Goal: Task Accomplishment & Management: Manage account settings

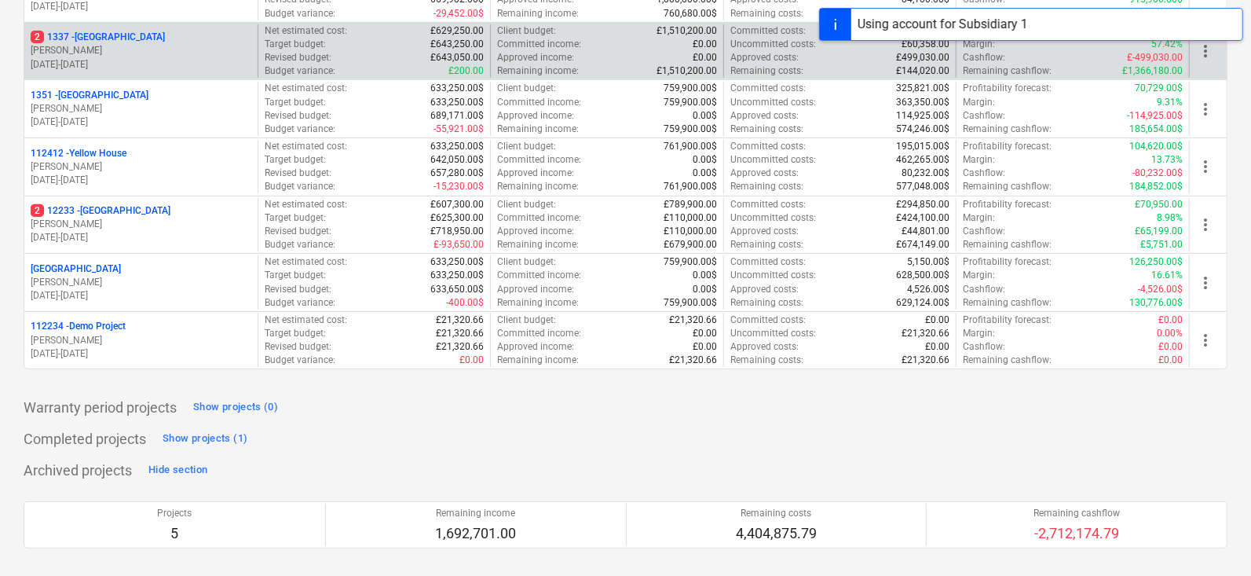
scroll to position [289, 0]
click at [190, 330] on div "112234 - Demo Project" at bounding box center [141, 327] width 221 height 13
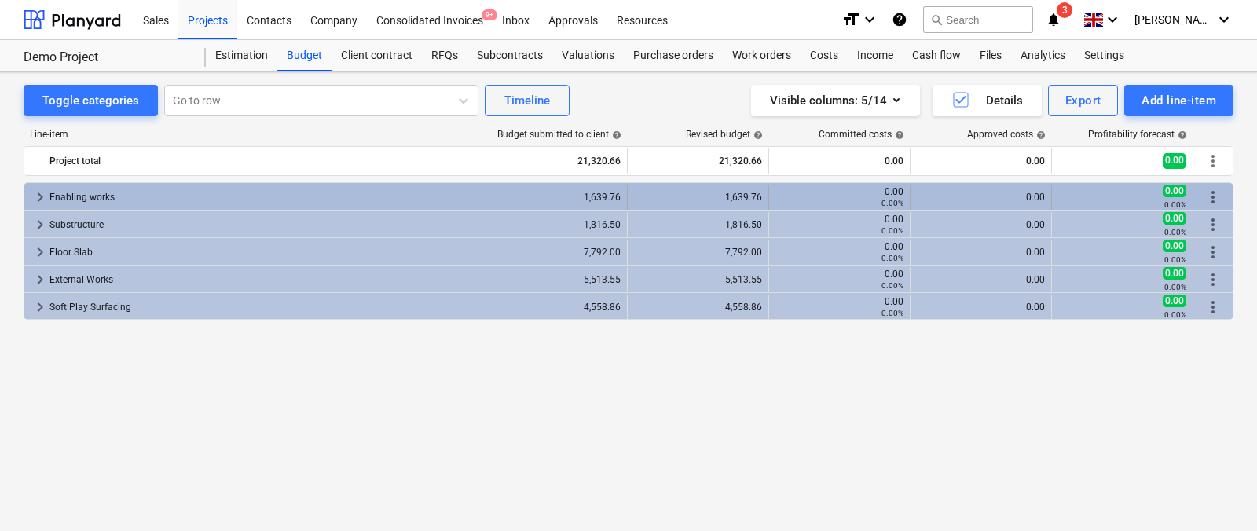
click at [41, 195] on span "keyboard_arrow_right" at bounding box center [40, 197] width 19 height 19
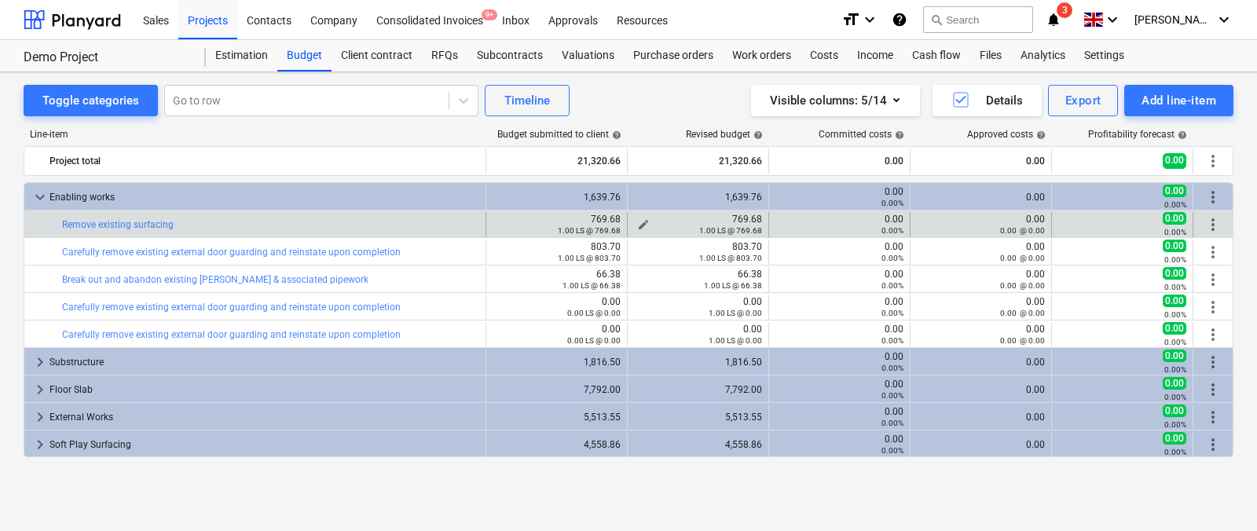
click at [646, 218] on span "edit" at bounding box center [643, 224] width 13 height 13
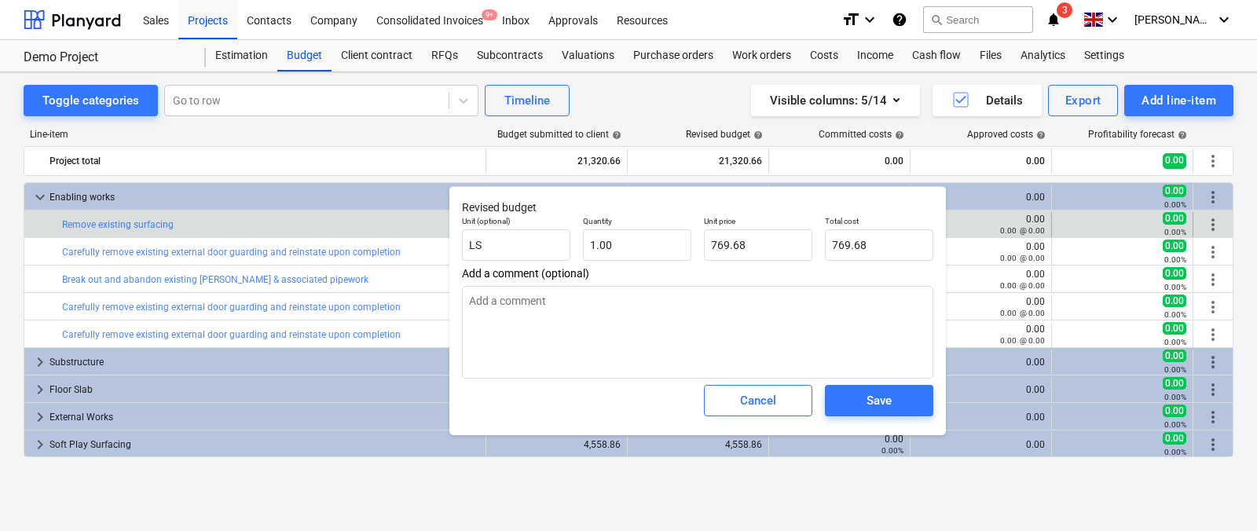
click at [864, 228] on p "Total cost" at bounding box center [879, 222] width 108 height 13
click at [864, 229] on p "Total cost" at bounding box center [879, 222] width 108 height 13
click at [859, 237] on input "769.68" at bounding box center [879, 244] width 108 height 31
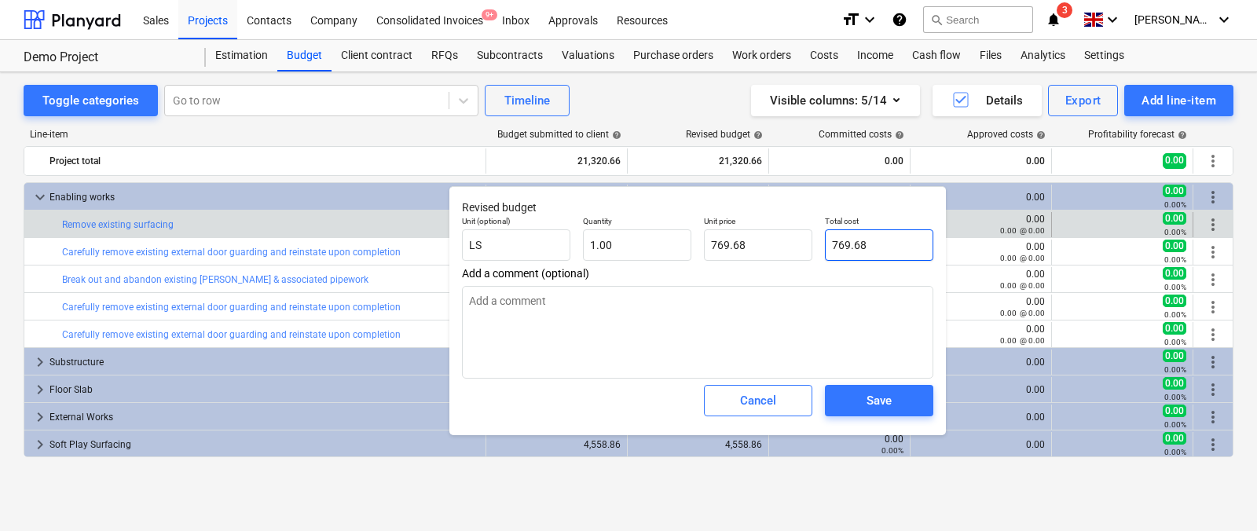
click at [859, 237] on input "769.68" at bounding box center [879, 244] width 108 height 31
type input "6"
type textarea "x"
type input "6.00"
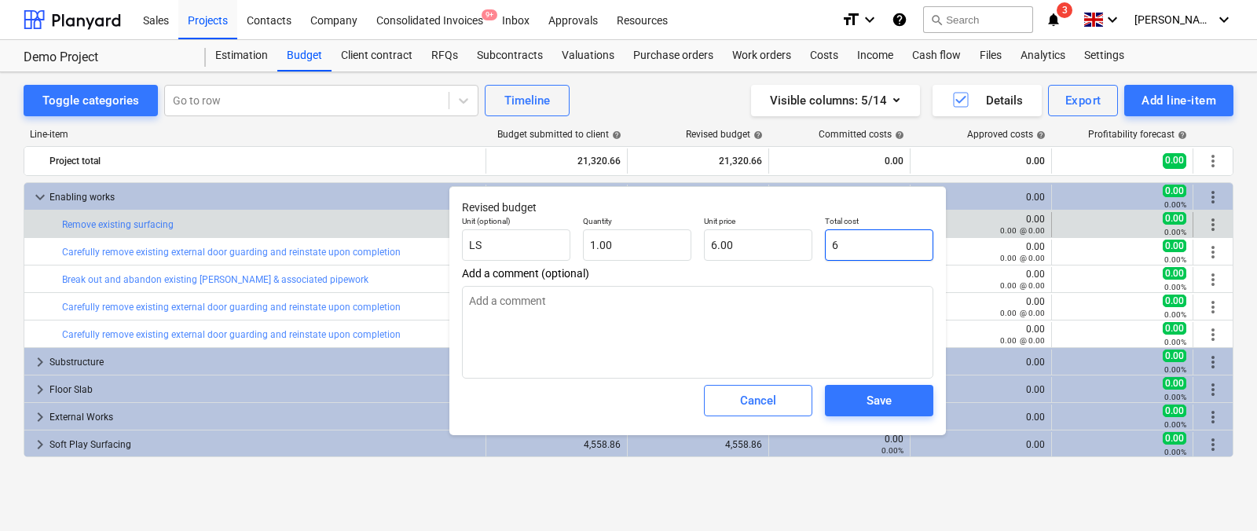
type input "65"
type textarea "x"
type input "65.00"
type input "650"
type textarea "x"
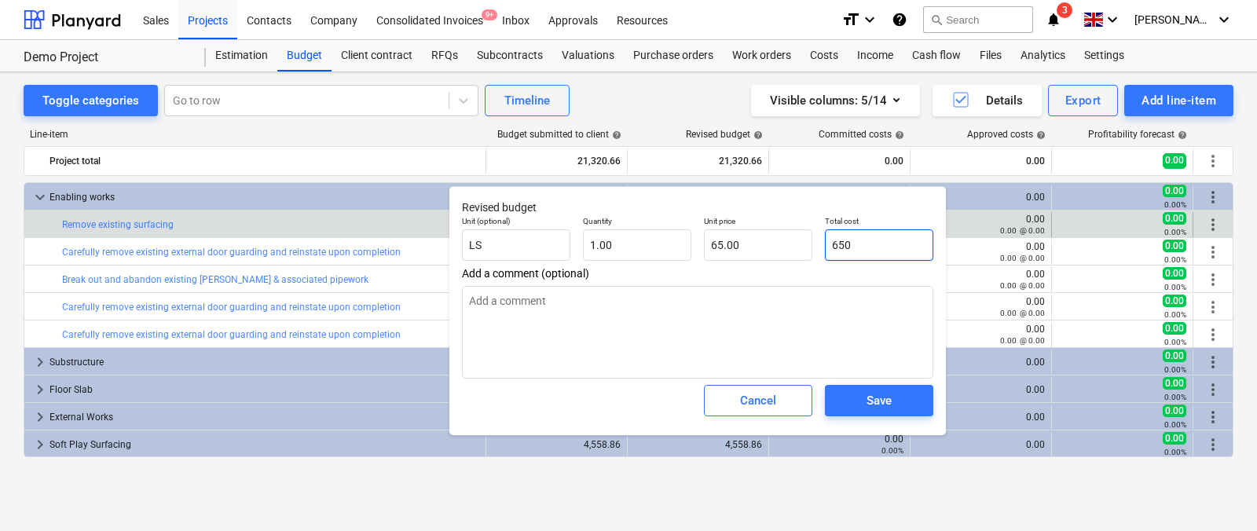
type input "650.00"
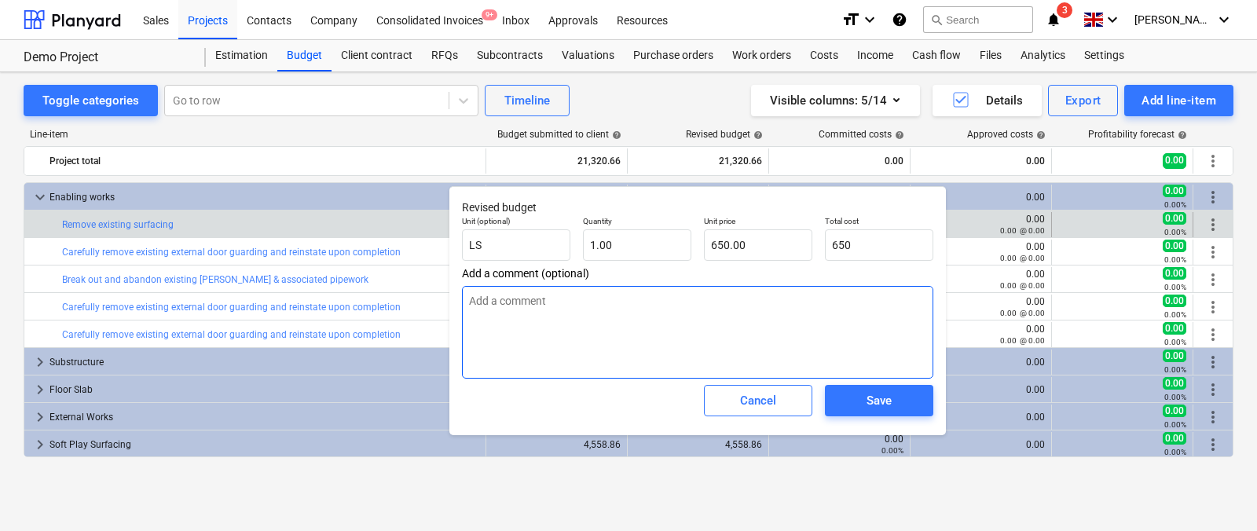
type input "650.00"
click at [780, 317] on textarea at bounding box center [697, 332] width 471 height 93
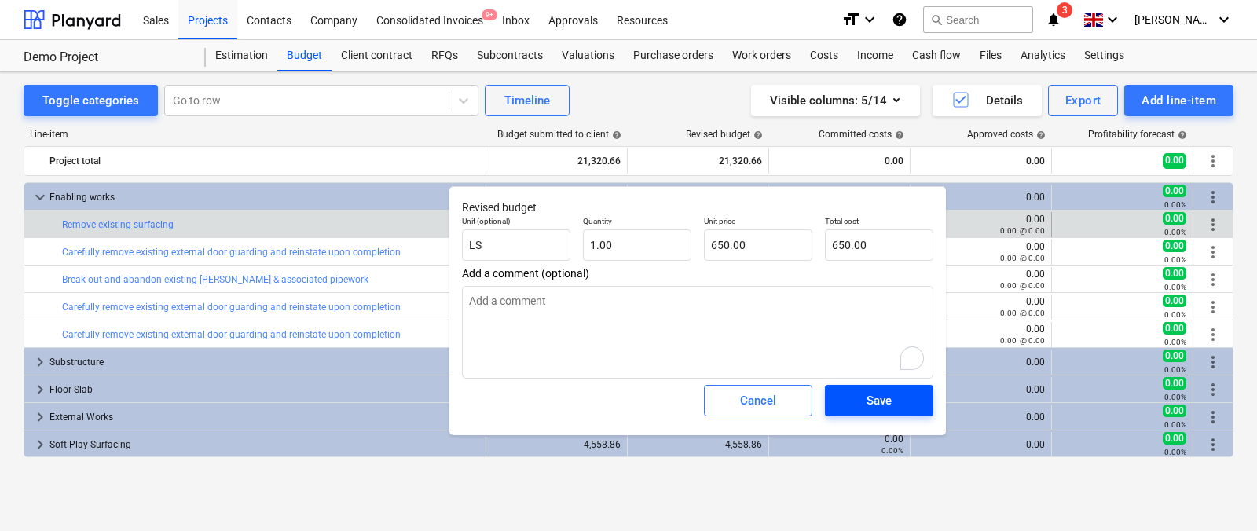
click at [870, 413] on button "Save" at bounding box center [879, 400] width 108 height 31
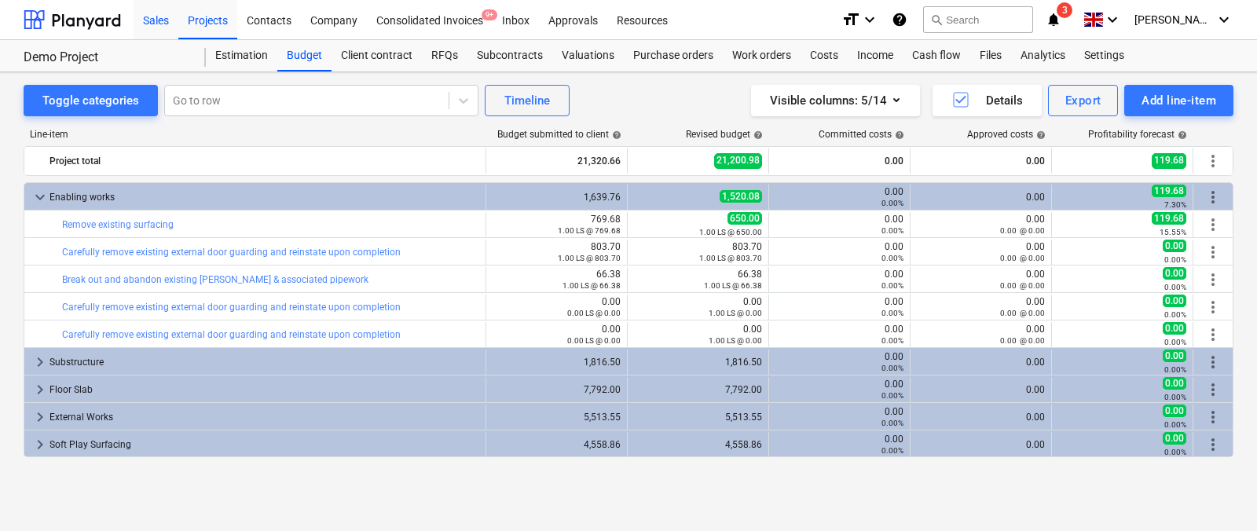
click at [162, 29] on div "Sales" at bounding box center [156, 19] width 45 height 40
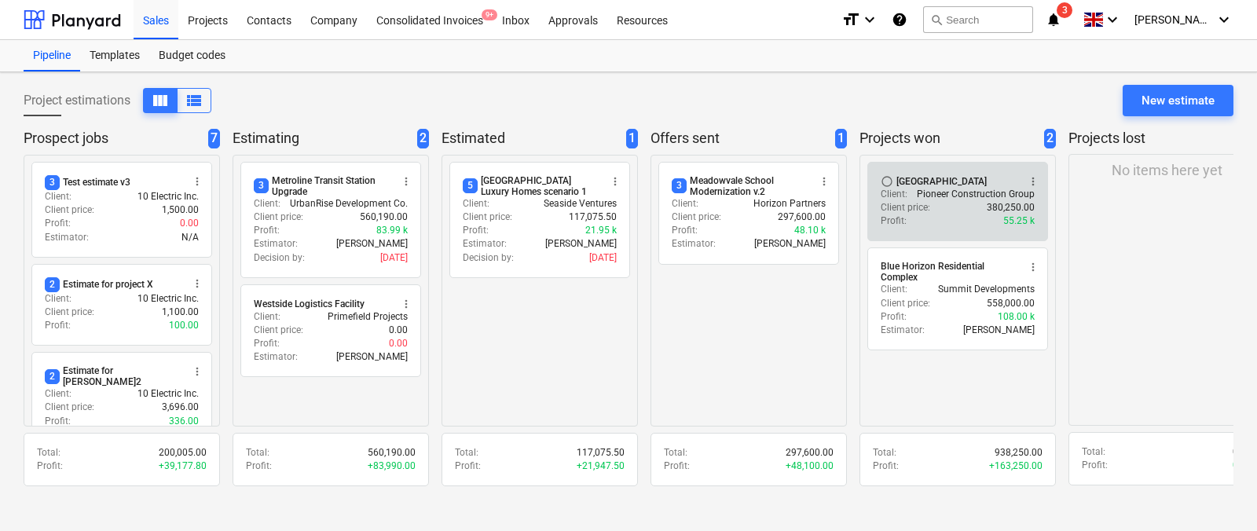
click at [879, 167] on div "radio_button_unchecked [GEOGRAPHIC_DATA] more_vert Client : Pioneer Constructio…" at bounding box center [957, 201] width 181 height 79
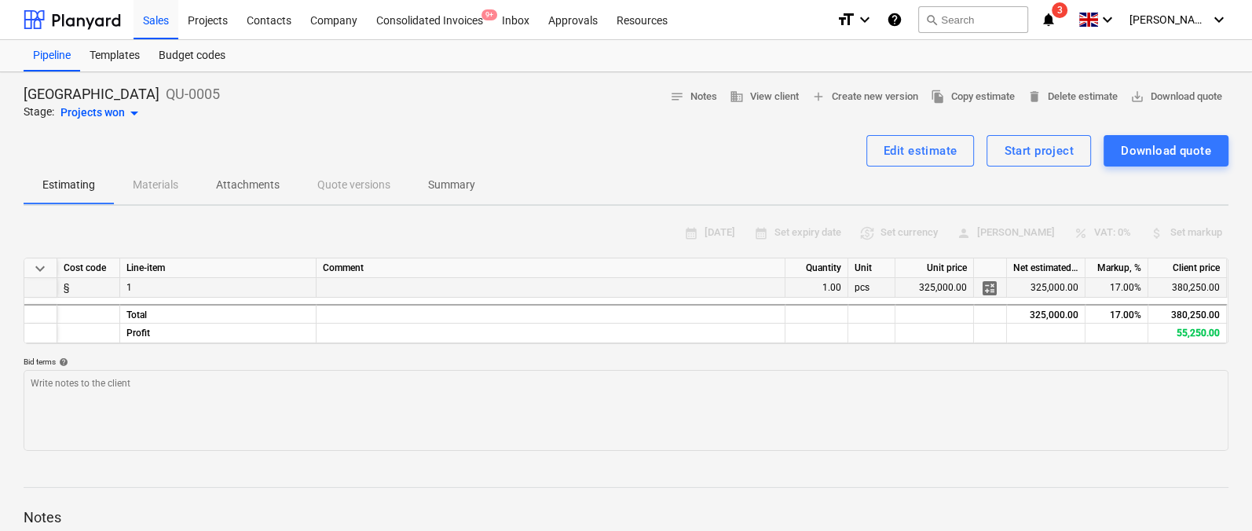
click at [77, 287] on div "§" at bounding box center [88, 288] width 63 height 20
click at [75, 286] on div "§" at bounding box center [88, 288] width 63 height 20
click at [57, 287] on div at bounding box center [40, 288] width 33 height 20
click at [242, 229] on div "calendar_month [DATE] calendar_month Set expiry date currency_exchange Set curr…" at bounding box center [626, 233] width 1205 height 24
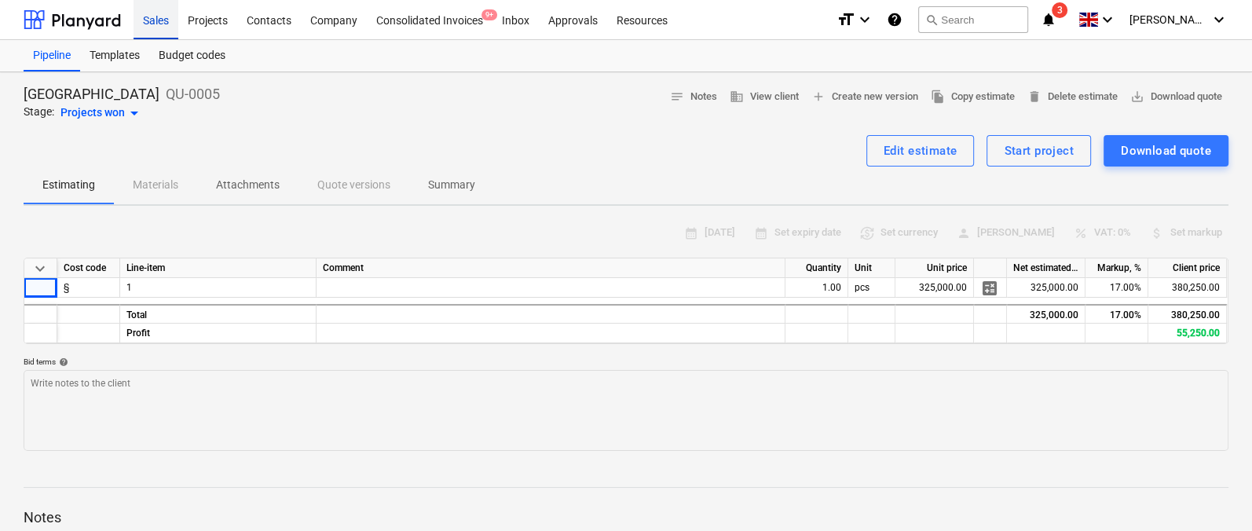
click at [139, 22] on div "Sales" at bounding box center [156, 19] width 45 height 40
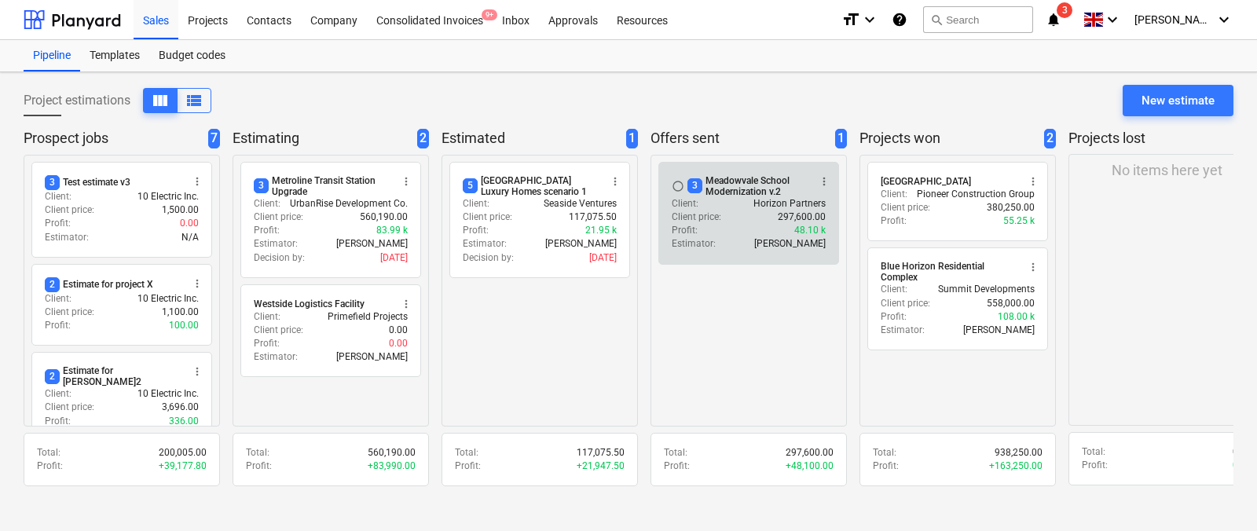
click at [704, 221] on p "Client price :" at bounding box center [696, 216] width 49 height 13
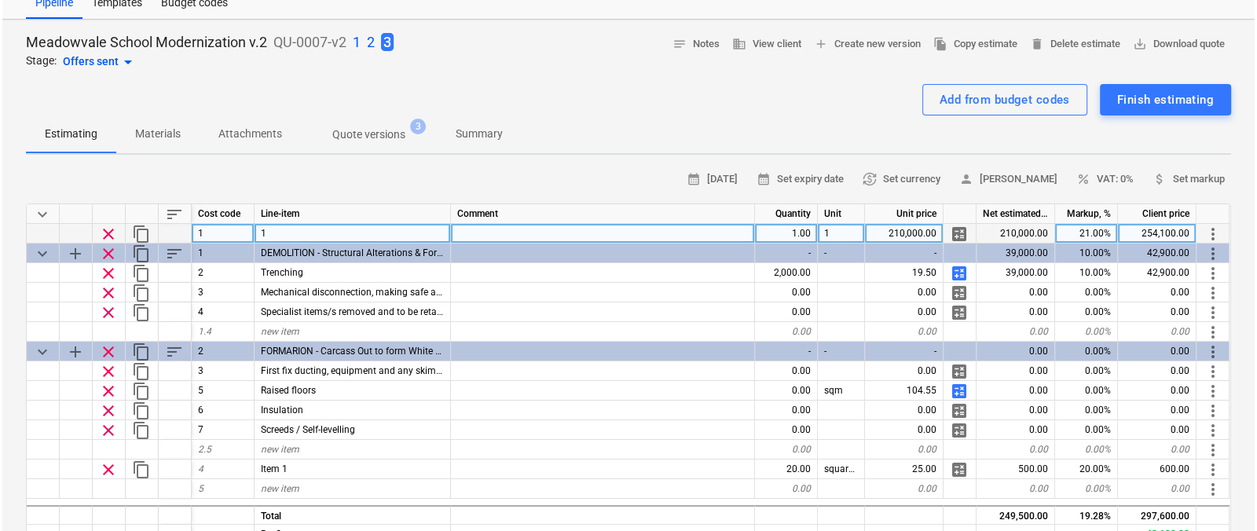
scroll to position [20, 0]
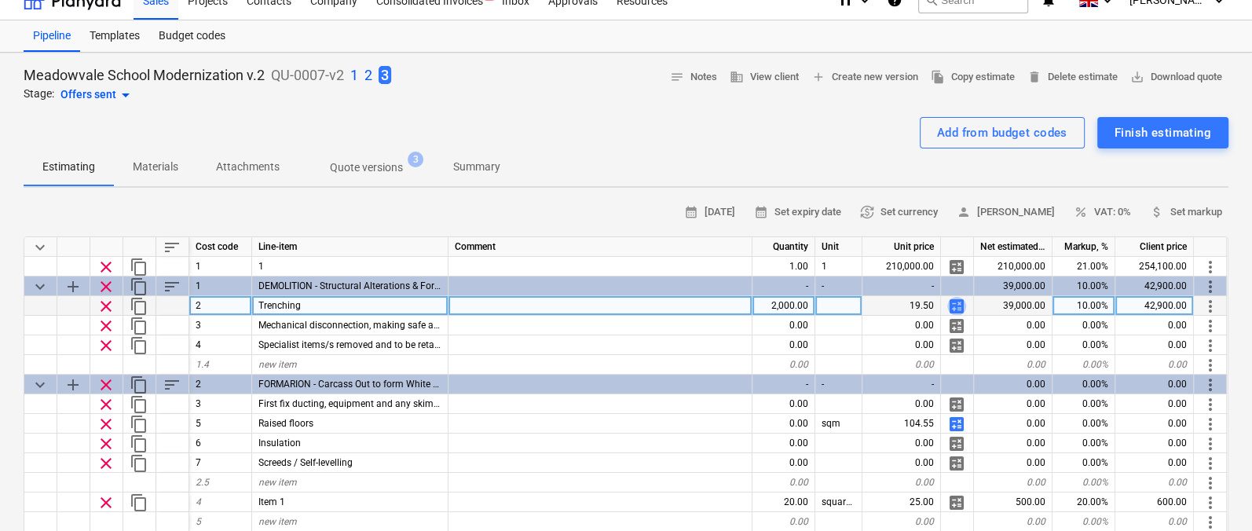
click at [957, 303] on span "calculate" at bounding box center [956, 306] width 19 height 19
type textarea "x"
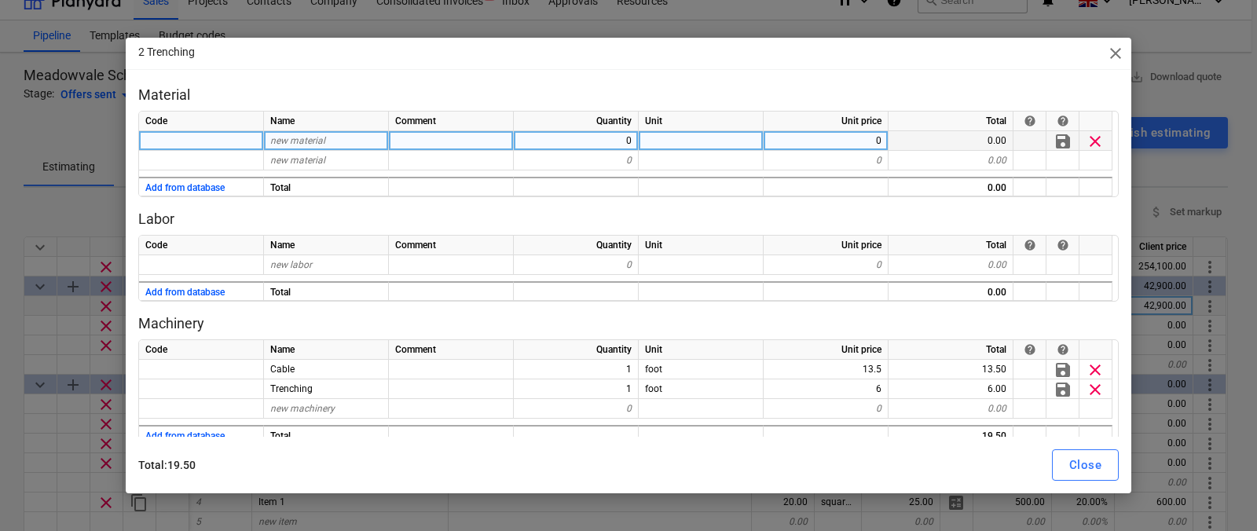
click at [245, 143] on div at bounding box center [201, 141] width 125 height 20
click at [291, 141] on span "new material" at bounding box center [297, 140] width 55 height 11
type input "Material"
type textarea "x"
type input "100"
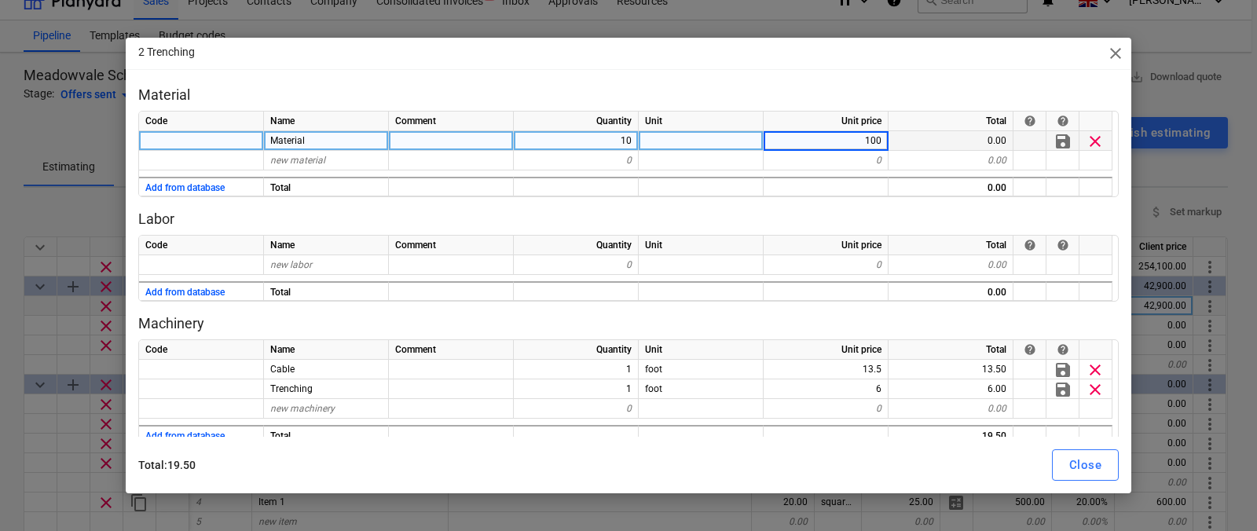
click at [338, 225] on p "Labor" at bounding box center [628, 219] width 980 height 19
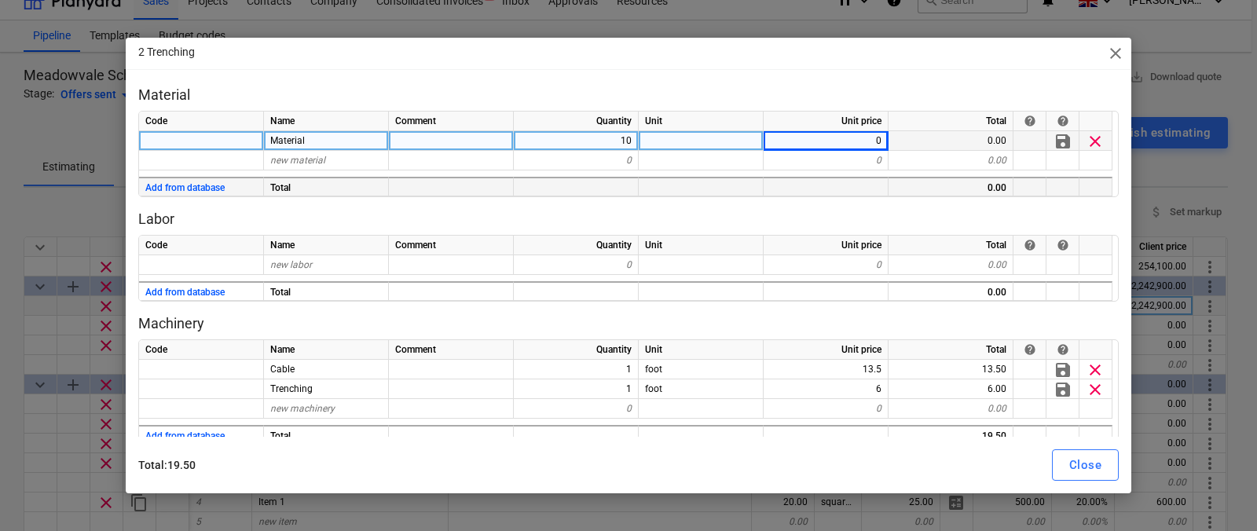
type textarea "x"
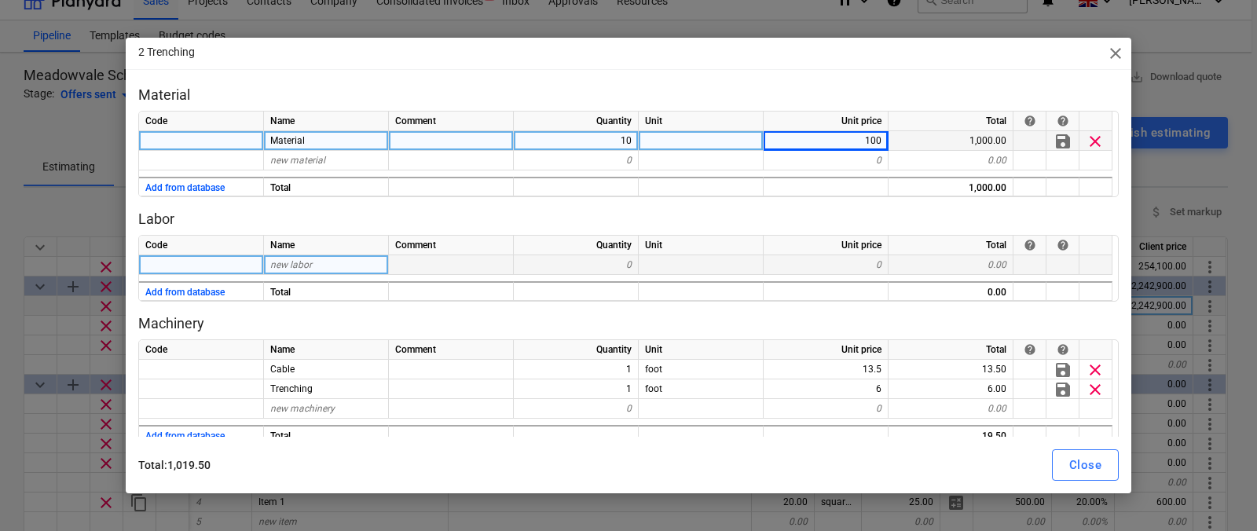
click at [294, 262] on span "new labor" at bounding box center [291, 264] width 42 height 11
type input "labour"
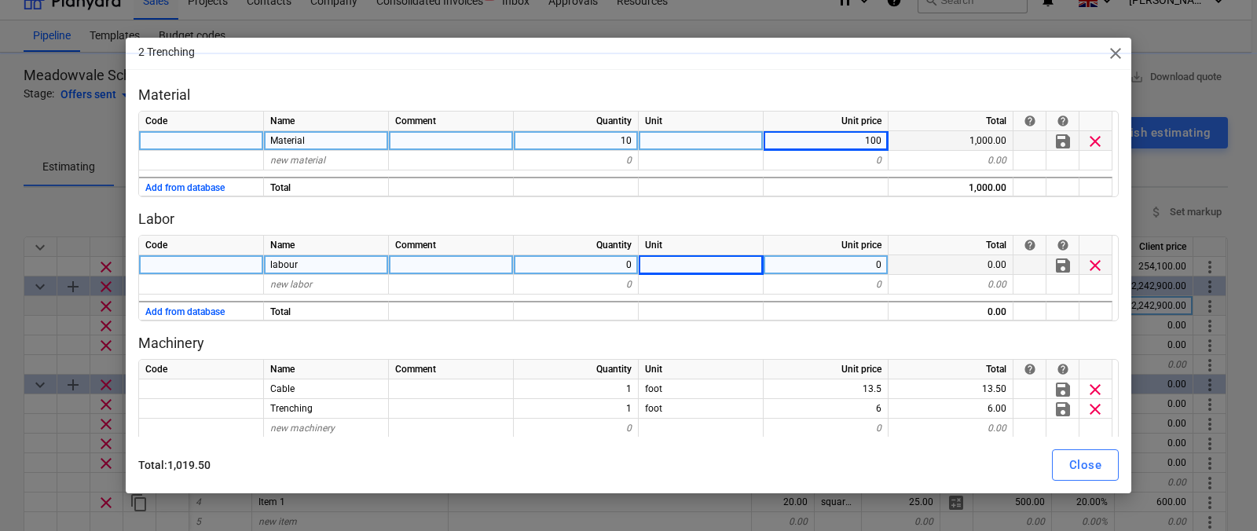
type textarea "x"
type input "1"
type input "25"
click at [470, 208] on div "Material Code Name Comment Quantity Unit Unit price Total help help Material 10…" at bounding box center [628, 328] width 980 height 484
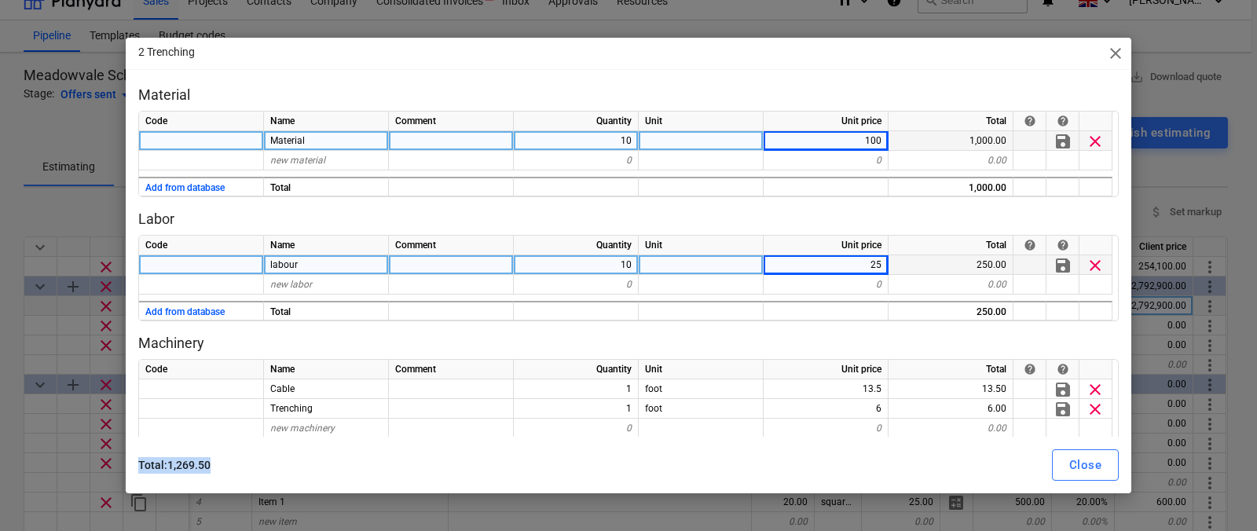
drag, startPoint x: 223, startPoint y: 465, endPoint x: 128, endPoint y: 464, distance: 95.0
click at [129, 464] on div "Total : 1,269.50 Close" at bounding box center [628, 465] width 999 height 44
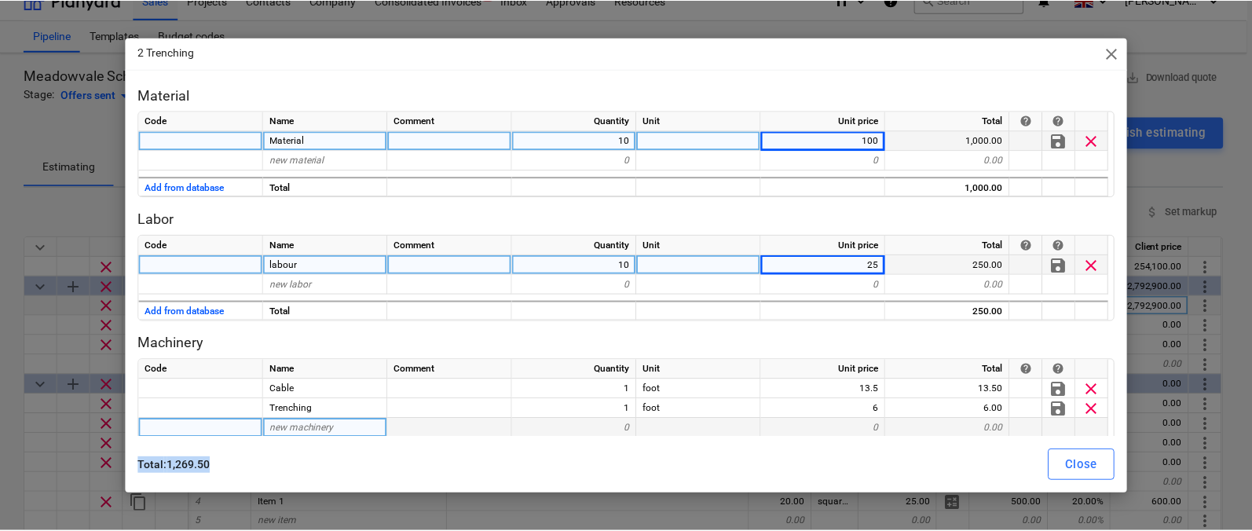
scroll to position [20, 0]
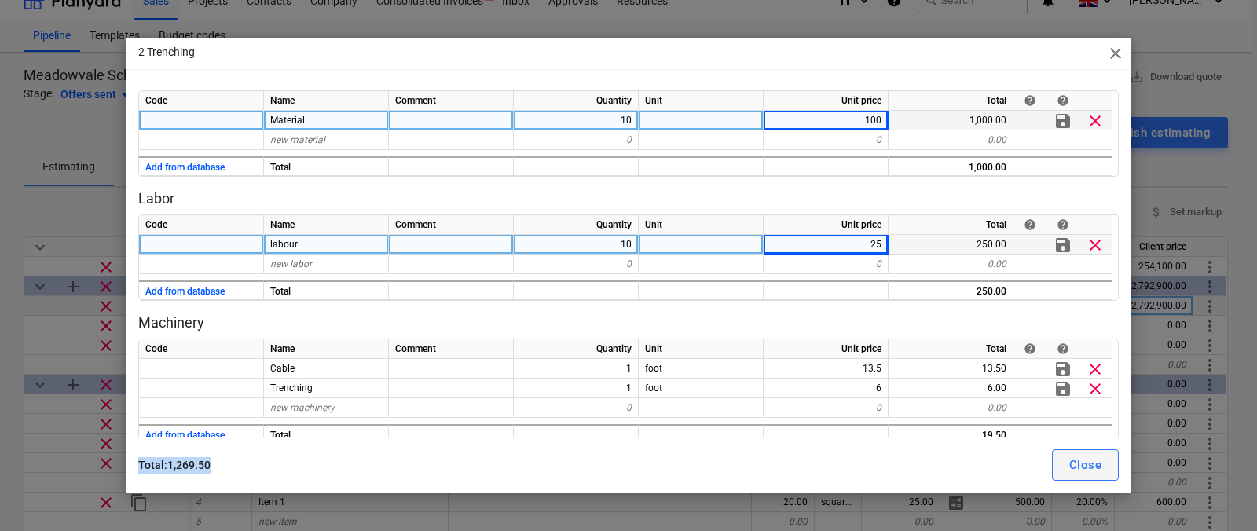
click at [1078, 464] on div "Close" at bounding box center [1085, 465] width 32 height 20
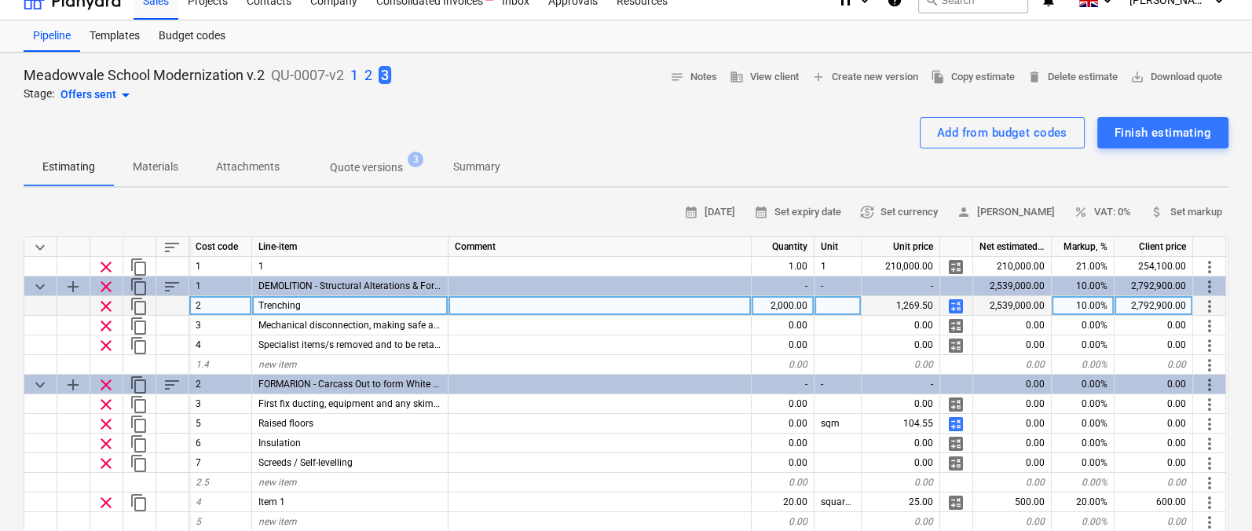
drag, startPoint x: 874, startPoint y: 297, endPoint x: 830, endPoint y: 307, distance: 45.2
click at [0, 0] on div "clear content_copy 2 Trenching 2,000.00 1,269.50 calculate 2,539,000.00 10.00% …" at bounding box center [0, 0] width 0 height 0
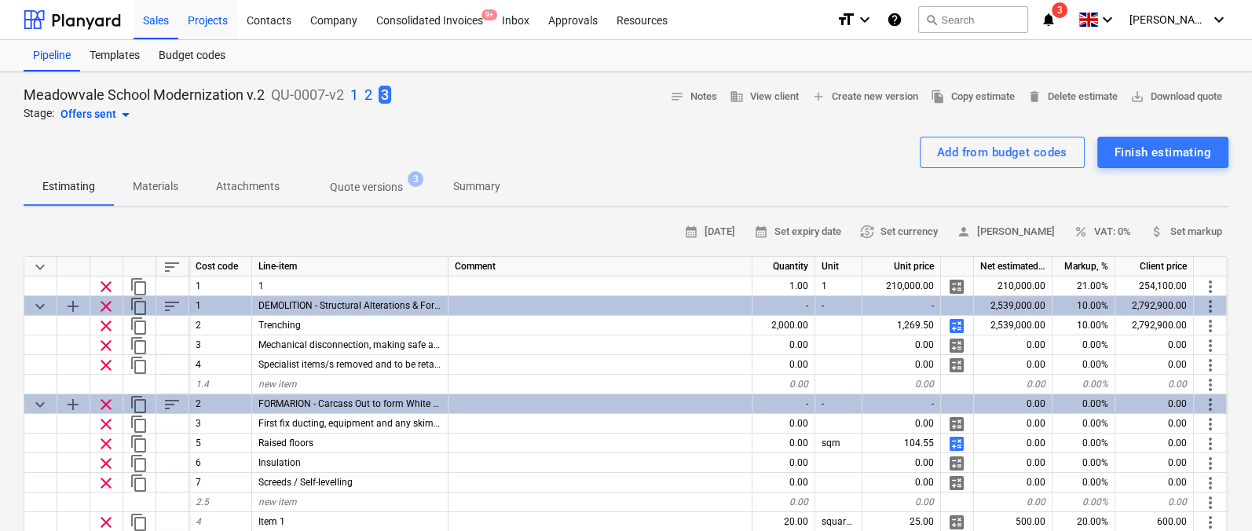
click at [218, 20] on div "Projects" at bounding box center [207, 19] width 59 height 40
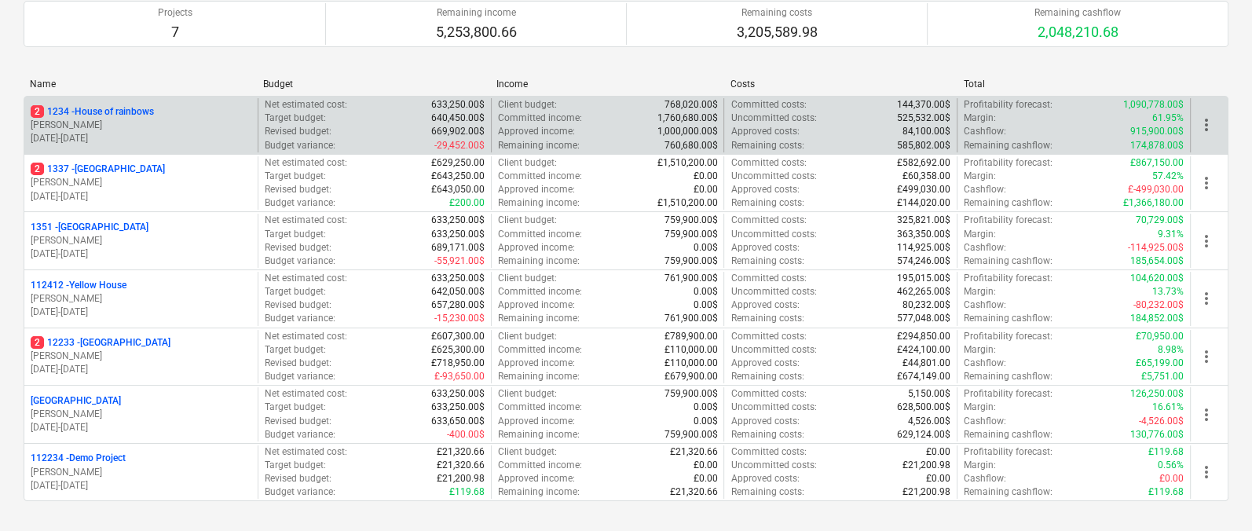
scroll to position [119, 0]
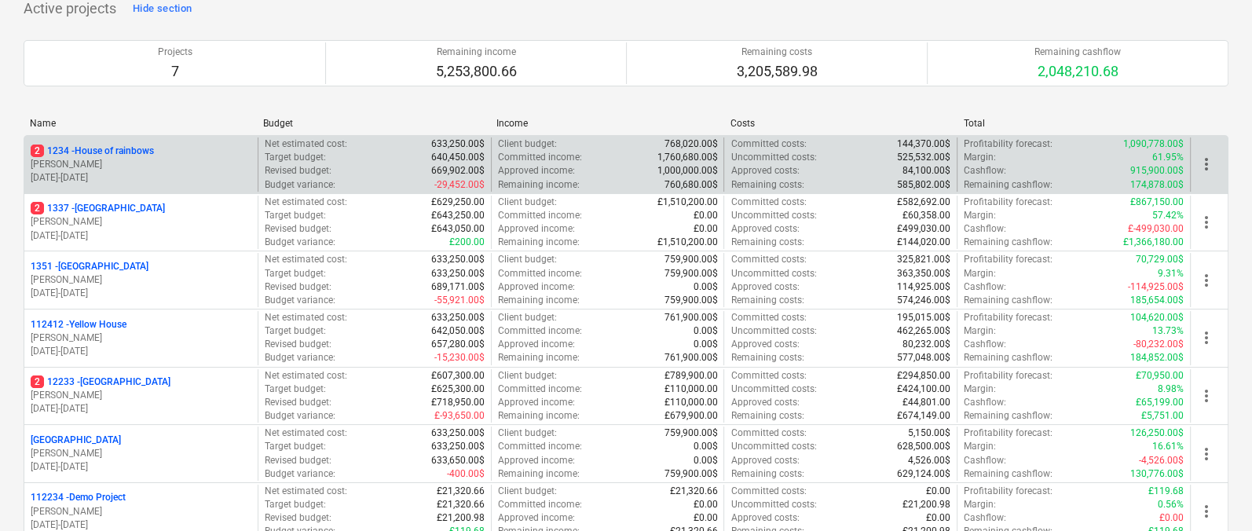
click at [173, 152] on div "2 1234 - House of rainbows" at bounding box center [141, 151] width 221 height 13
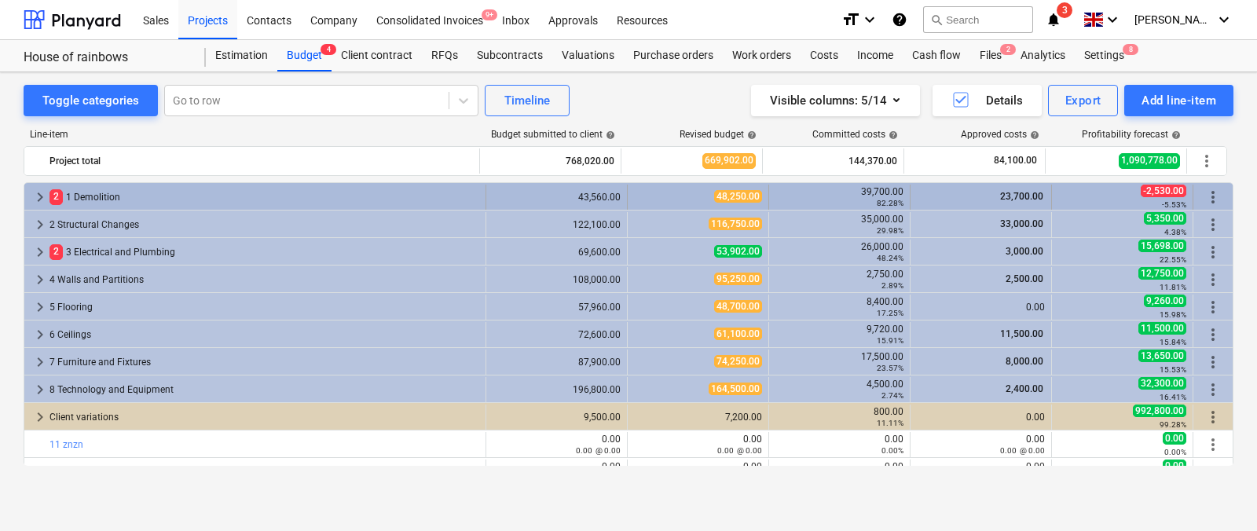
click at [42, 199] on span "keyboard_arrow_right" at bounding box center [40, 197] width 19 height 19
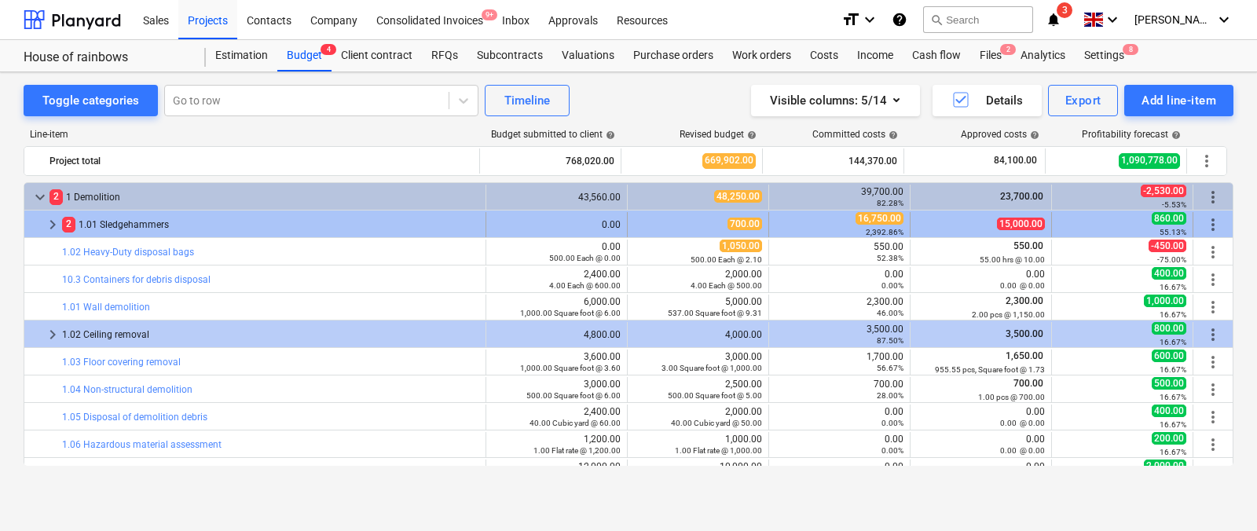
click at [53, 226] on span "keyboard_arrow_right" at bounding box center [52, 224] width 19 height 19
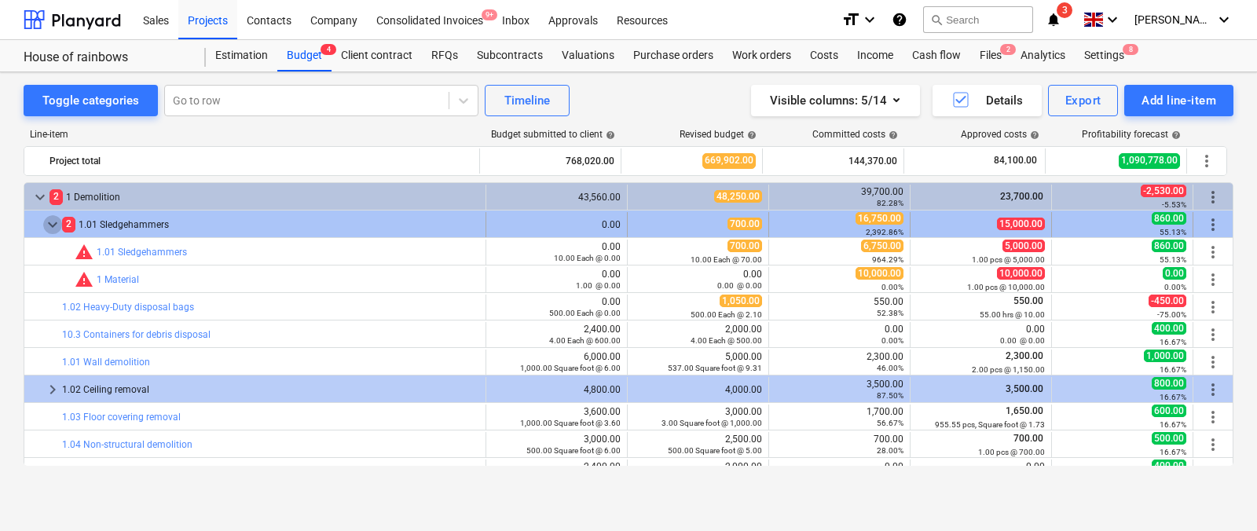
click at [57, 217] on span "keyboard_arrow_down" at bounding box center [52, 224] width 19 height 19
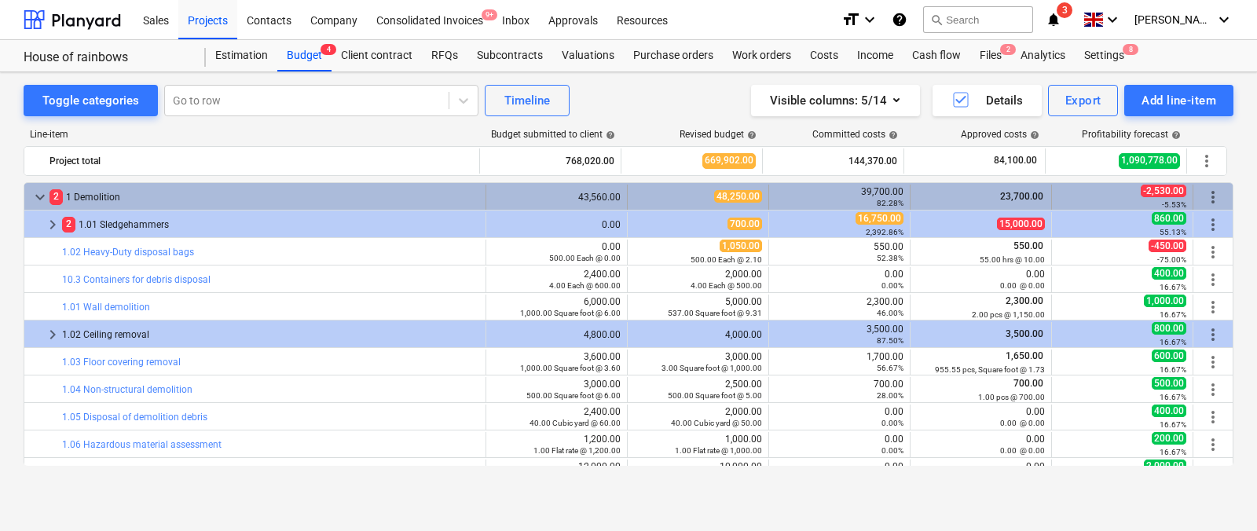
click at [44, 189] on span "keyboard_arrow_down" at bounding box center [40, 197] width 19 height 19
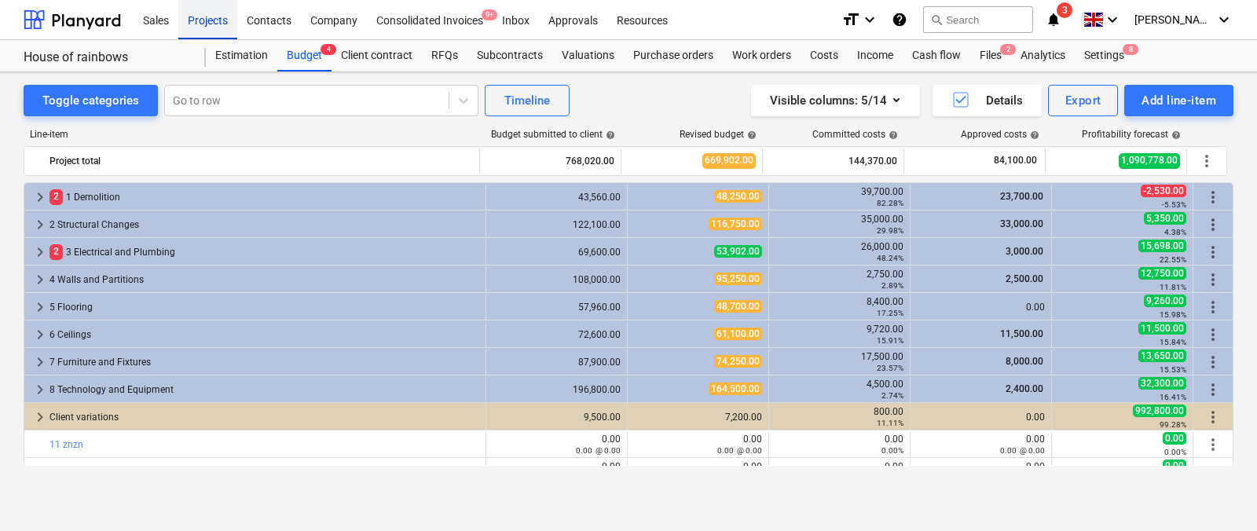
click at [203, 14] on div "Projects" at bounding box center [207, 19] width 59 height 40
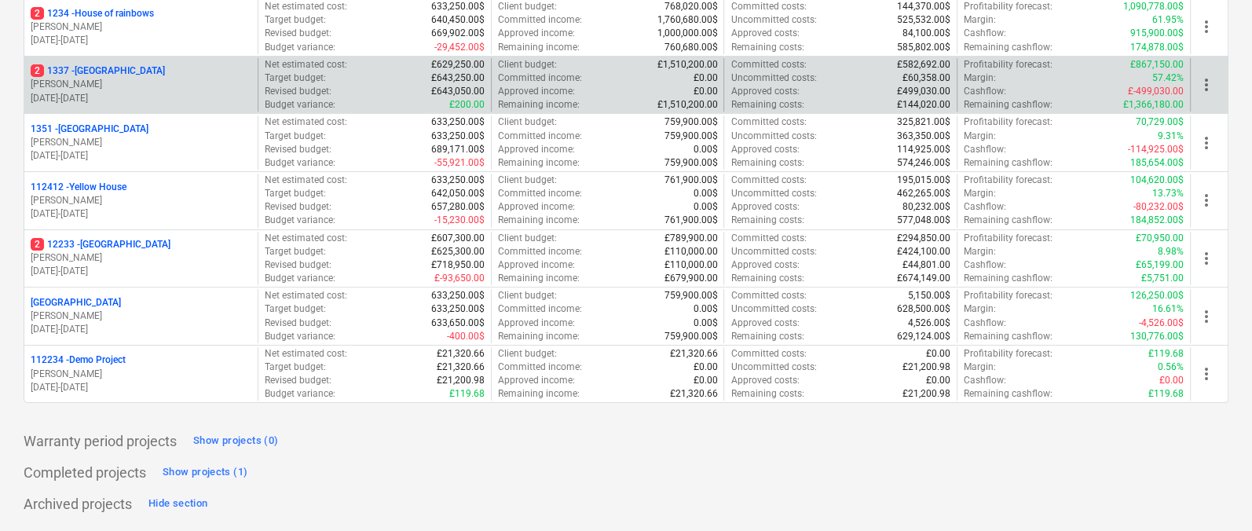
scroll to position [258, 0]
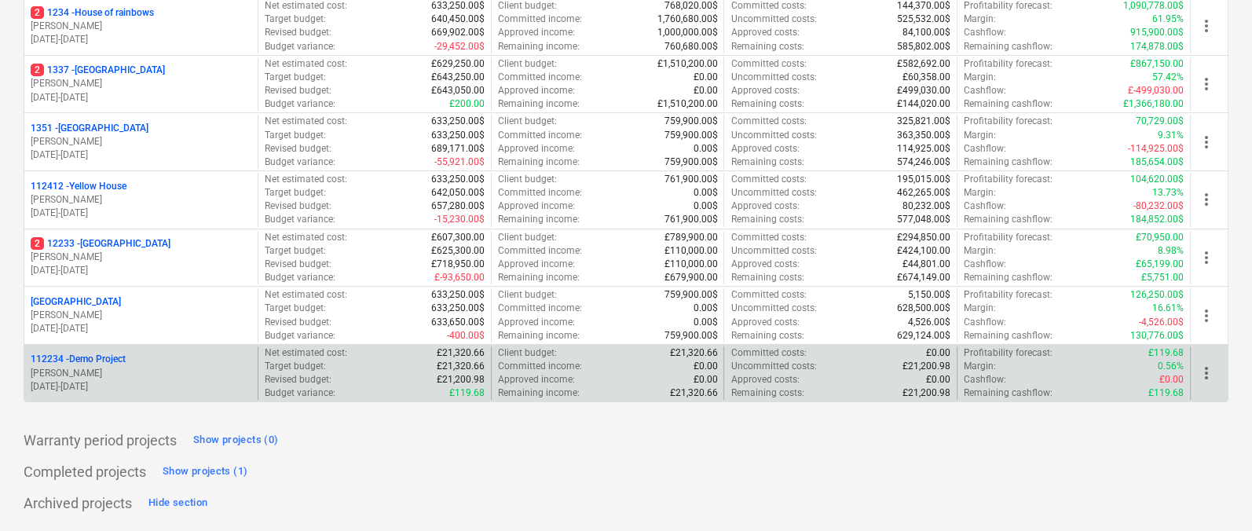
click at [153, 375] on p "[PERSON_NAME]" at bounding box center [141, 373] width 221 height 13
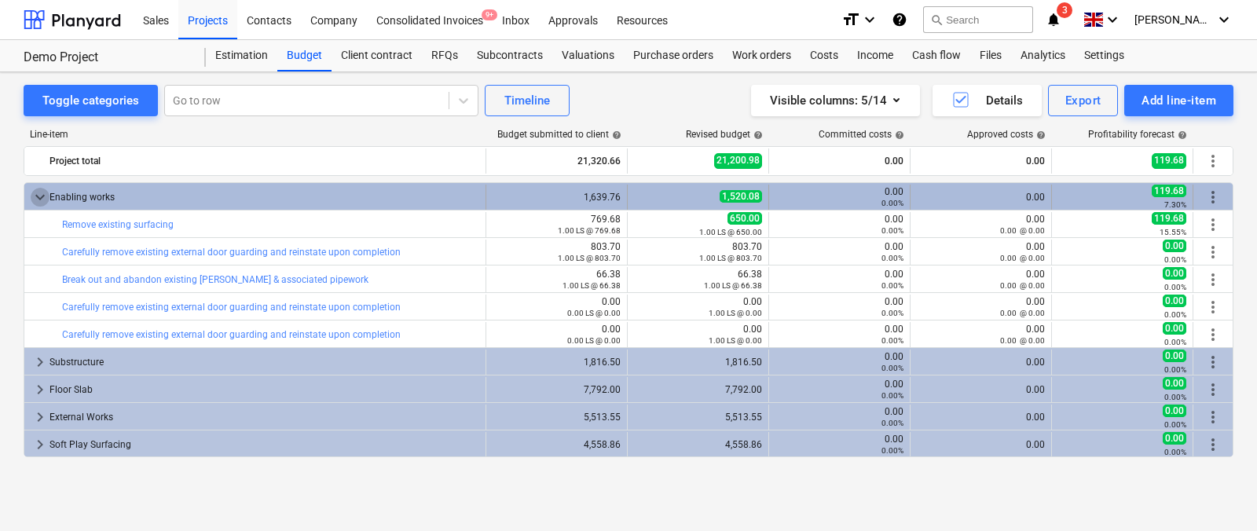
click at [44, 190] on span "keyboard_arrow_down" at bounding box center [40, 197] width 19 height 19
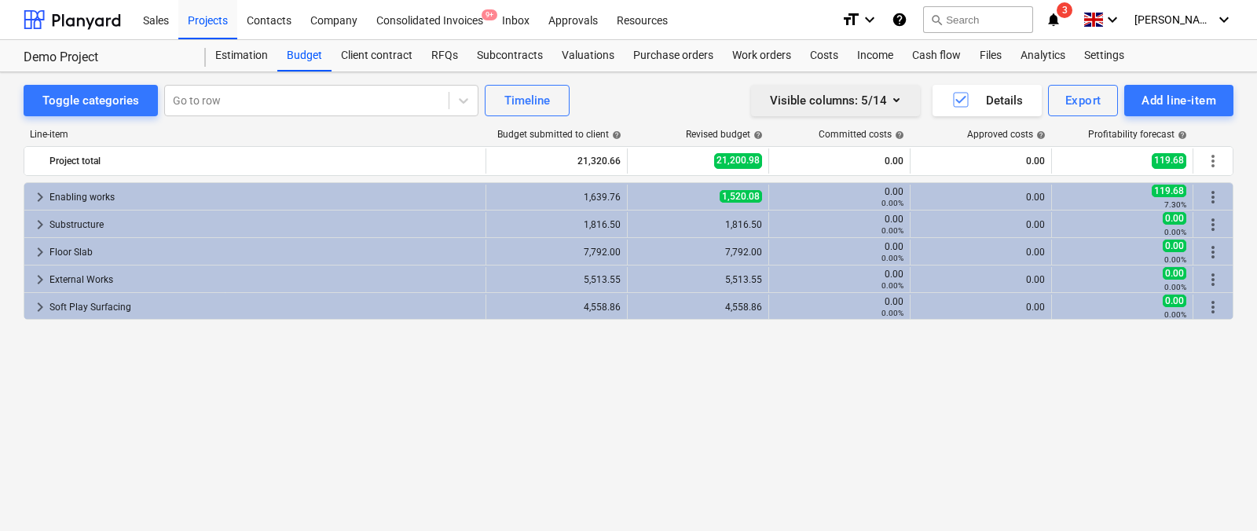
click at [842, 98] on div "Visible columns : 5/14" at bounding box center [835, 100] width 131 height 20
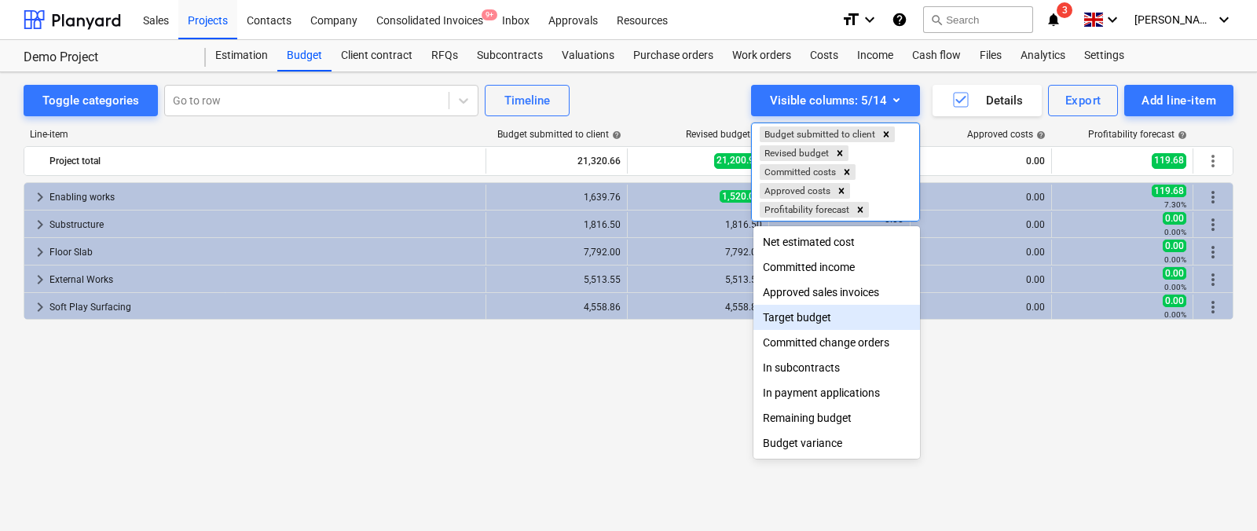
click at [793, 319] on div "Target budget" at bounding box center [836, 317] width 167 height 25
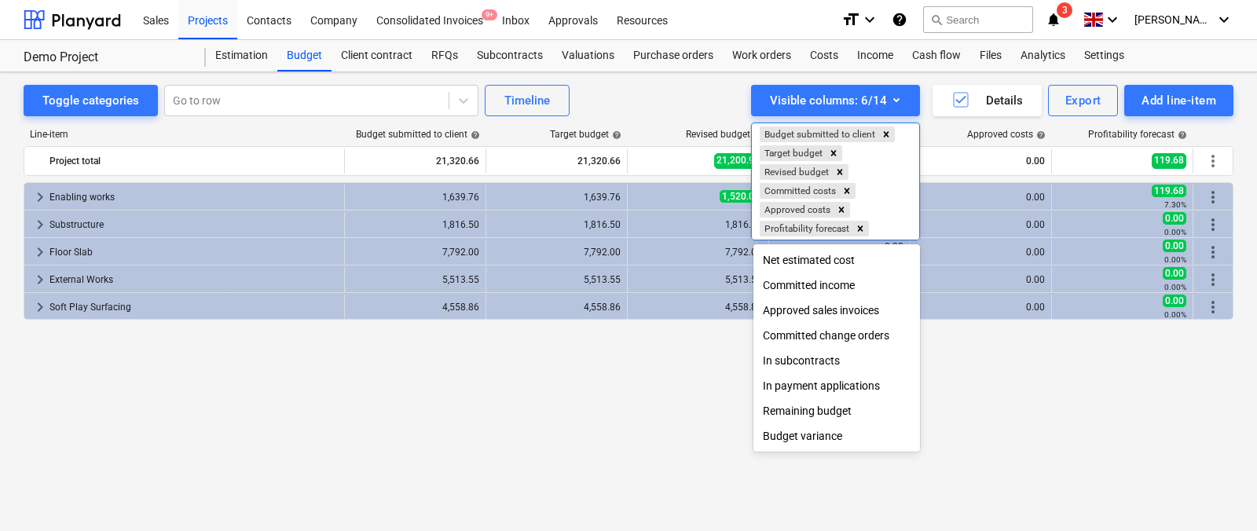
click at [642, 102] on div at bounding box center [628, 265] width 1257 height 531
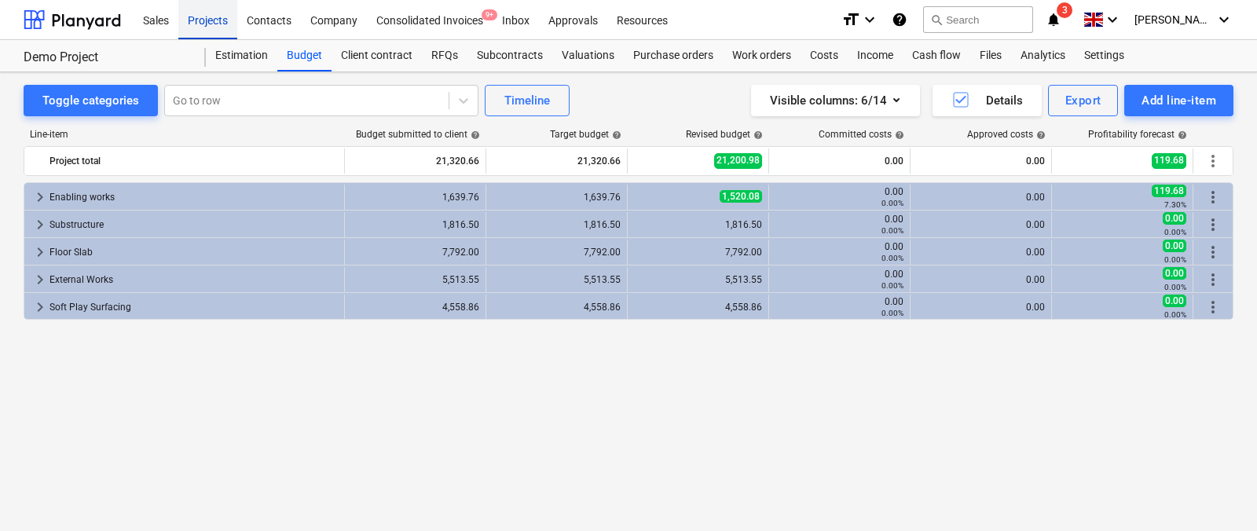
click at [201, 26] on div "Projects" at bounding box center [207, 19] width 59 height 40
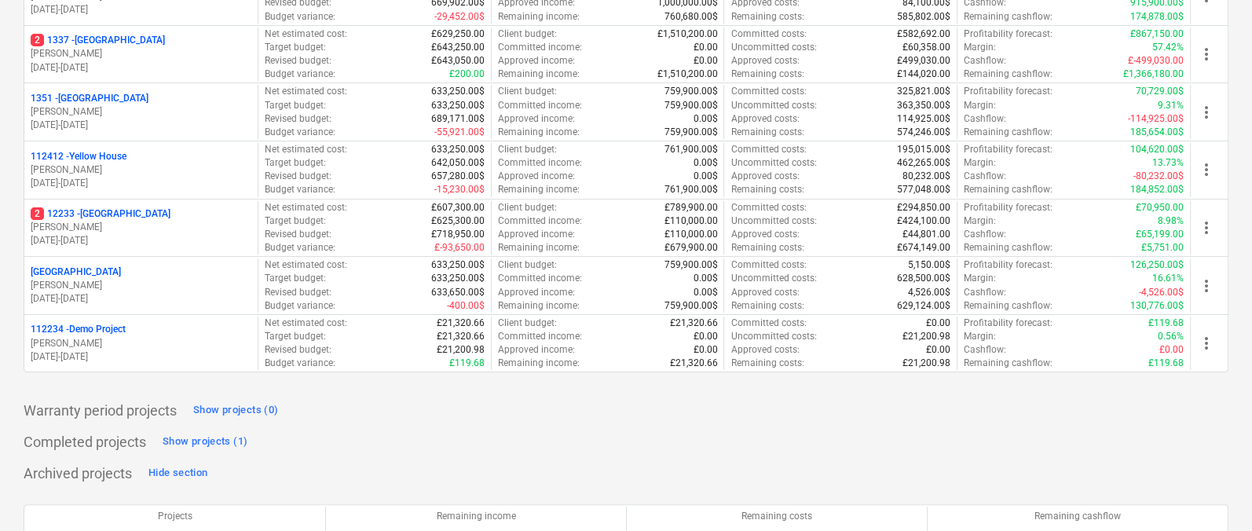
scroll to position [279, 0]
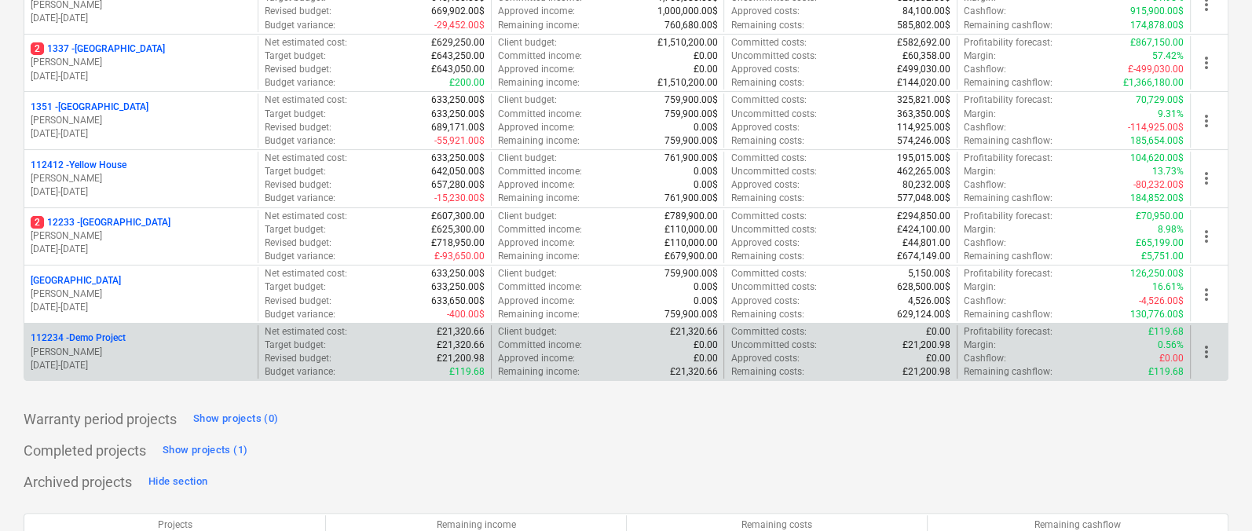
click at [178, 362] on p "[DATE] - [DATE]" at bounding box center [141, 365] width 221 height 13
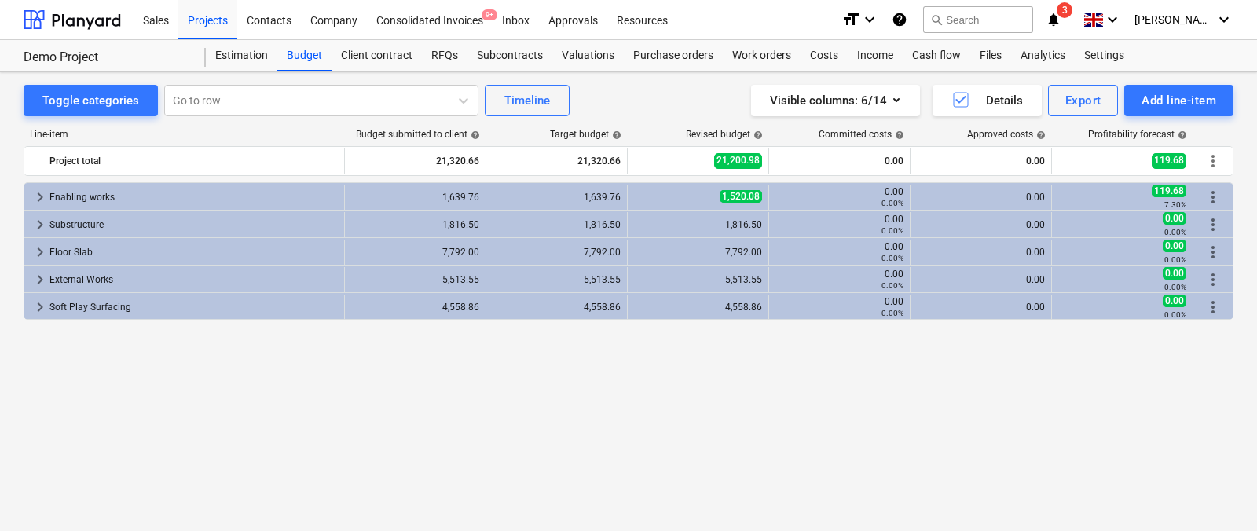
click at [16, 213] on div "Toggle categories Go to row Timeline Visible columns : 6/14 Details Export Add …" at bounding box center [628, 284] width 1257 height 425
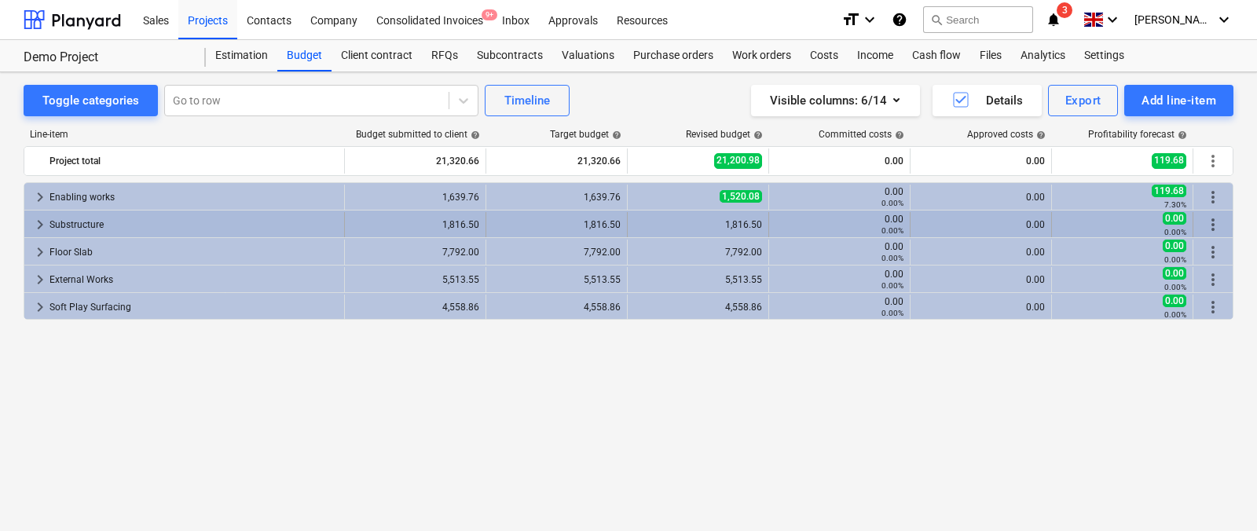
click at [35, 224] on span "keyboard_arrow_right" at bounding box center [40, 224] width 19 height 19
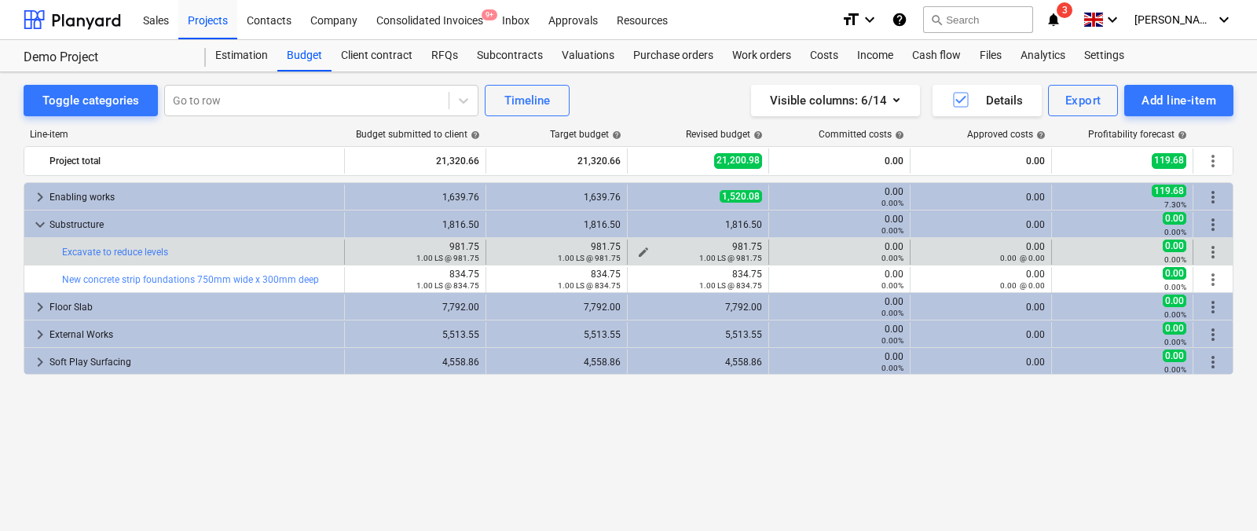
click at [646, 252] on div "1.00 LS @ 981.75" at bounding box center [698, 257] width 128 height 11
click at [640, 251] on span "edit" at bounding box center [643, 252] width 13 height 13
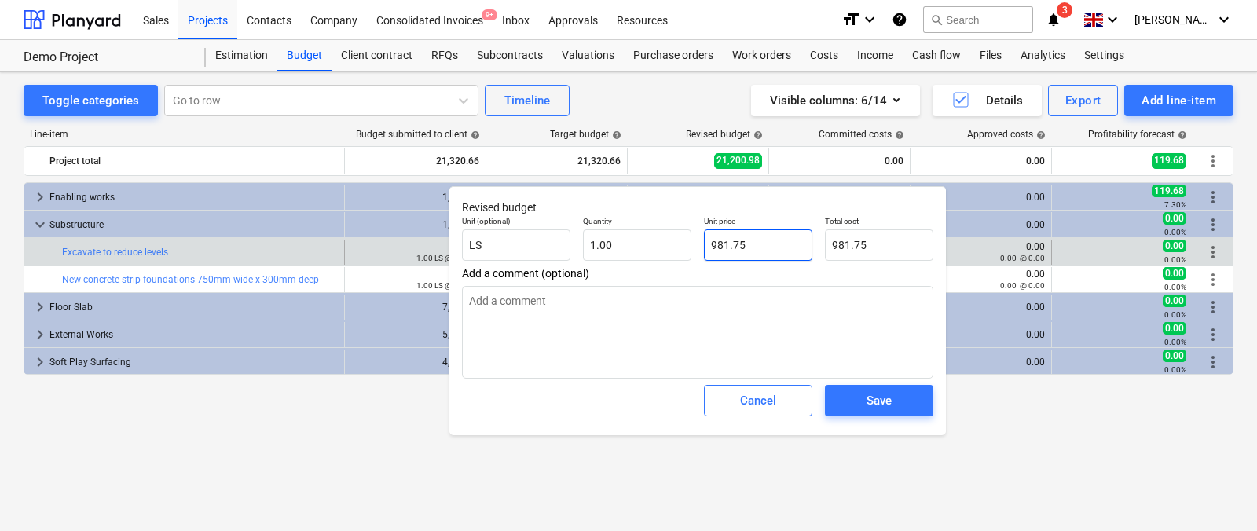
click at [743, 251] on input "981.75" at bounding box center [758, 244] width 108 height 31
type textarea "x"
type input "5"
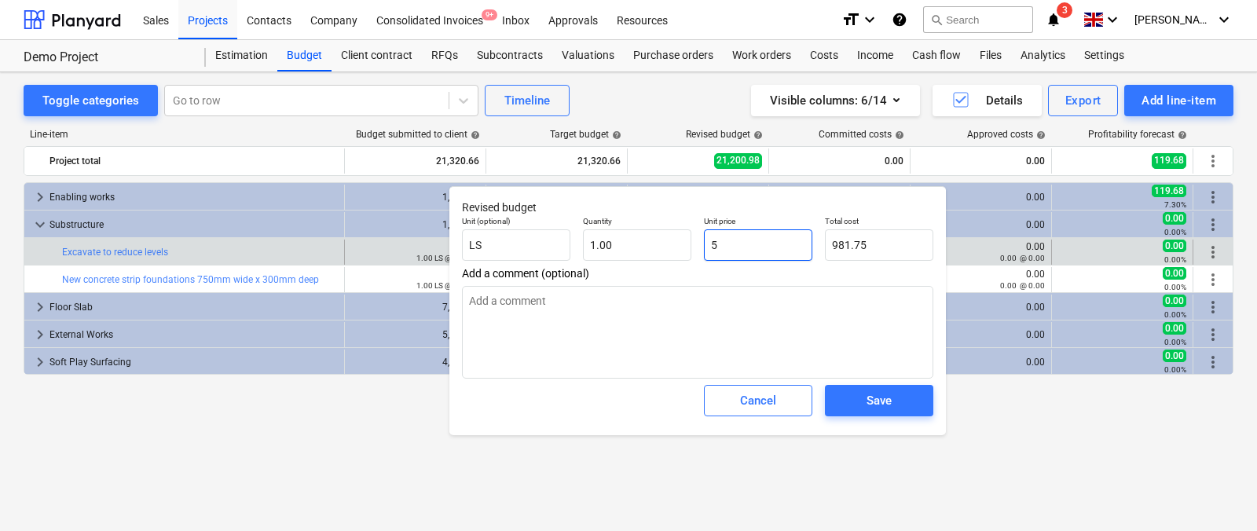
type input "5.00"
type textarea "x"
type input "50"
type input "50.00"
type textarea "x"
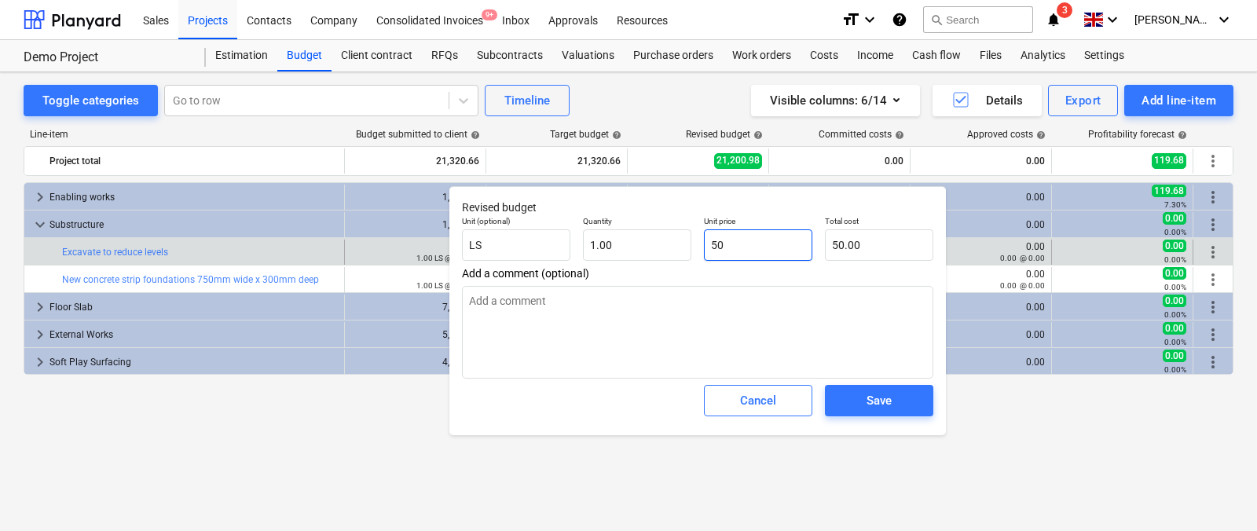
type input "500"
type input "500.00"
type input "500"
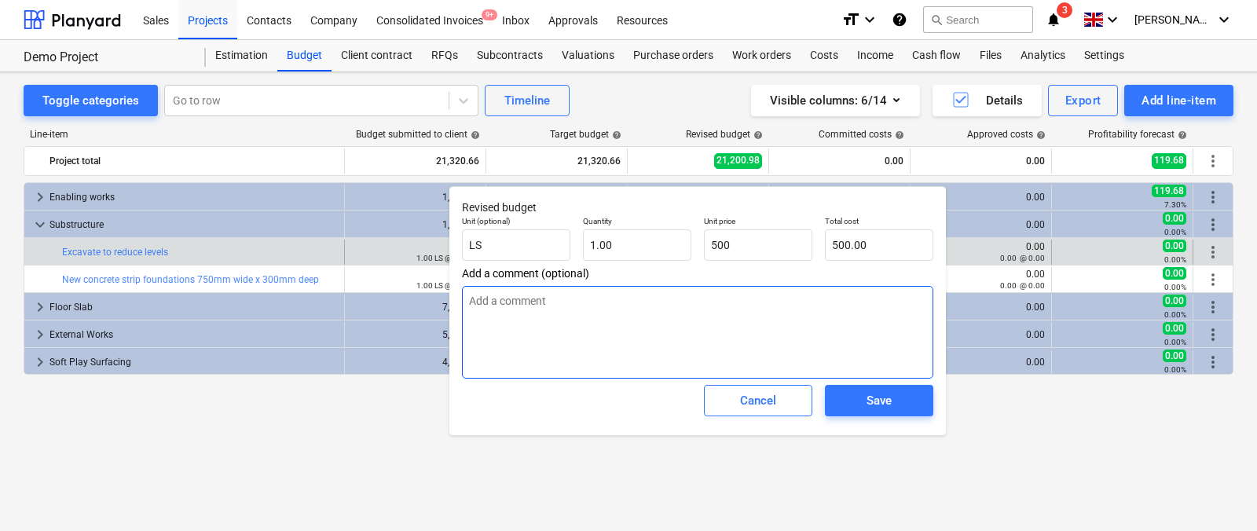
click at [730, 341] on textarea at bounding box center [697, 332] width 471 height 93
type textarea "x"
type input "500.00"
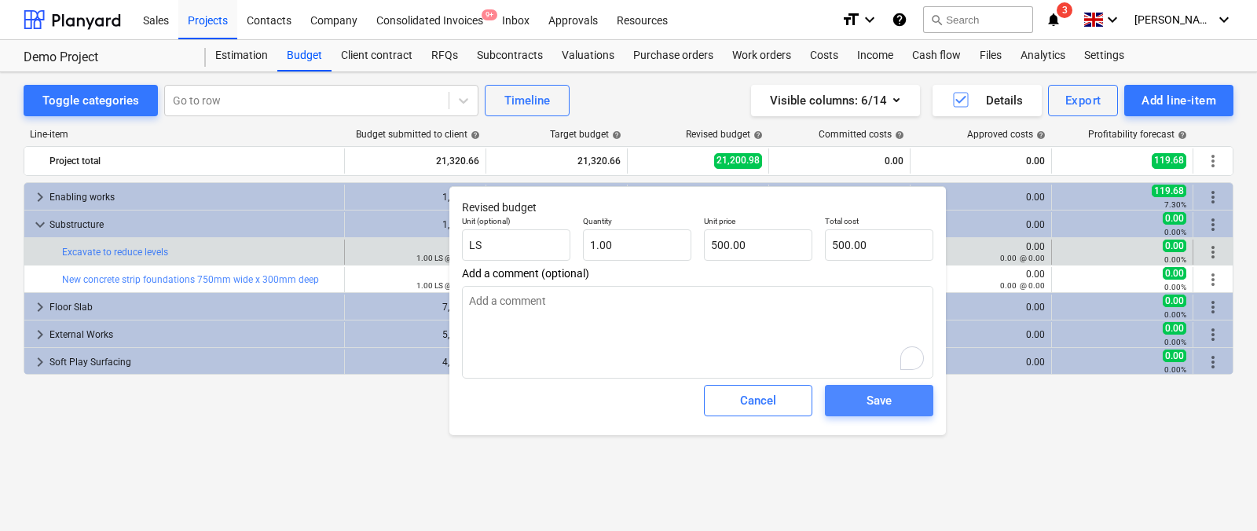
click at [888, 407] on div "Save" at bounding box center [878, 400] width 25 height 20
type textarea "x"
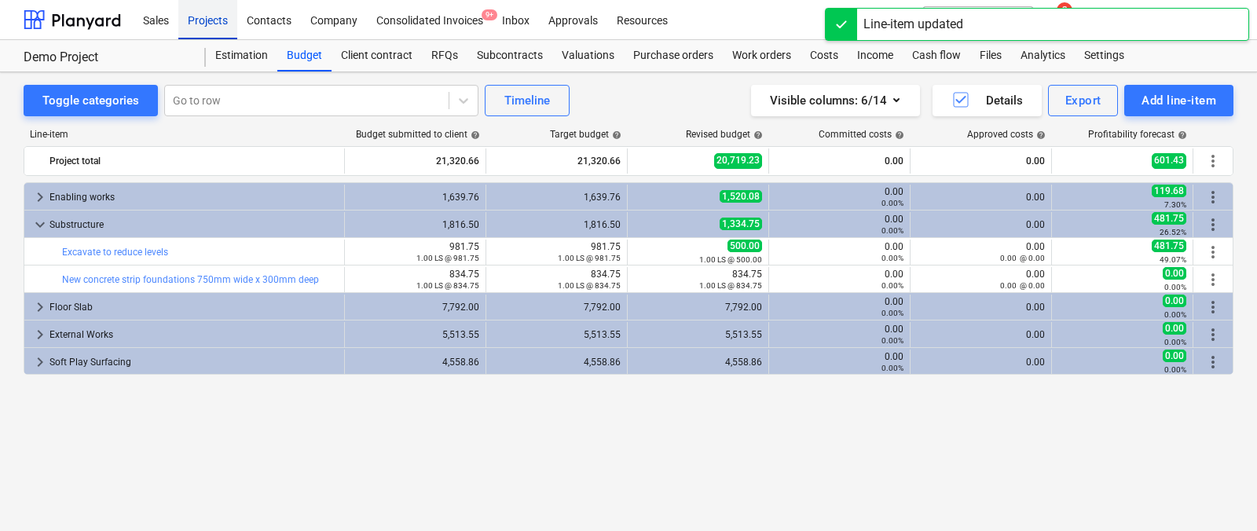
click at [221, 29] on div "Projects" at bounding box center [207, 19] width 59 height 40
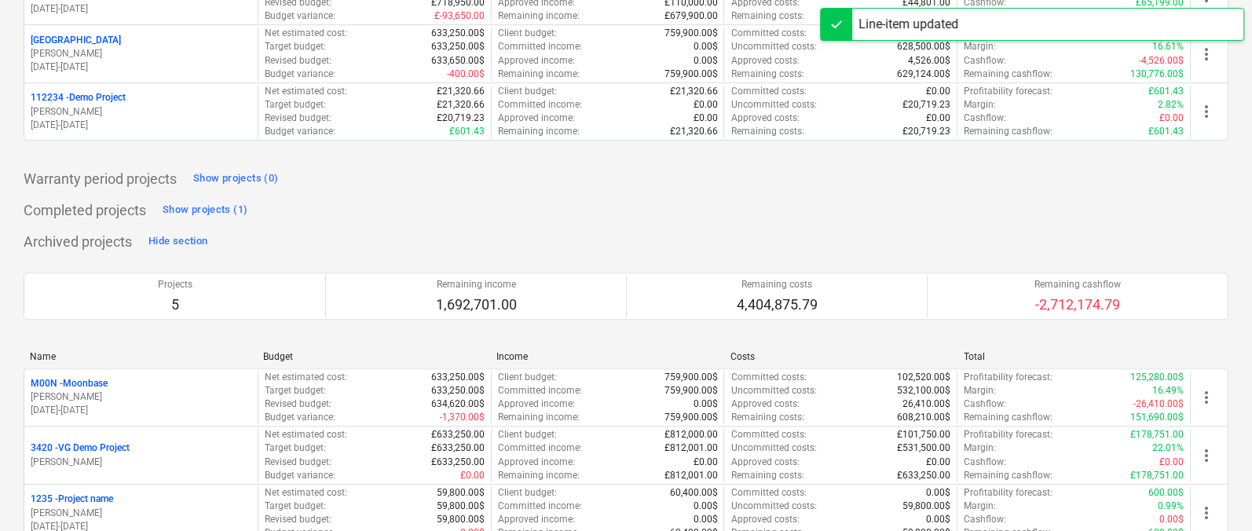
scroll to position [463, 0]
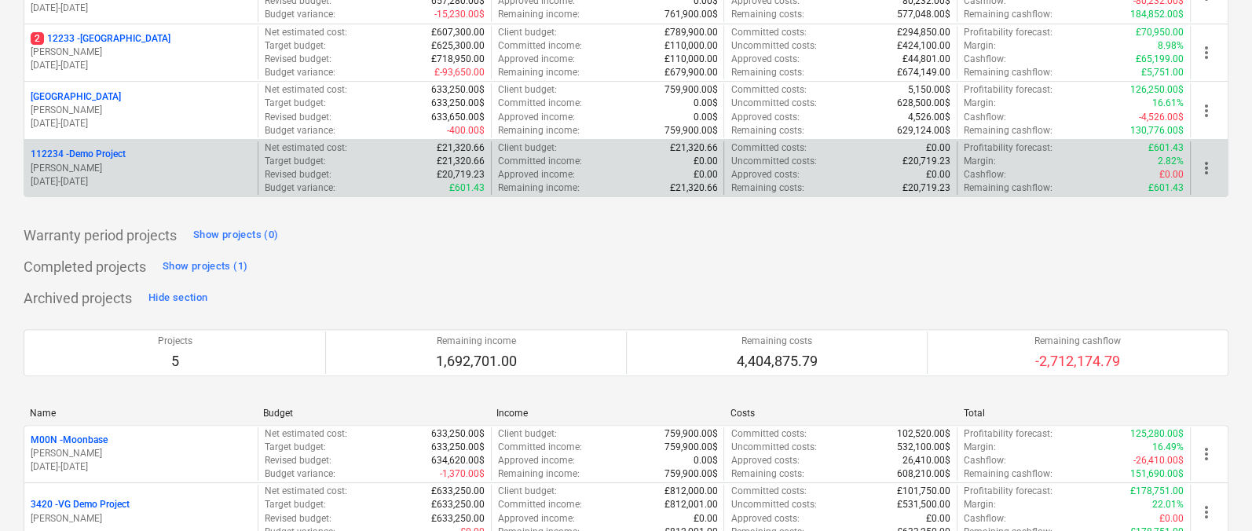
click at [196, 175] on p "[DATE] - [DATE]" at bounding box center [141, 181] width 221 height 13
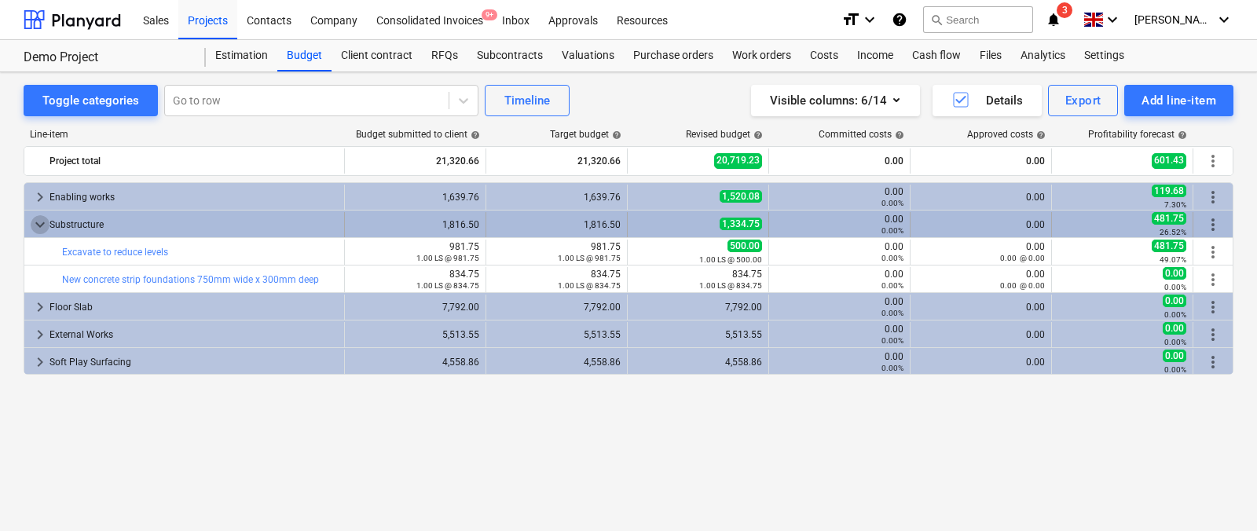
click at [48, 229] on span "keyboard_arrow_down" at bounding box center [40, 224] width 19 height 19
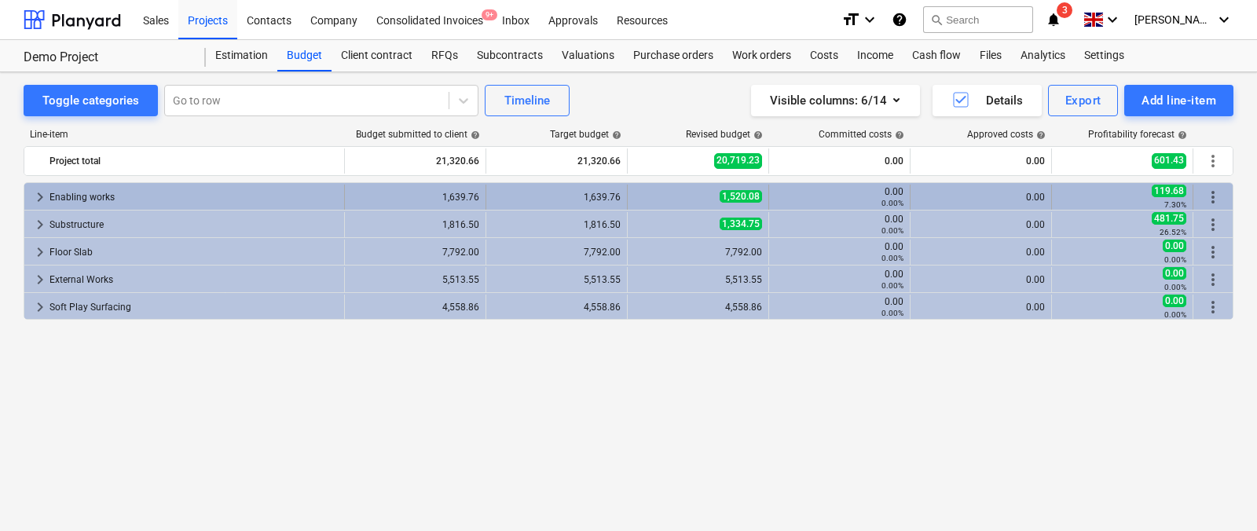
click at [33, 203] on span "keyboard_arrow_right" at bounding box center [40, 197] width 19 height 19
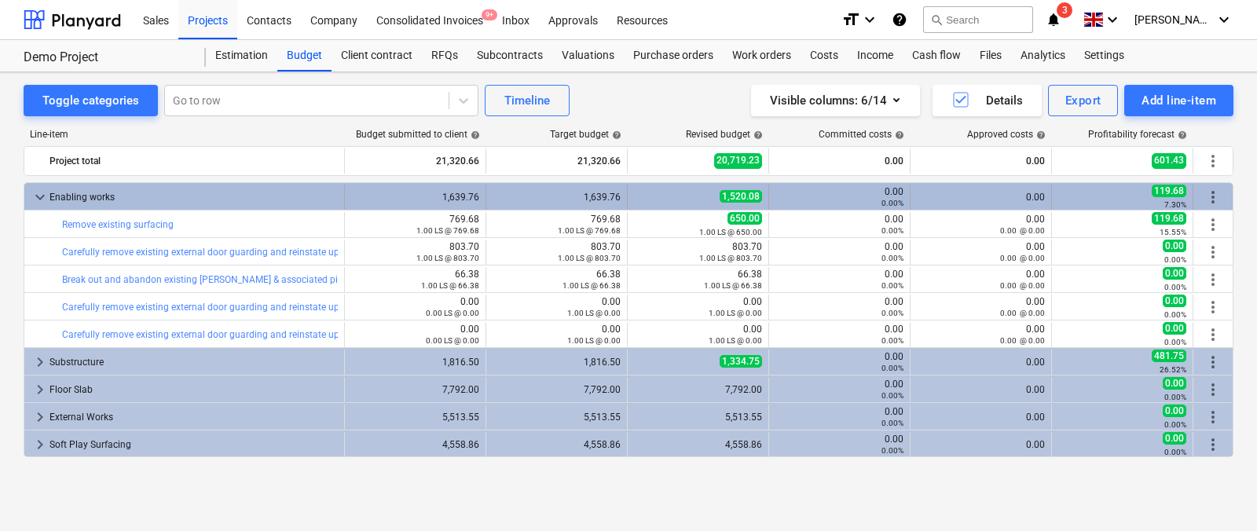
click at [39, 202] on span "keyboard_arrow_down" at bounding box center [40, 197] width 19 height 19
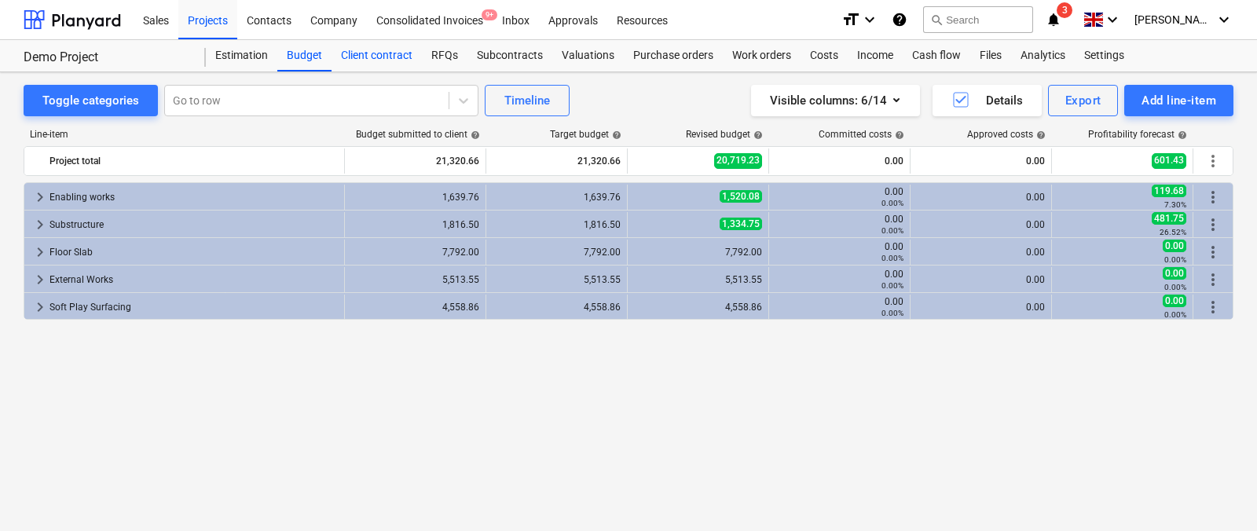
click at [368, 62] on div "Client contract" at bounding box center [376, 55] width 90 height 31
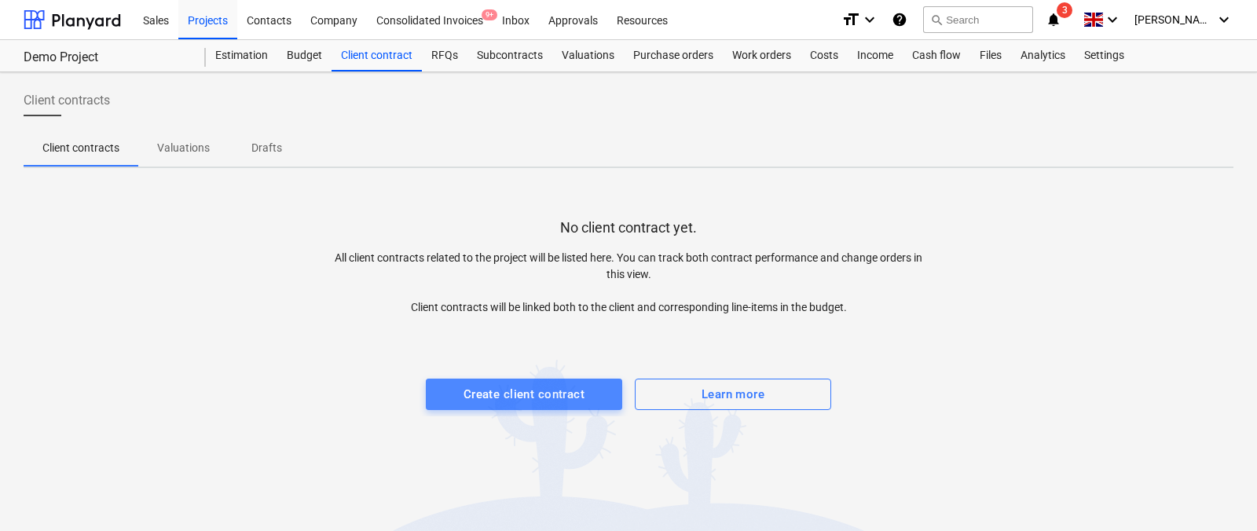
click at [533, 385] on div "Create client contract" at bounding box center [523, 394] width 121 height 20
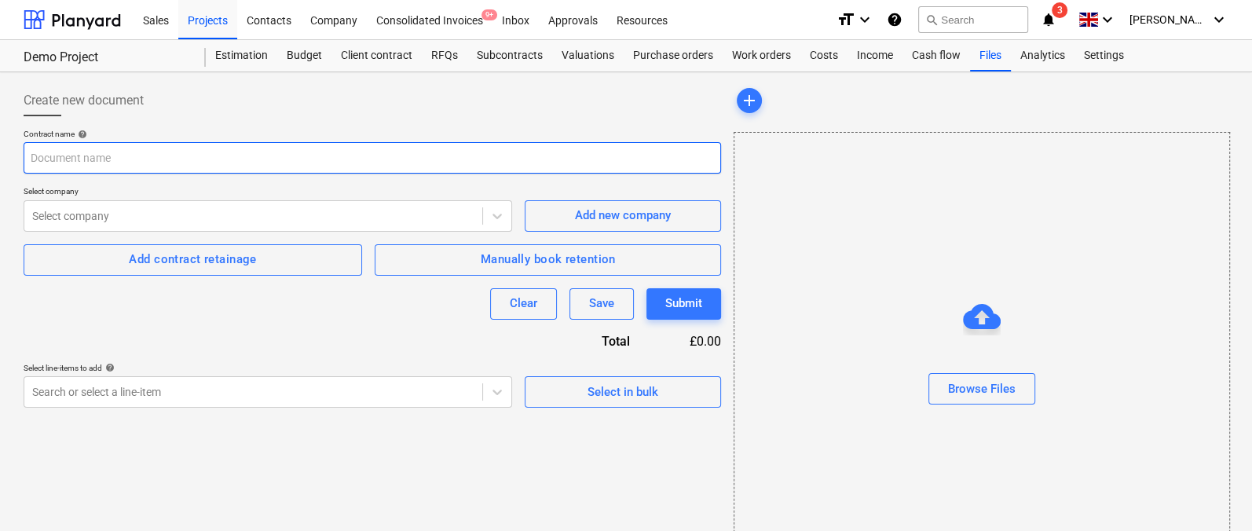
click at [413, 160] on input "text" at bounding box center [372, 157] width 697 height 31
type input "C"
type input "Main contract"
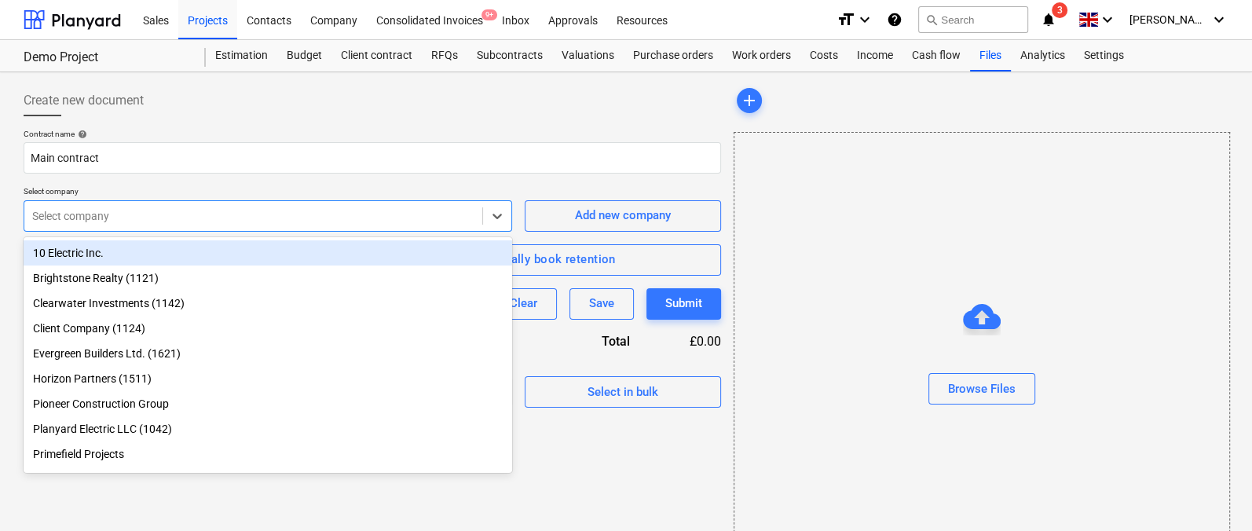
click at [272, 226] on div "Select company" at bounding box center [253, 216] width 458 height 22
click at [219, 243] on div "10 Electric Inc." at bounding box center [268, 252] width 489 height 25
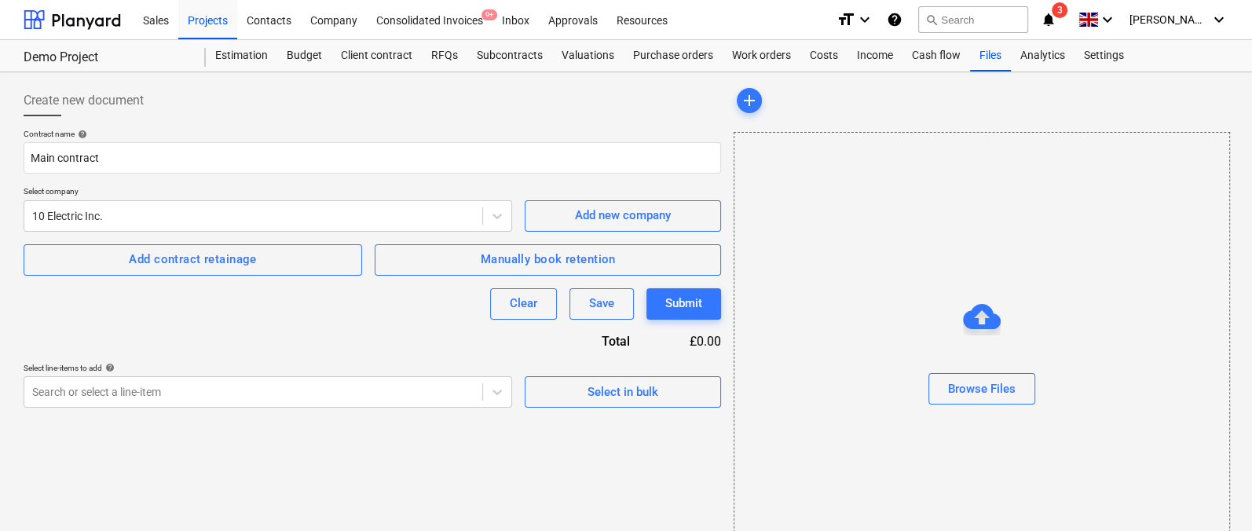
click at [182, 340] on div "Contract name help Main contract Select company 10 Electric Inc. Add new compan…" at bounding box center [372, 268] width 697 height 279
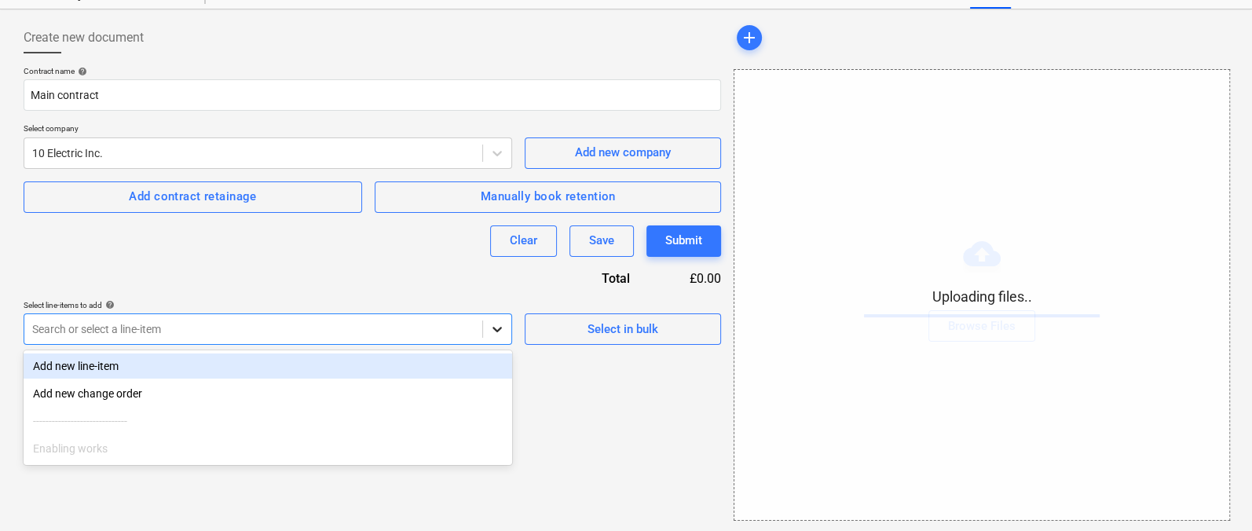
scroll to position [64, 0]
click at [483, 319] on div at bounding box center [497, 327] width 28 height 28
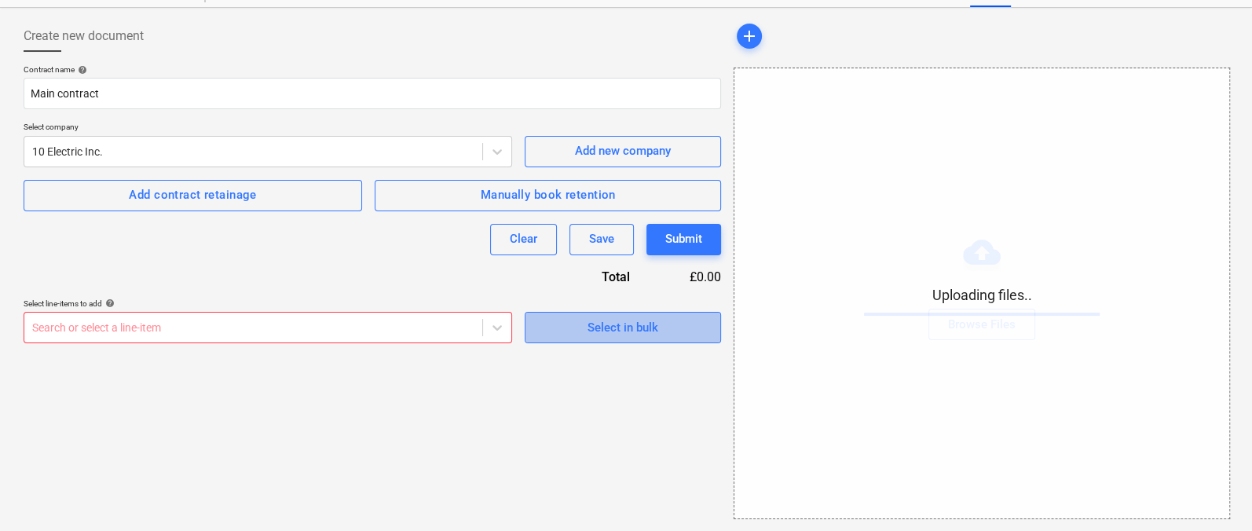
click at [586, 318] on span "Select in bulk" at bounding box center [622, 327] width 157 height 20
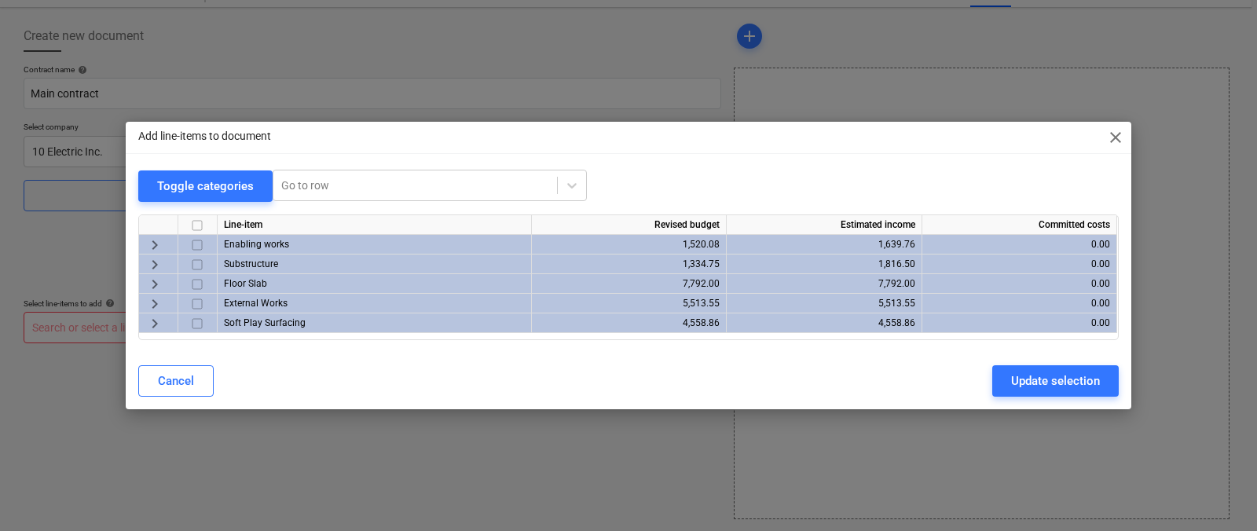
click at [190, 226] on input "checkbox" at bounding box center [197, 225] width 19 height 19
checkbox input "true"
click at [1027, 359] on div "Cancel Update selection" at bounding box center [628, 381] width 999 height 44
click at [1023, 372] on div "Update selection" at bounding box center [1055, 381] width 89 height 20
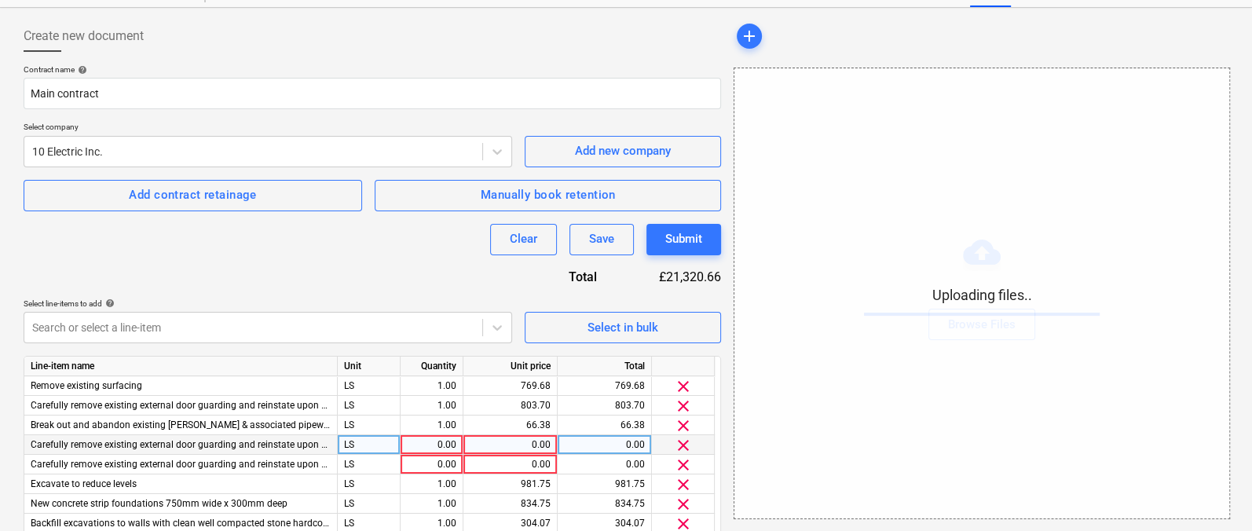
click at [683, 440] on span "clear" at bounding box center [683, 445] width 19 height 19
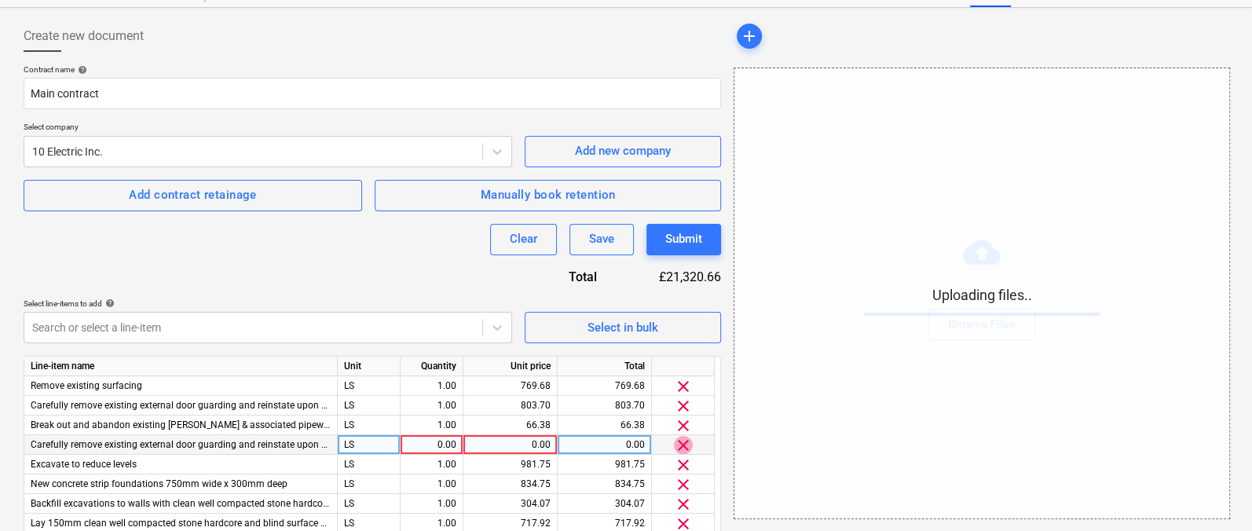
click at [683, 440] on span "clear" at bounding box center [683, 445] width 19 height 19
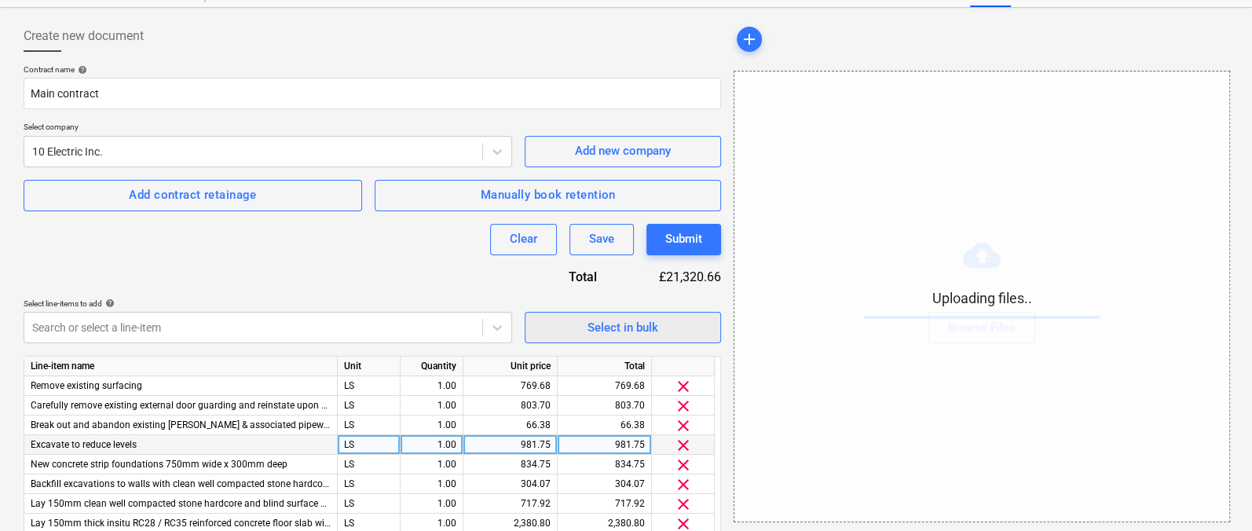
scroll to position [370, 0]
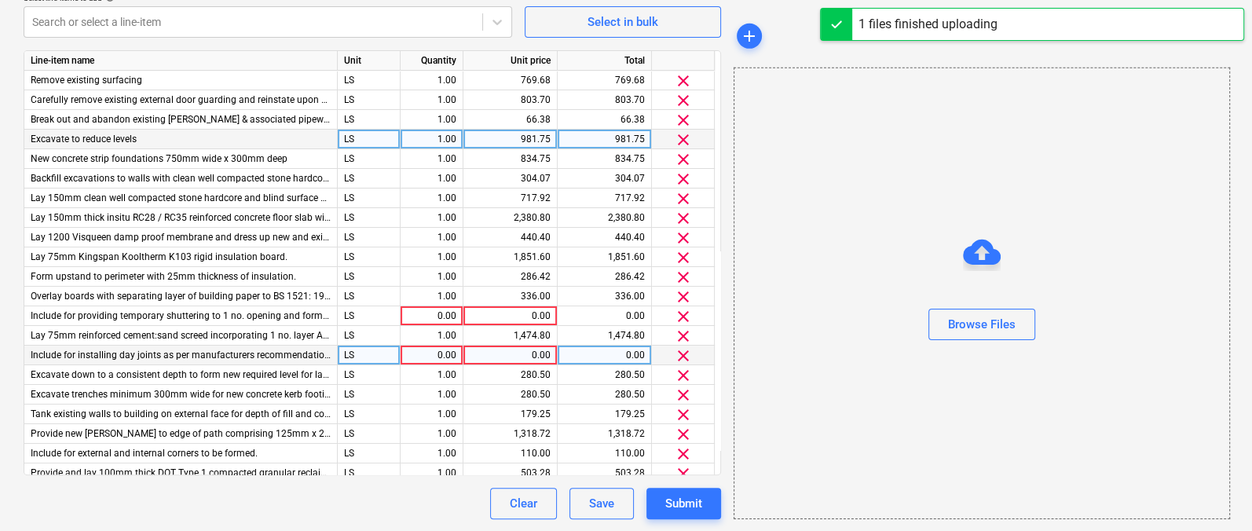
click at [553, 326] on div "1,474.80" at bounding box center [510, 336] width 94 height 20
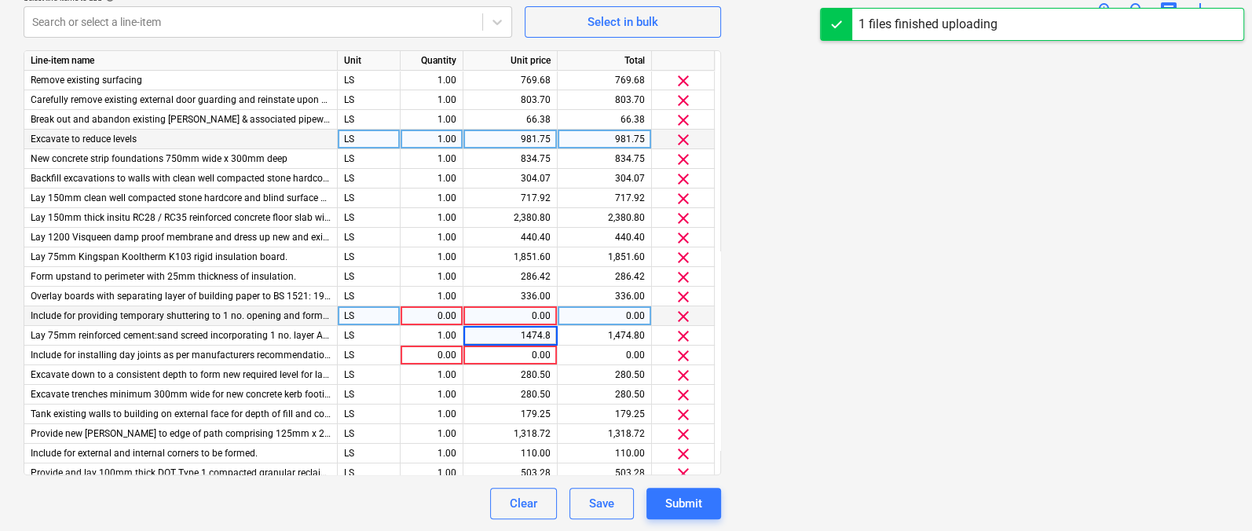
click at [682, 312] on span "clear" at bounding box center [683, 316] width 19 height 19
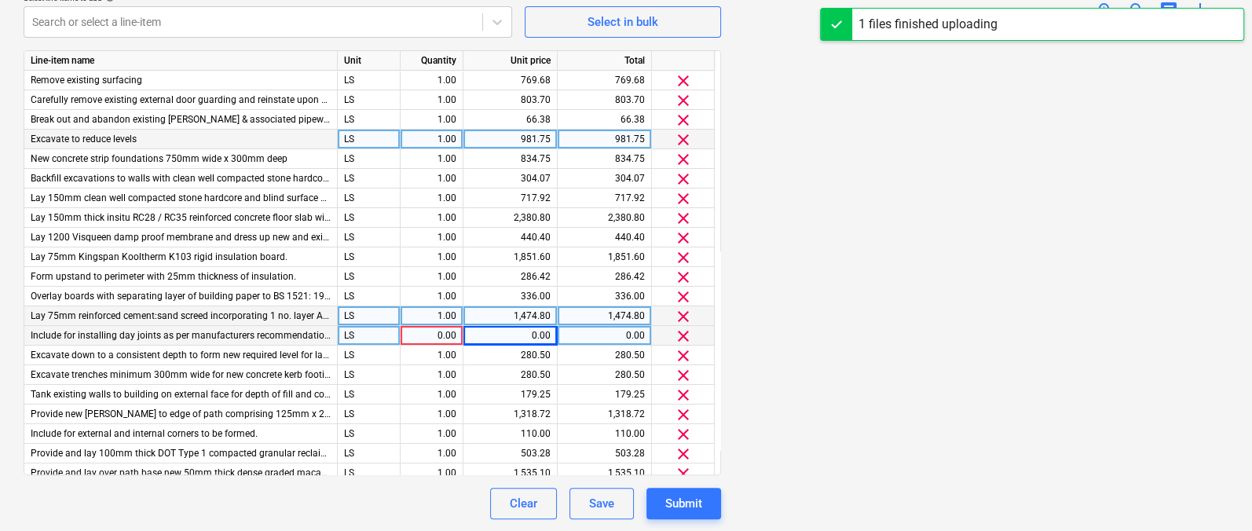
click at [685, 333] on span "clear" at bounding box center [683, 336] width 19 height 19
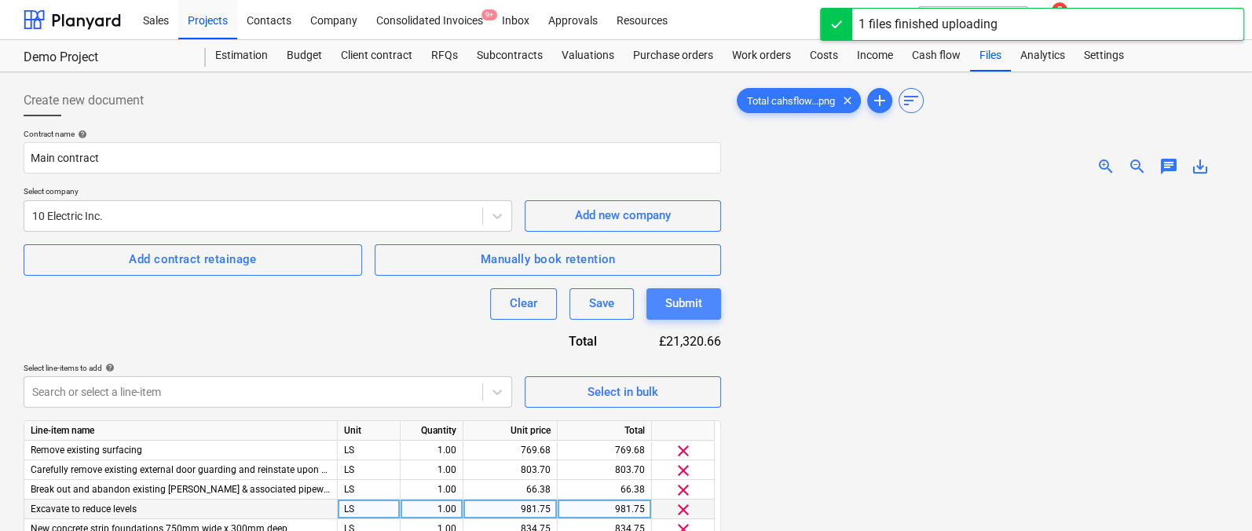
click at [677, 312] on div "Submit" at bounding box center [683, 303] width 37 height 20
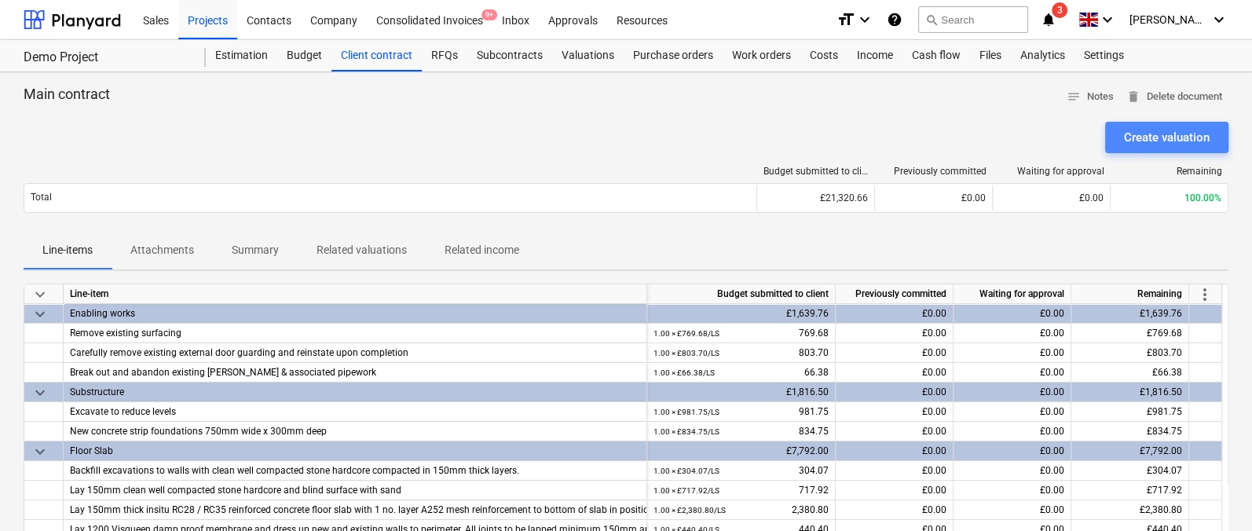
click at [1140, 136] on div "Create valuation" at bounding box center [1167, 137] width 86 height 20
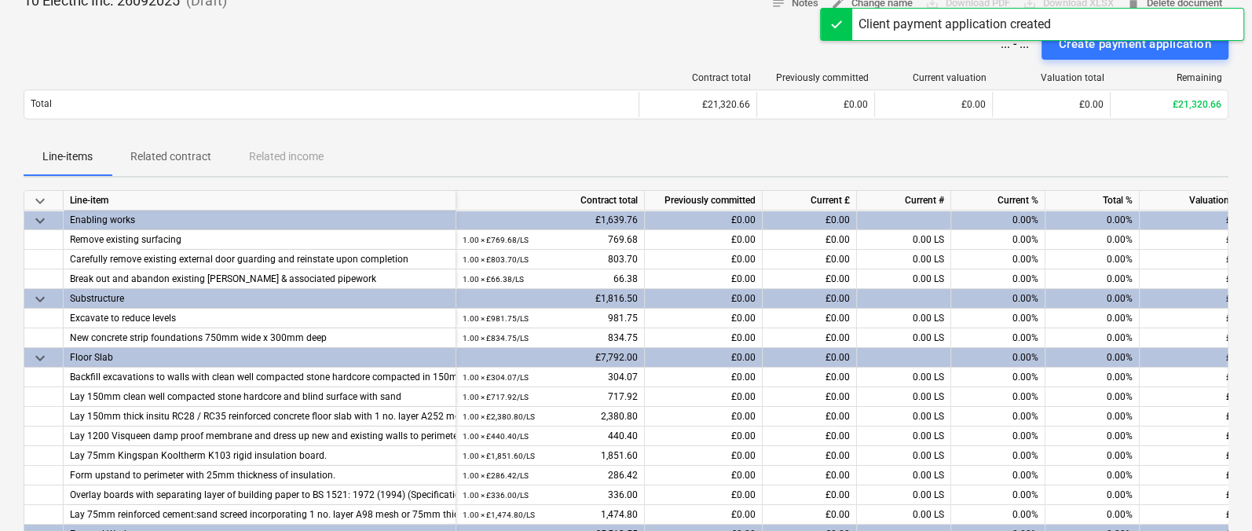
scroll to position [105, 0]
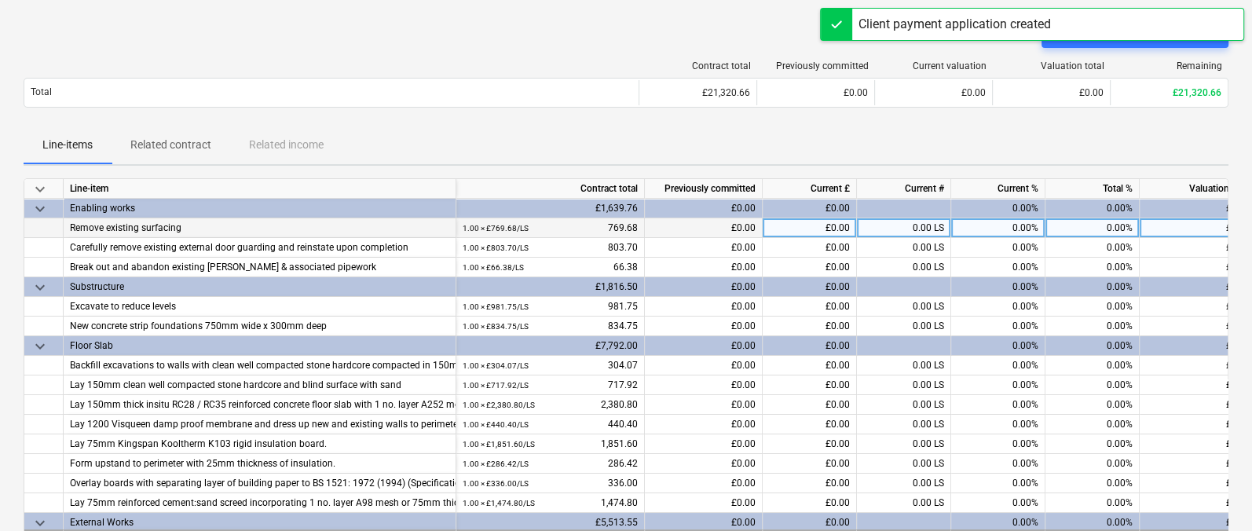
click at [999, 235] on div "0.00%" at bounding box center [998, 228] width 94 height 20
type input "20"
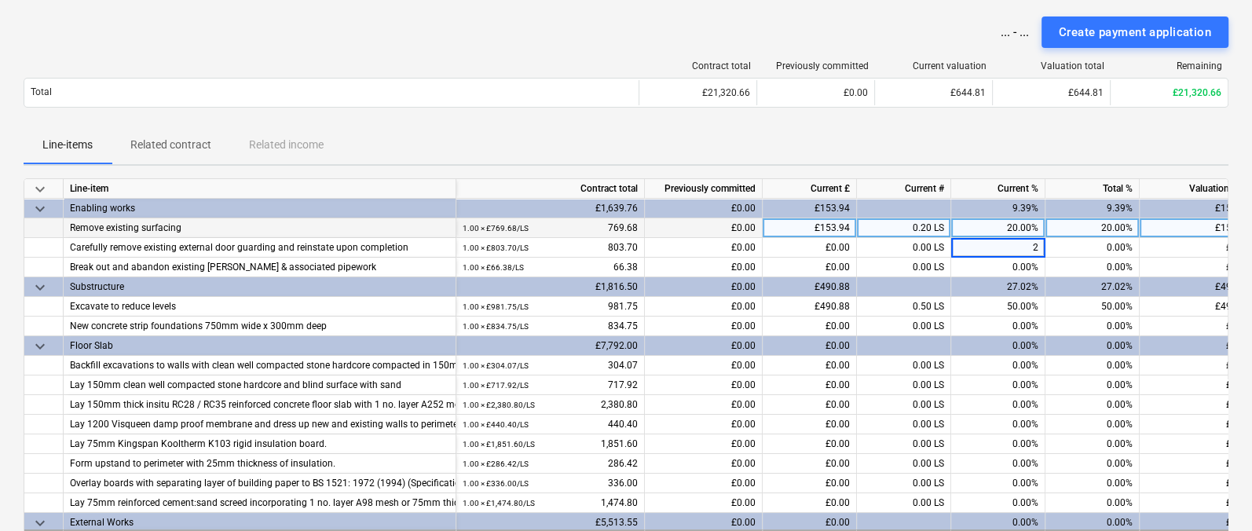
type input "20"
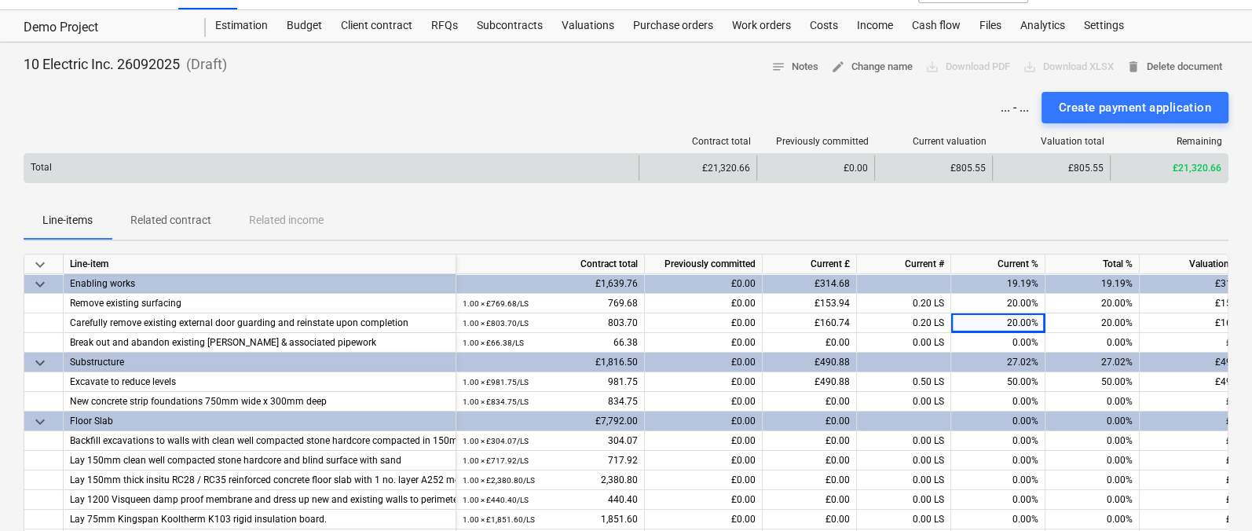
scroll to position [24, 0]
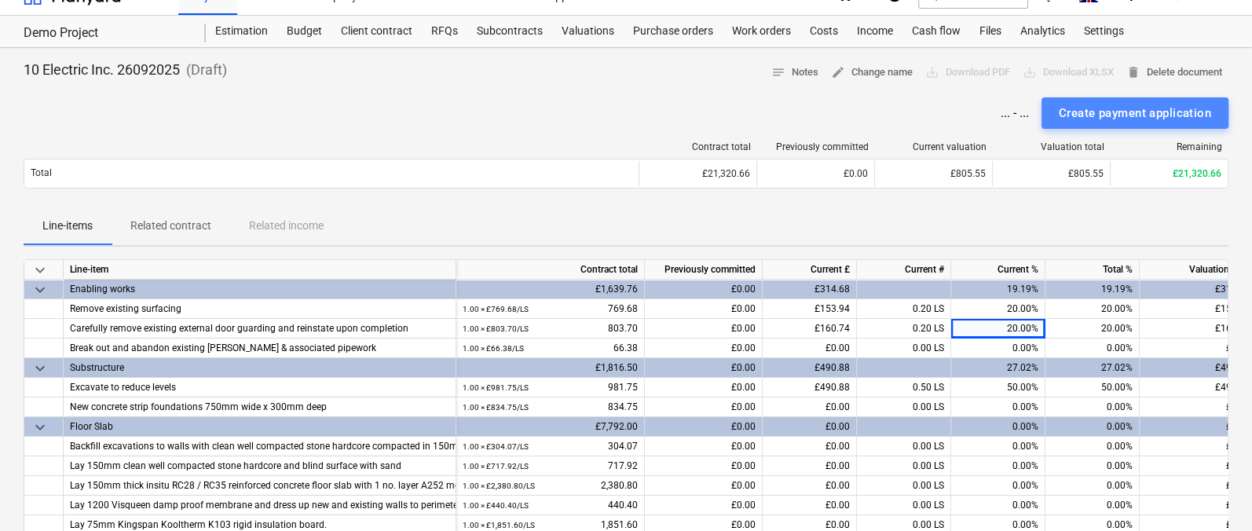
click at [1075, 115] on div "Create payment application" at bounding box center [1135, 113] width 152 height 20
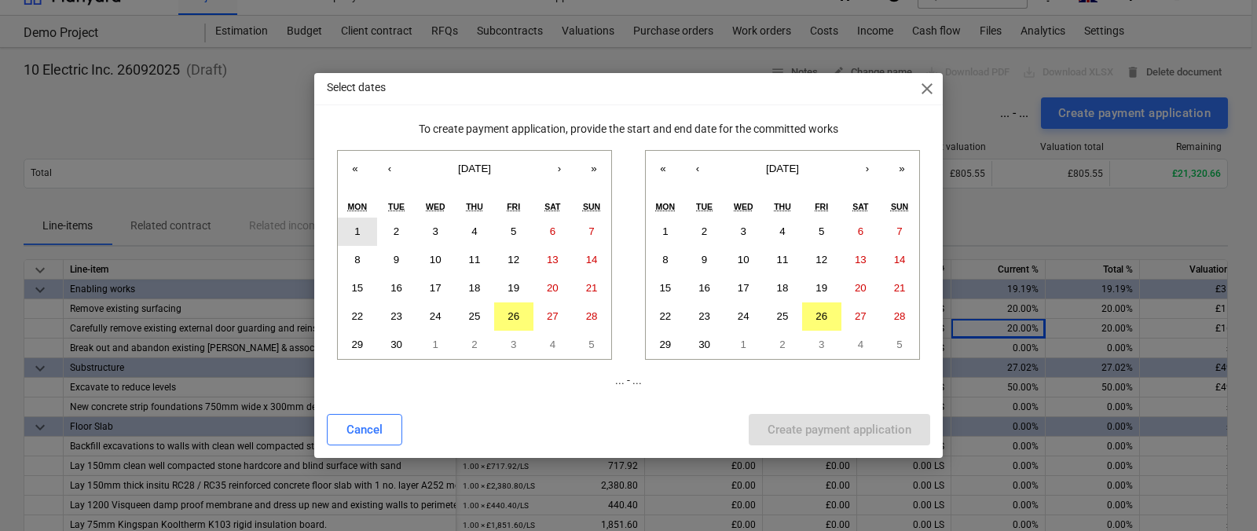
click at [353, 231] on button "1" at bounding box center [357, 232] width 39 height 28
click at [705, 349] on abbr "30" at bounding box center [704, 345] width 12 height 12
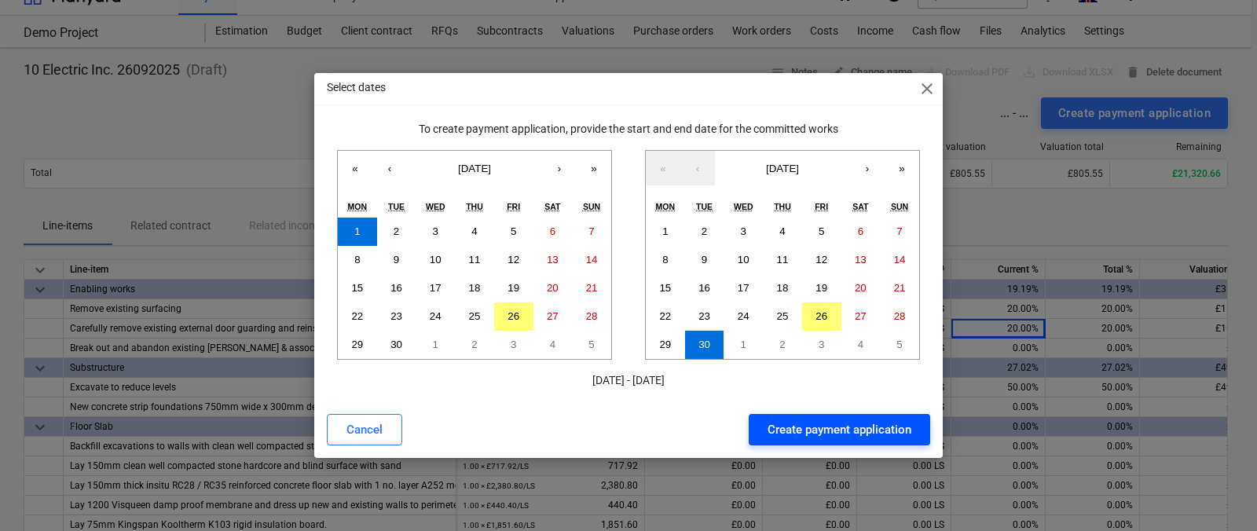
click at [796, 438] on div "Create payment application" at bounding box center [839, 429] width 144 height 20
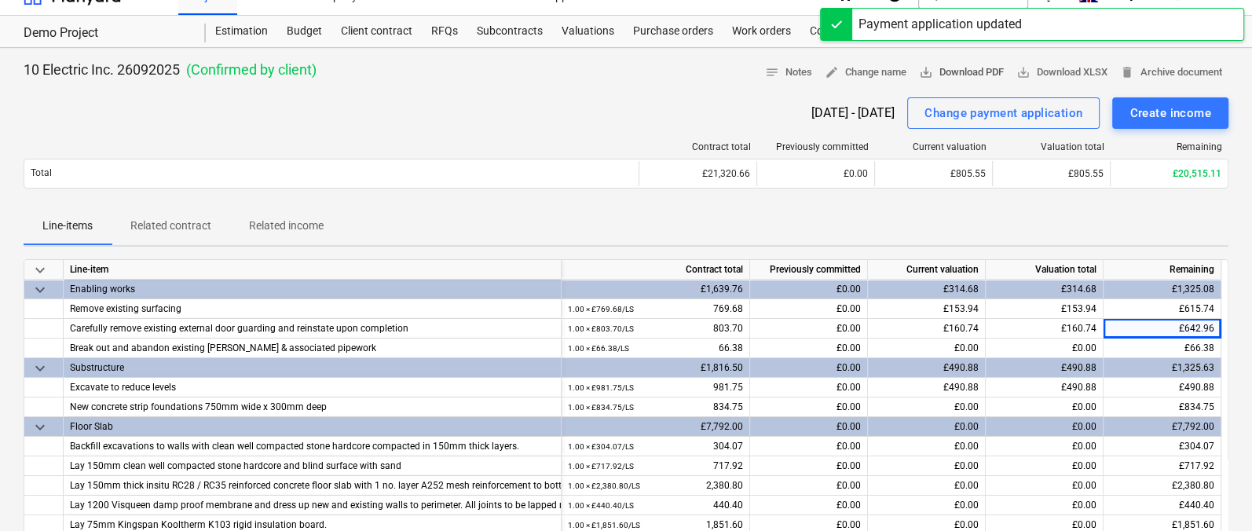
click at [955, 75] on span "save_alt Download PDF" at bounding box center [961, 73] width 85 height 18
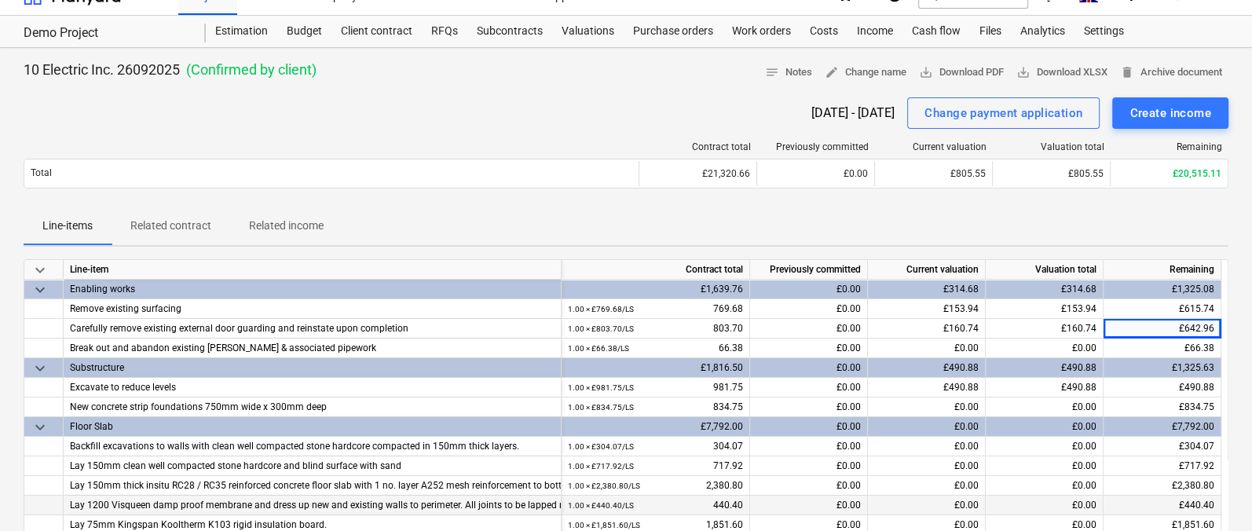
scroll to position [0, 0]
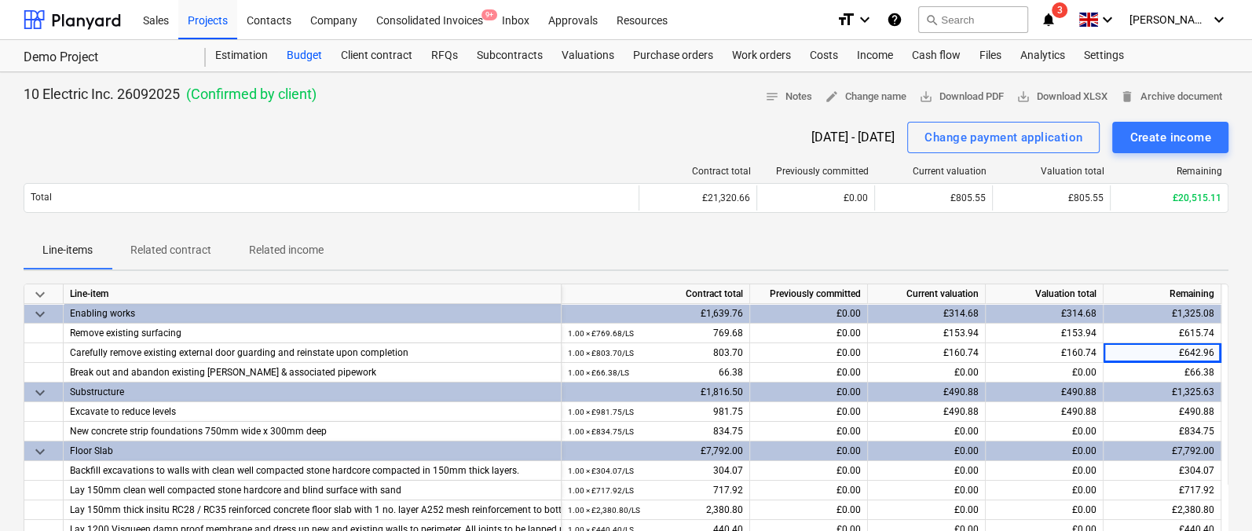
click at [308, 60] on div "Budget" at bounding box center [304, 55] width 54 height 31
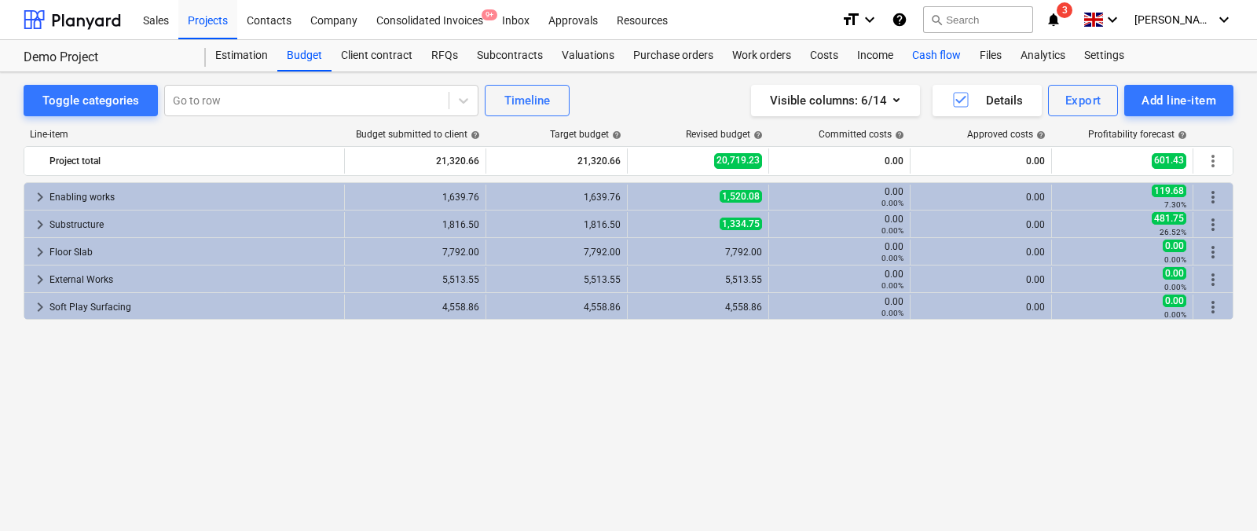
click at [928, 53] on div "Cash flow" at bounding box center [936, 55] width 68 height 31
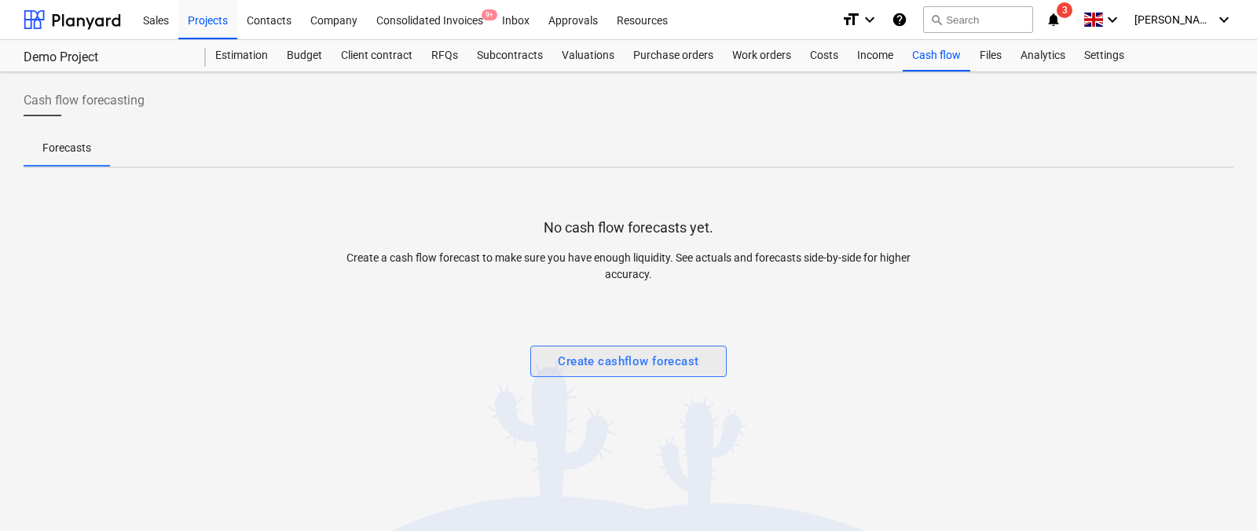
click at [623, 363] on div "Create cashflow forecast" at bounding box center [628, 361] width 141 height 20
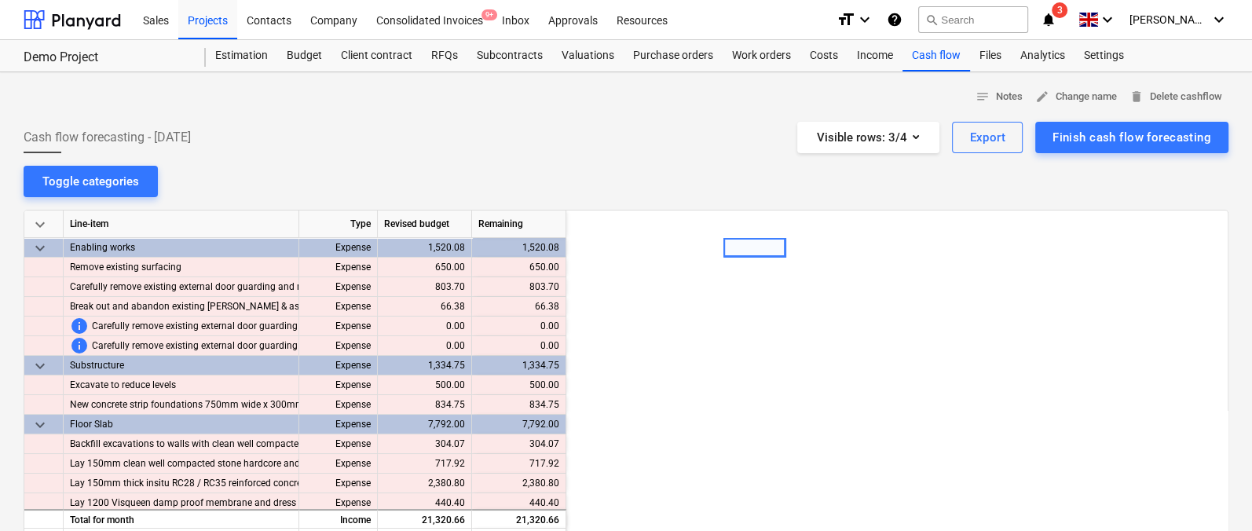
scroll to position [0, 157]
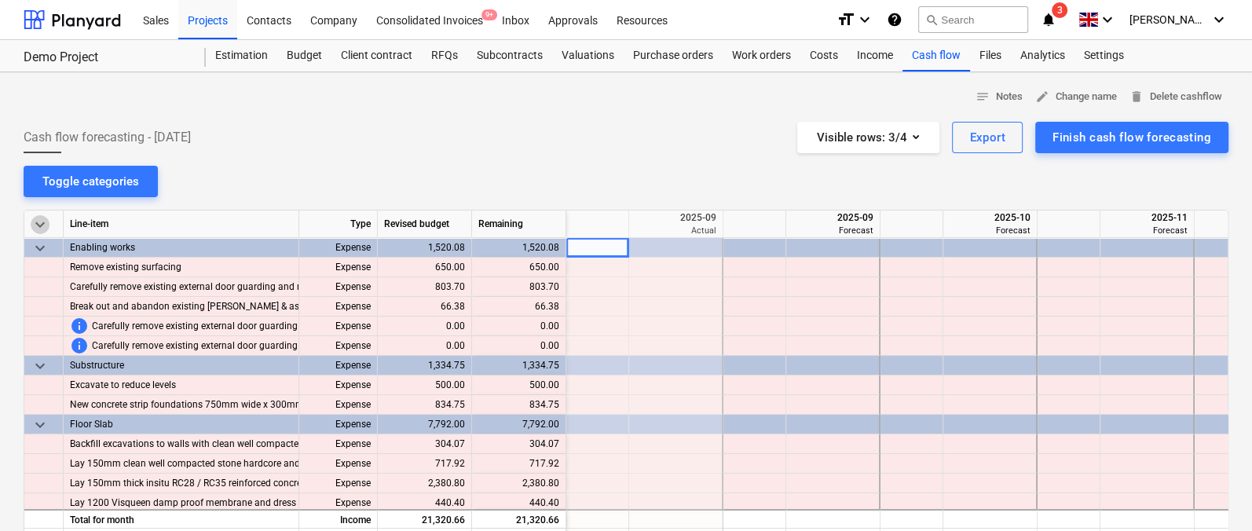
click at [42, 223] on span "keyboard_arrow_down" at bounding box center [40, 224] width 19 height 19
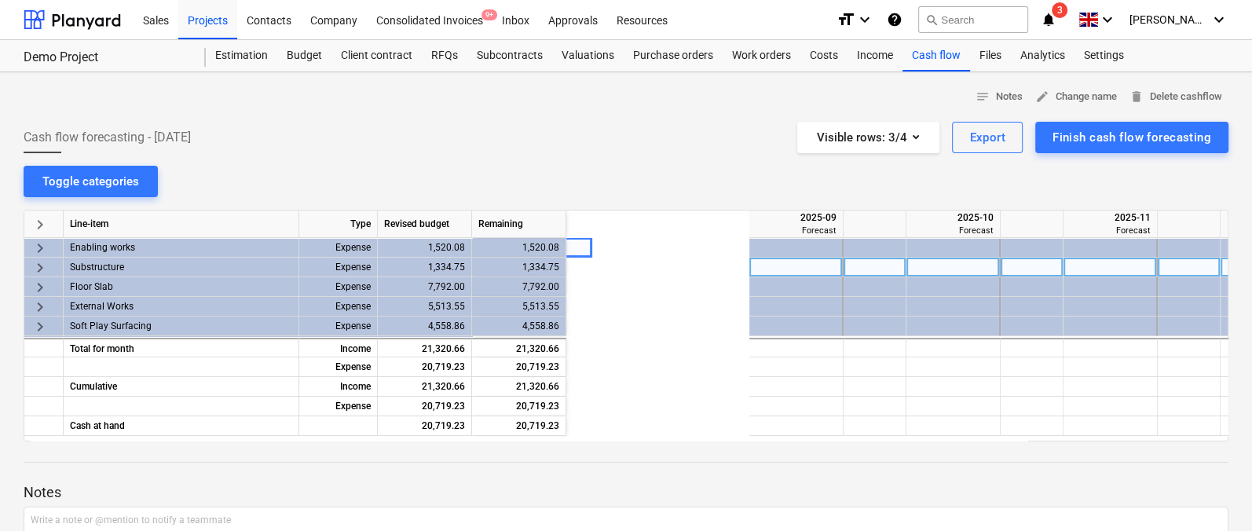
scroll to position [0, 0]
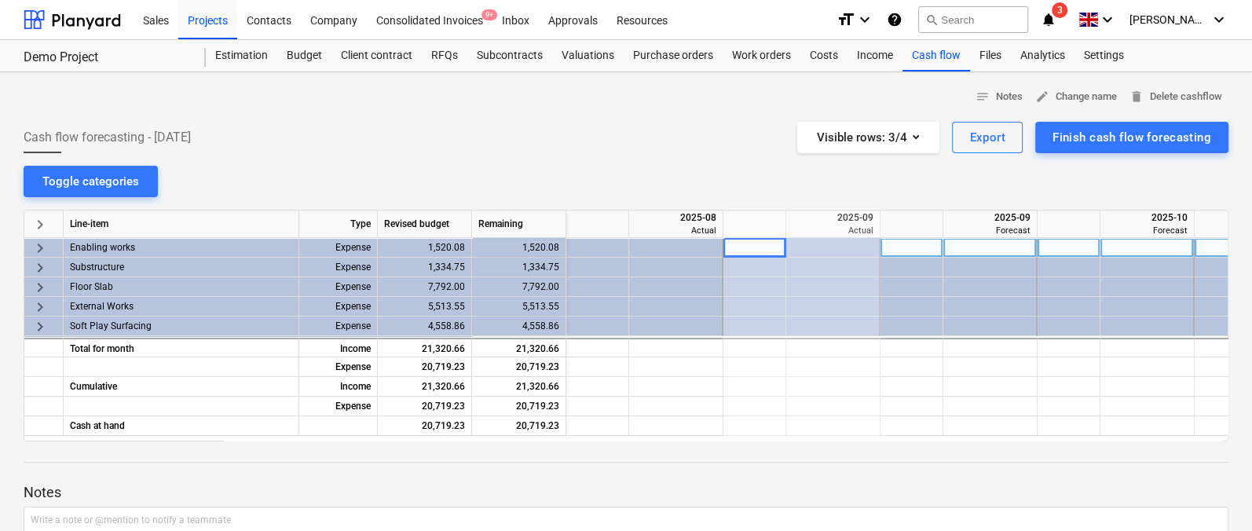
click at [915, 242] on div at bounding box center [911, 248] width 63 height 20
type input "50"
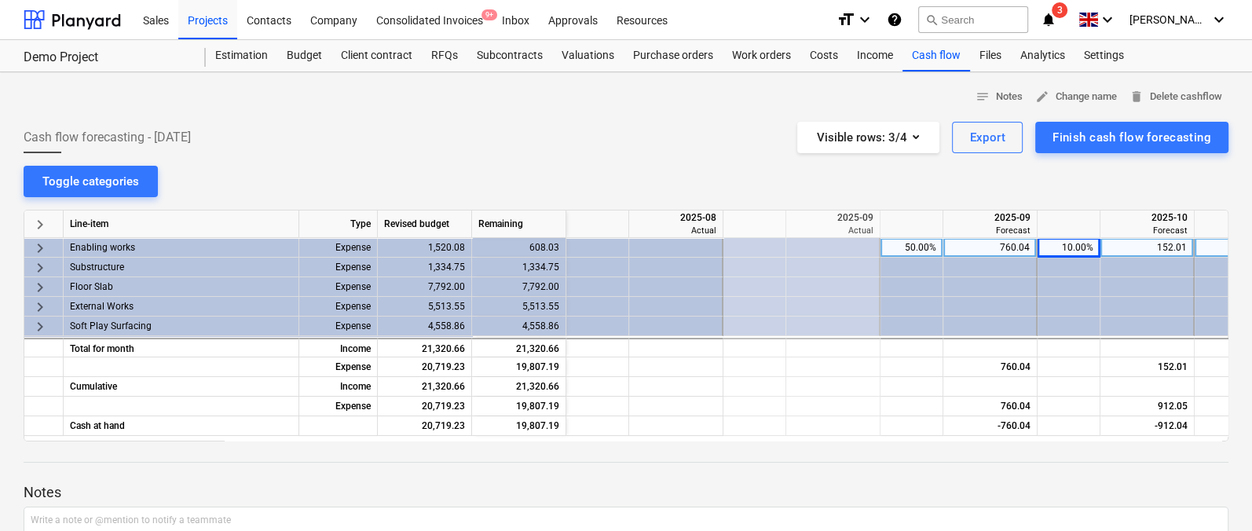
click at [44, 248] on span "keyboard_arrow_right" at bounding box center [40, 248] width 19 height 19
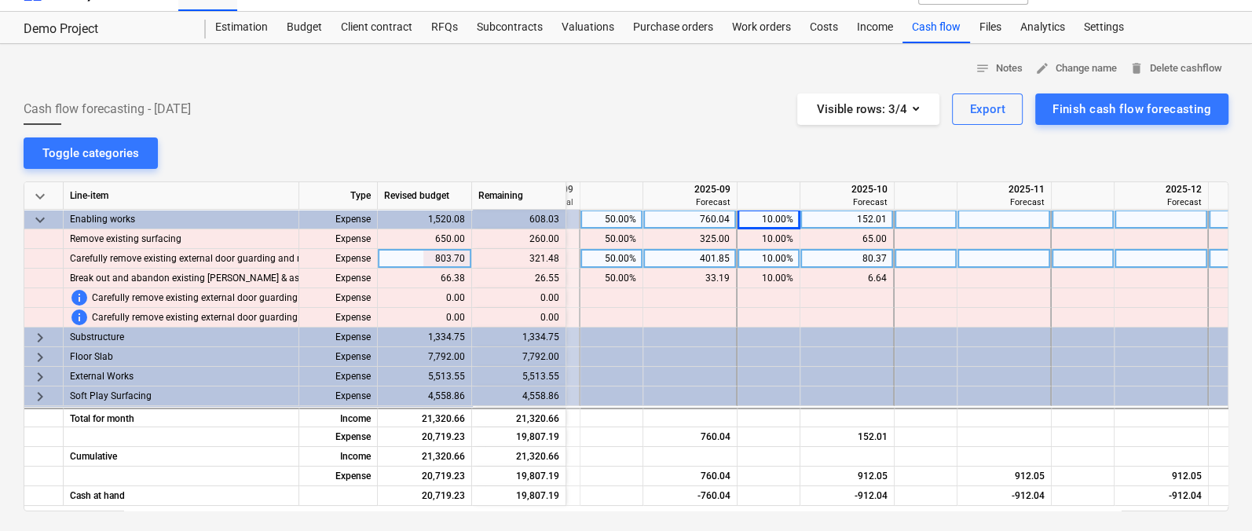
scroll to position [0, 313]
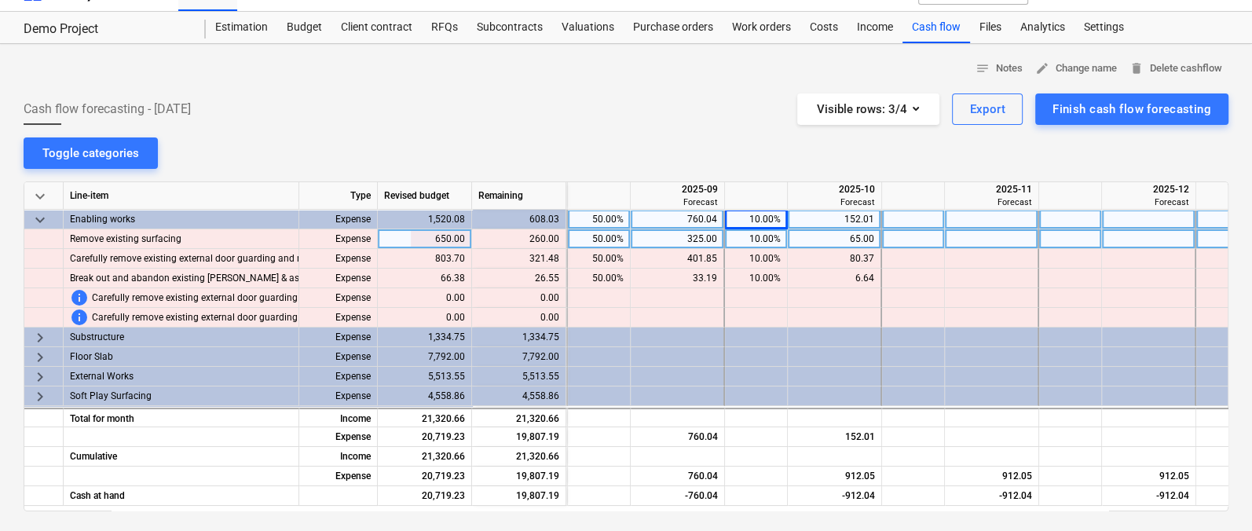
click at [921, 240] on div at bounding box center [913, 239] width 63 height 20
type input "100"
click at [46, 192] on span "keyboard_arrow_down" at bounding box center [40, 196] width 19 height 19
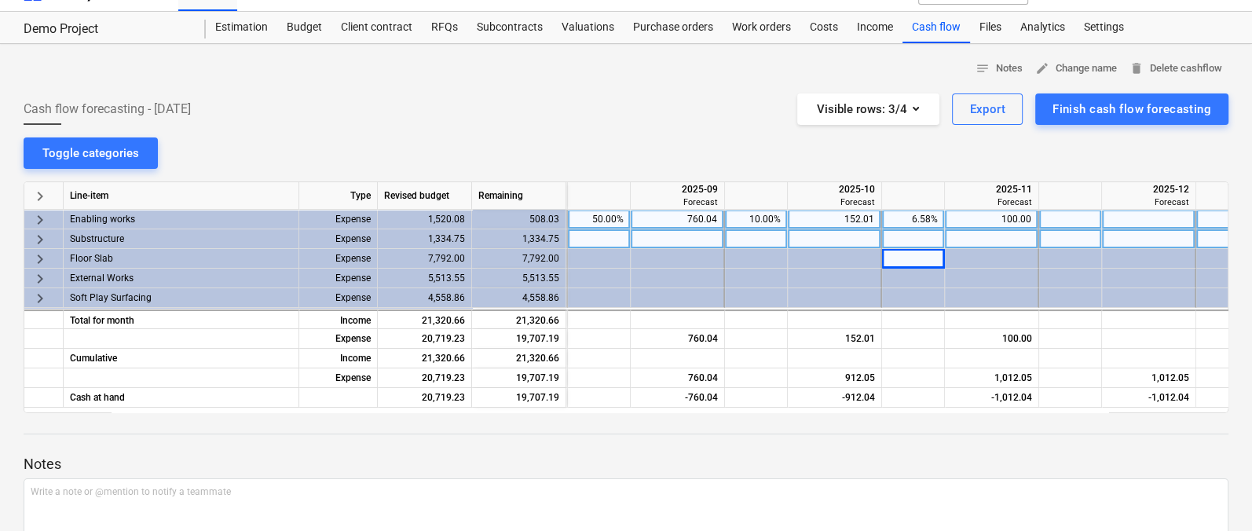
scroll to position [0, 0]
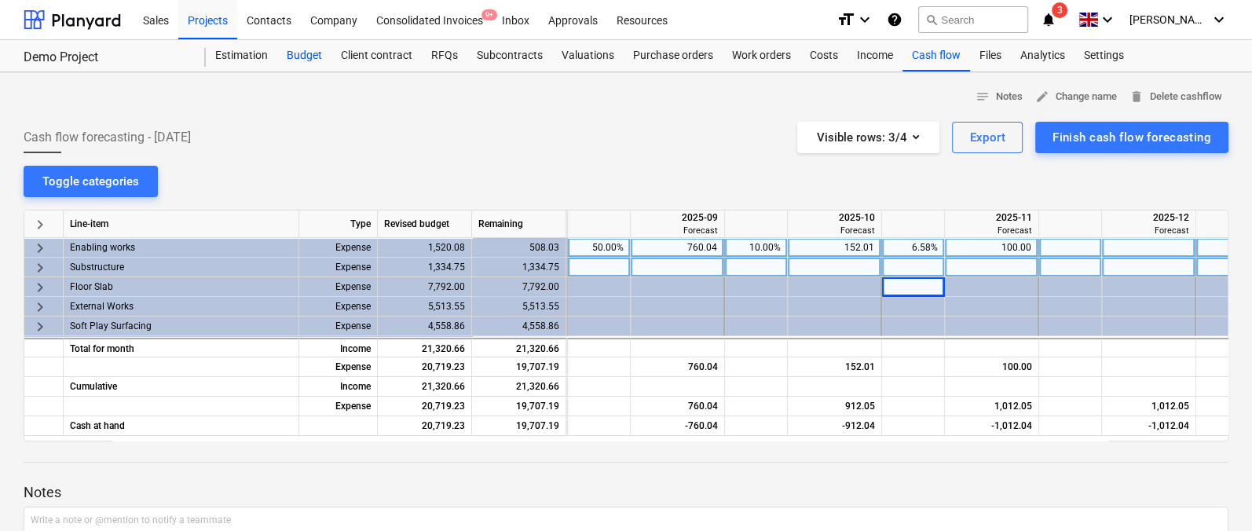
click at [310, 60] on div "Budget" at bounding box center [304, 55] width 54 height 31
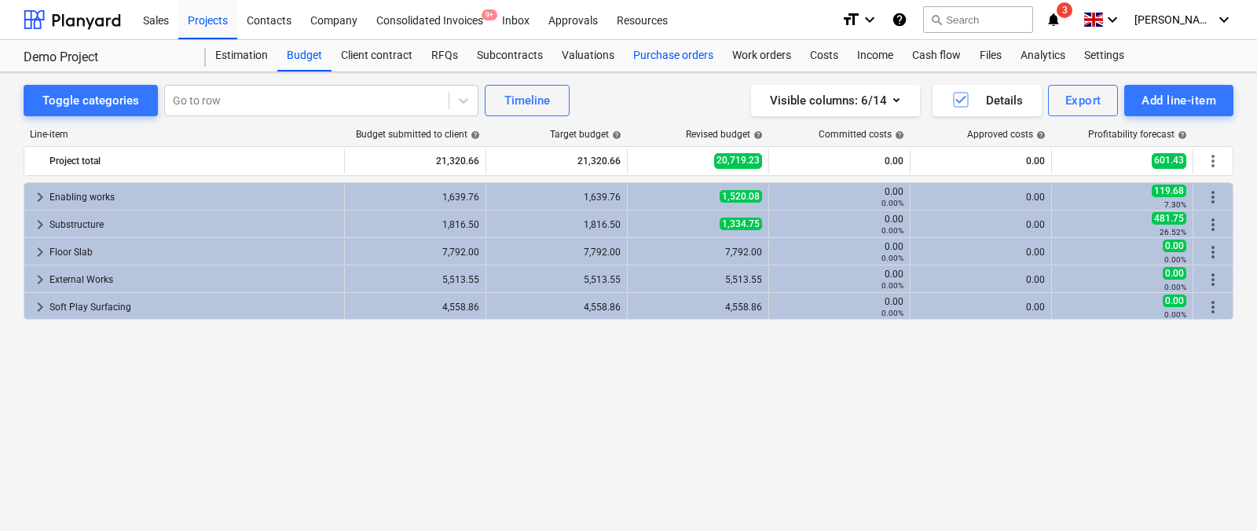
click at [664, 59] on div "Purchase orders" at bounding box center [673, 55] width 99 height 31
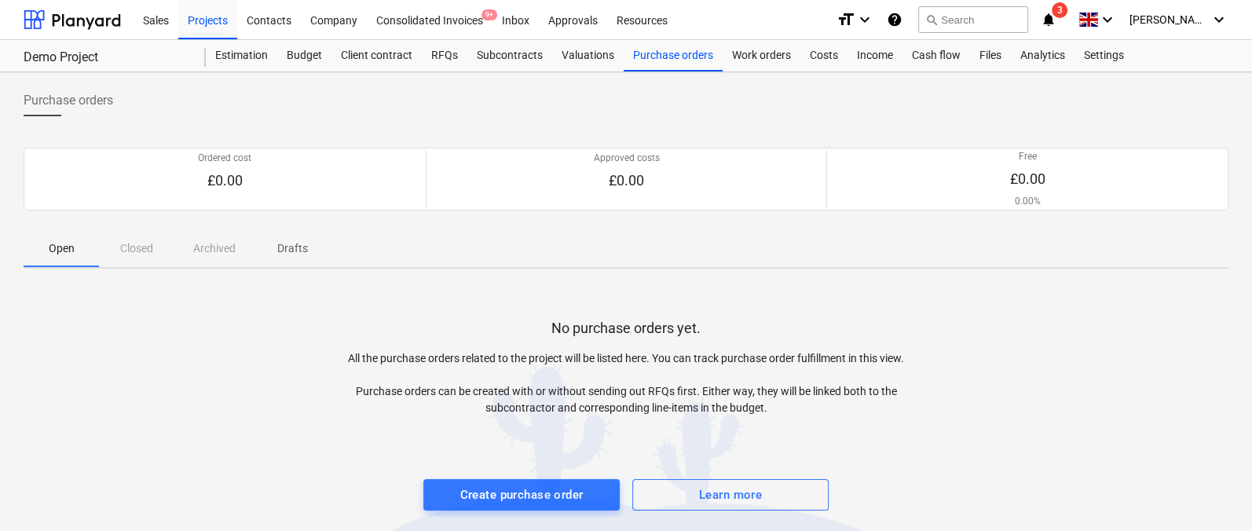
scroll to position [11, 0]
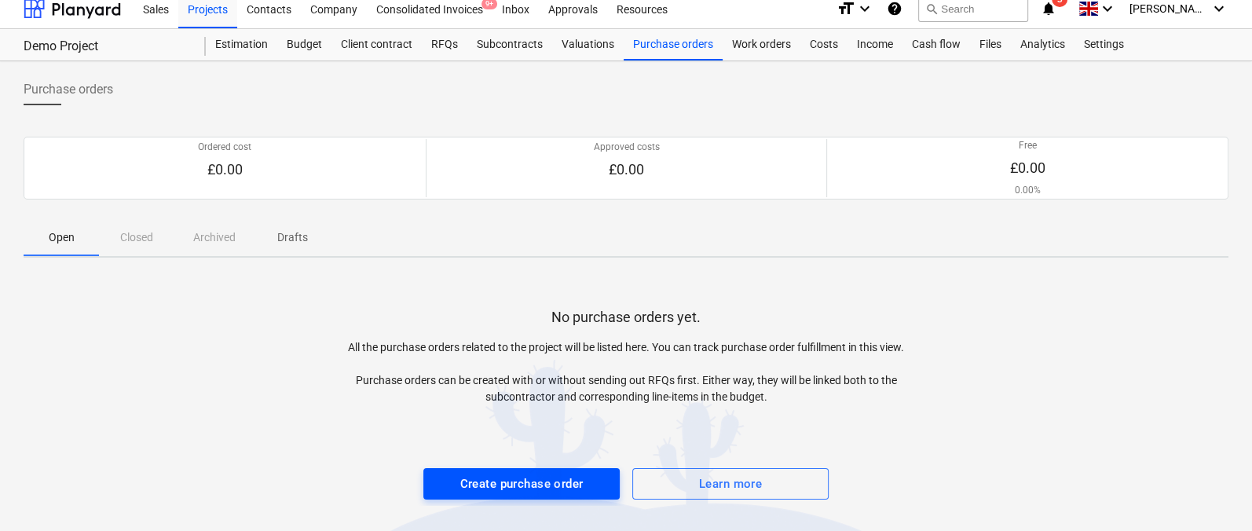
click at [502, 481] on div "Create purchase order" at bounding box center [521, 484] width 123 height 20
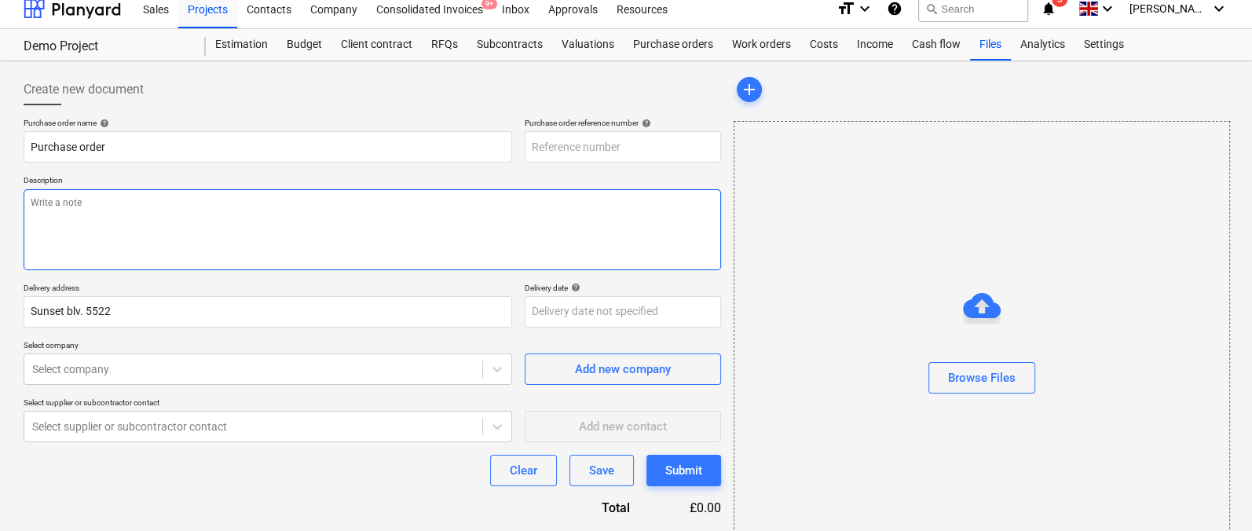
type textarea "x"
type input "112234-PO-001"
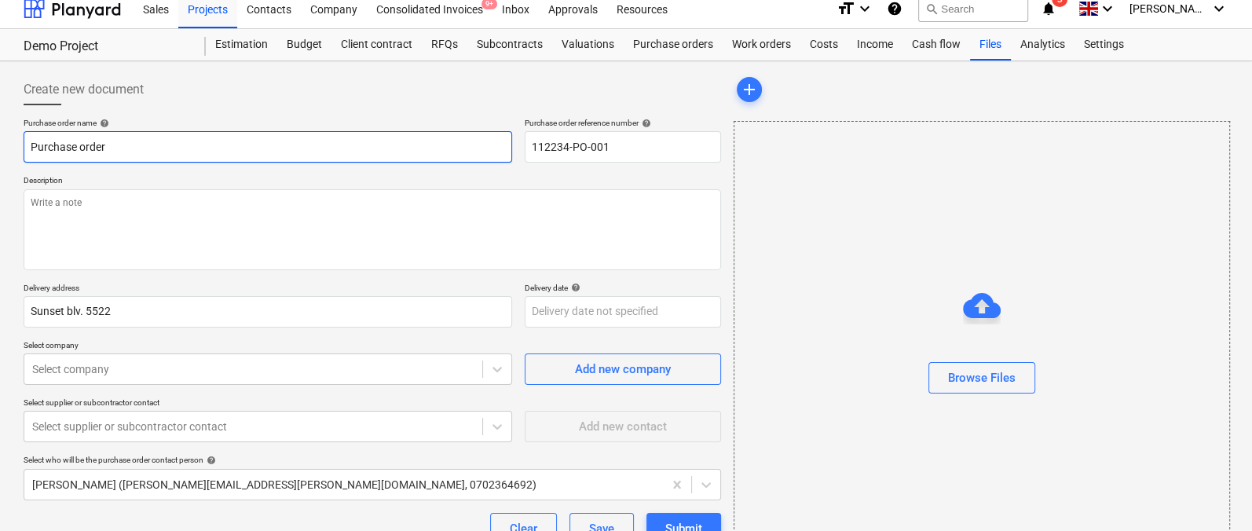
click at [174, 148] on input "Purchase order" at bounding box center [268, 146] width 489 height 31
type textarea "x"
type input "Purchase order"
type textarea "x"
type input "Purchase order m"
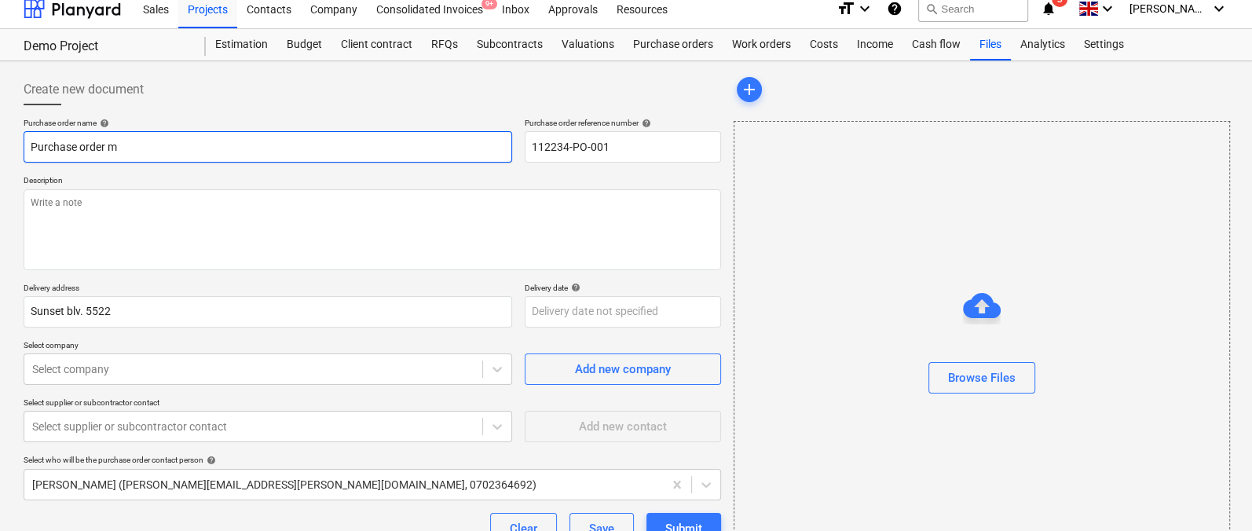
type textarea "x"
type input "Purchase order"
type textarea "x"
type input "Purchase order fo"
type textarea "x"
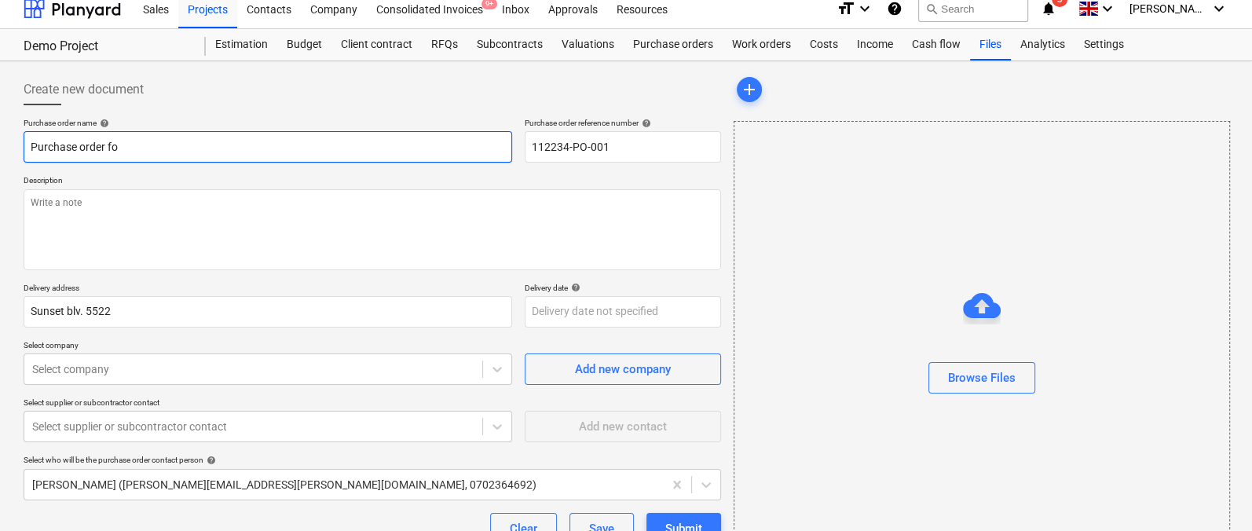
type input "Purchase order for"
type textarea "x"
type input "Purchase order for m"
type textarea "x"
type input "Purchase order for ma"
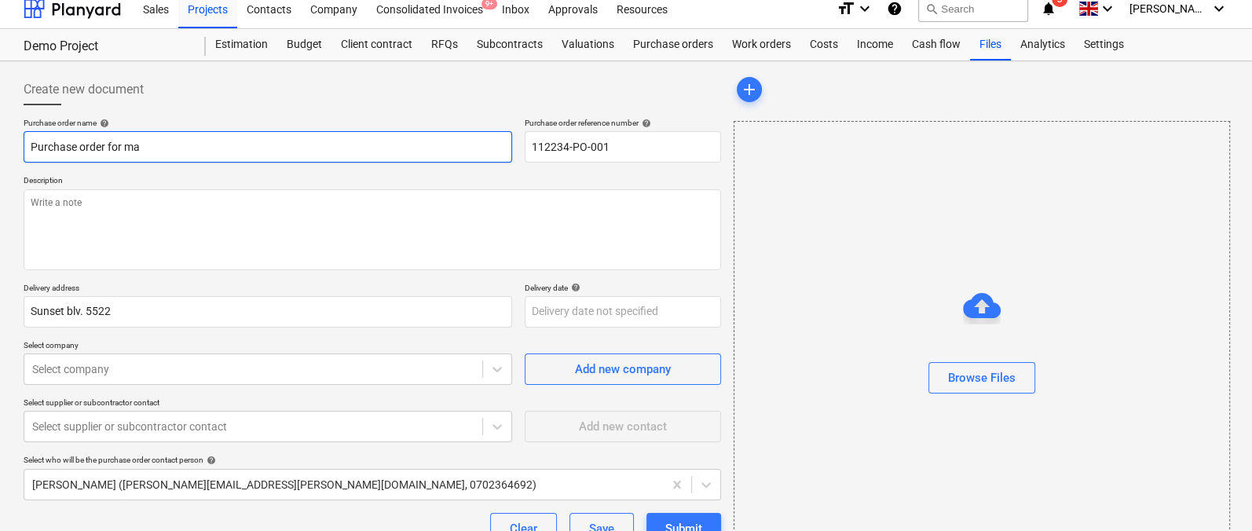
type textarea "x"
type input "Purchase order for mat"
type textarea "x"
type input "Purchase order for mate"
type textarea "x"
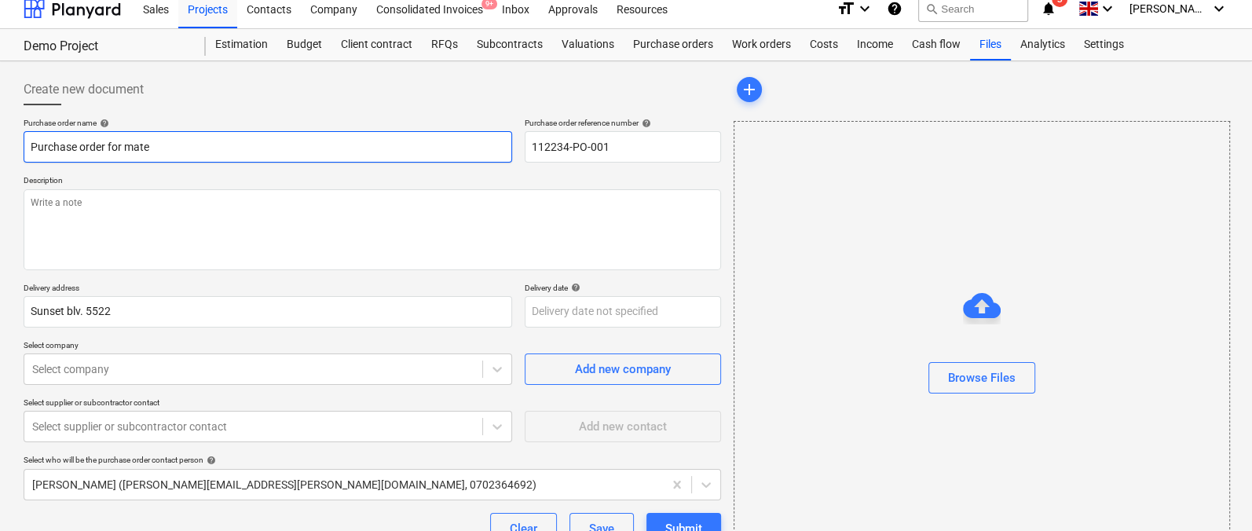
type input "Purchase order for mater"
type textarea "x"
type input "Purchase order for materi"
type textarea "x"
type input "Purchase order for materia"
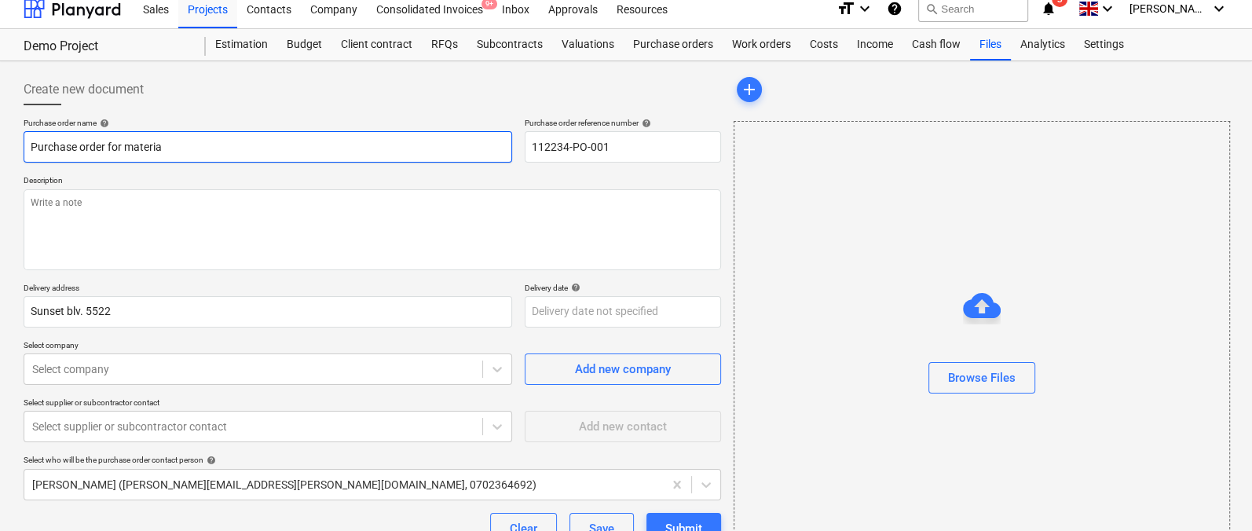
type textarea "x"
type input "Purchase order for material"
type textarea "x"
type input "Purchase order for materials"
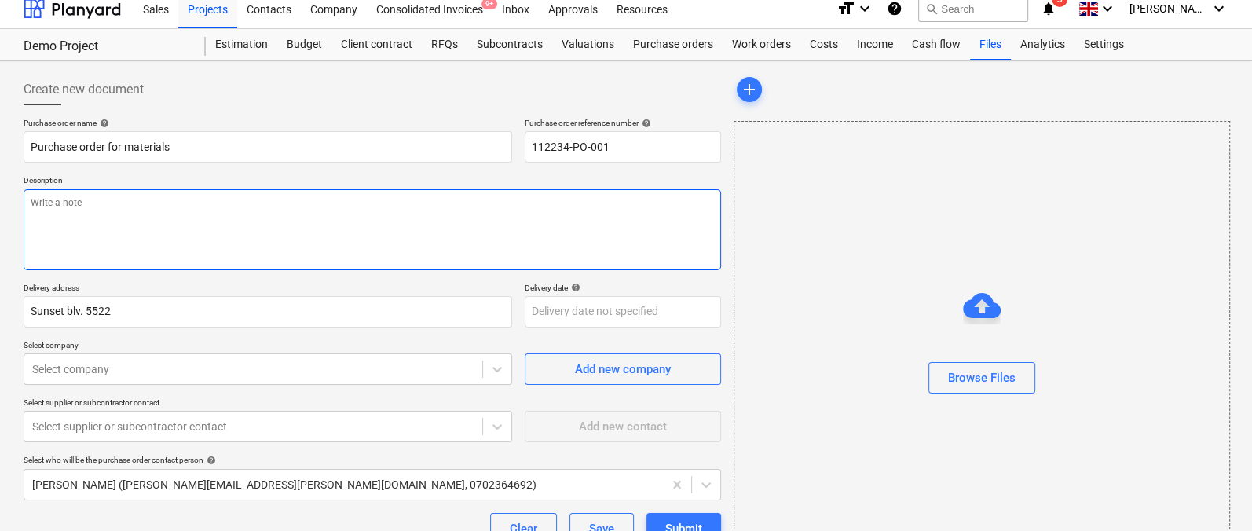
click at [117, 199] on textarea at bounding box center [372, 229] width 697 height 81
type textarea "x"
type textarea "W"
type textarea "x"
type textarea "We"
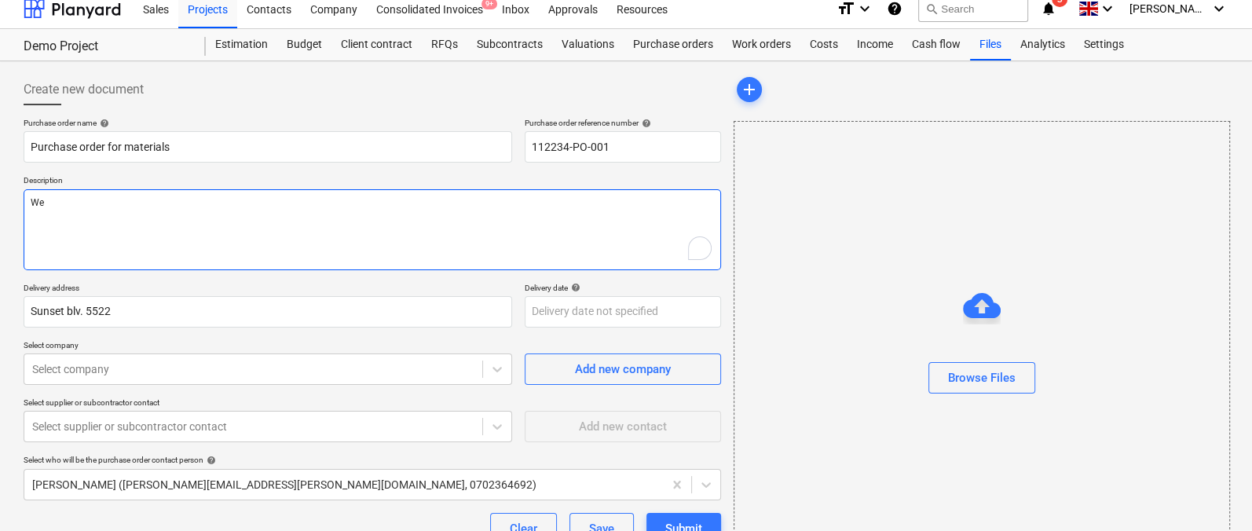
type textarea "x"
type textarea "We"
type textarea "x"
type textarea "We ne"
type textarea "x"
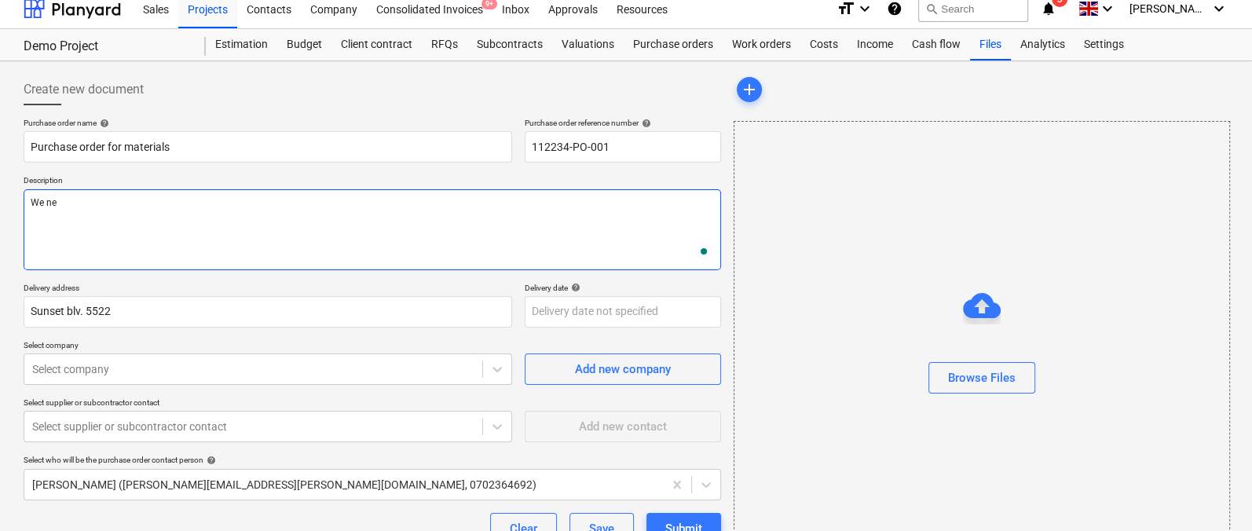
type textarea "We nee"
type textarea "x"
type textarea "We need"
type textarea "x"
type textarea "We need s"
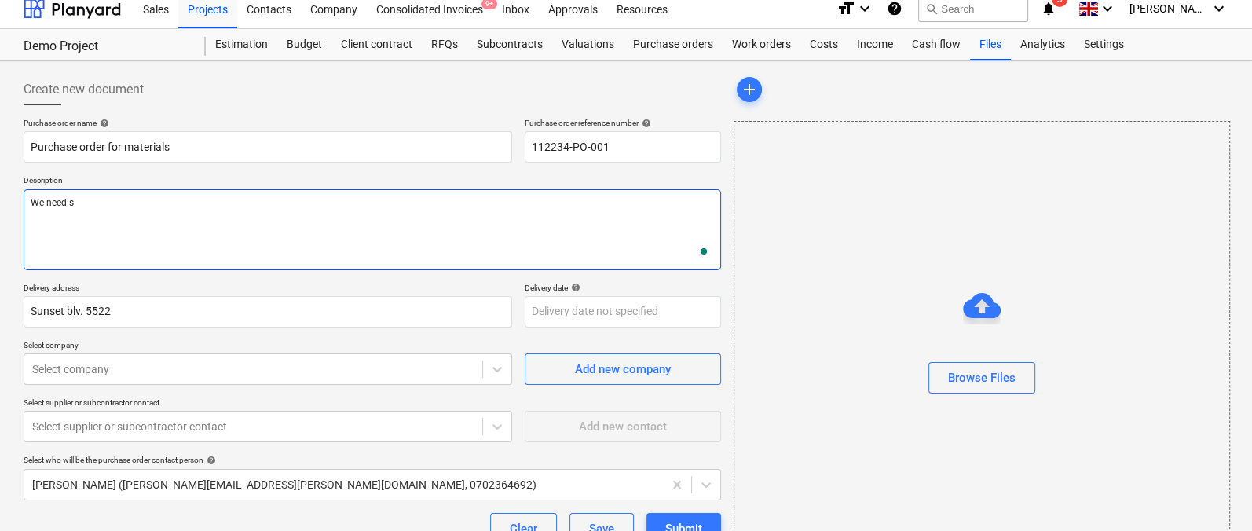
type textarea "x"
type textarea "We need st"
type textarea "x"
type textarea "We need stu"
type textarea "x"
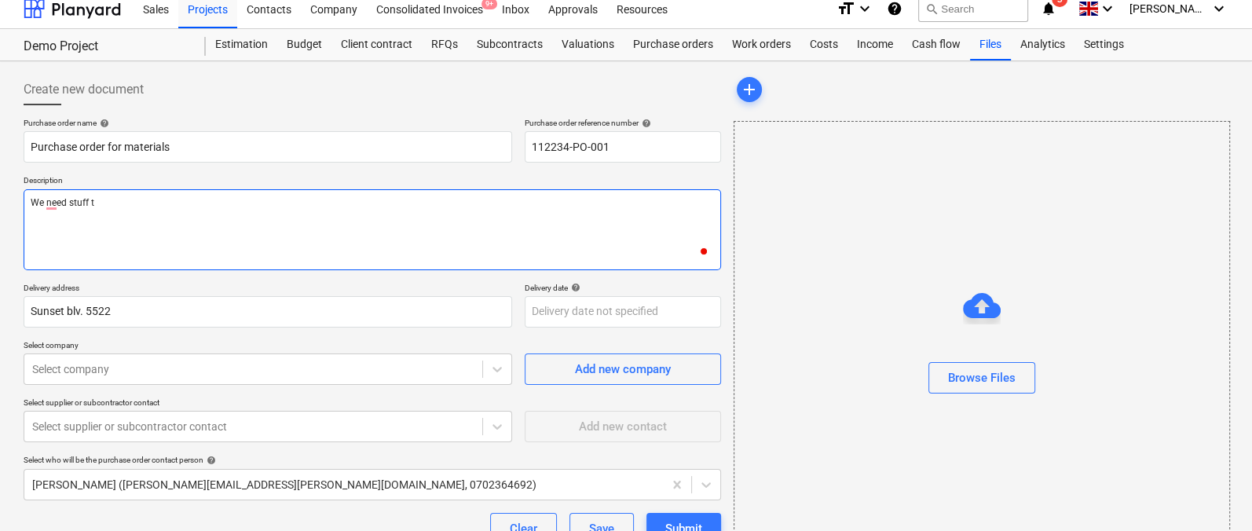
type textarea "We need stuff to"
type textarea "x"
type textarea "We need stuff to m"
type textarea "x"
type textarea "We need stuff to my"
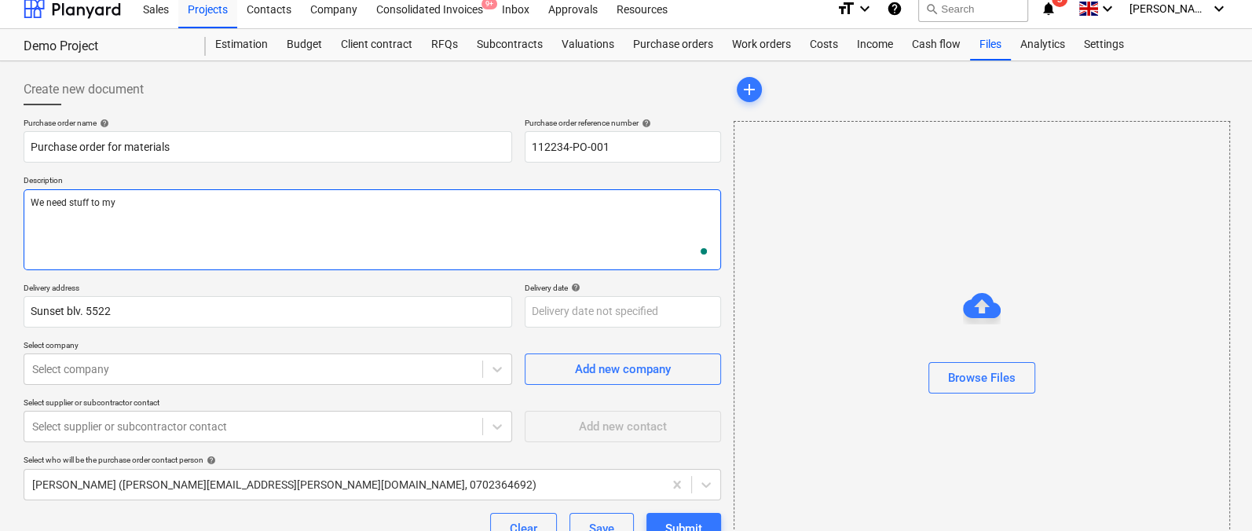
type textarea "x"
type textarea "We need stuff to my p"
type textarea "x"
type textarea "We need stuff to my pro"
type textarea "x"
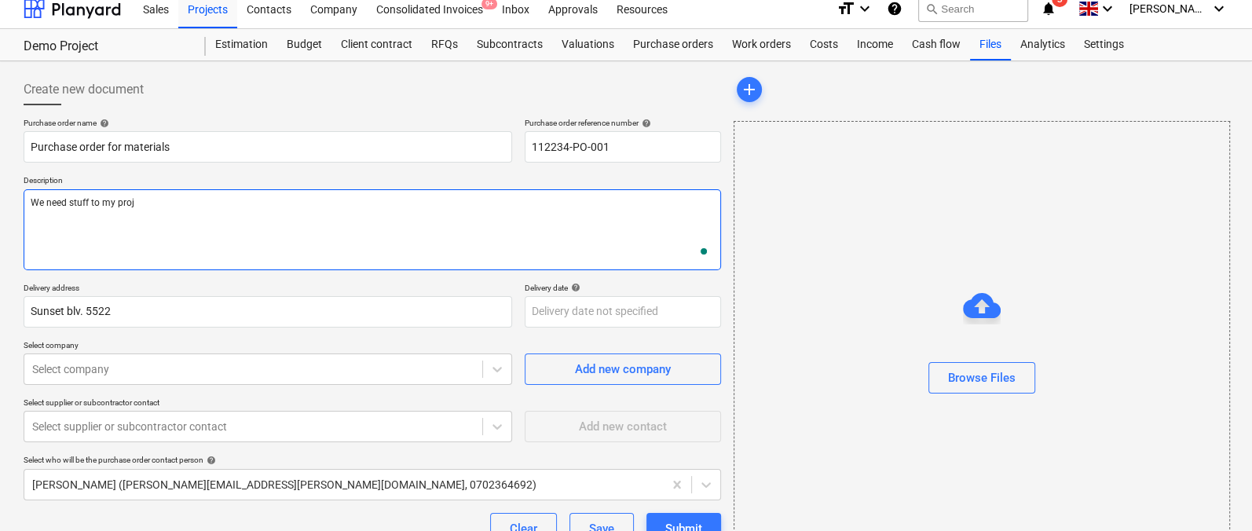
type textarea "We need stuff to my proje"
type textarea "x"
type textarea "We need stuff to my projec"
type textarea "x"
type textarea "We need stuff to my project"
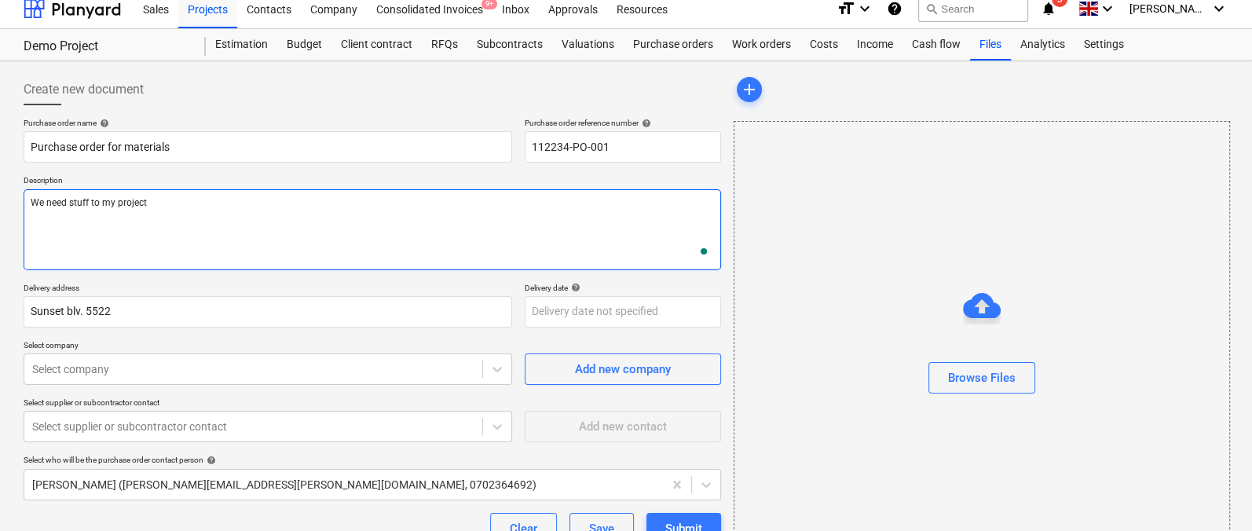
type textarea "x"
type textarea "We need stuff to my project"
type textarea "x"
type textarea "We need stuff to my project."
type textarea "x"
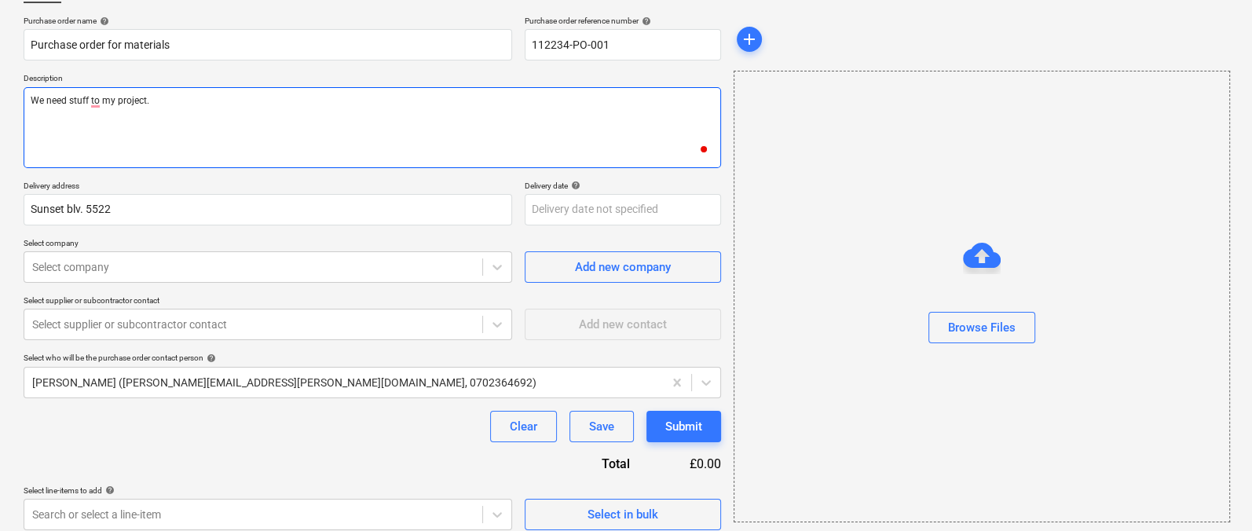
scroll to position [125, 0]
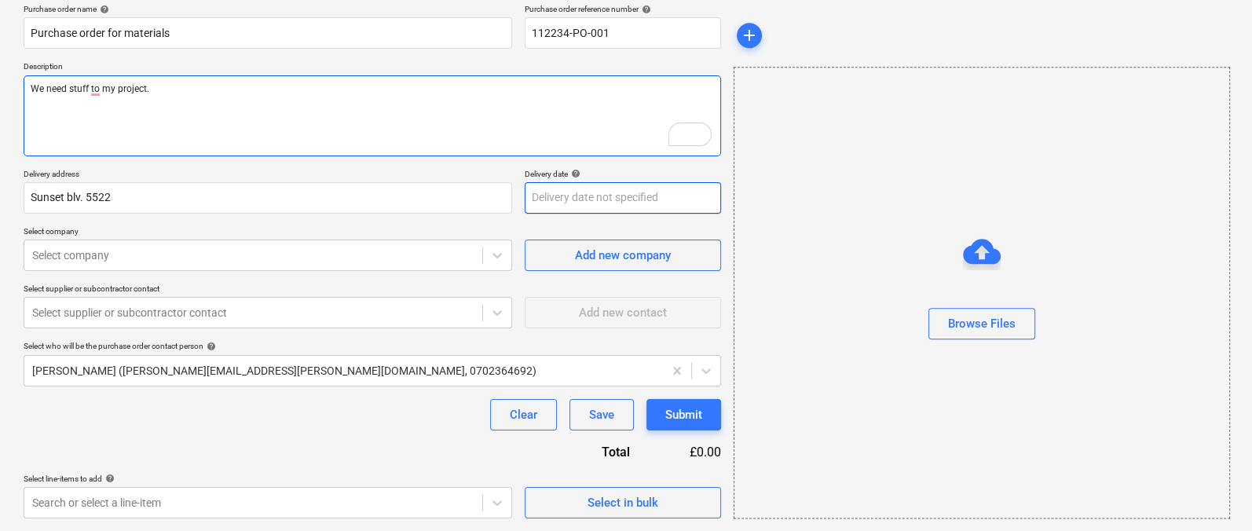
type textarea "We need stuff to my project."
click at [566, 196] on body "Sales Projects Contacts Company Consolidated Invoices 9+ Inbox Approvals Resour…" at bounding box center [626, 140] width 1252 height 531
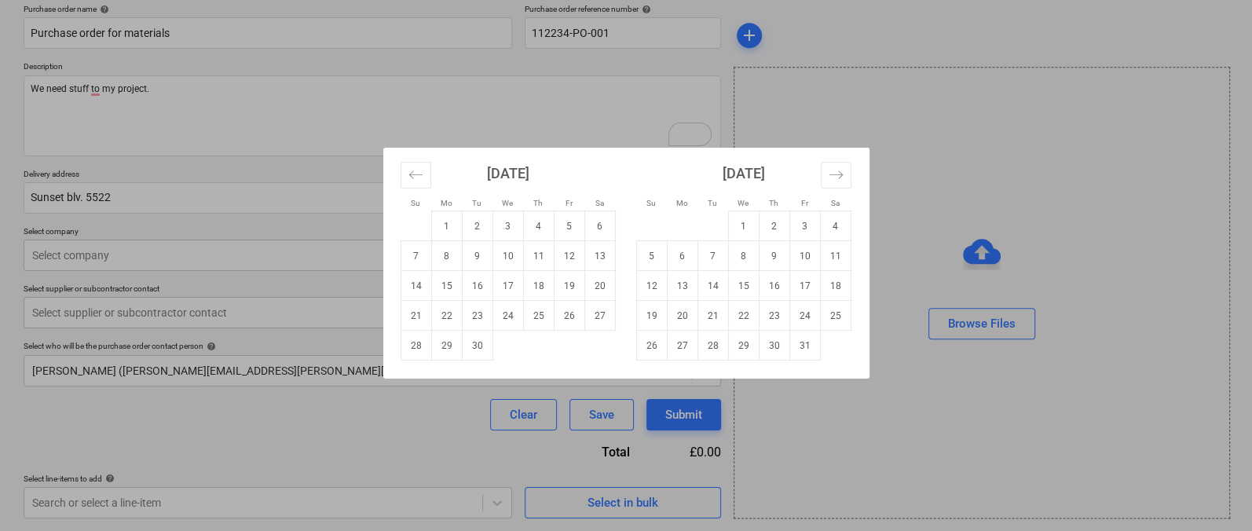
click at [493, 351] on td "Calendar" at bounding box center [507, 346] width 31 height 30
click at [489, 350] on td "30" at bounding box center [477, 346] width 31 height 30
type textarea "x"
type input "[DATE]"
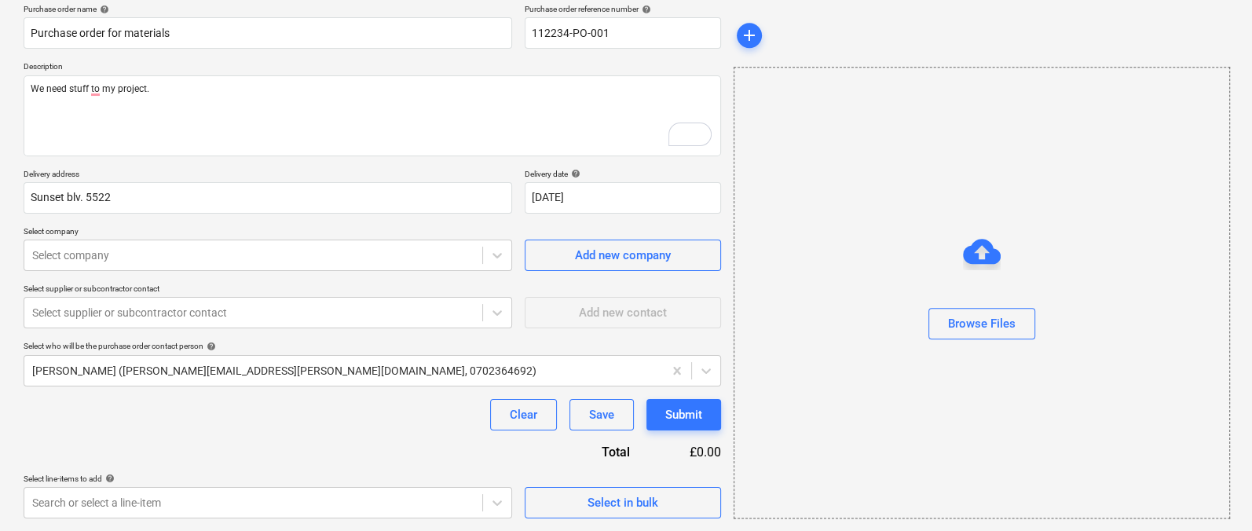
click at [357, 270] on div "Purchase order name help Purchase order for materials Purchase order reference …" at bounding box center [372, 261] width 697 height 514
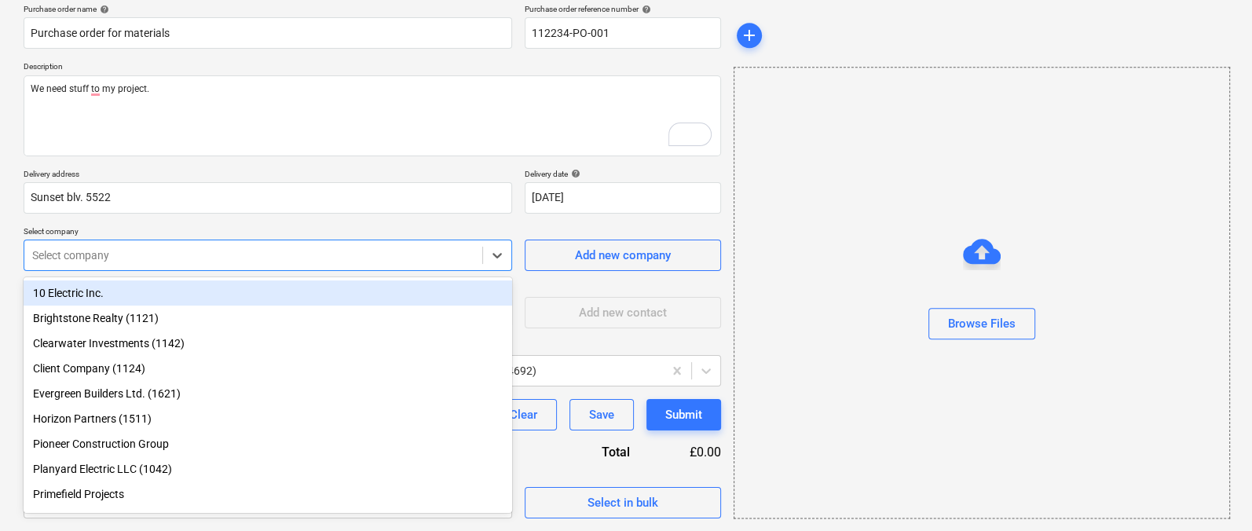
click at [324, 260] on div at bounding box center [253, 255] width 442 height 16
click at [311, 295] on div "10 Electric Inc." at bounding box center [268, 292] width 489 height 25
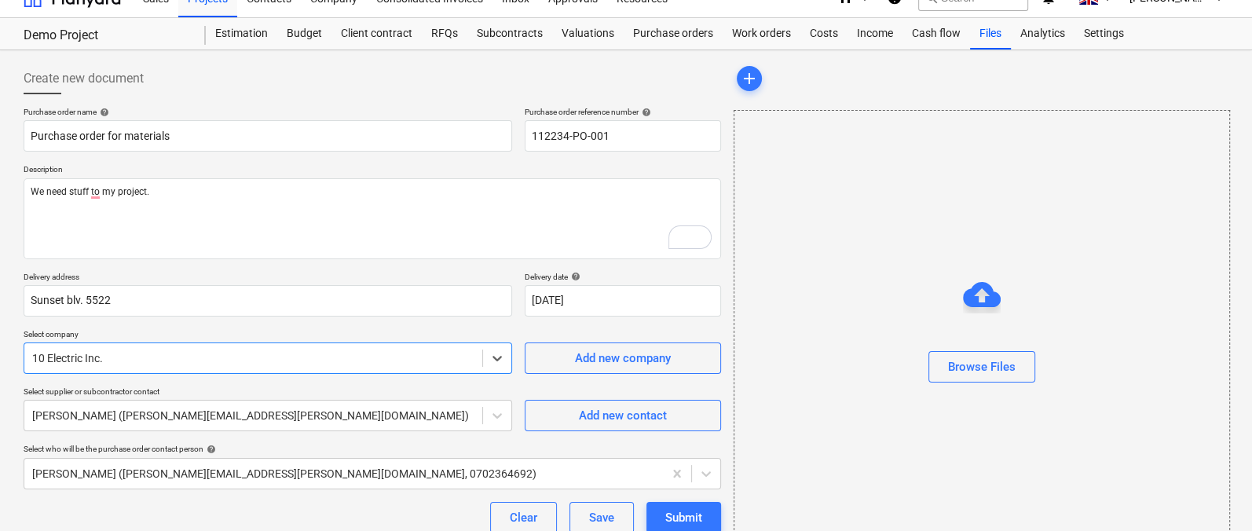
scroll to position [125, 0]
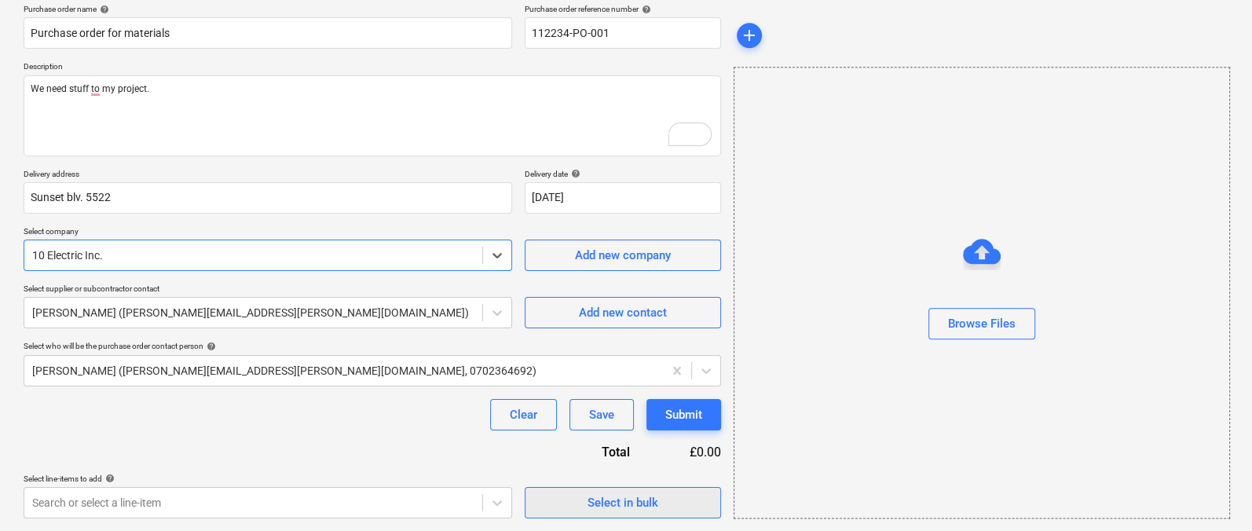
click at [573, 493] on span "Select in bulk" at bounding box center [622, 502] width 157 height 20
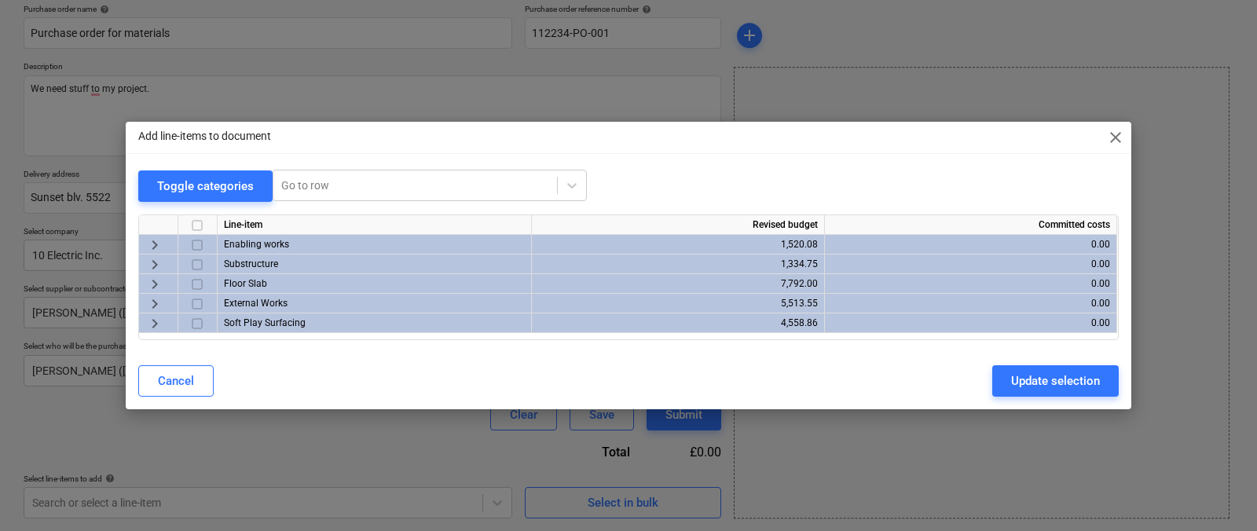
click at [157, 285] on span "keyboard_arrow_right" at bounding box center [154, 284] width 19 height 19
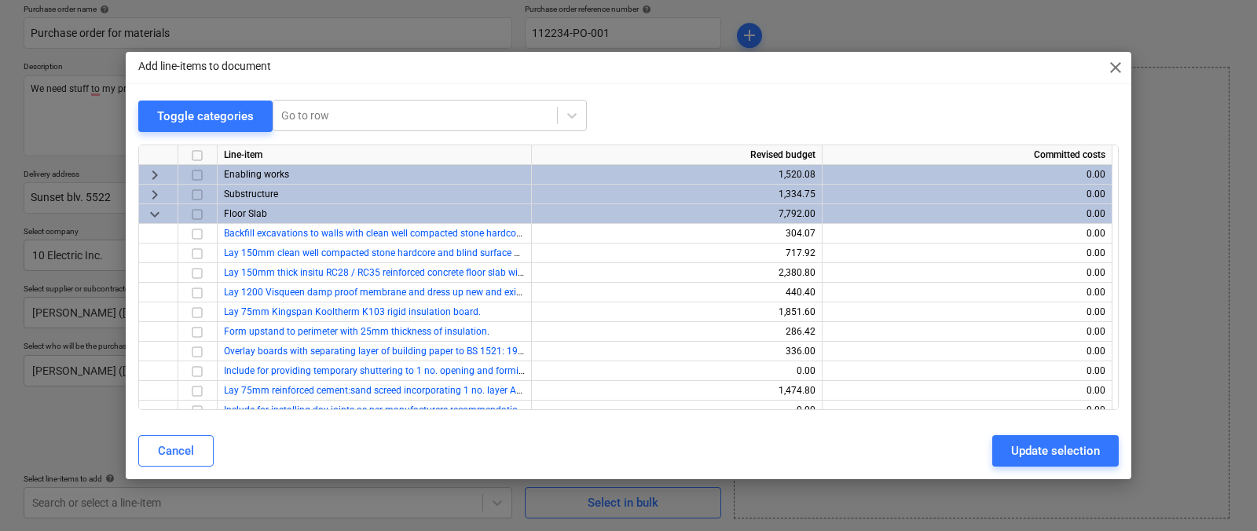
click at [153, 213] on span "keyboard_arrow_down" at bounding box center [154, 214] width 19 height 19
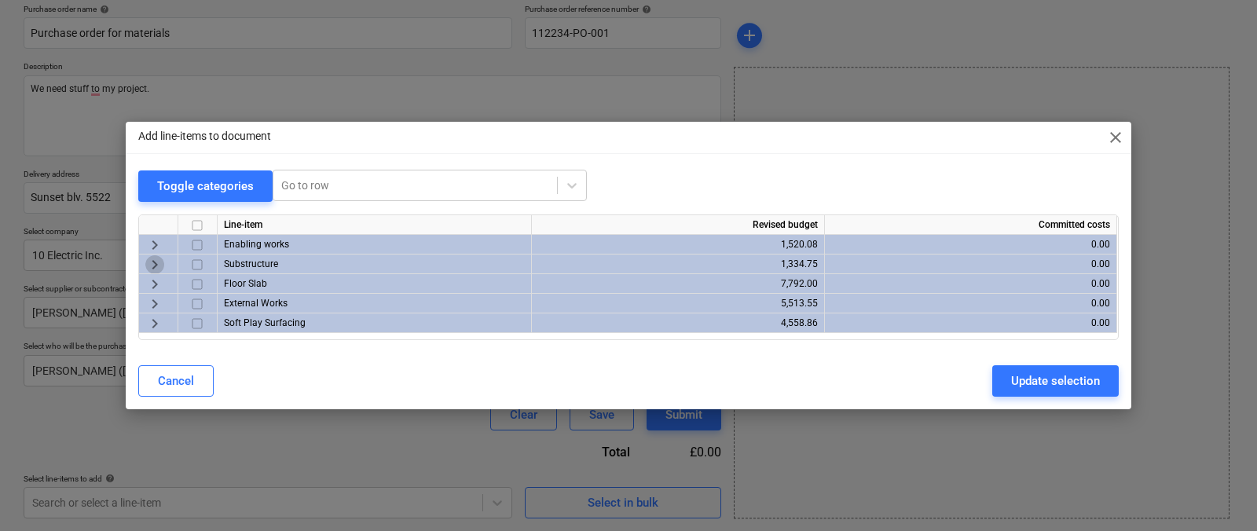
click at [156, 259] on span "keyboard_arrow_right" at bounding box center [154, 264] width 19 height 19
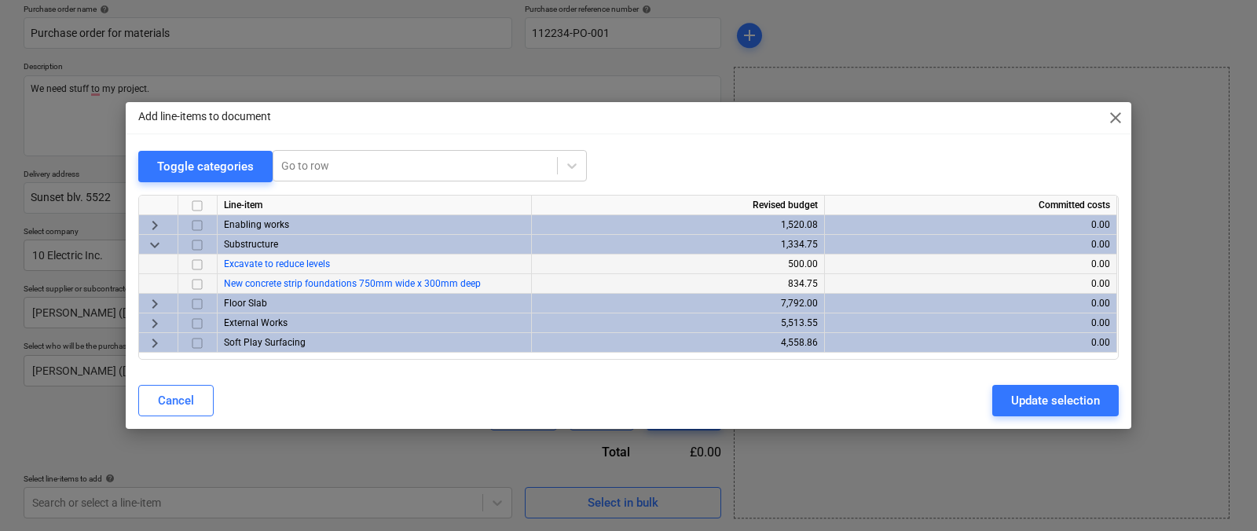
click at [196, 281] on input "checkbox" at bounding box center [197, 284] width 19 height 19
click at [1034, 392] on div "Update selection" at bounding box center [1055, 400] width 89 height 20
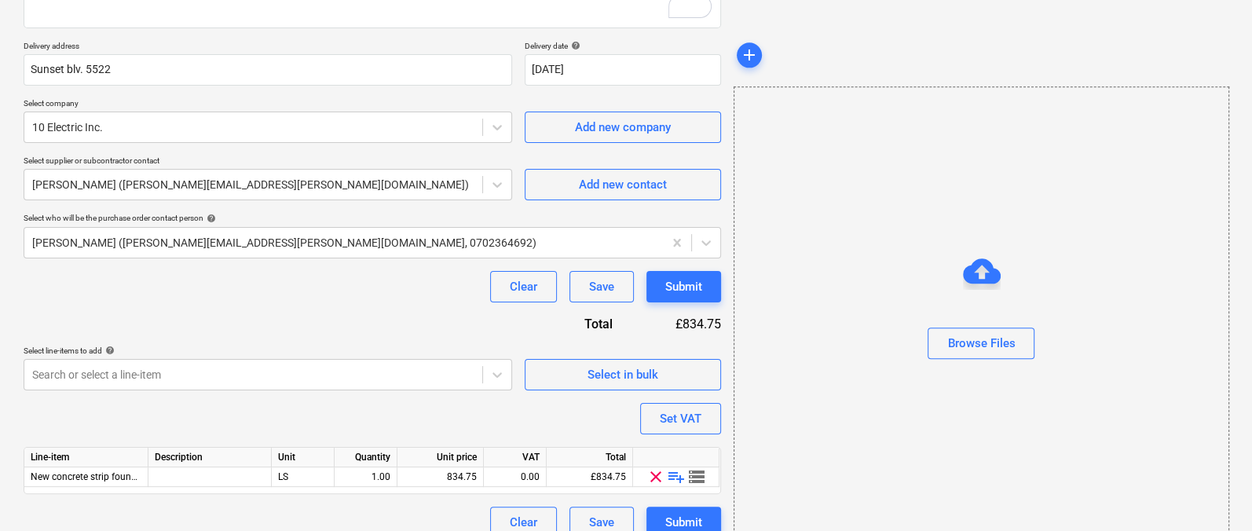
scroll to position [272, 0]
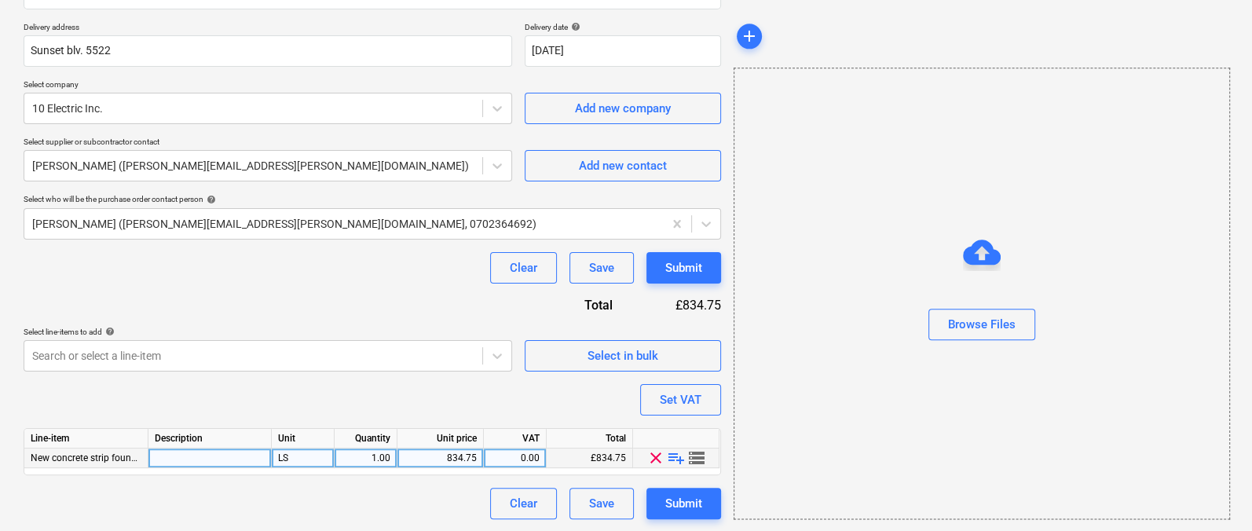
click at [110, 452] on span "New concrete strip foundations 750mm wide x 300mm deep" at bounding box center [159, 457] width 257 height 11
click at [112, 458] on span "New concrete strip foundations 750mm wide x 300mm deep" at bounding box center [159, 457] width 257 height 11
click at [679, 458] on span "playlist_add" at bounding box center [676, 457] width 19 height 19
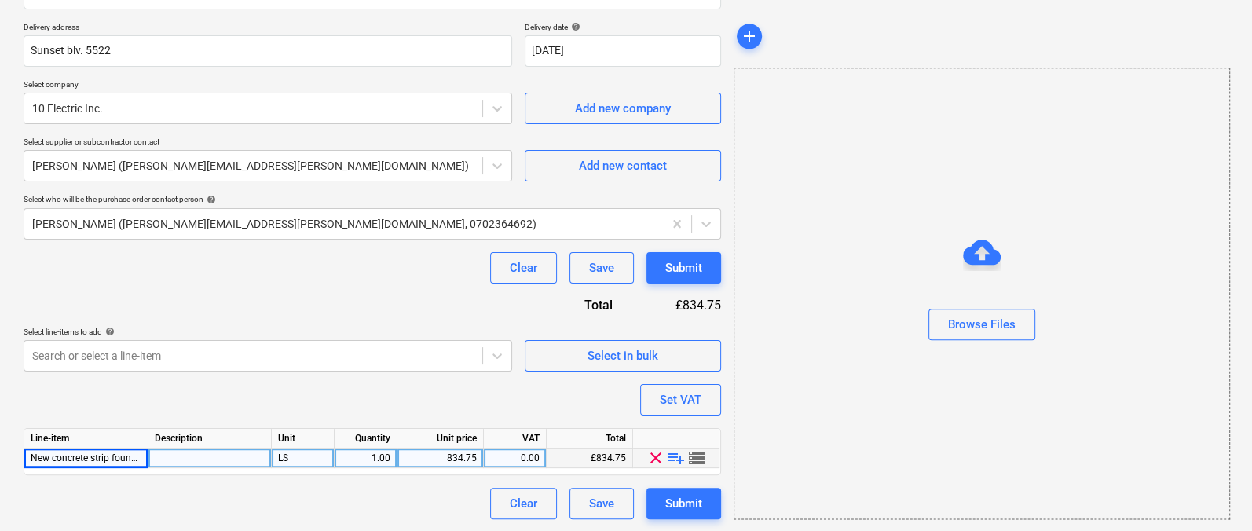
type textarea "x"
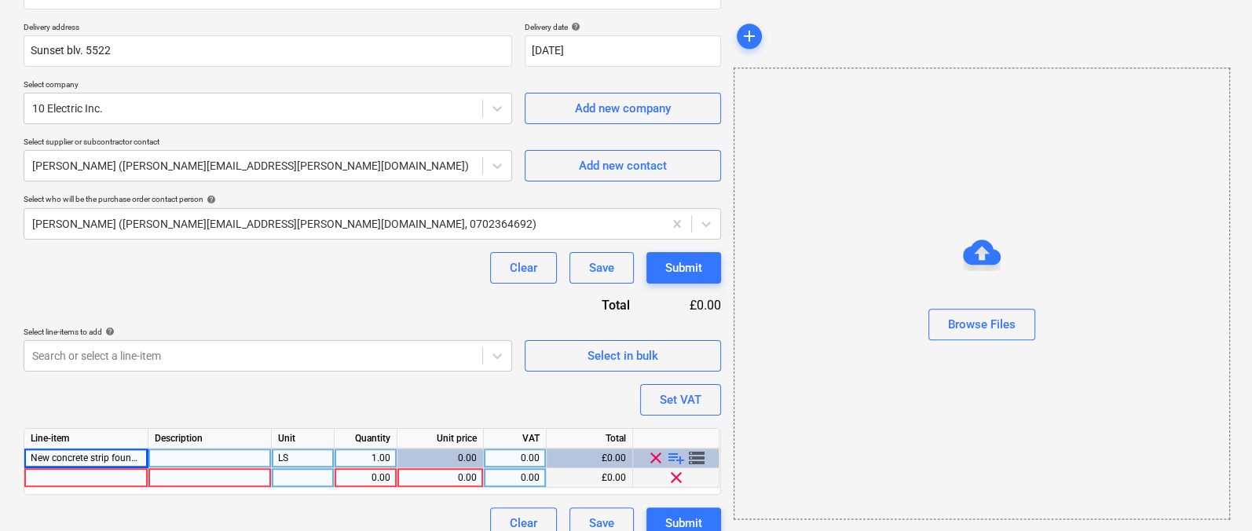
click at [123, 469] on div at bounding box center [86, 478] width 124 height 20
type input "Concrete type A"
type textarea "x"
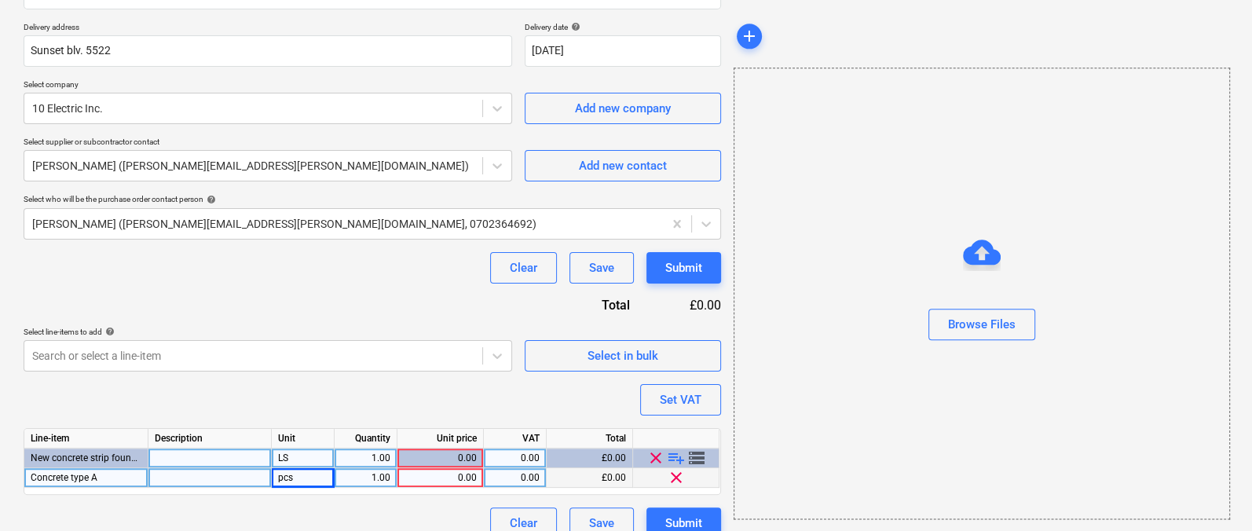
click at [360, 468] on div "1.00" at bounding box center [365, 478] width 49 height 20
type input "50"
type textarea "x"
type input "120"
click at [697, 456] on span "storage" at bounding box center [696, 457] width 19 height 19
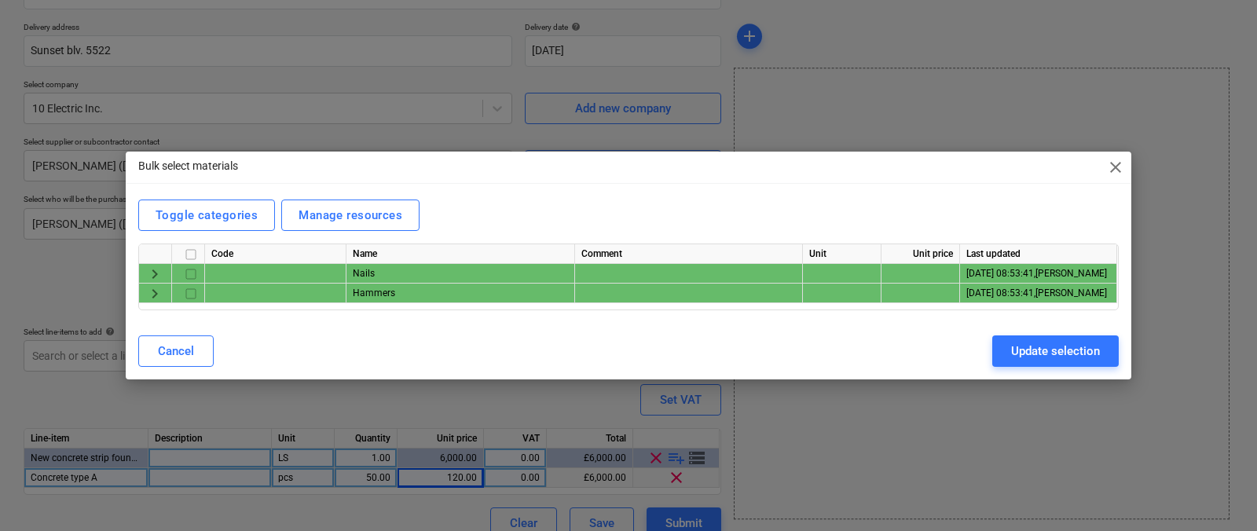
click at [149, 290] on span "keyboard_arrow_right" at bounding box center [154, 293] width 19 height 19
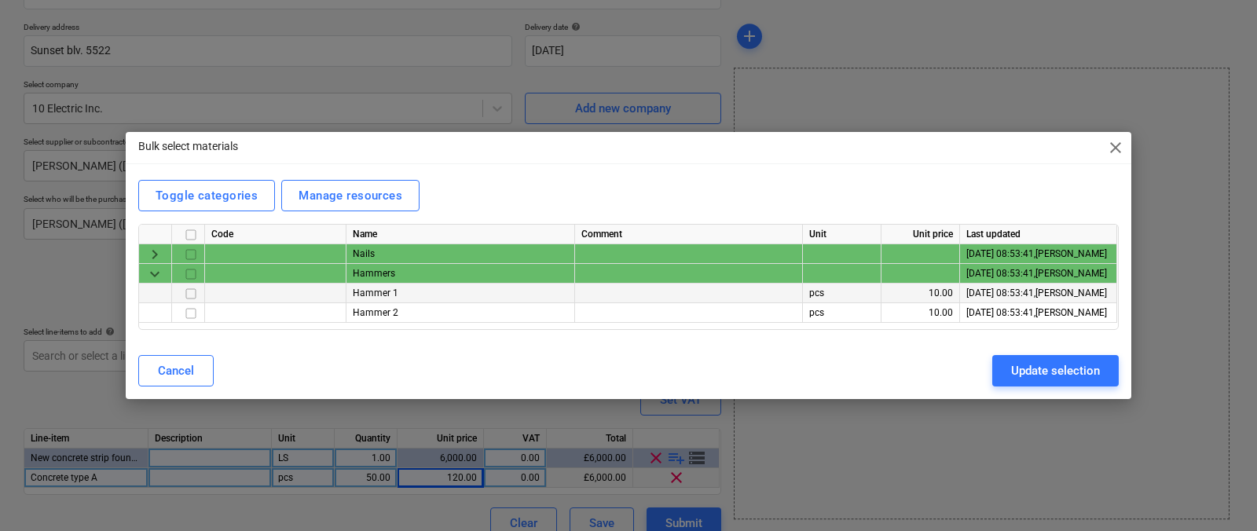
click at [189, 296] on input "checkbox" at bounding box center [190, 293] width 19 height 19
click at [1004, 360] on button "Update selection" at bounding box center [1055, 370] width 126 height 31
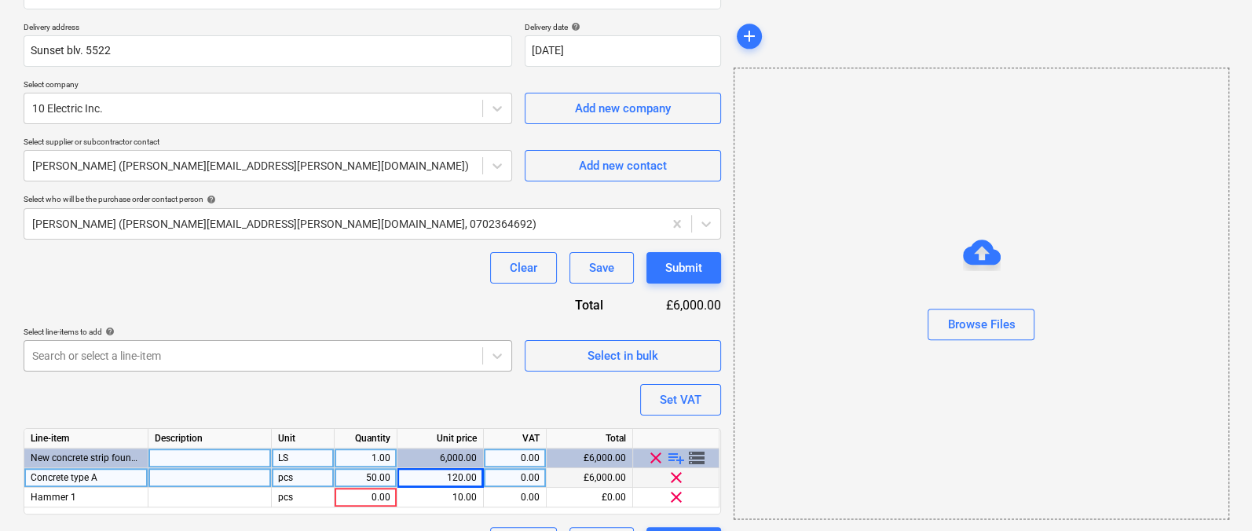
scroll to position [311, 0]
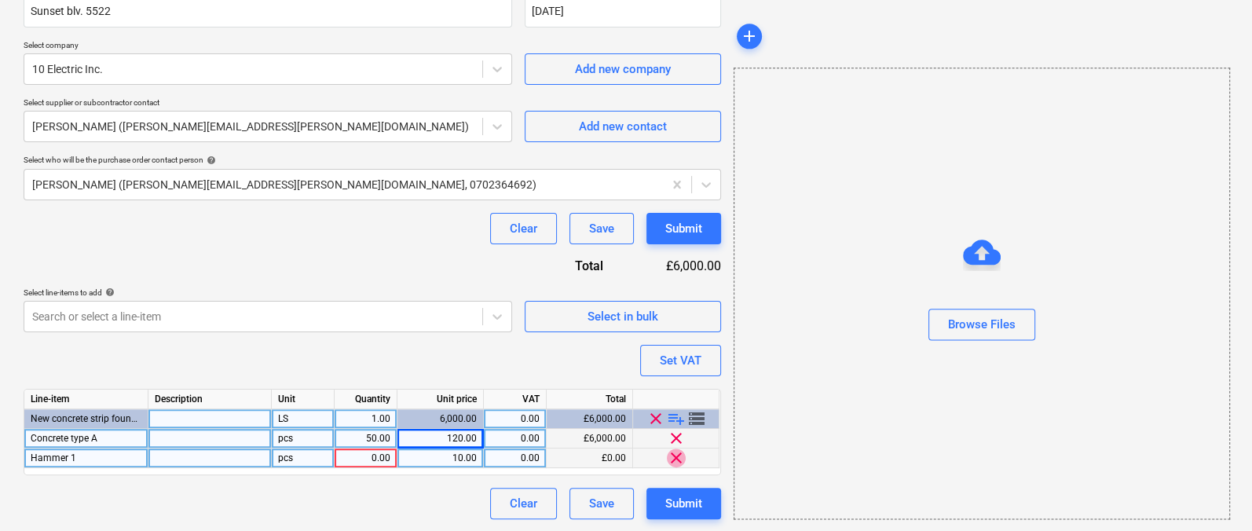
click at [672, 457] on span "clear" at bounding box center [676, 457] width 19 height 19
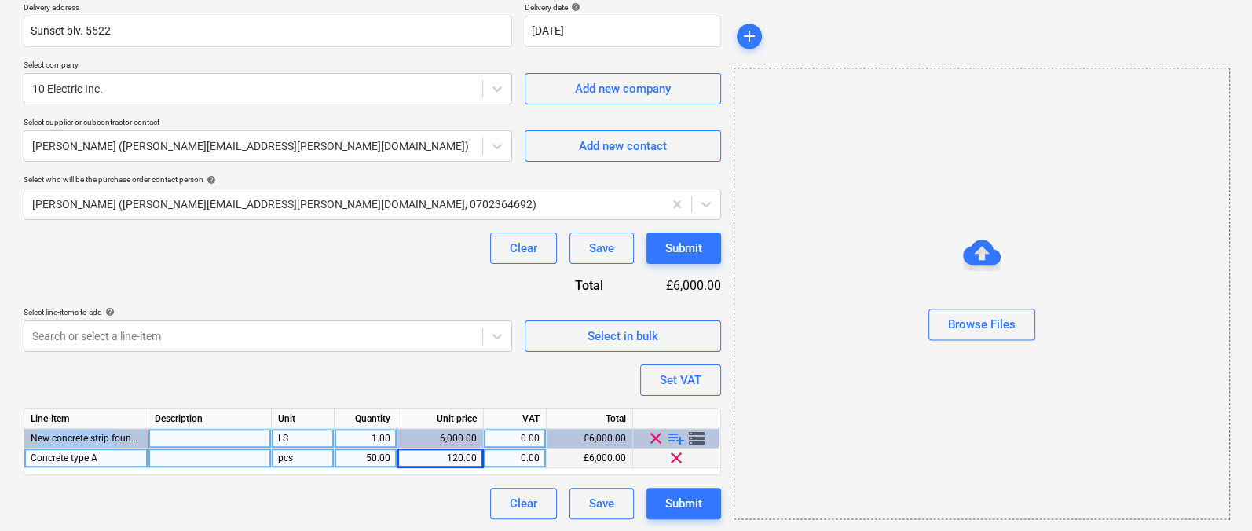
drag, startPoint x: 32, startPoint y: 437, endPoint x: 112, endPoint y: 436, distance: 80.1
click at [112, 436] on span "New concrete strip foundations 750mm wide x 300mm deep" at bounding box center [159, 438] width 257 height 11
click at [122, 437] on span "New concrete strip foundations 750mm wide x 300mm deep" at bounding box center [159, 438] width 257 height 11
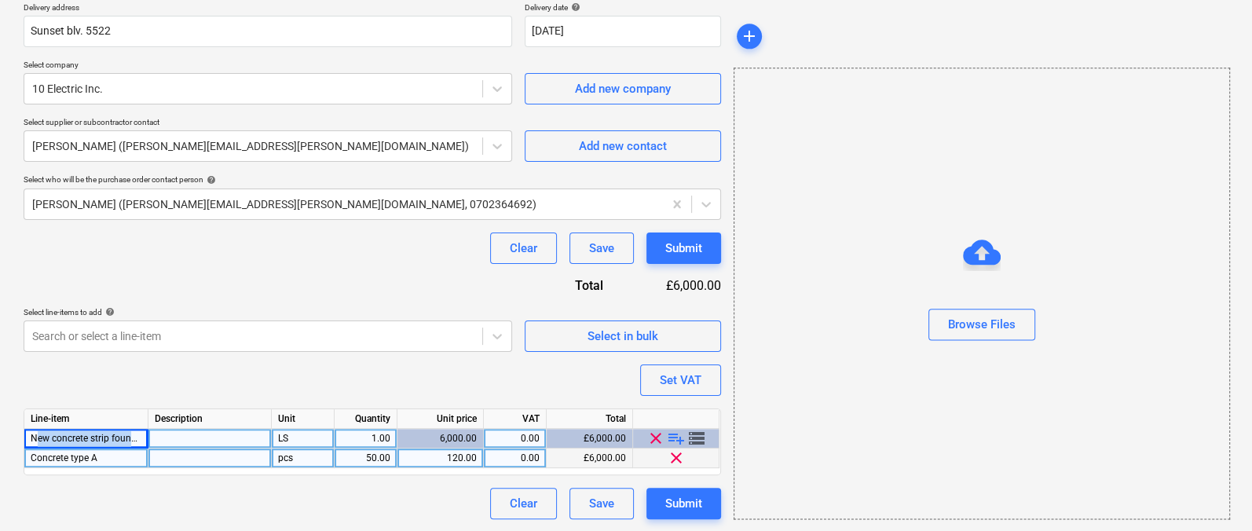
click at [122, 437] on span "New concrete strip foundations 750mm wide x 300mm deep" at bounding box center [159, 438] width 257 height 11
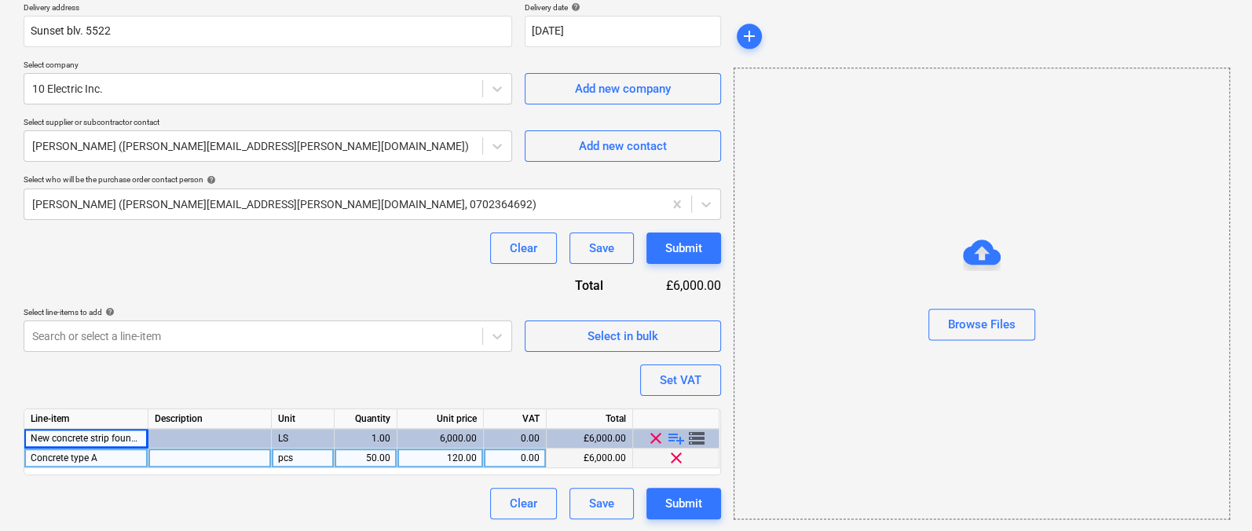
click at [195, 374] on div "Purchase order name help Purchase order for materials Purchase order reference …" at bounding box center [372, 178] width 697 height 682
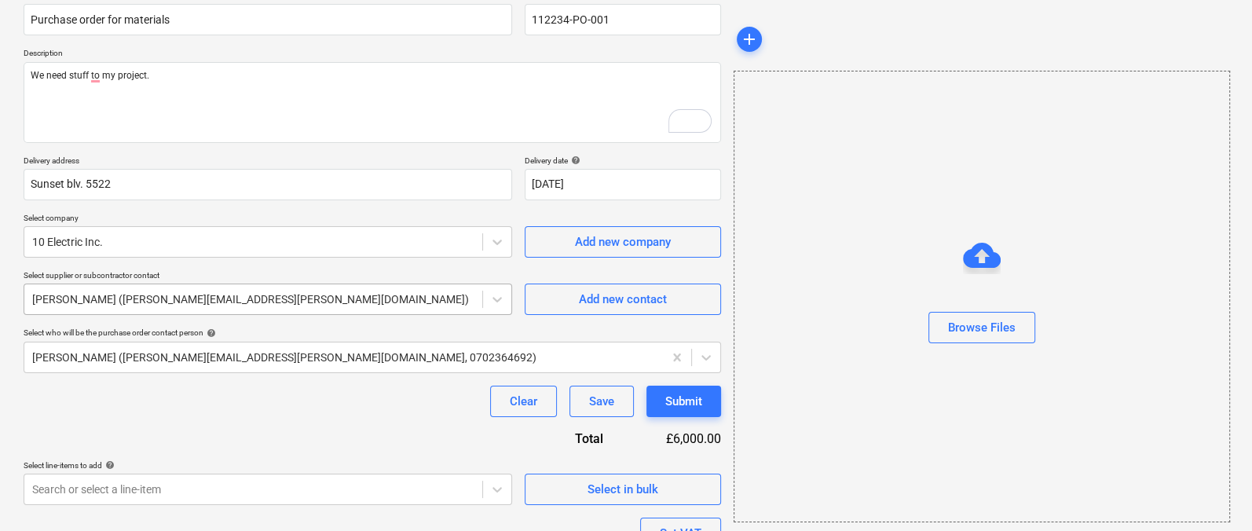
scroll to position [13, 0]
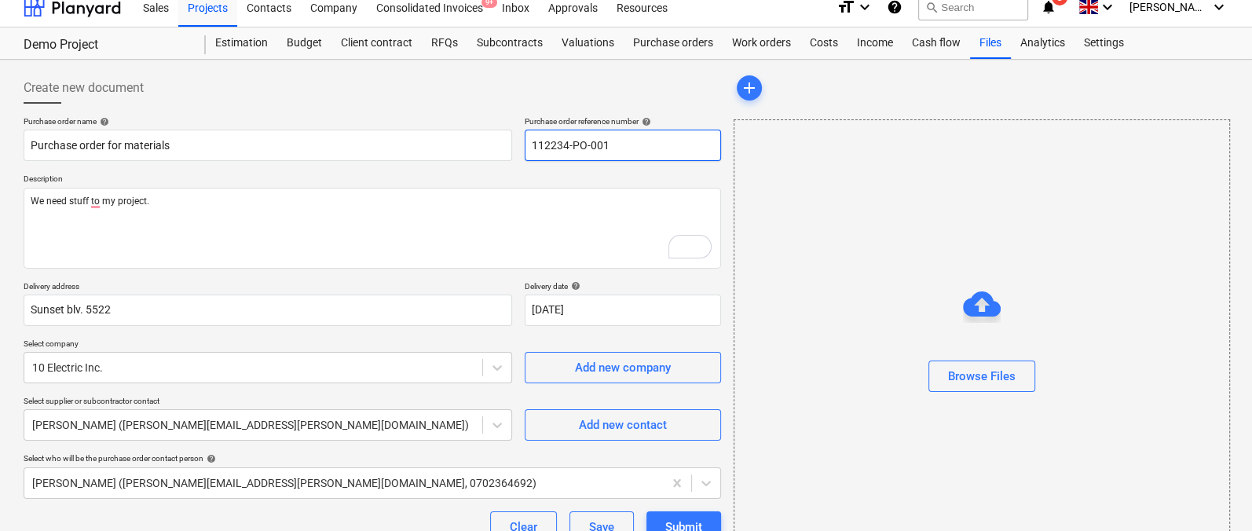
click at [577, 147] on input "112234-PO-001" at bounding box center [623, 145] width 196 height 31
click at [577, 145] on input "112234-PO-001" at bounding box center [623, 145] width 196 height 31
drag, startPoint x: 569, startPoint y: 144, endPoint x: 519, endPoint y: 143, distance: 50.3
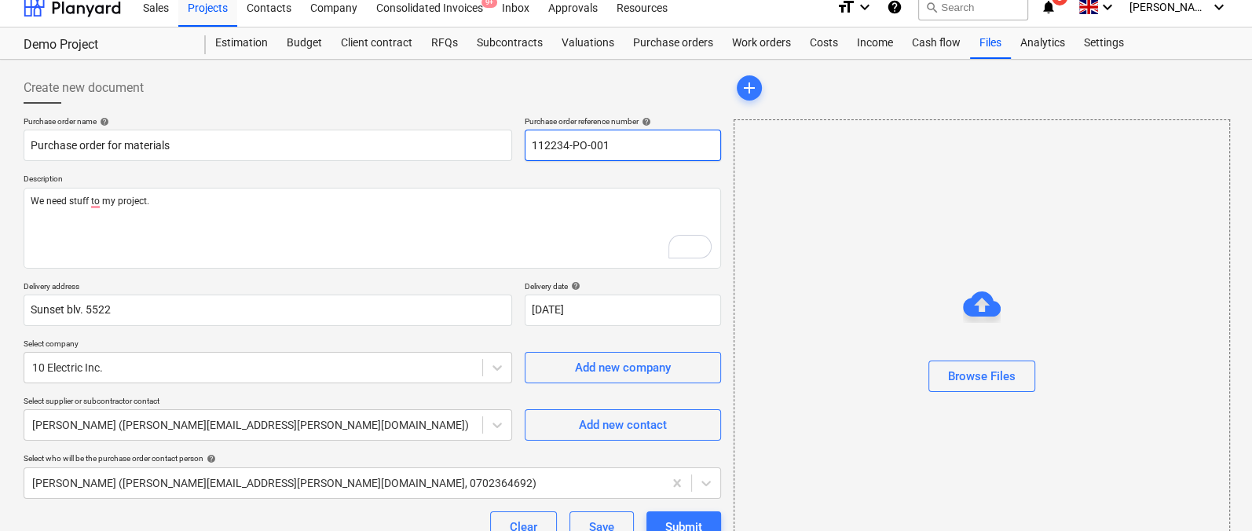
click at [519, 143] on div "Purchase order name help Purchase order for materials Purchase order reference …" at bounding box center [372, 138] width 697 height 45
click at [585, 141] on input "112234-PO-001" at bounding box center [623, 145] width 196 height 31
click at [598, 144] on input "112234-PO-001" at bounding box center [623, 145] width 196 height 31
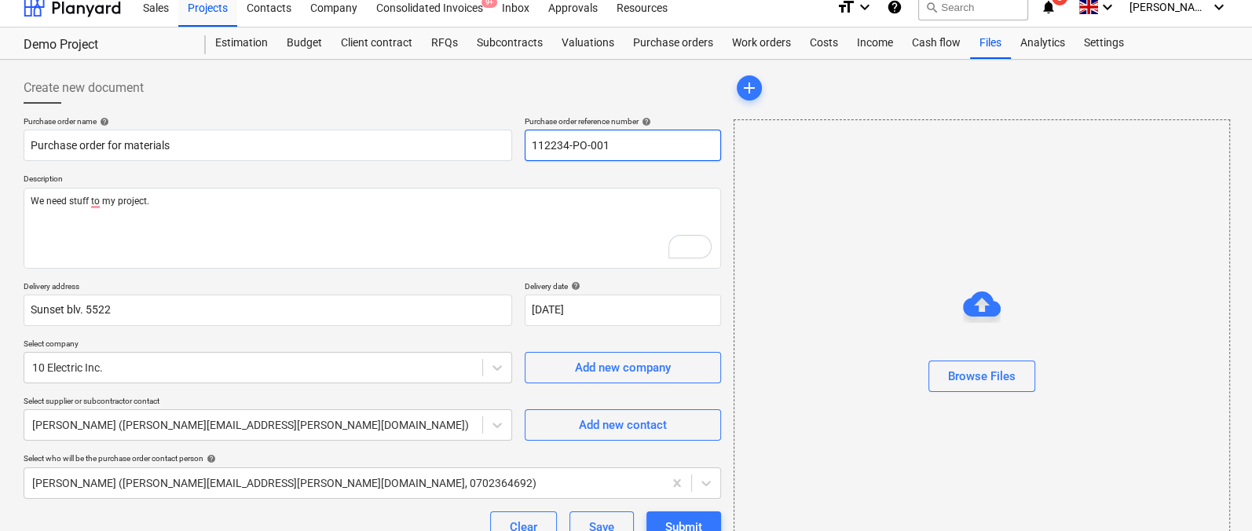
click at [598, 144] on input "112234-PO-001" at bounding box center [623, 145] width 196 height 31
click at [610, 145] on input "112234-PO-001" at bounding box center [623, 145] width 196 height 31
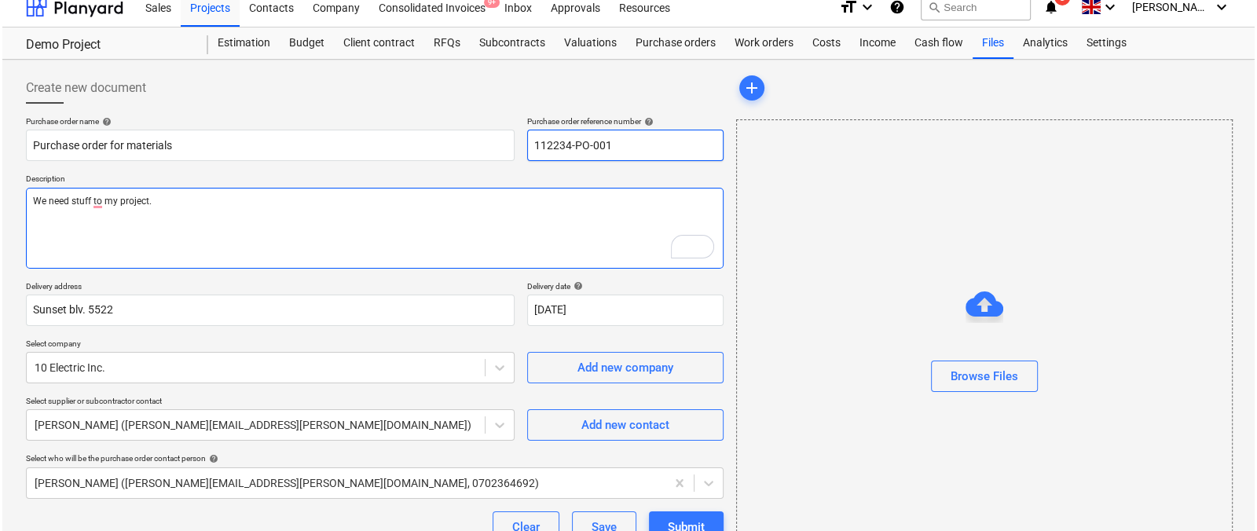
scroll to position [291, 0]
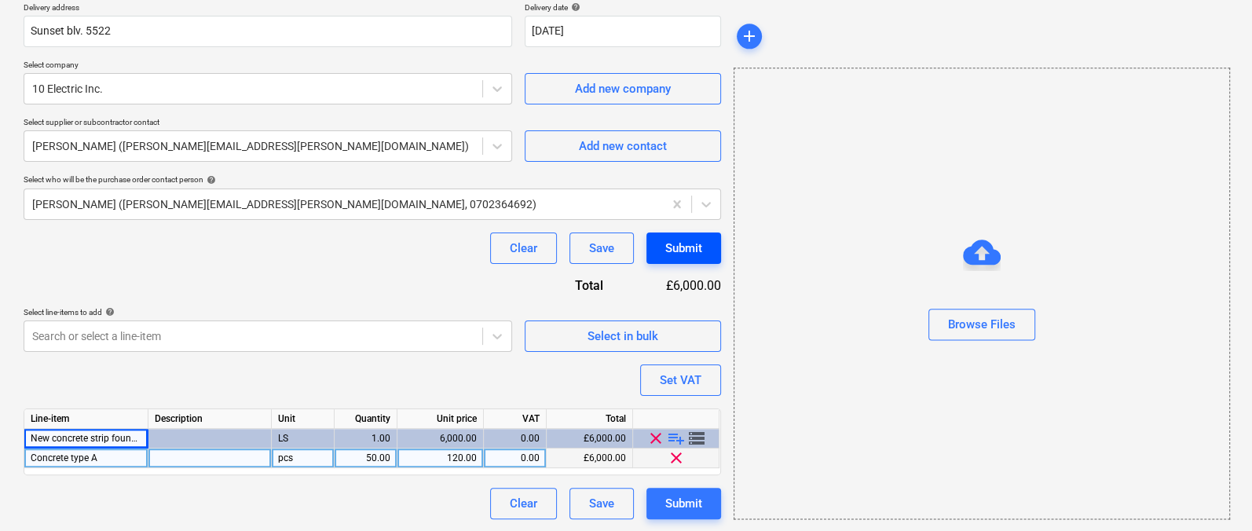
click at [678, 251] on div "Submit" at bounding box center [683, 248] width 37 height 20
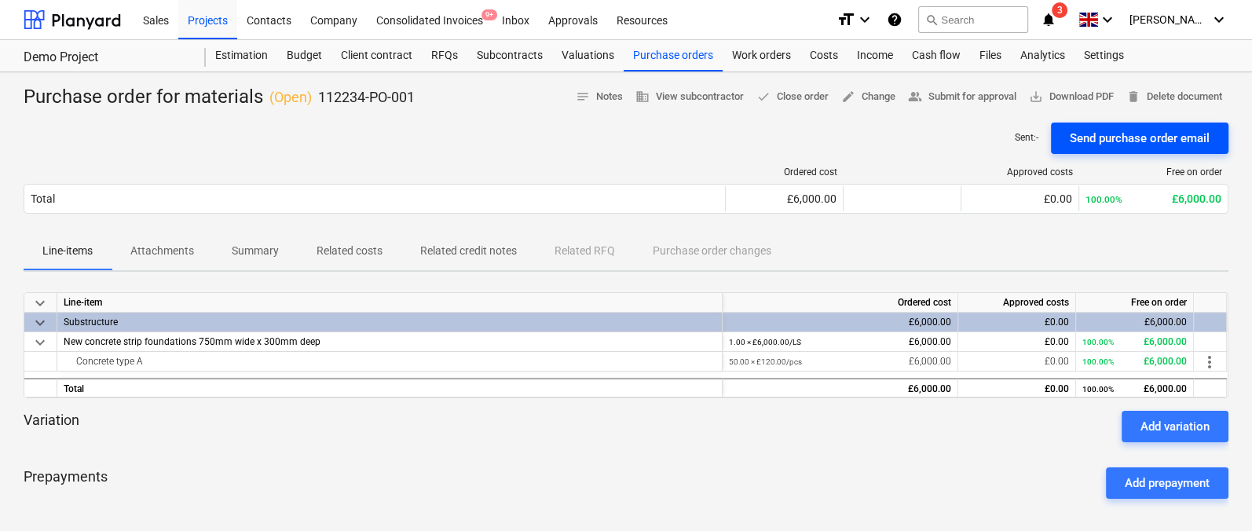
click at [1144, 137] on div "Send purchase order email" at bounding box center [1140, 138] width 140 height 20
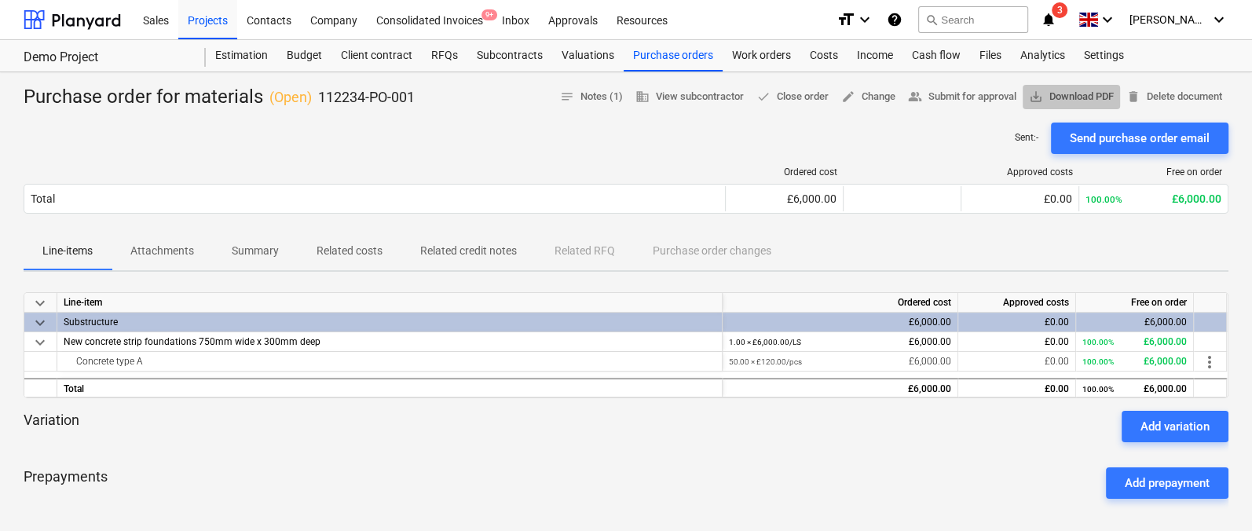
click at [1046, 93] on span "save_alt Download PDF" at bounding box center [1071, 97] width 85 height 18
click at [310, 52] on div "Budget 1" at bounding box center [304, 55] width 54 height 31
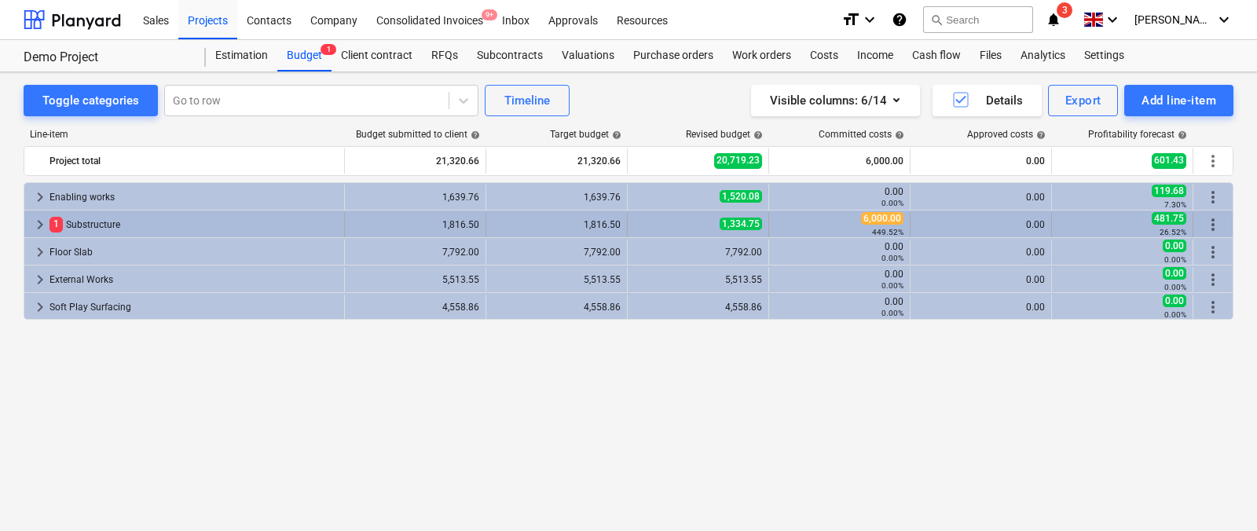
click at [39, 225] on span "keyboard_arrow_right" at bounding box center [40, 224] width 19 height 19
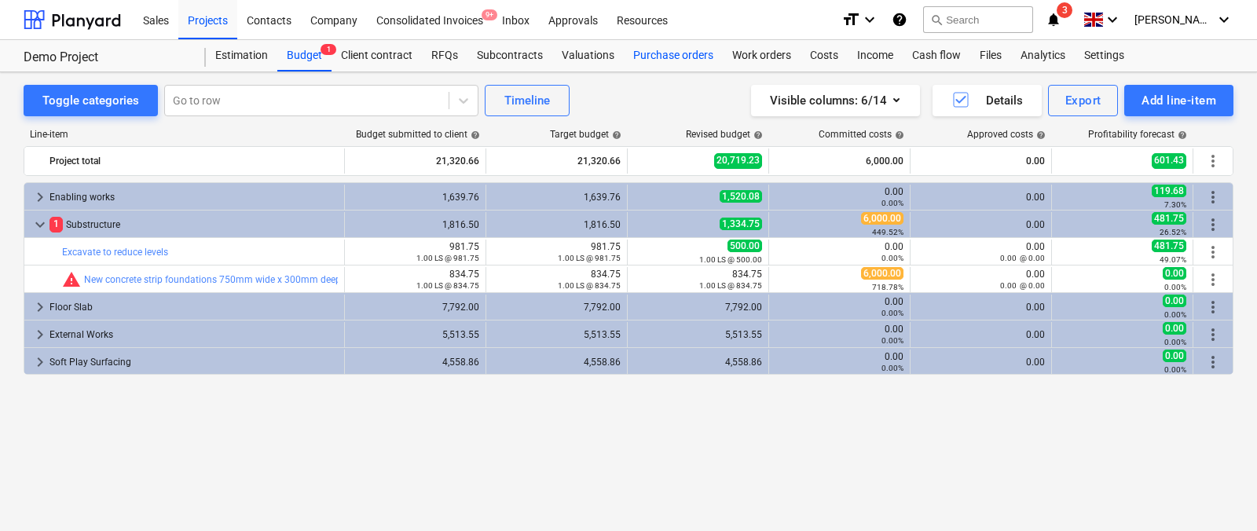
click at [651, 60] on div "Purchase orders" at bounding box center [673, 55] width 99 height 31
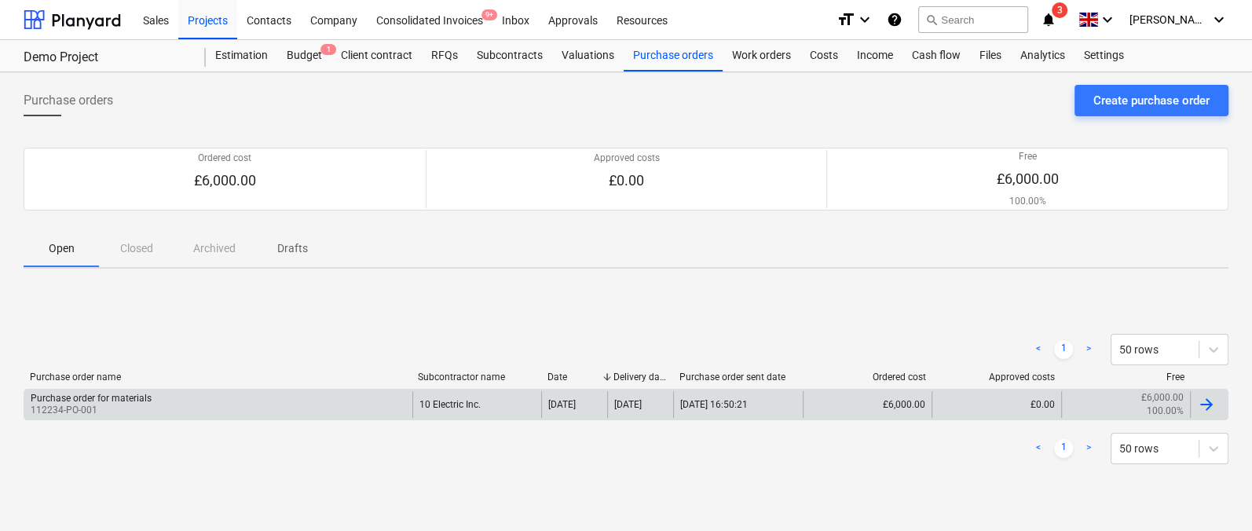
click at [133, 407] on p "112234-PO-001" at bounding box center [91, 410] width 121 height 13
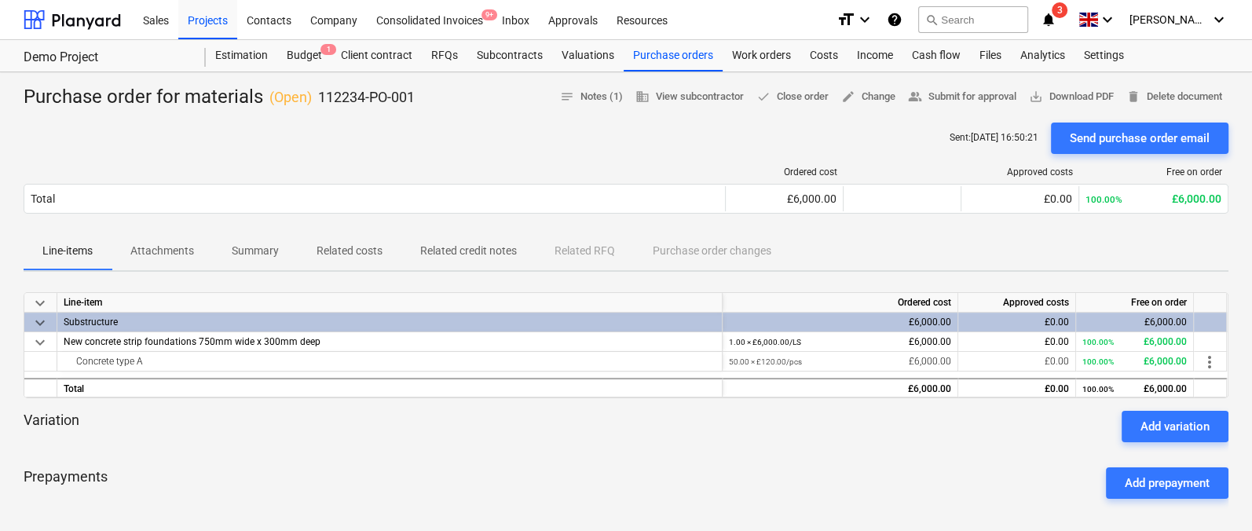
scroll to position [72, 0]
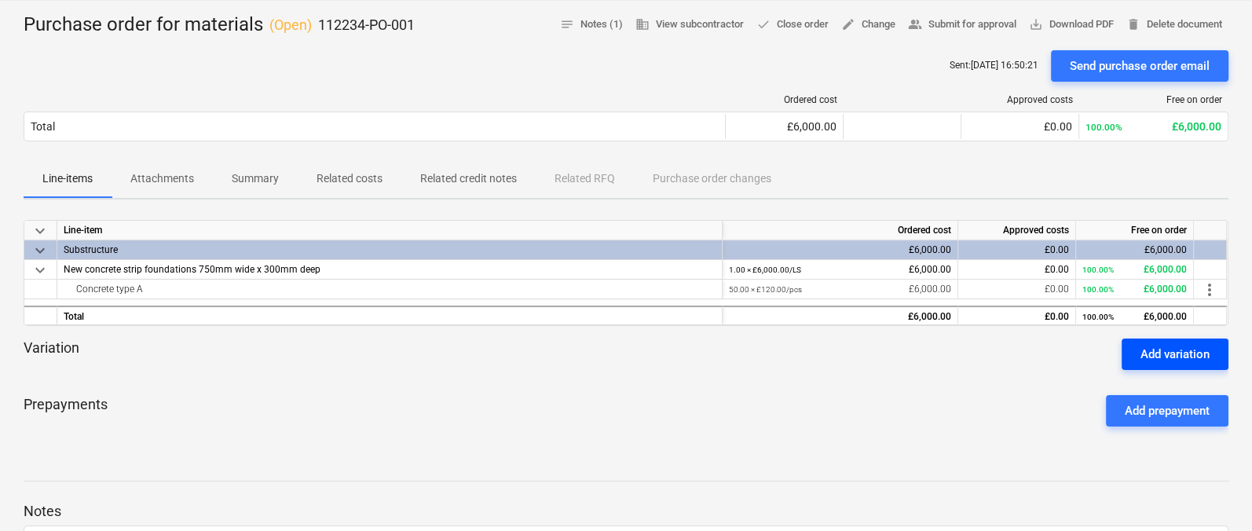
click at [1144, 357] on div "Add variation" at bounding box center [1174, 354] width 69 height 20
type textarea "x"
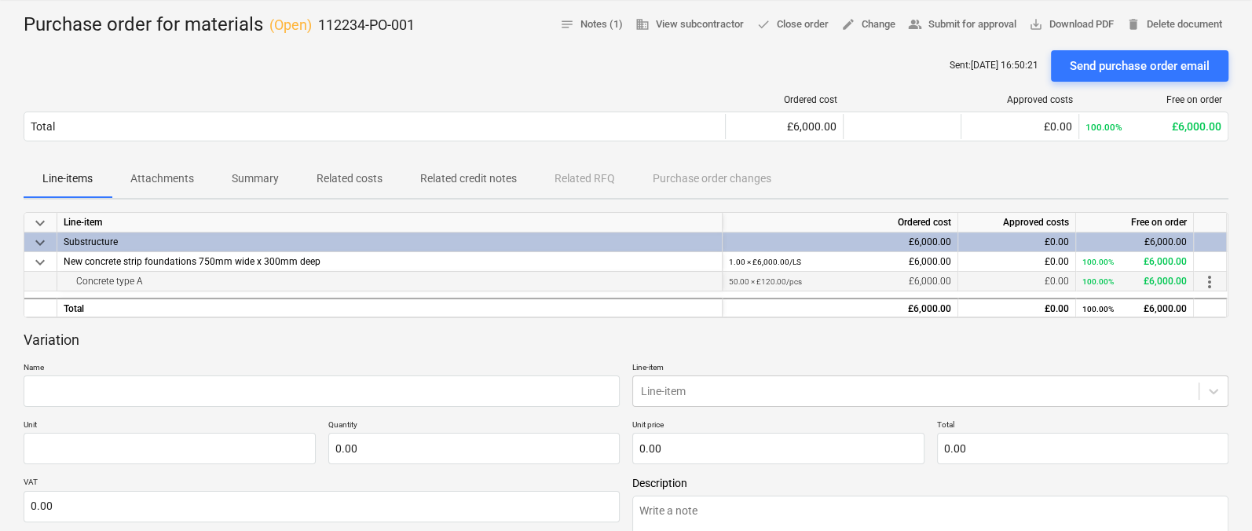
scroll to position [97, 0]
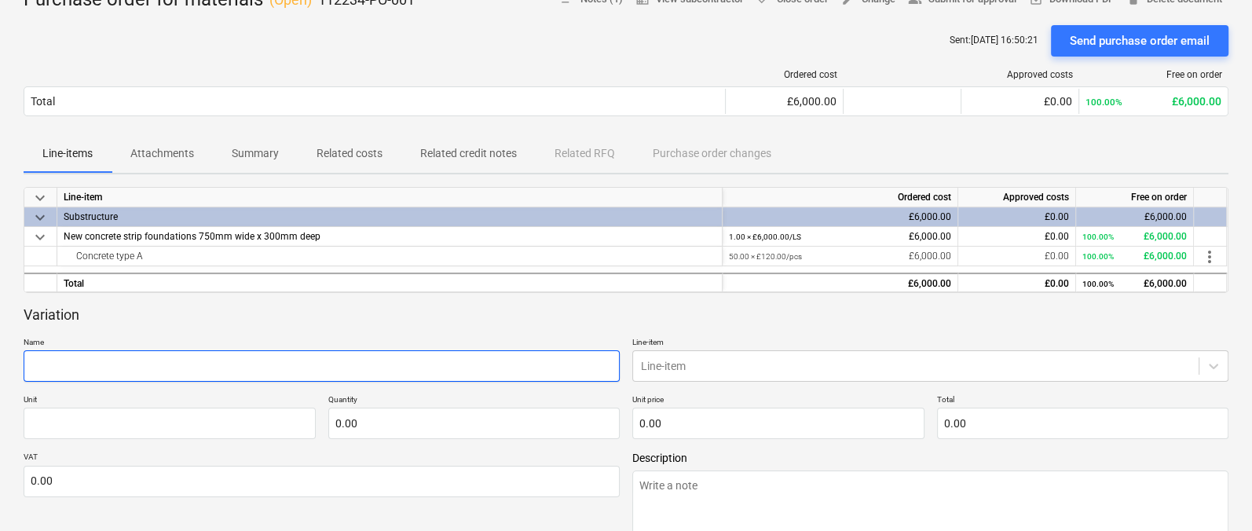
click at [273, 375] on input "text" at bounding box center [322, 365] width 596 height 31
click at [683, 371] on body "Sales Projects Contacts Company Consolidated Invoices 9+ Inbox Approvals Resour…" at bounding box center [626, 168] width 1252 height 531
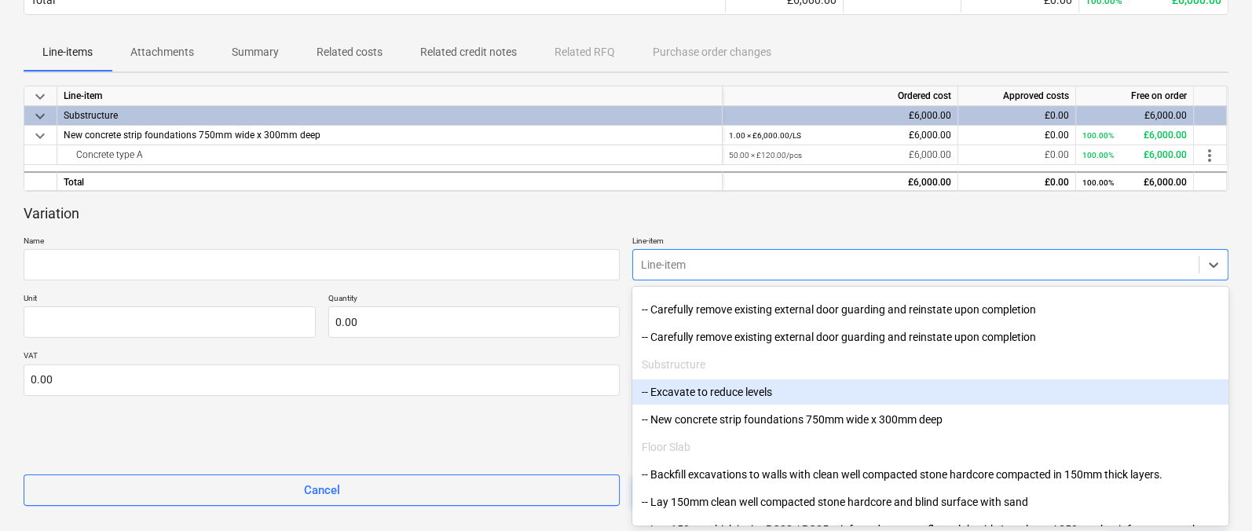
scroll to position [163, 0]
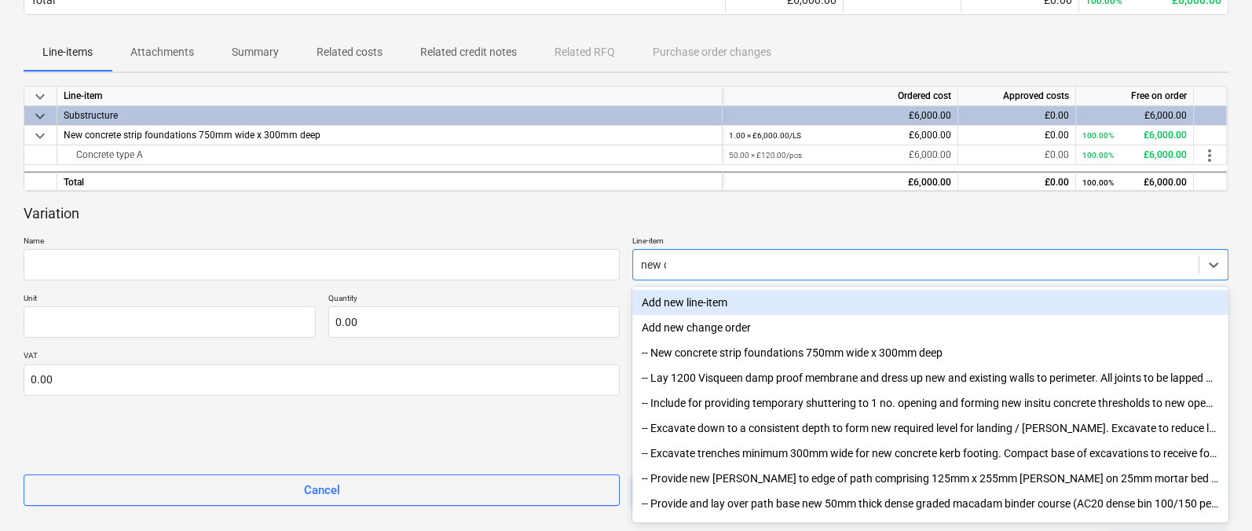
type input "new con"
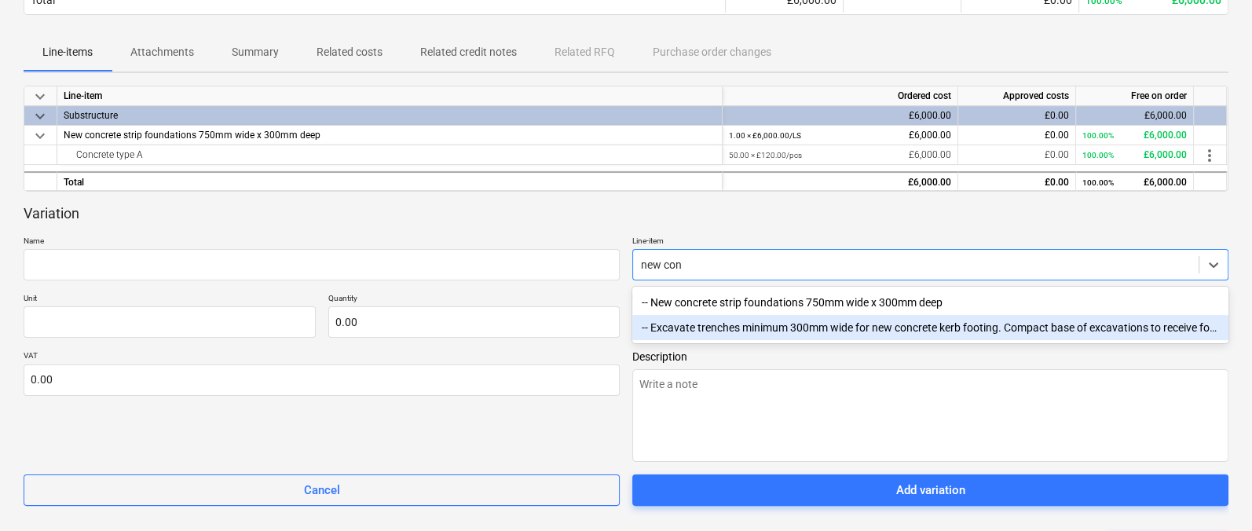
click at [704, 302] on div "-- New concrete strip foundations 750mm wide x 300mm deep" at bounding box center [930, 302] width 596 height 25
type textarea "x"
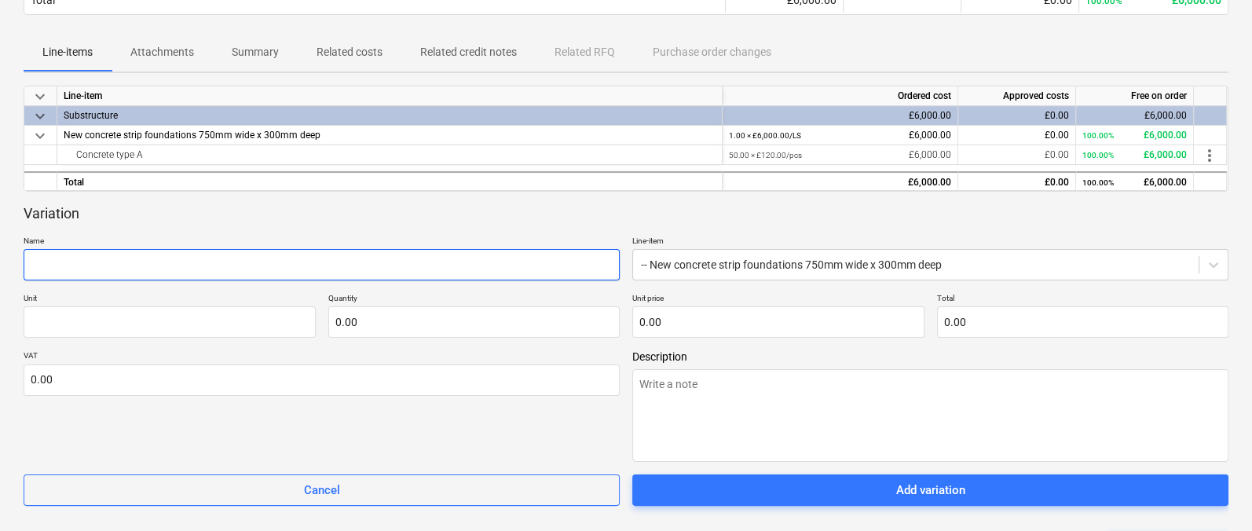
click at [390, 254] on input "text" at bounding box center [322, 264] width 596 height 31
type textarea "x"
type input "M"
type textarea "x"
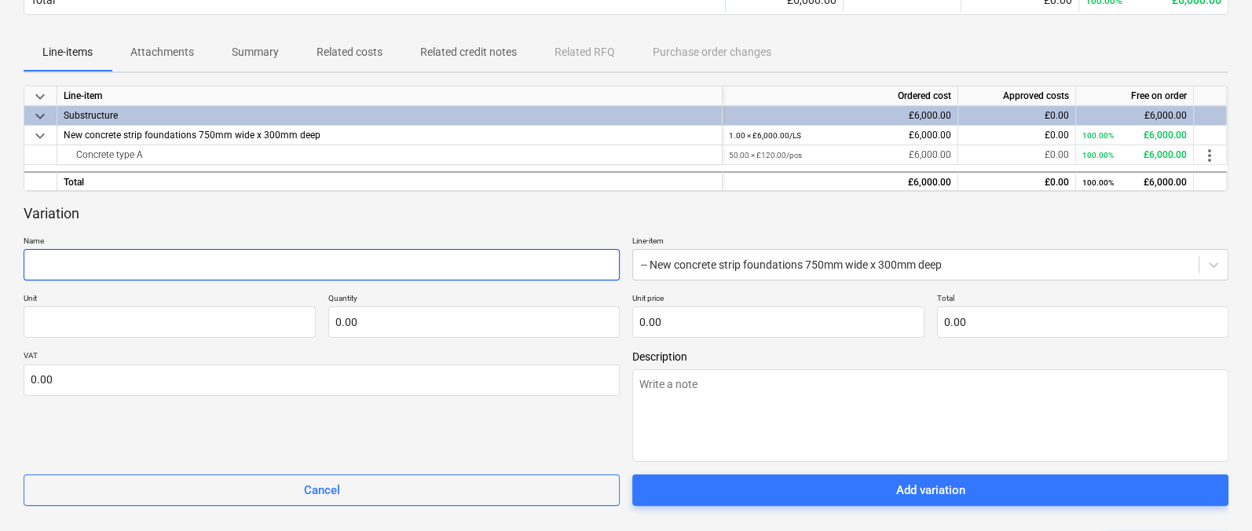
type input "N"
type textarea "x"
type input "Ne"
type textarea "x"
type input "Neg"
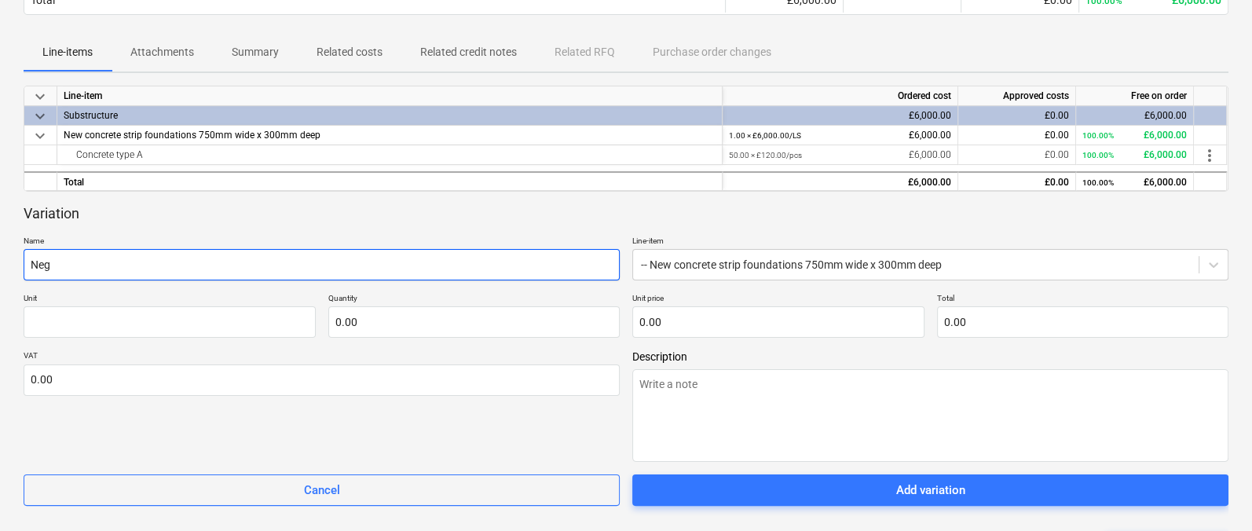
type textarea "x"
type input "Nega"
type textarea "x"
type input "Negati"
type textarea "x"
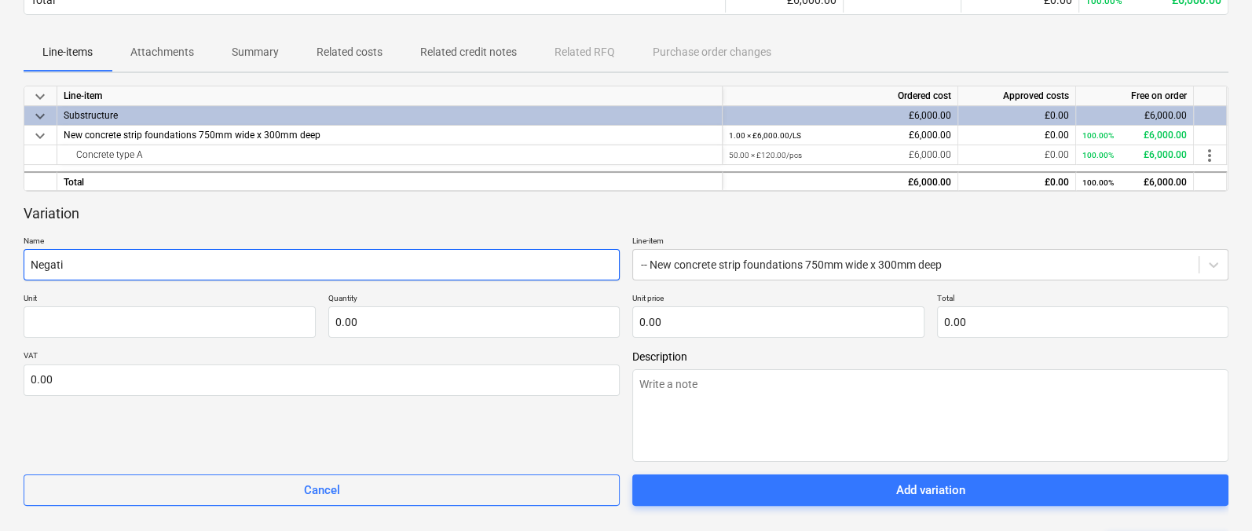
type input "Negativ"
type textarea "x"
type input "Negative"
type textarea "x"
type input "Negative"
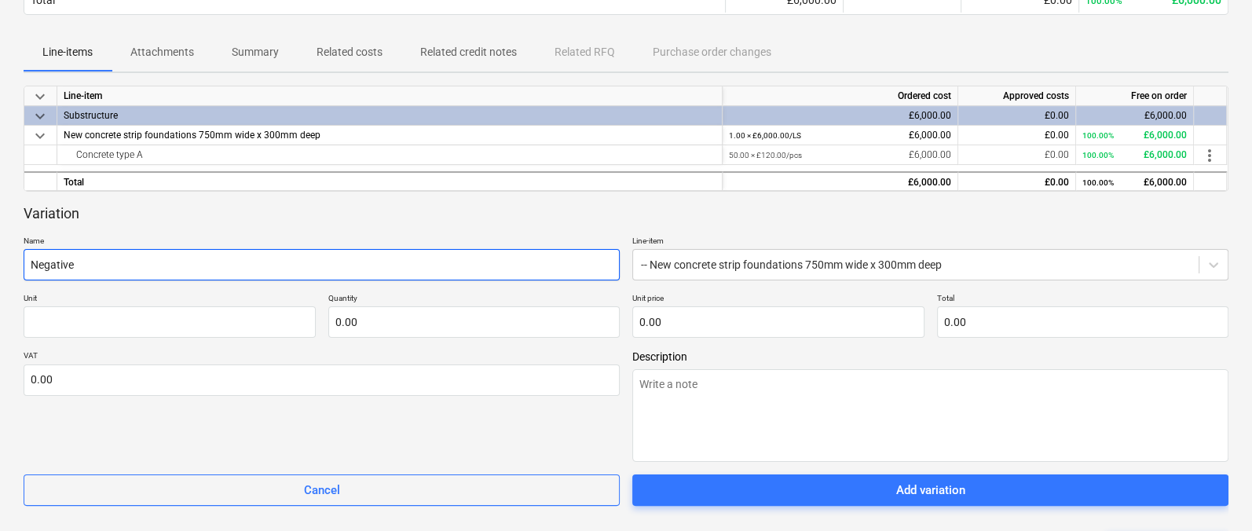
type textarea "x"
type input "Negative q"
type textarea "x"
type input "Negative qu"
type textarea "x"
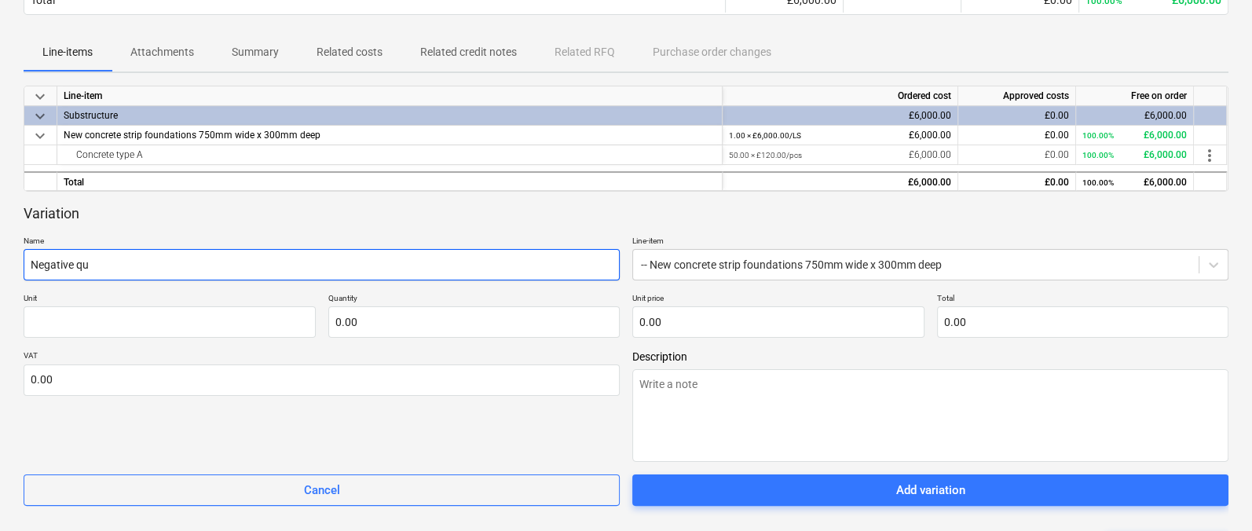
type input "Negative qua"
type textarea "x"
type input "Negative quan"
type textarea "x"
type input "Negative quant"
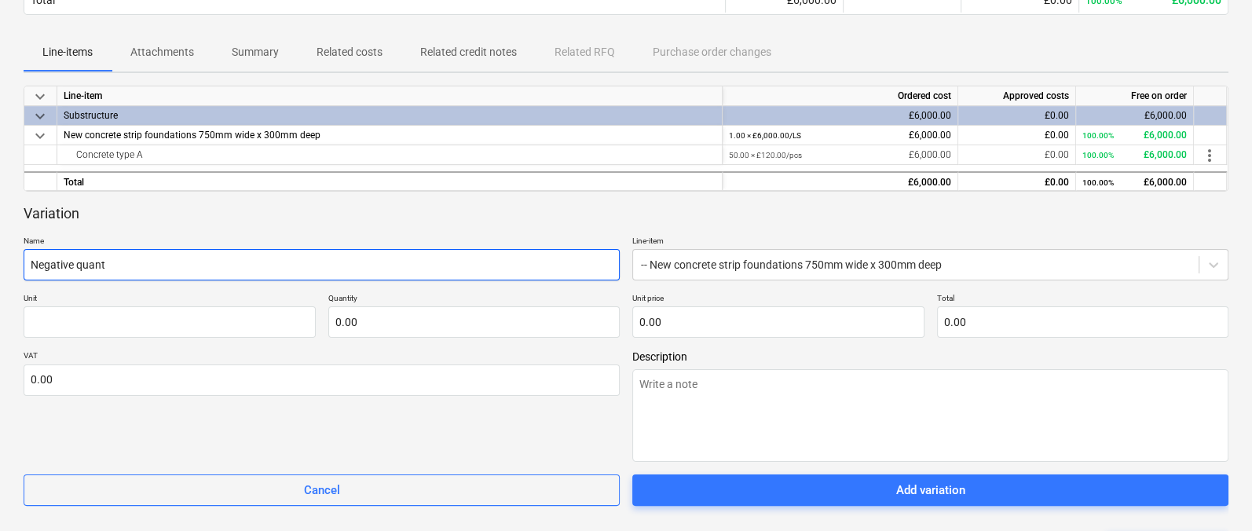
type textarea "x"
type input "Negative quanti"
type textarea "x"
type input "Negative quantit"
type textarea "x"
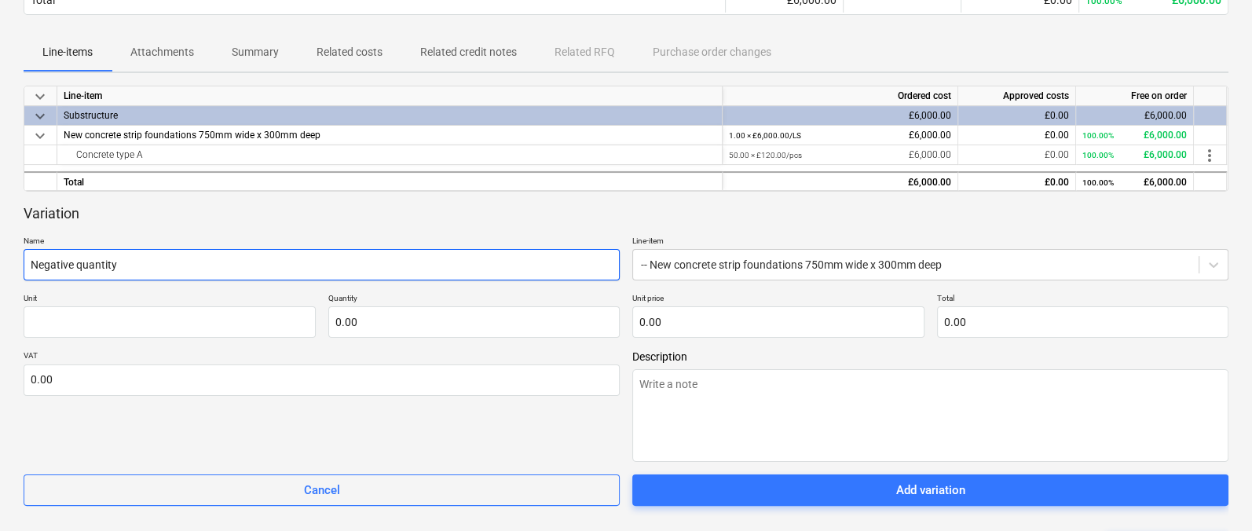
type input "Negative quantity"
type textarea "x"
type input "-"
type textarea "x"
type input "-2"
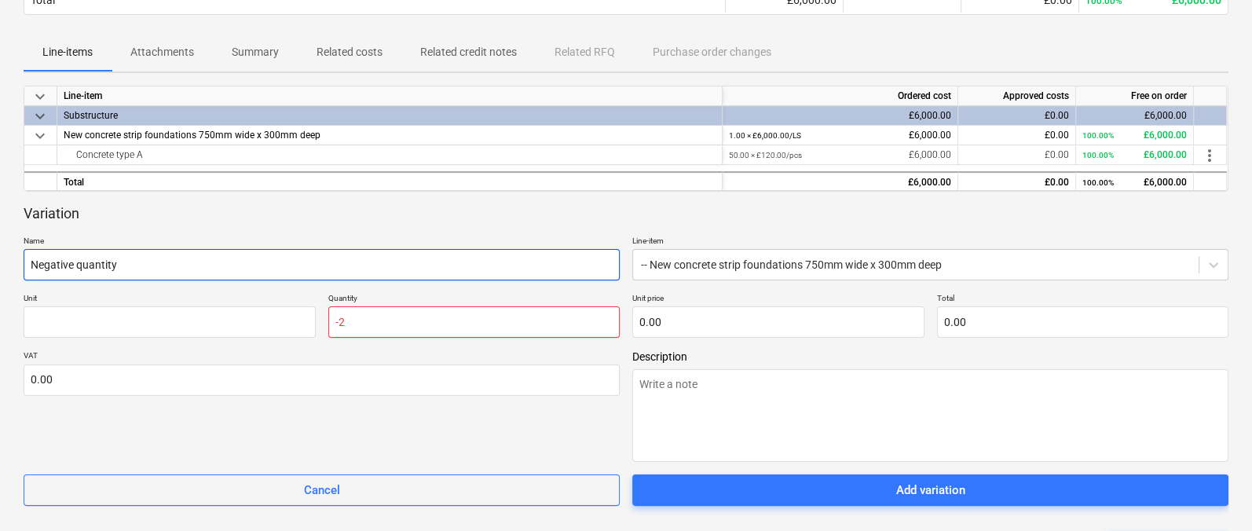
type textarea "x"
type input "-25.00"
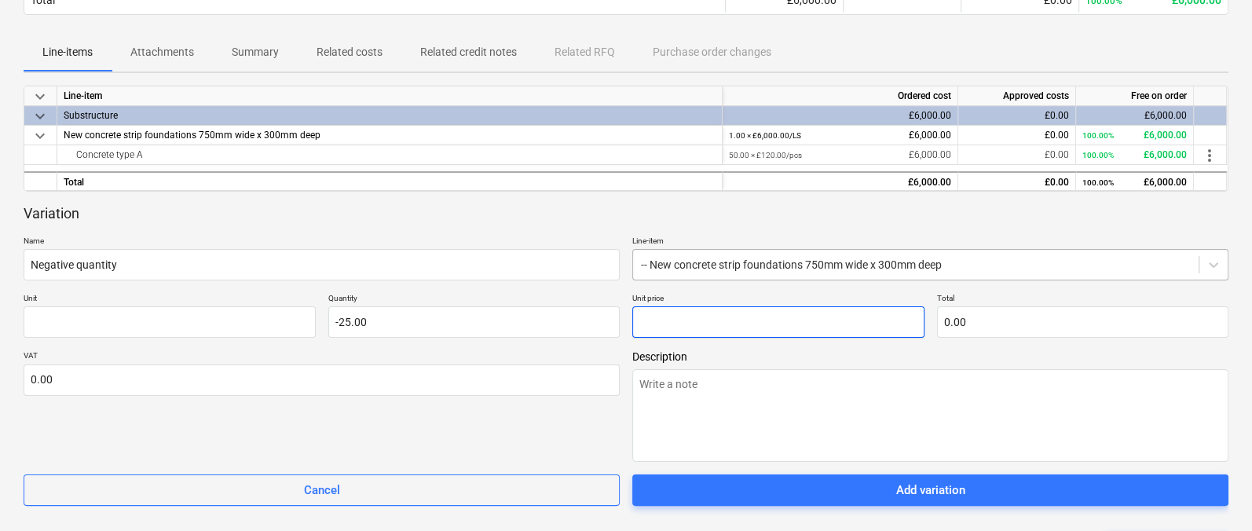
type textarea "x"
type input "2"
type input "-50.00"
type textarea "x"
type input "0.00"
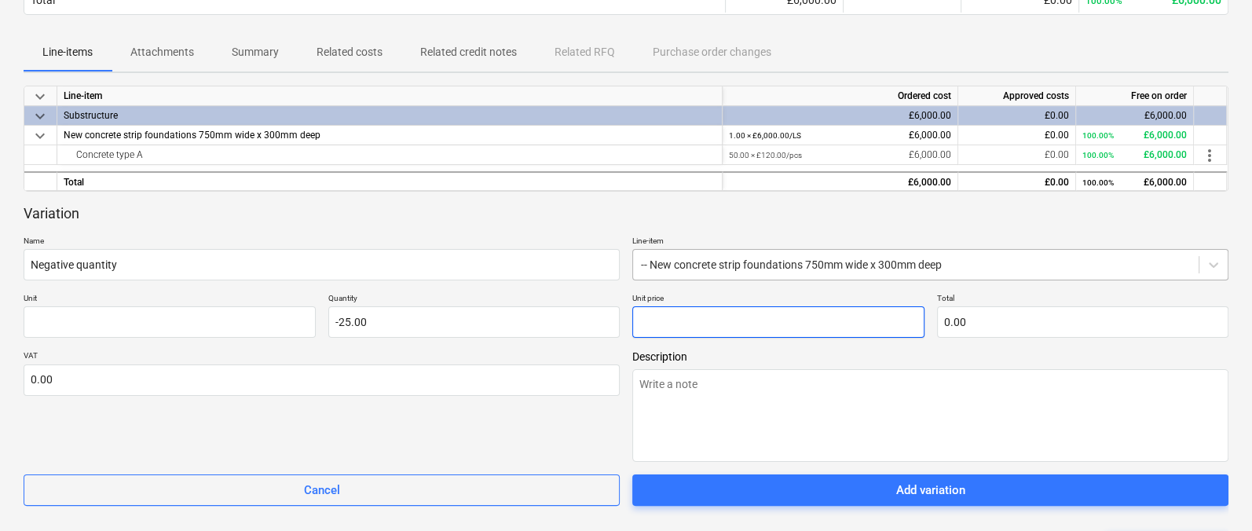
type textarea "x"
type input "1"
type input "-25.00"
type textarea "x"
type input "12"
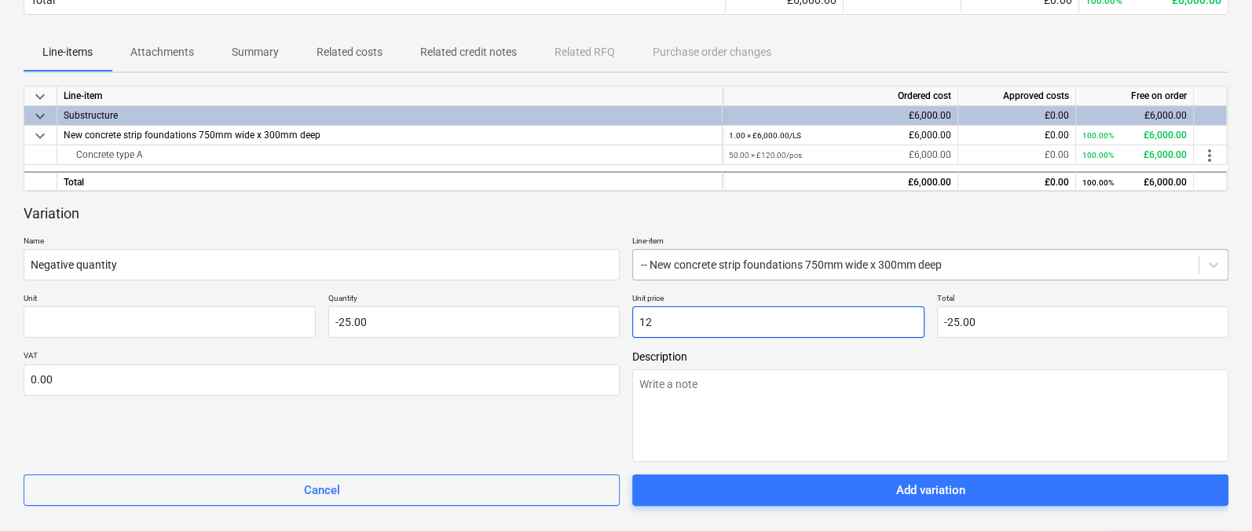
type input "-300.00"
type textarea "x"
type input "120"
type input "-3,000.00"
type input "120.00"
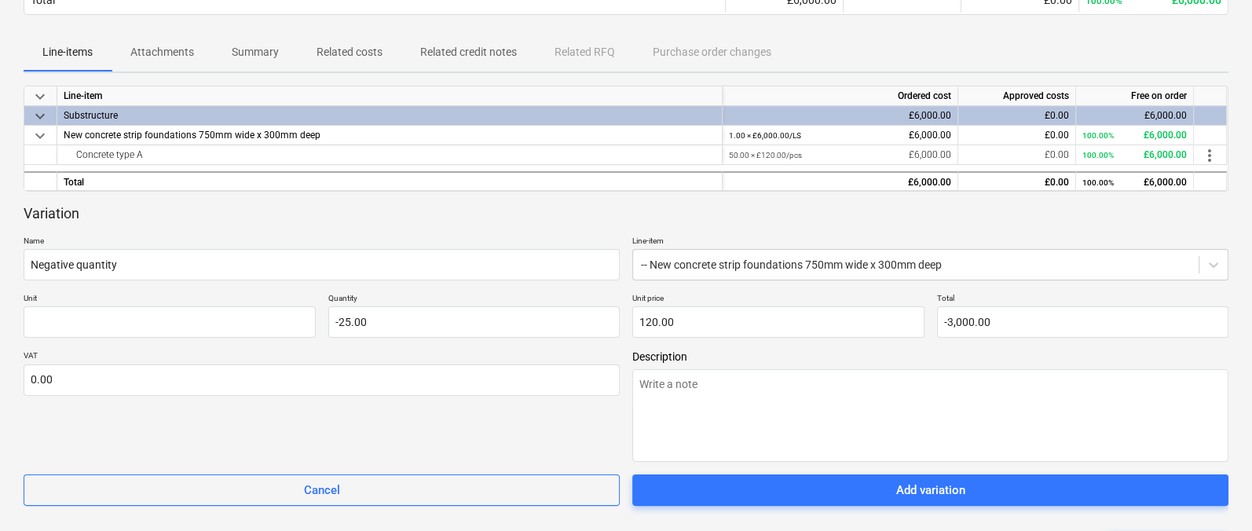
click at [608, 218] on div "Variation" at bounding box center [626, 213] width 1205 height 19
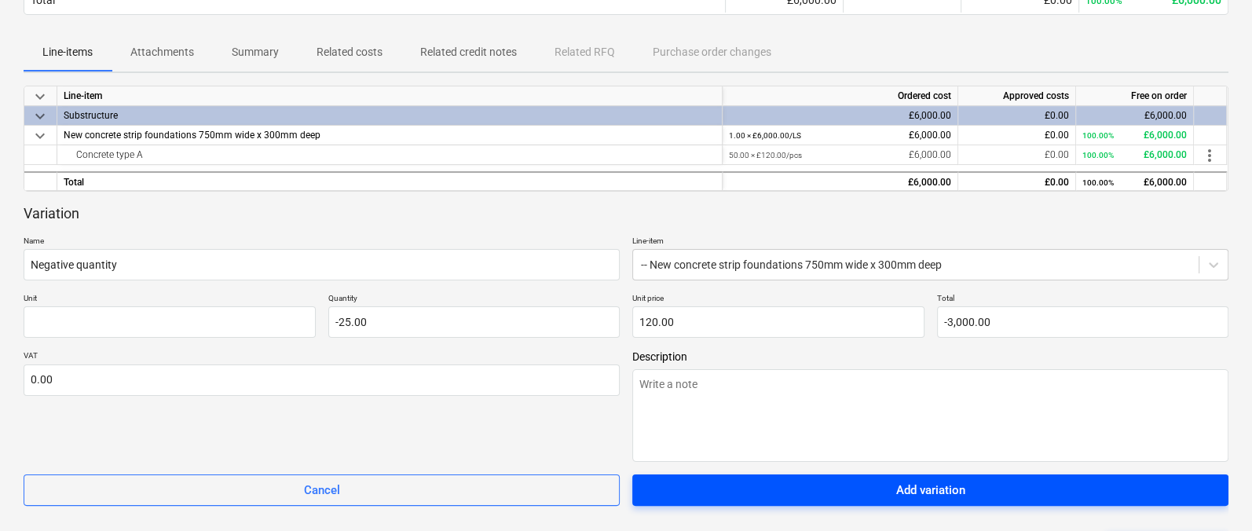
click at [836, 492] on span "Add variation" at bounding box center [930, 490] width 558 height 20
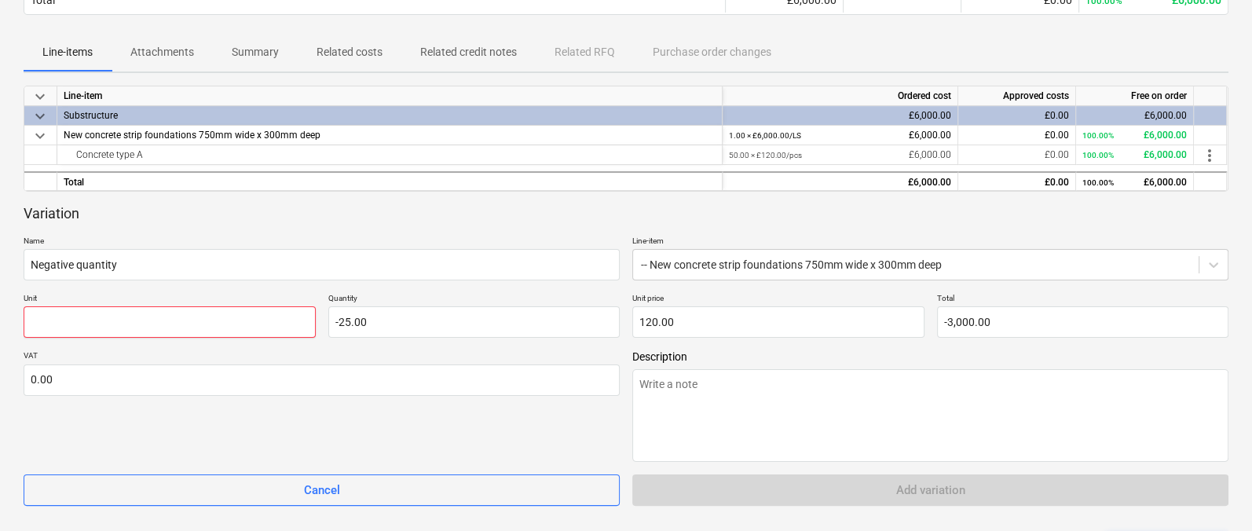
click at [238, 313] on input "text" at bounding box center [170, 321] width 292 height 31
type textarea "x"
type input "p"
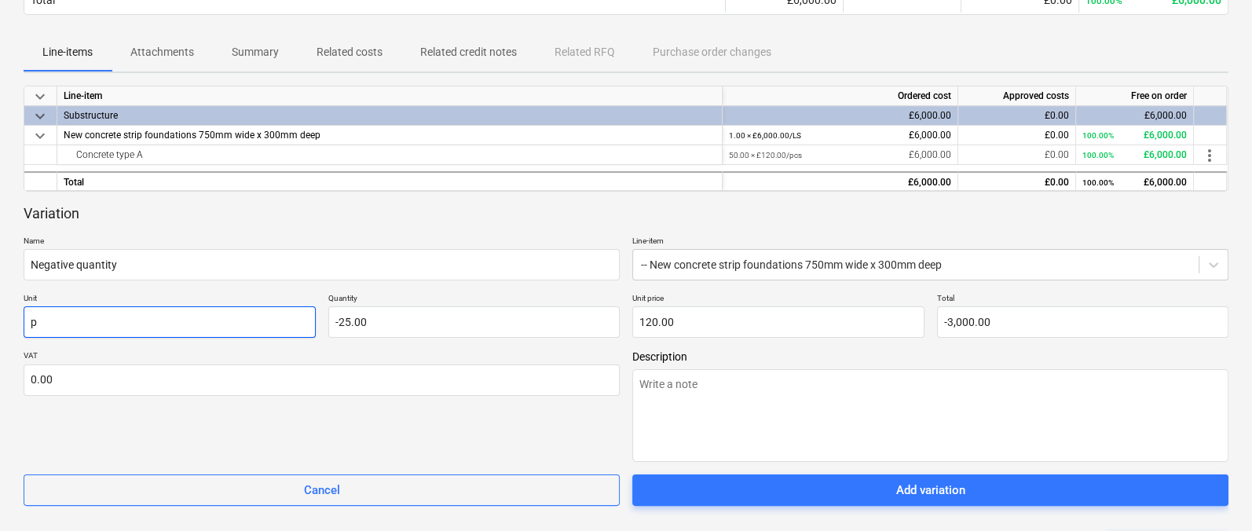
type textarea "x"
type input "pc"
type textarea "x"
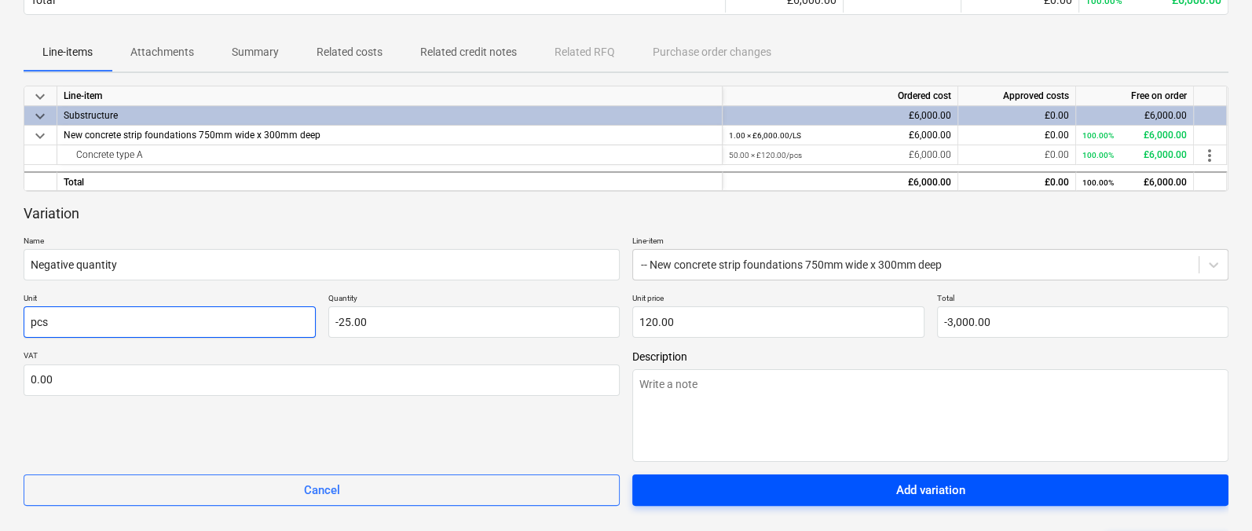
type input "pcs"
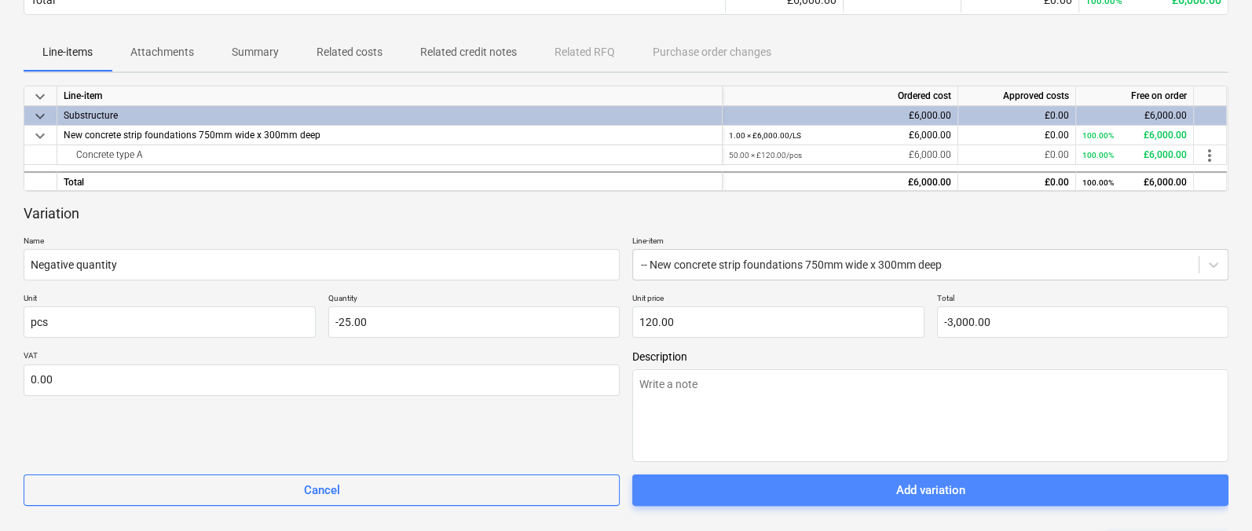
click at [829, 501] on button "Add variation" at bounding box center [930, 489] width 596 height 31
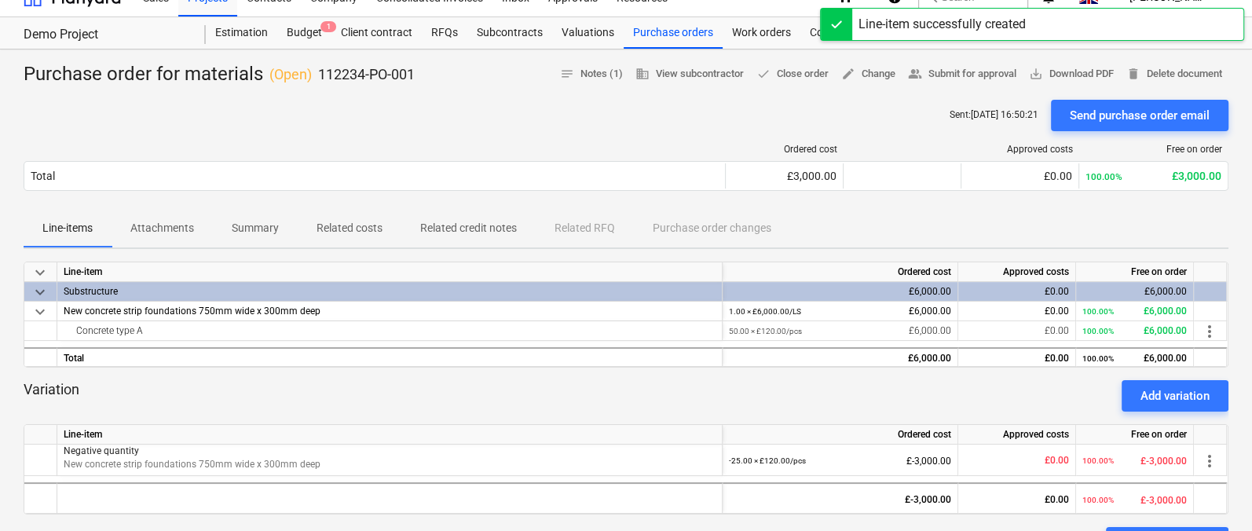
scroll to position [0, 0]
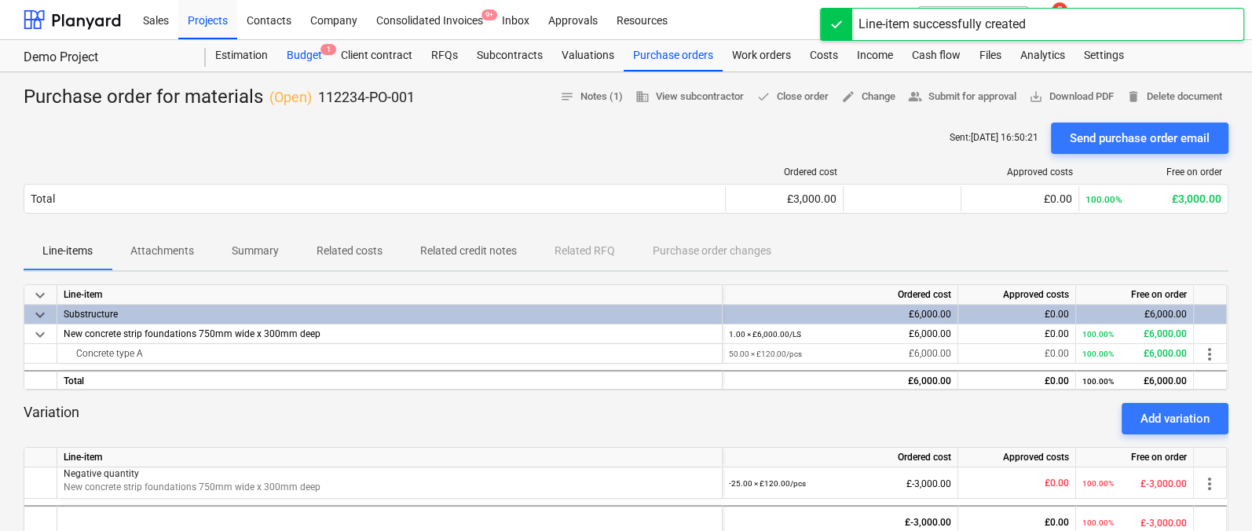
click at [317, 47] on div "Budget 1" at bounding box center [304, 55] width 54 height 31
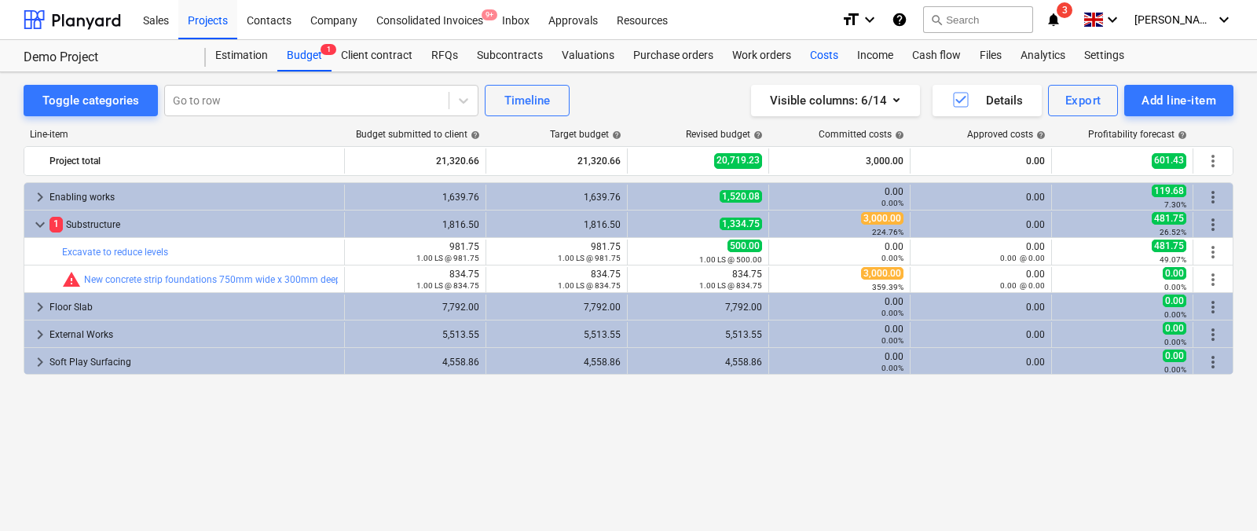
click at [814, 55] on div "Costs" at bounding box center [823, 55] width 47 height 31
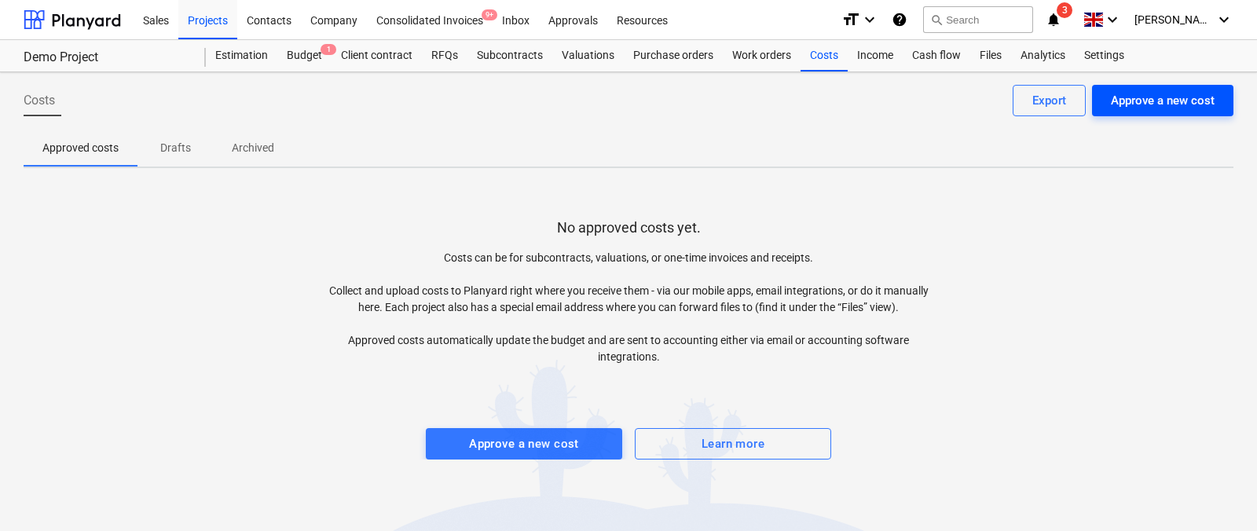
click at [1107, 90] on button "Approve a new cost" at bounding box center [1162, 100] width 141 height 31
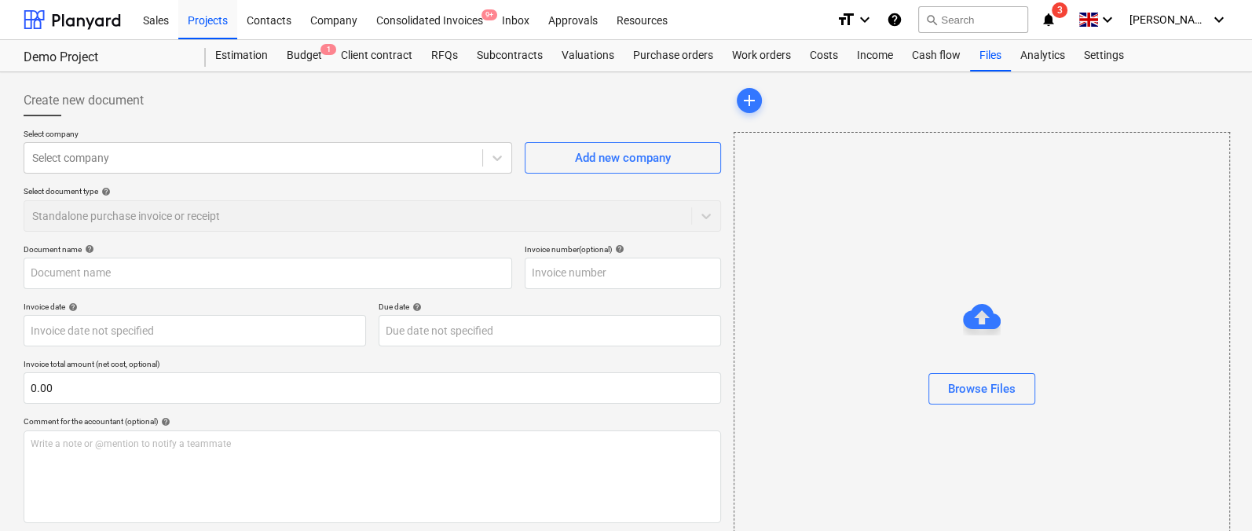
click at [291, 140] on p "Select company" at bounding box center [268, 135] width 489 height 13
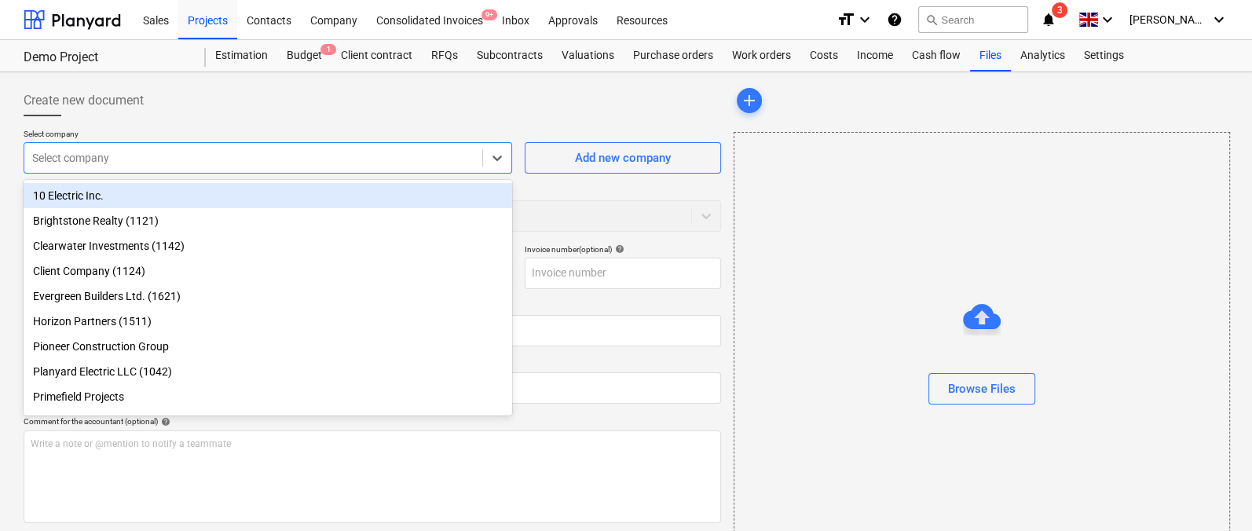
click at [274, 154] on div at bounding box center [253, 158] width 442 height 16
click at [236, 191] on div "10 Electric Inc." at bounding box center [268, 195] width 489 height 25
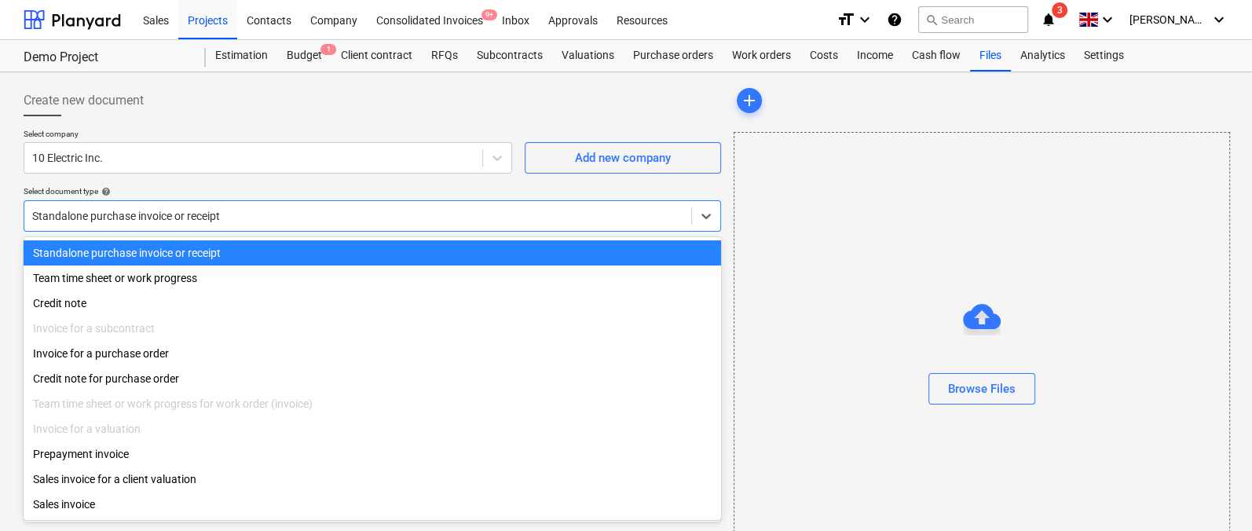
click at [212, 226] on div "Standalone purchase invoice or receipt" at bounding box center [372, 215] width 697 height 31
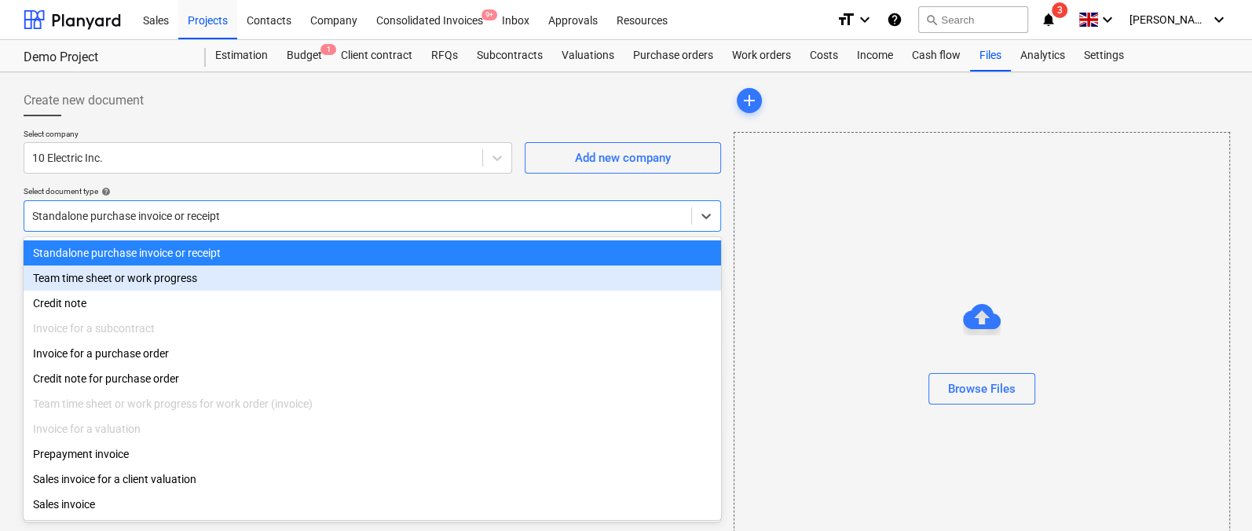
click at [170, 284] on div "Team time sheet or work progress" at bounding box center [372, 277] width 697 height 25
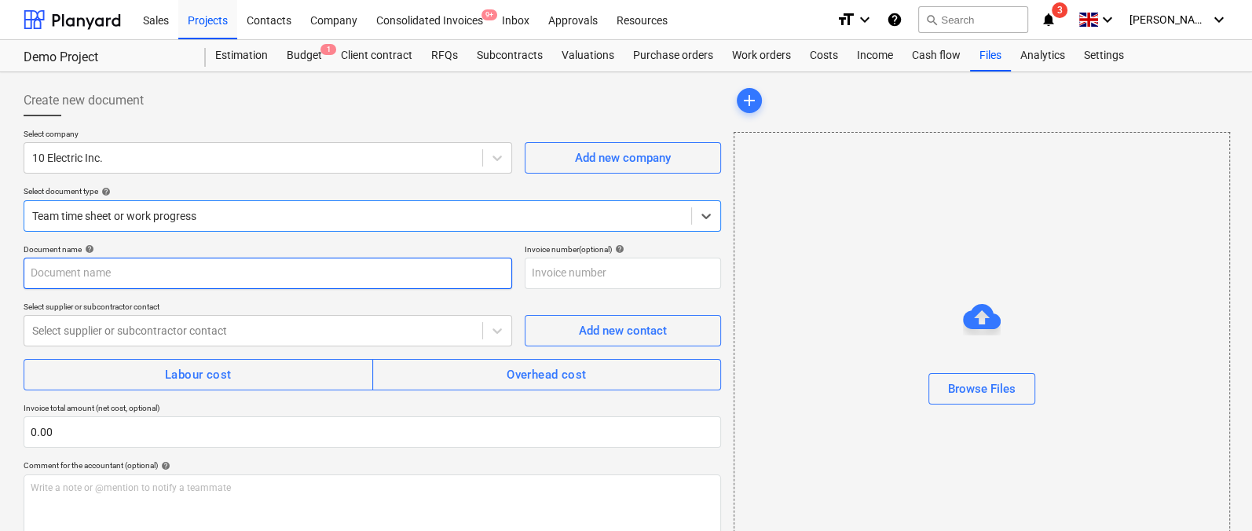
scroll to position [87, 0]
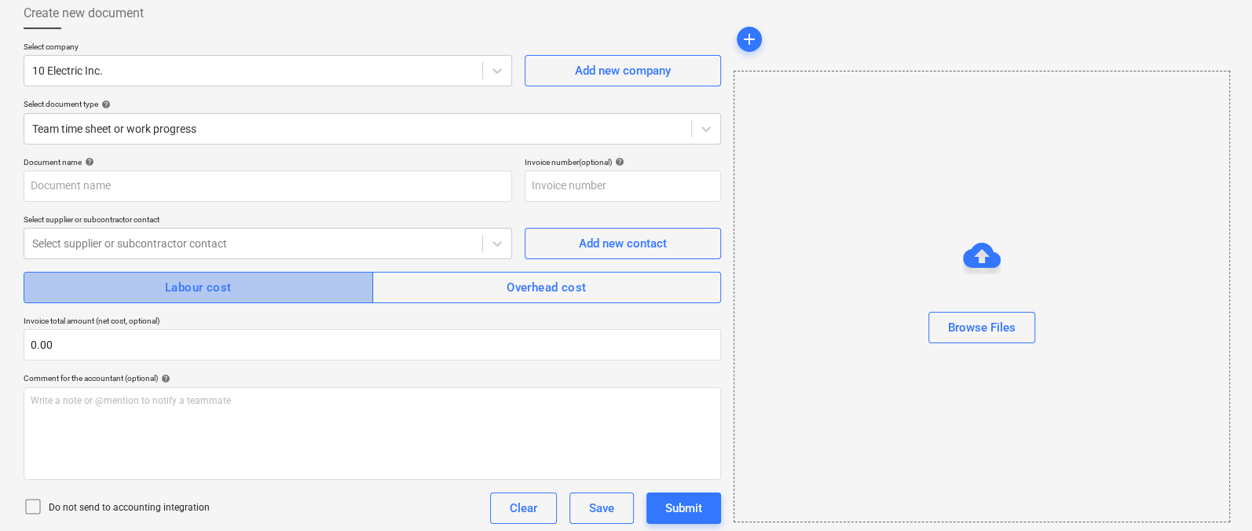
click at [211, 298] on button "Labour cost" at bounding box center [199, 287] width 350 height 31
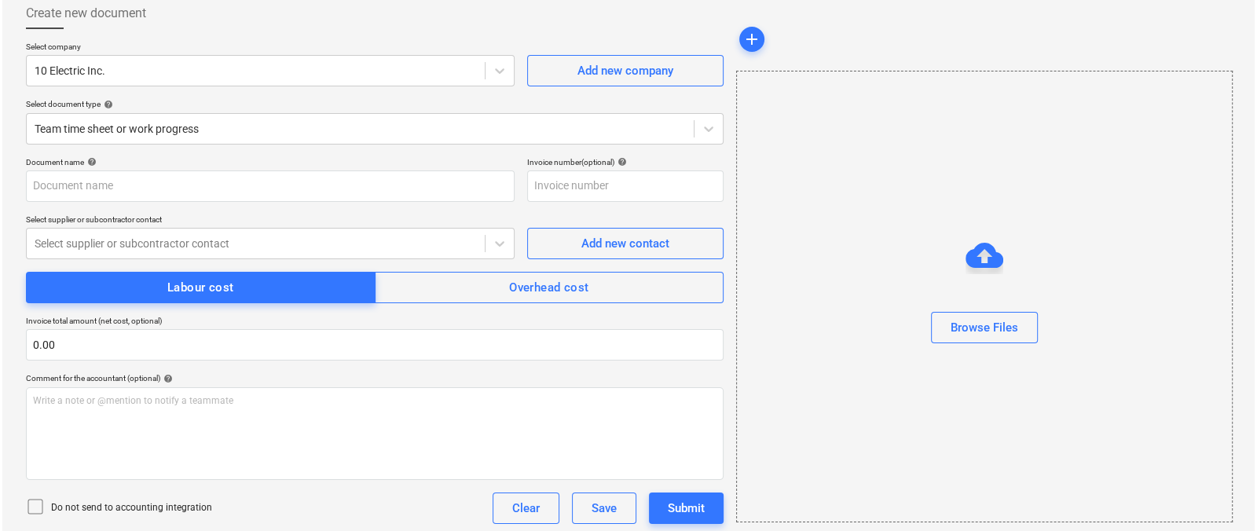
scroll to position [0, 0]
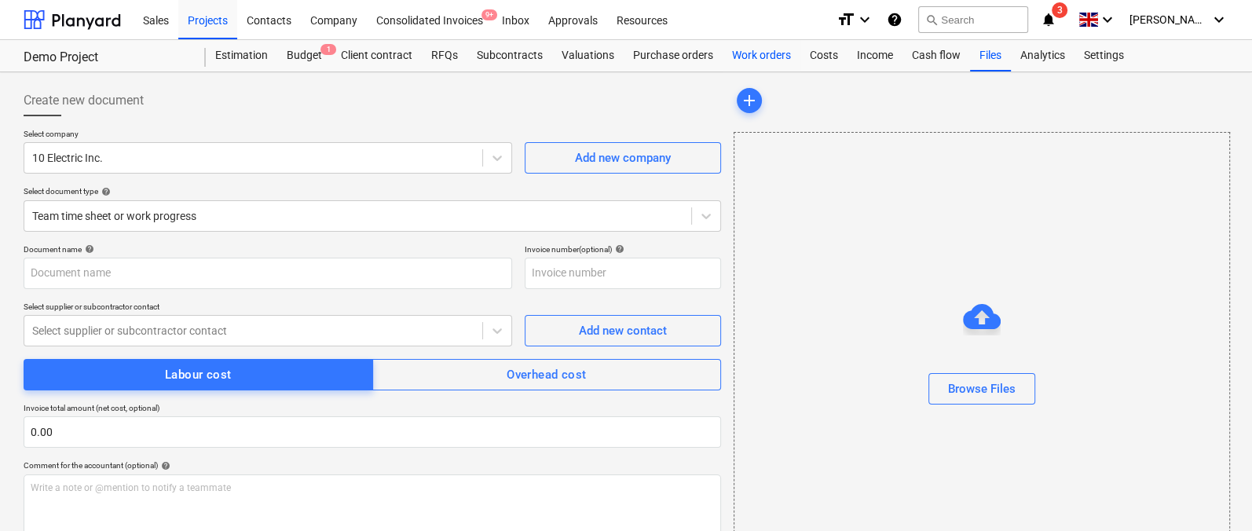
click at [763, 56] on div "Work orders" at bounding box center [762, 55] width 78 height 31
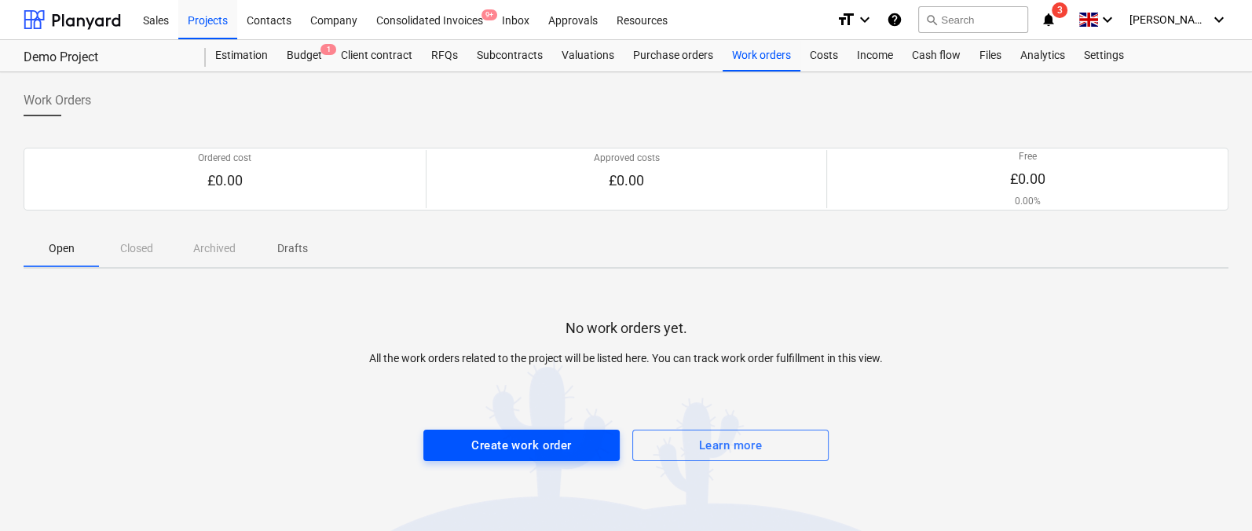
click at [502, 445] on div "Create work order" at bounding box center [521, 445] width 100 height 20
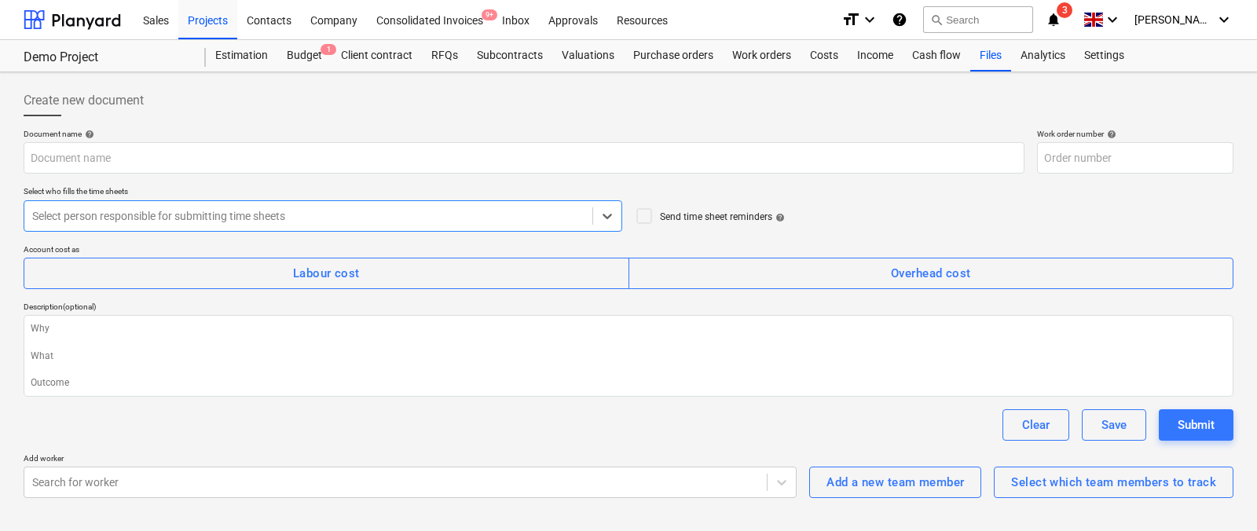
type textarea "x"
type input "112234-WO-001"
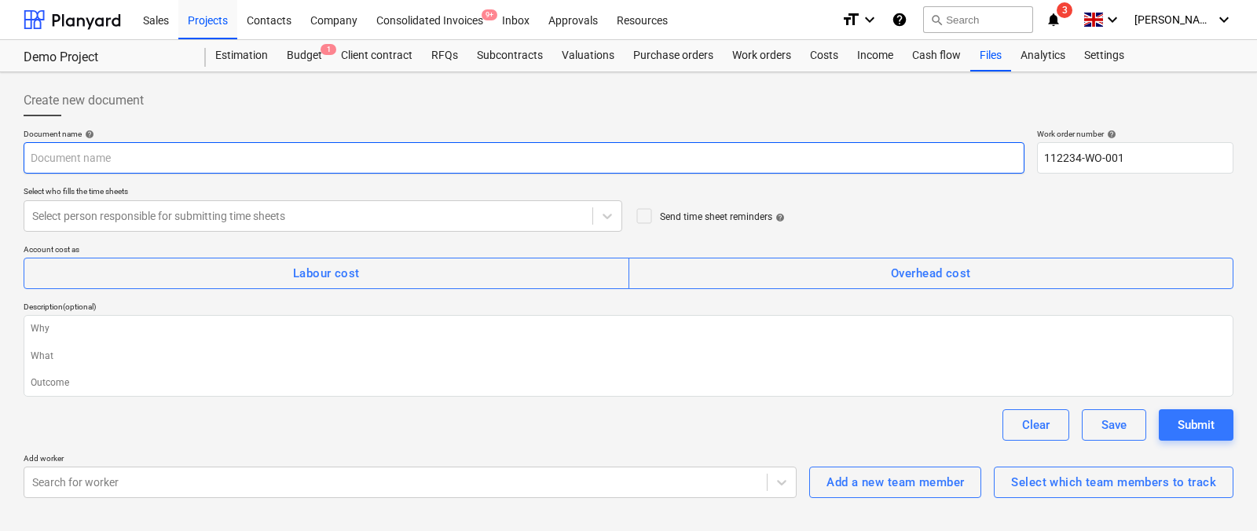
click at [181, 157] on input "text" at bounding box center [524, 157] width 1001 height 31
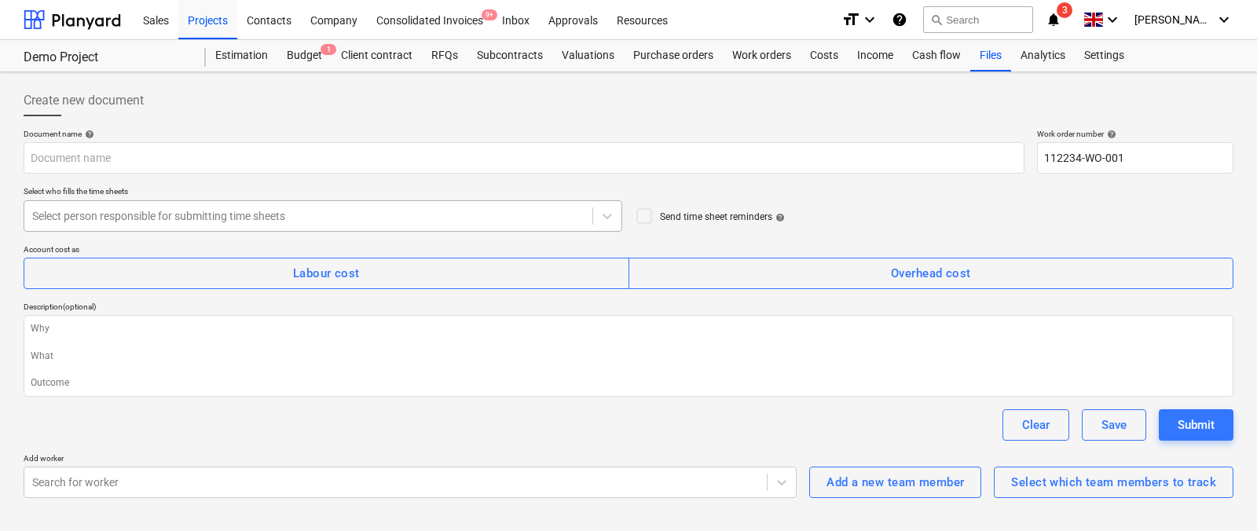
click at [303, 208] on div at bounding box center [308, 216] width 552 height 16
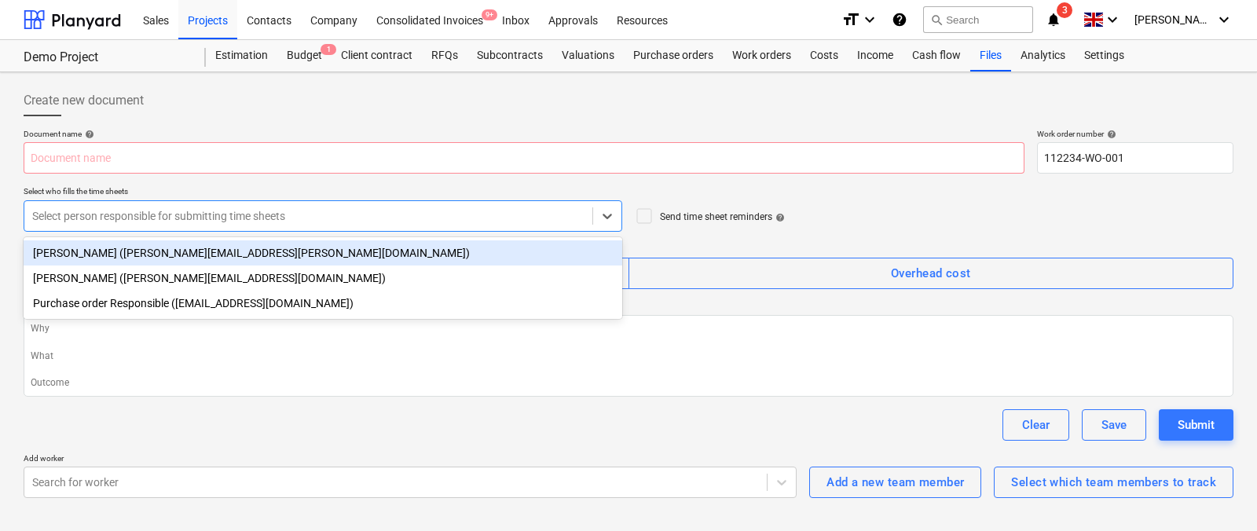
click at [248, 242] on div "[PERSON_NAME] ([PERSON_NAME][EMAIL_ADDRESS][PERSON_NAME][DOMAIN_NAME])" at bounding box center [323, 252] width 598 height 25
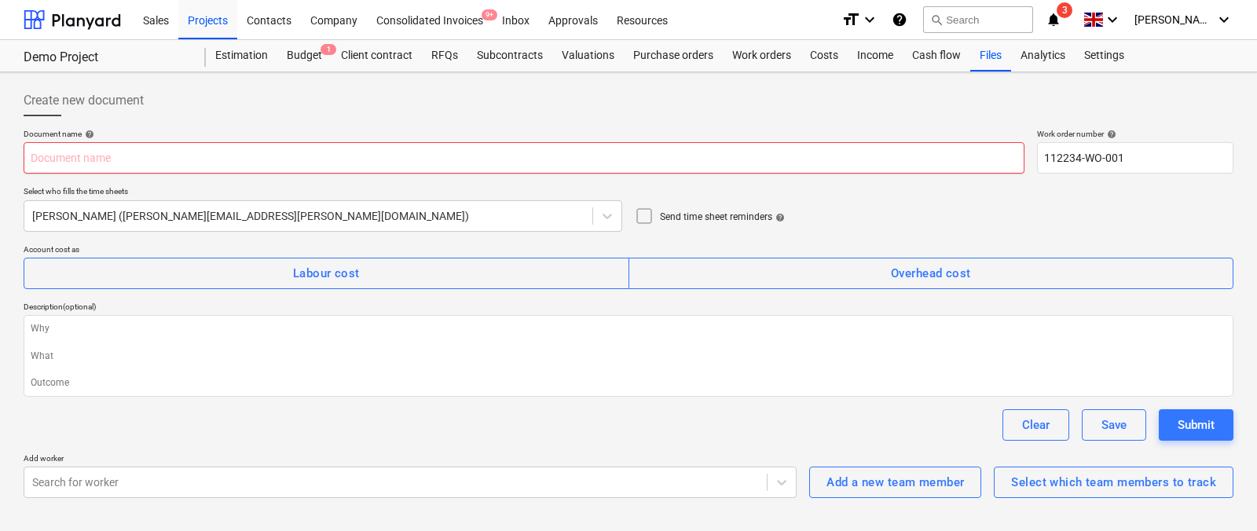
click at [148, 156] on input "text" at bounding box center [524, 157] width 1001 height 31
type textarea "x"
type input "W"
type textarea "x"
type input "Wo"
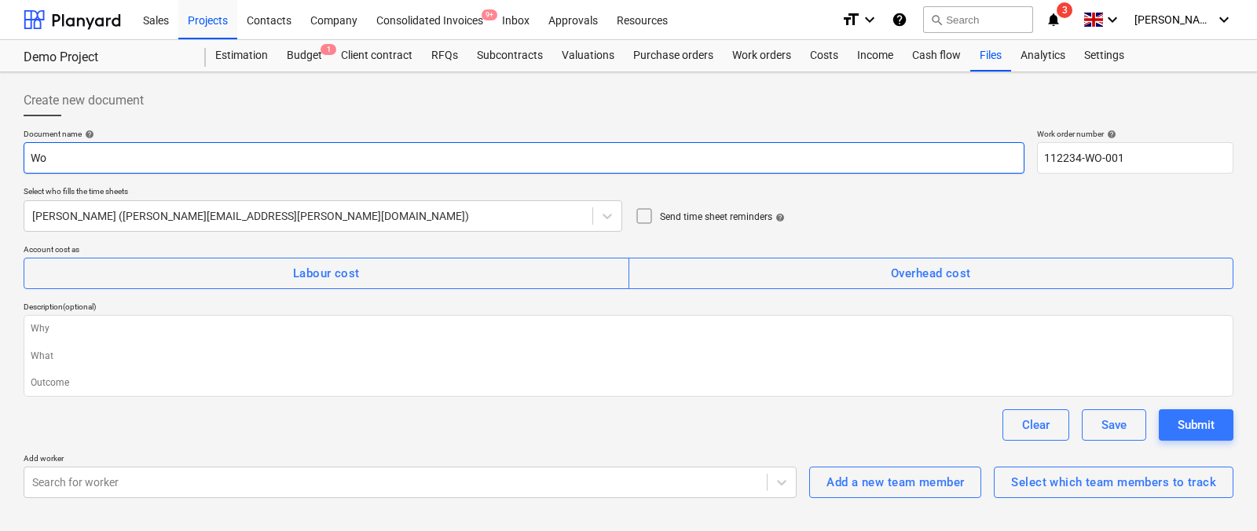
type textarea "x"
type input "Wor"
type textarea "x"
type input "Work"
type textarea "x"
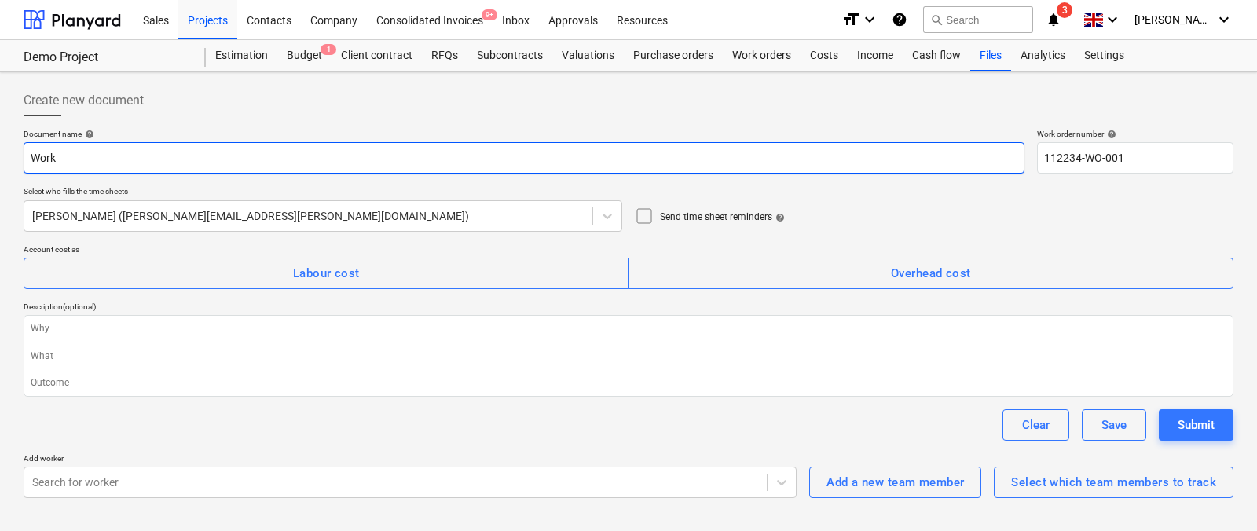
type input "Work"
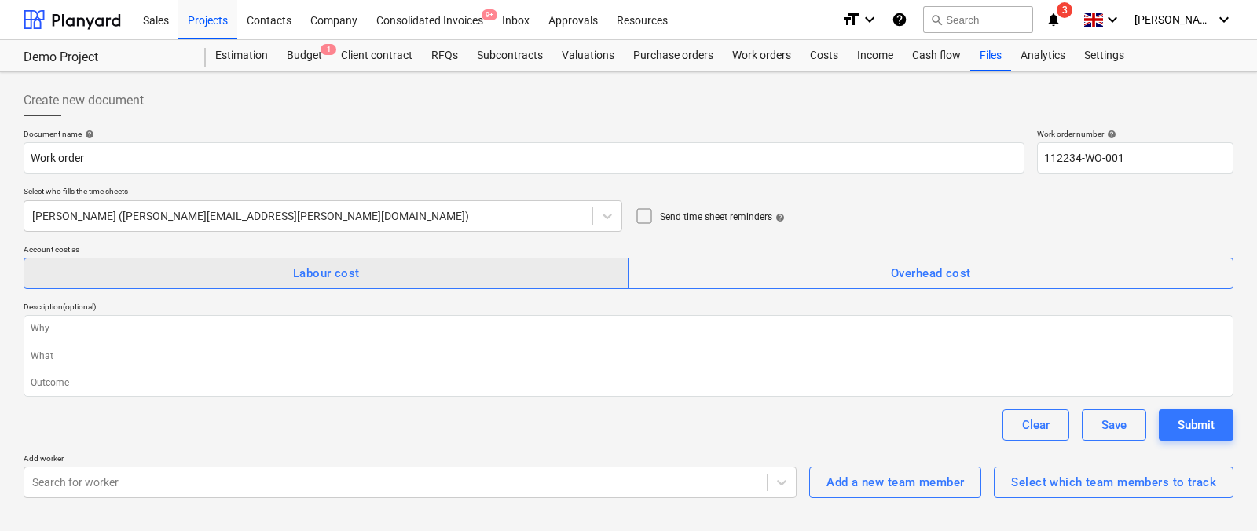
click at [207, 271] on span "Labour cost" at bounding box center [326, 273] width 571 height 20
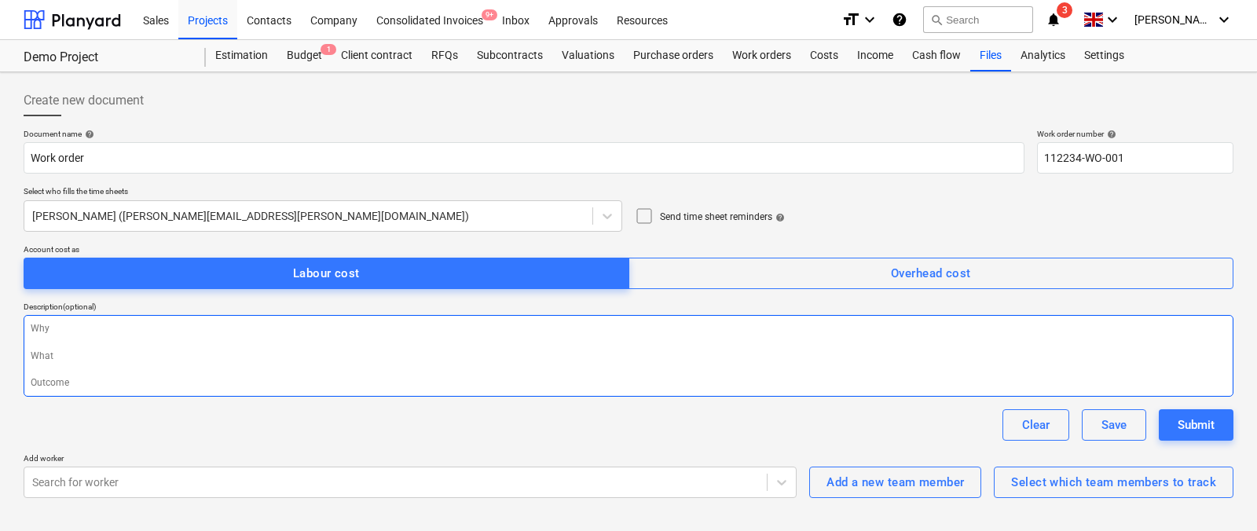
click at [223, 347] on textarea at bounding box center [629, 356] width 1210 height 82
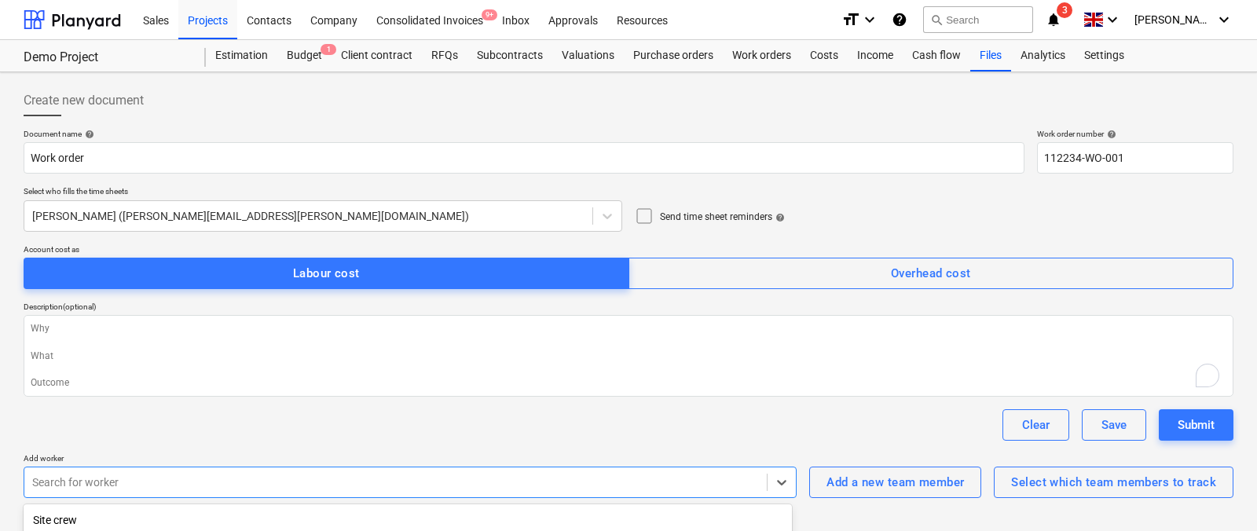
click at [228, 467] on body "Sales Projects Contacts Company Consolidated Invoices 9+ Inbox Approvals Resour…" at bounding box center [628, 265] width 1257 height 531
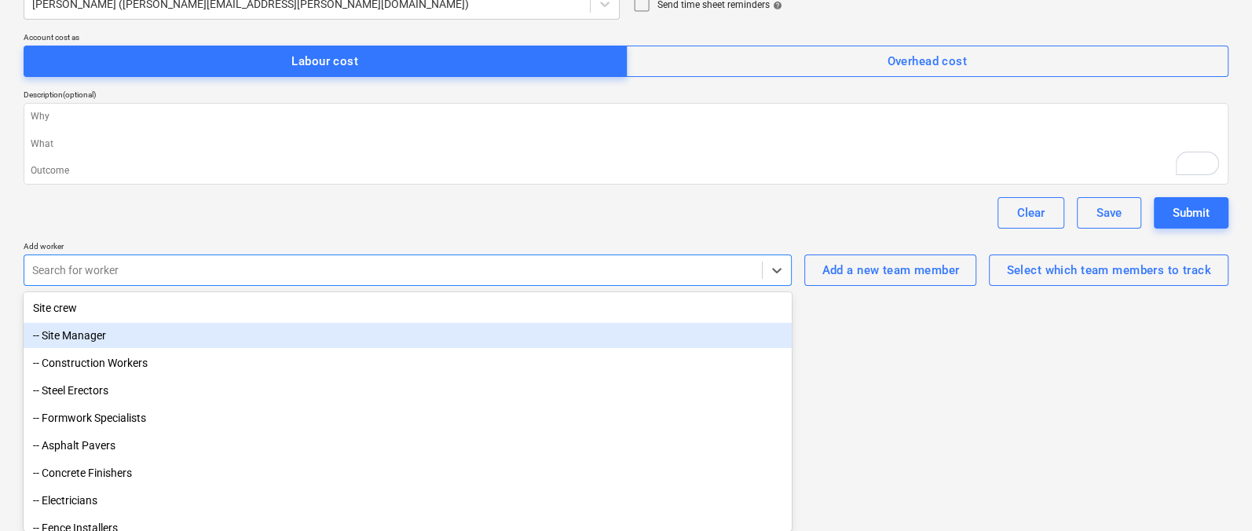
click at [146, 339] on div "-- Site Manager" at bounding box center [408, 335] width 768 height 25
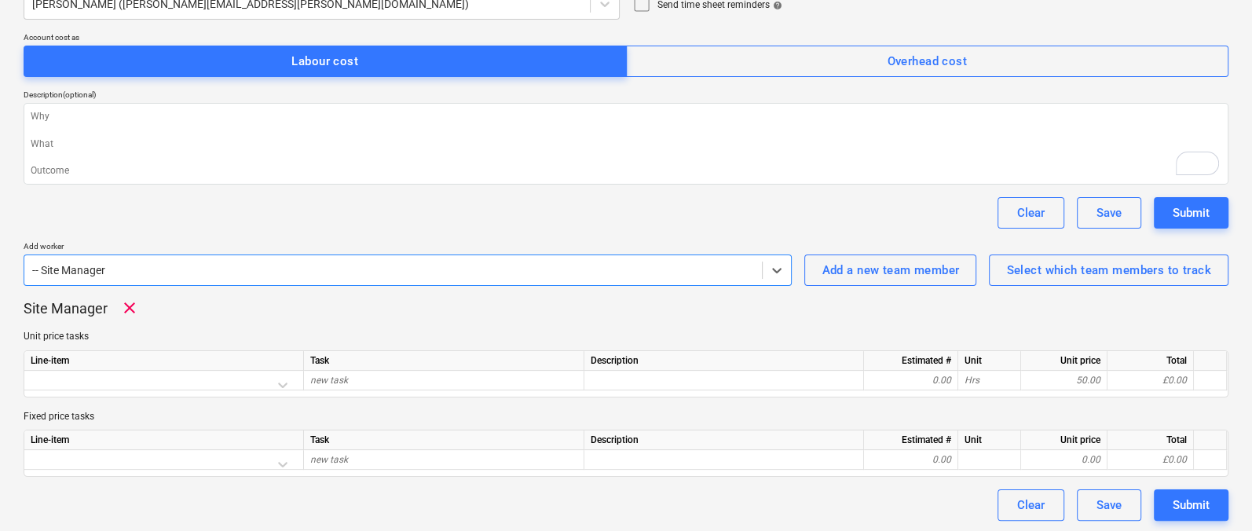
click at [205, 225] on div "Clear Save Submit" at bounding box center [626, 212] width 1205 height 31
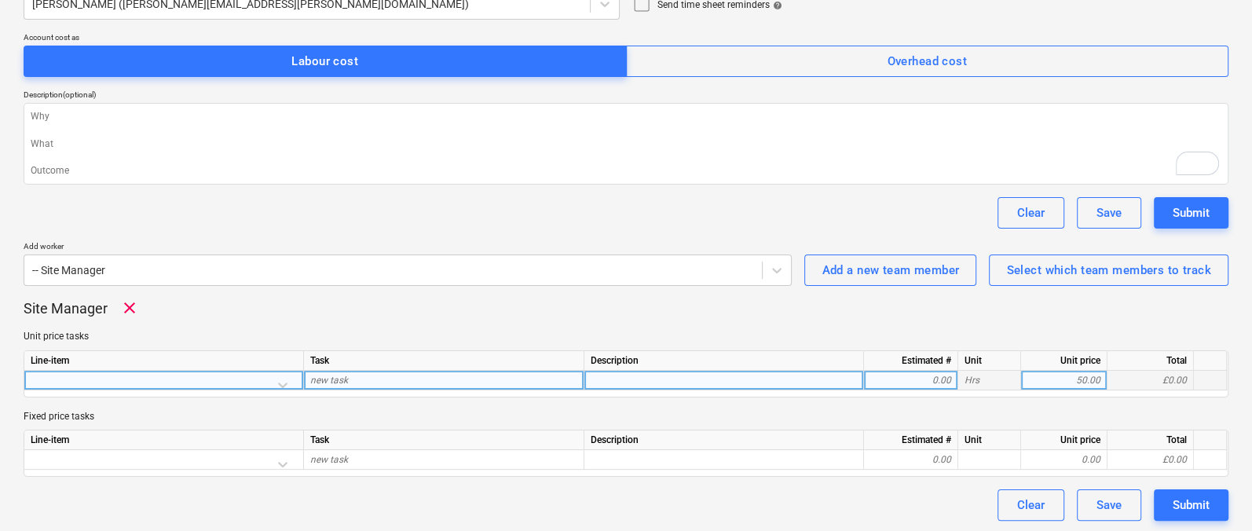
click at [242, 376] on div at bounding box center [164, 384] width 266 height 27
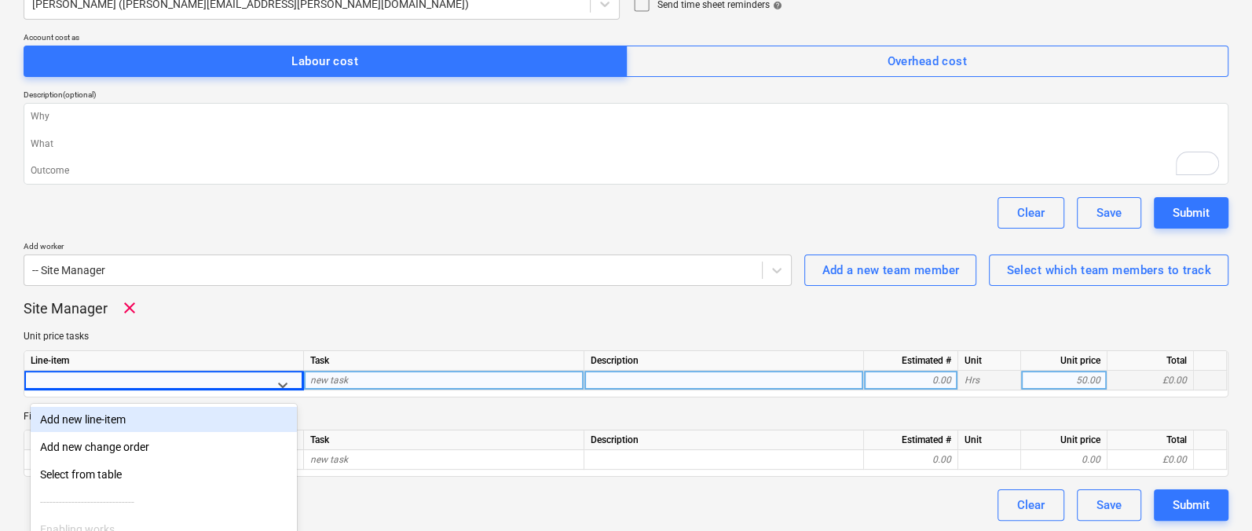
scroll to position [324, 0]
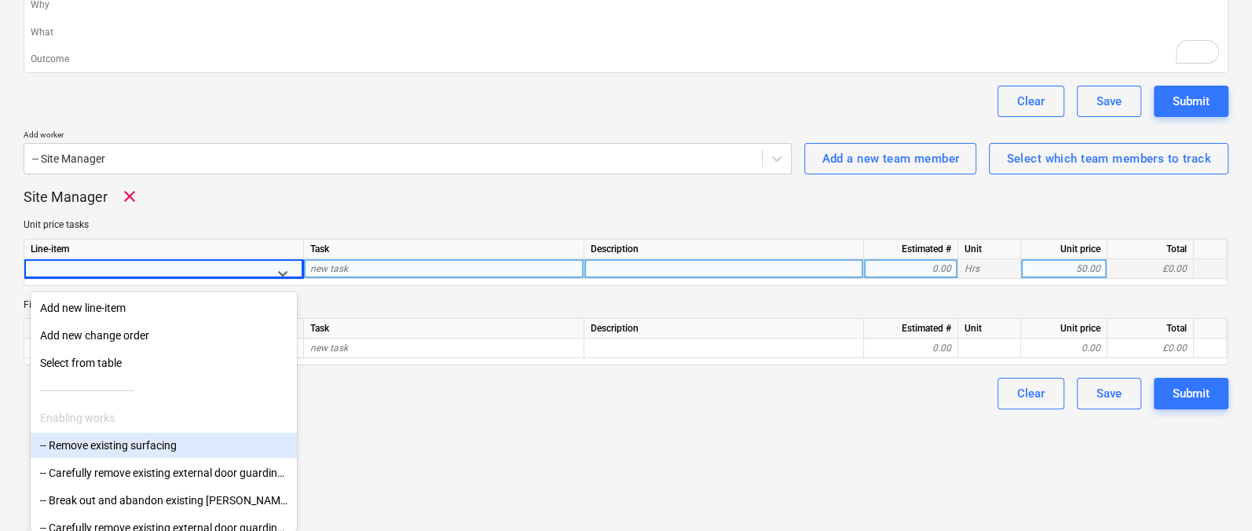
click at [206, 443] on div "-- Remove existing surfacing" at bounding box center [164, 445] width 266 height 25
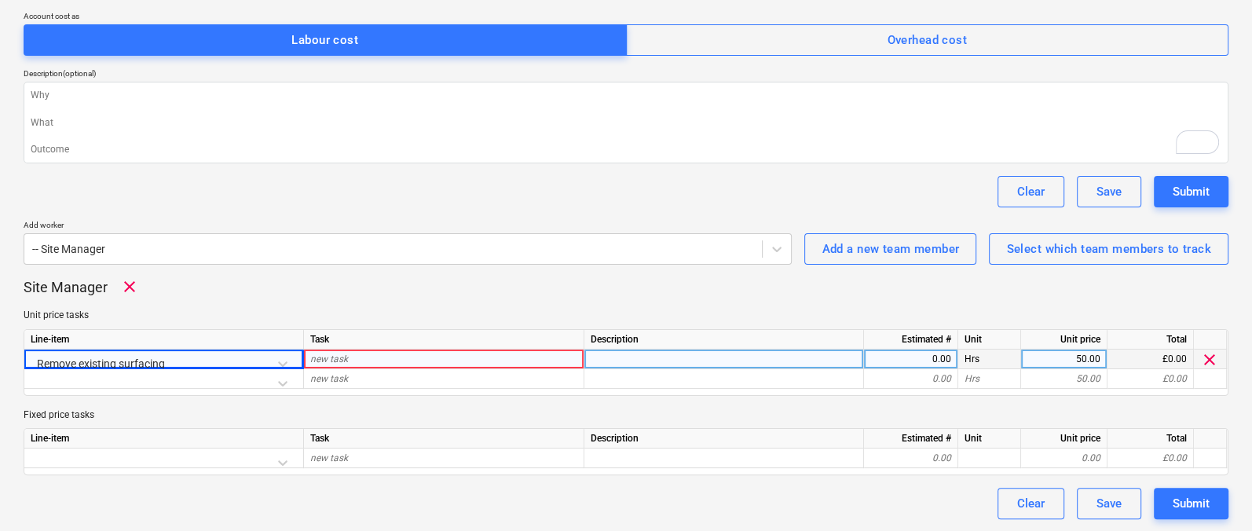
click at [331, 317] on p "Unit price tasks" at bounding box center [626, 315] width 1205 height 13
click at [331, 355] on span "new task" at bounding box center [329, 358] width 38 height 11
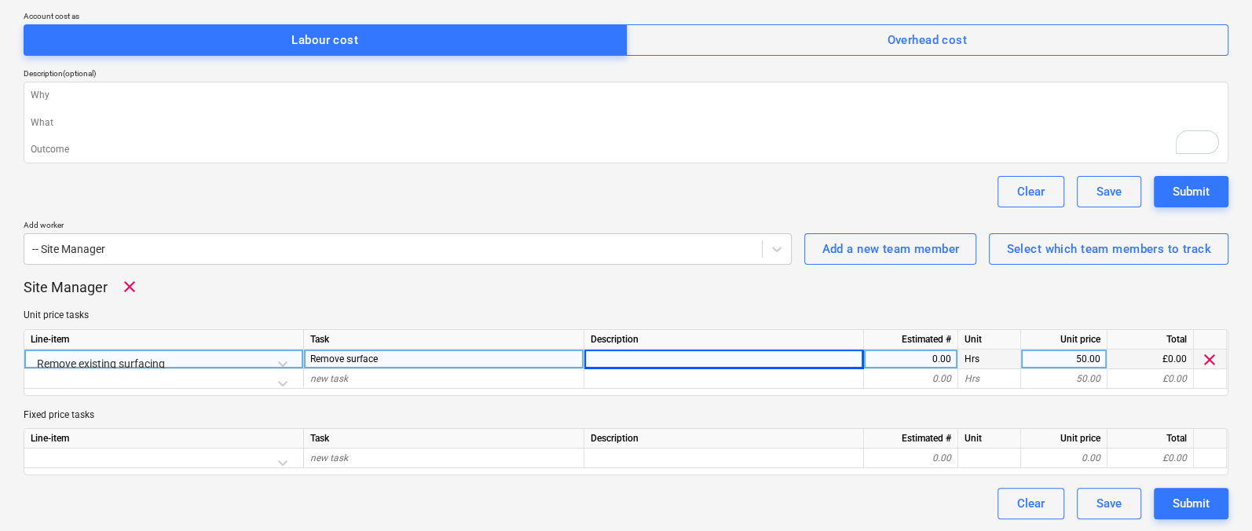
click at [907, 359] on div "0.00" at bounding box center [910, 360] width 81 height 20
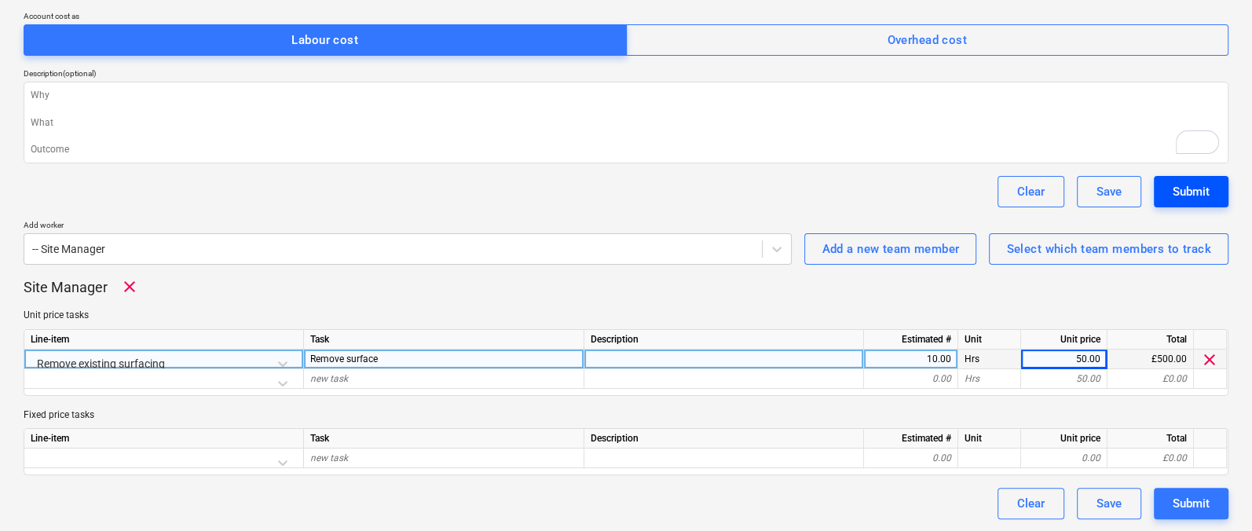
click at [1195, 197] on div "Submit" at bounding box center [1191, 191] width 37 height 20
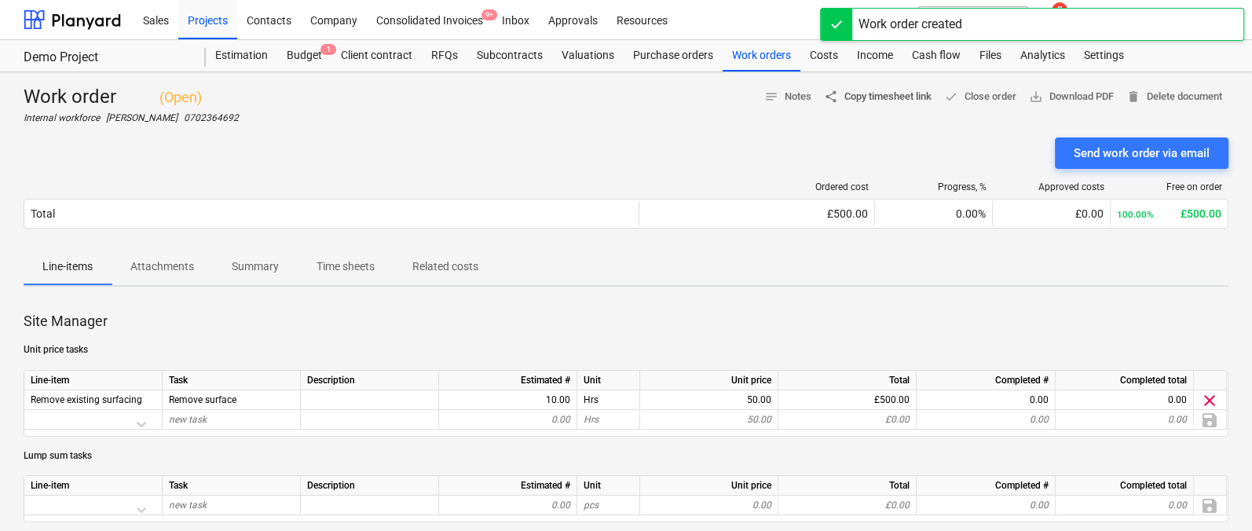
click at [897, 98] on span "share Copy timesheet link" at bounding box center [878, 97] width 108 height 18
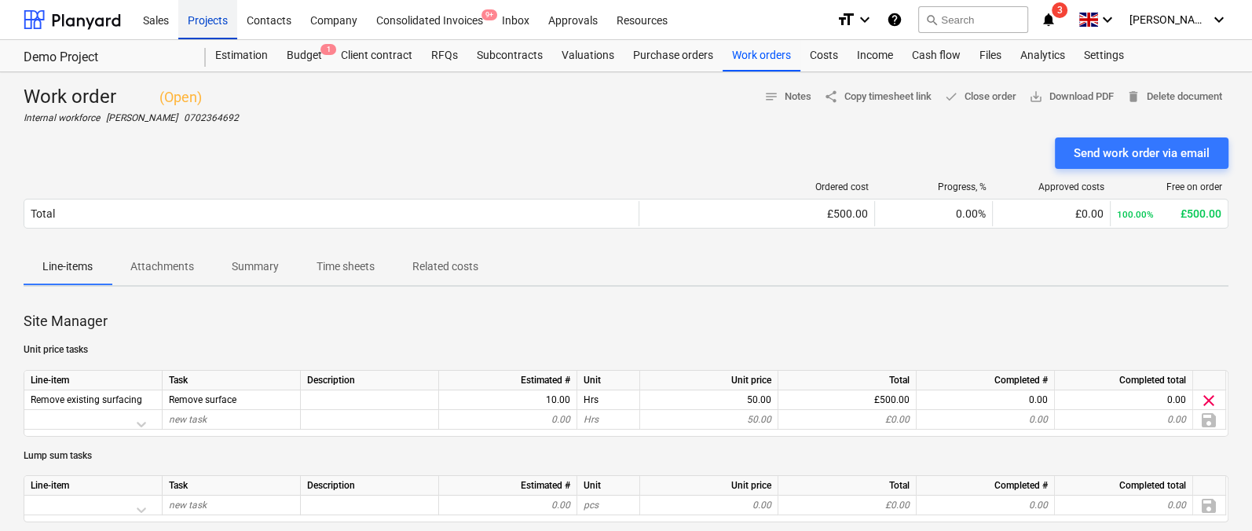
click at [196, 22] on div "Projects" at bounding box center [207, 19] width 59 height 40
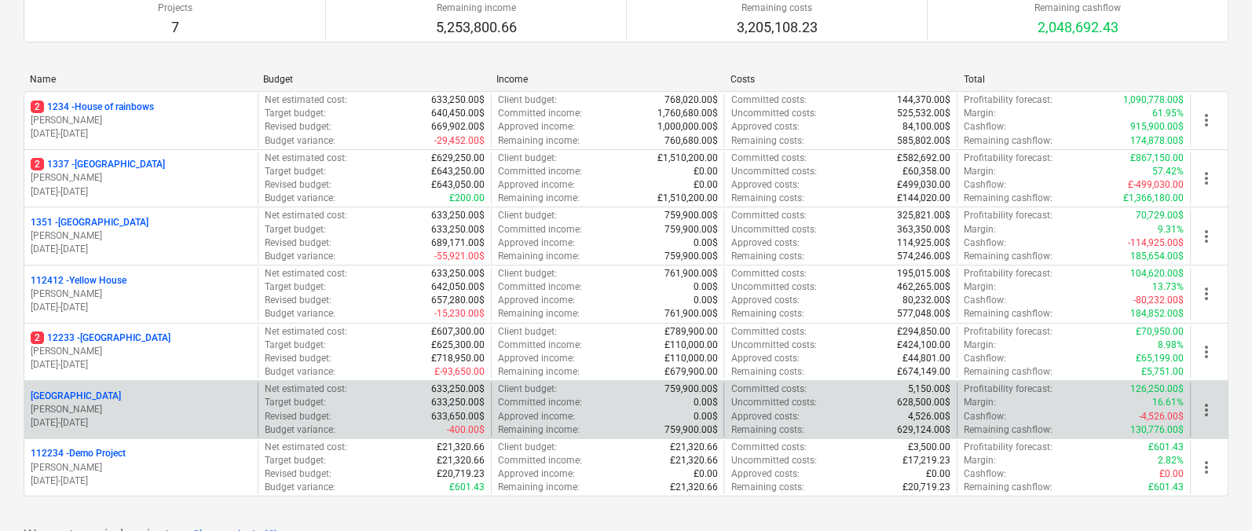
scroll to position [170, 0]
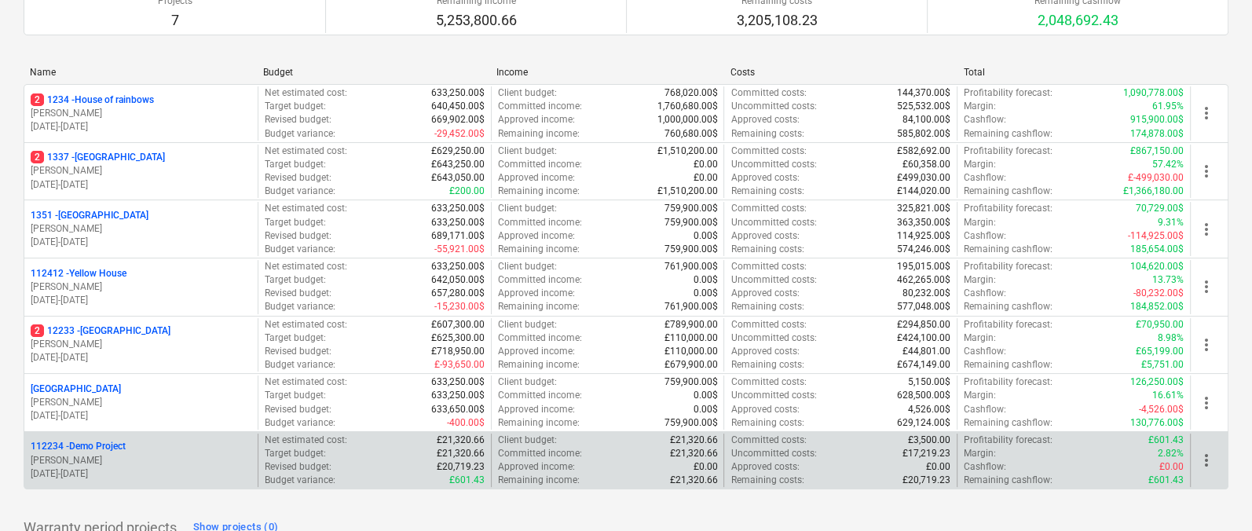
click at [147, 454] on p "[PERSON_NAME]" at bounding box center [141, 460] width 221 height 13
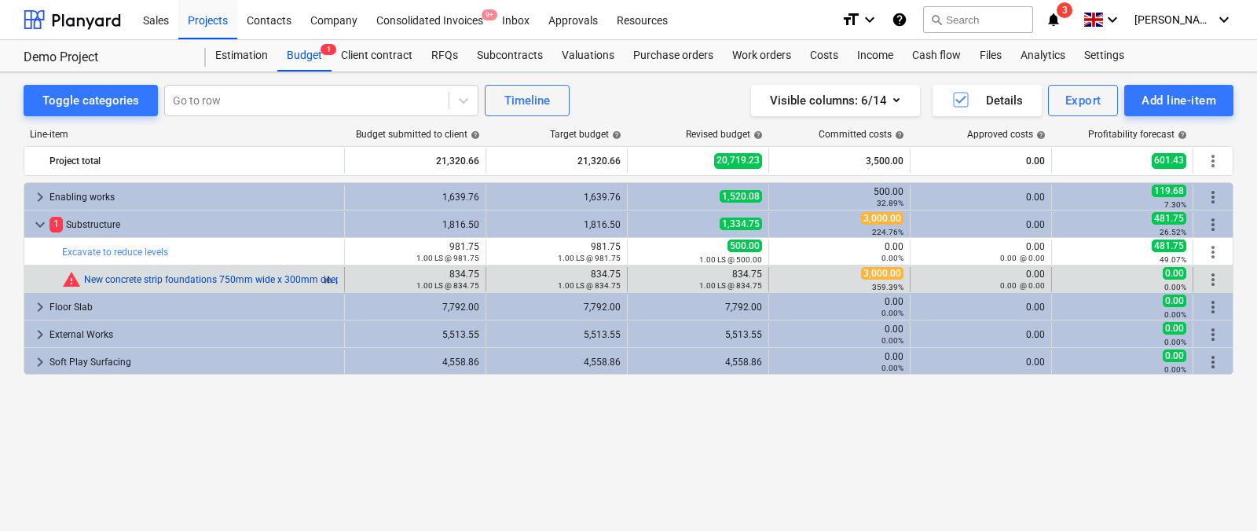
click at [170, 278] on link "New concrete strip foundations 750mm wide x 300mm deep" at bounding box center [212, 279] width 257 height 11
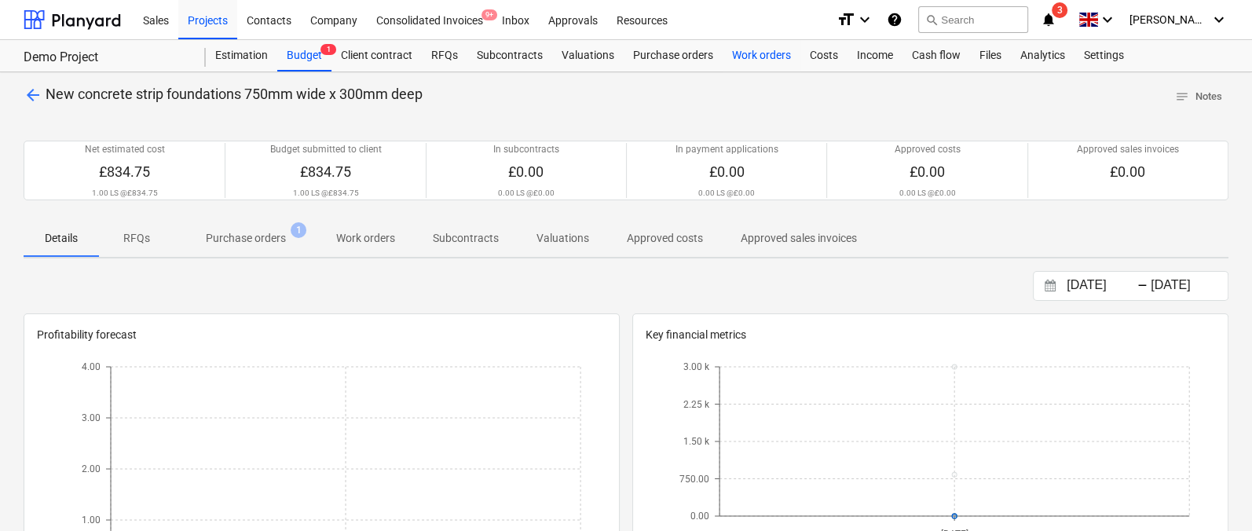
click at [751, 57] on div "Work orders" at bounding box center [762, 55] width 78 height 31
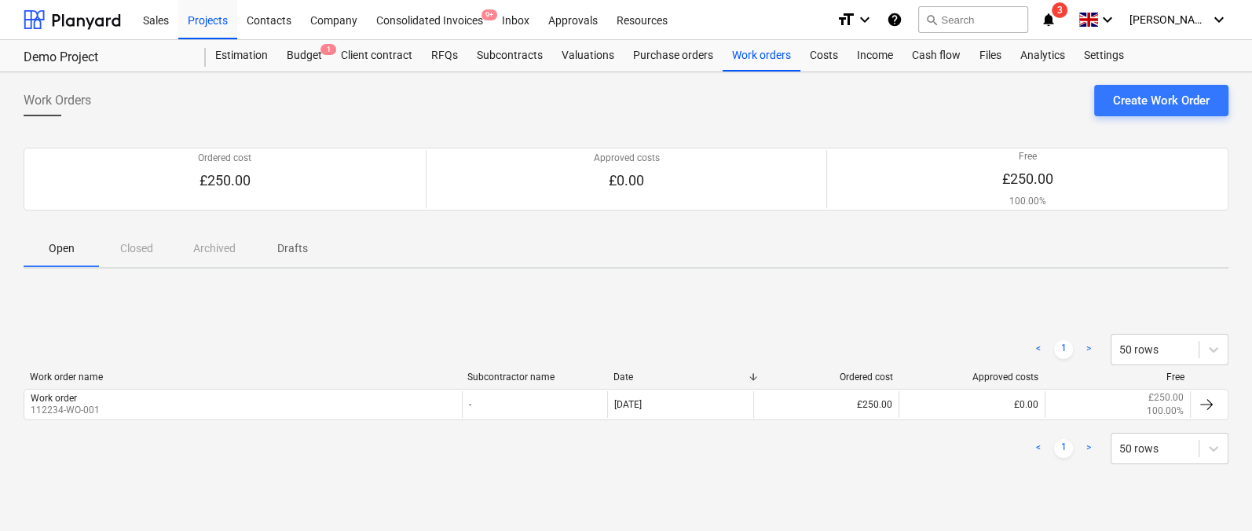
scroll to position [11, 0]
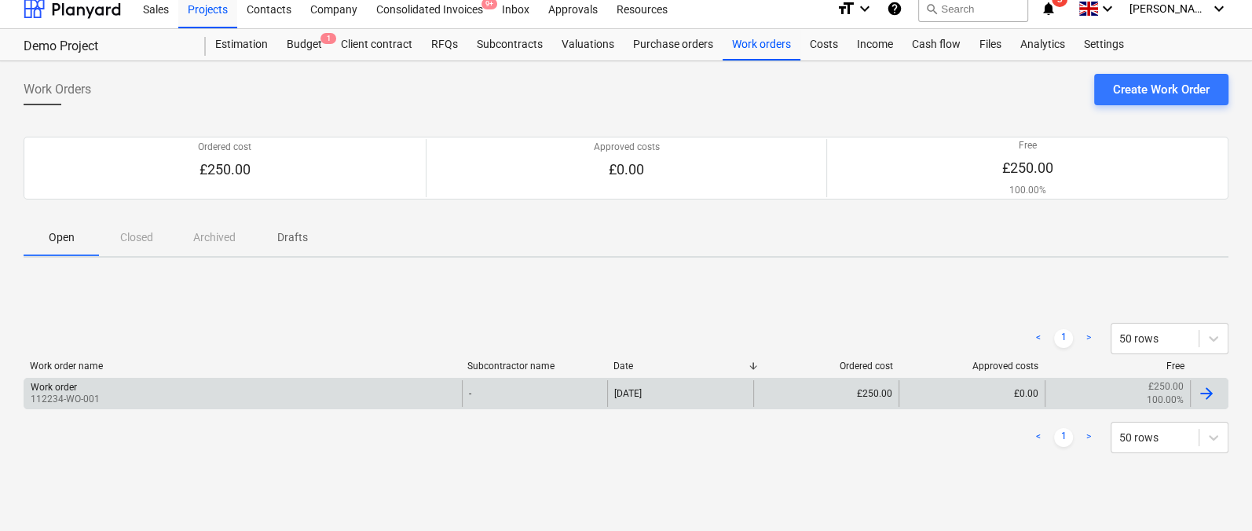
click at [408, 380] on div "Work order 112234-WO-001" at bounding box center [242, 393] width 437 height 27
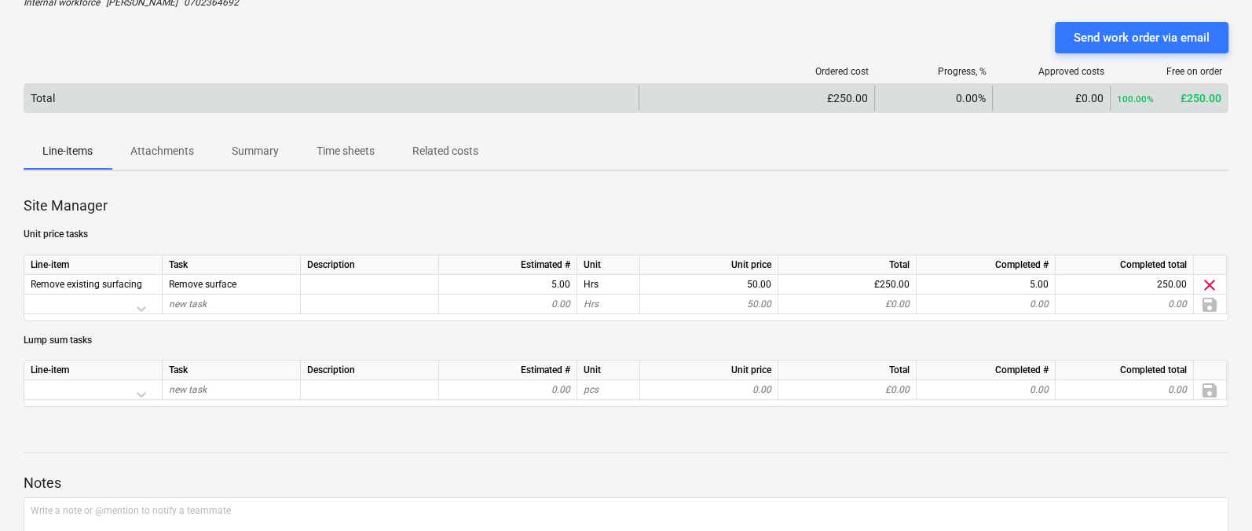
scroll to position [114, 0]
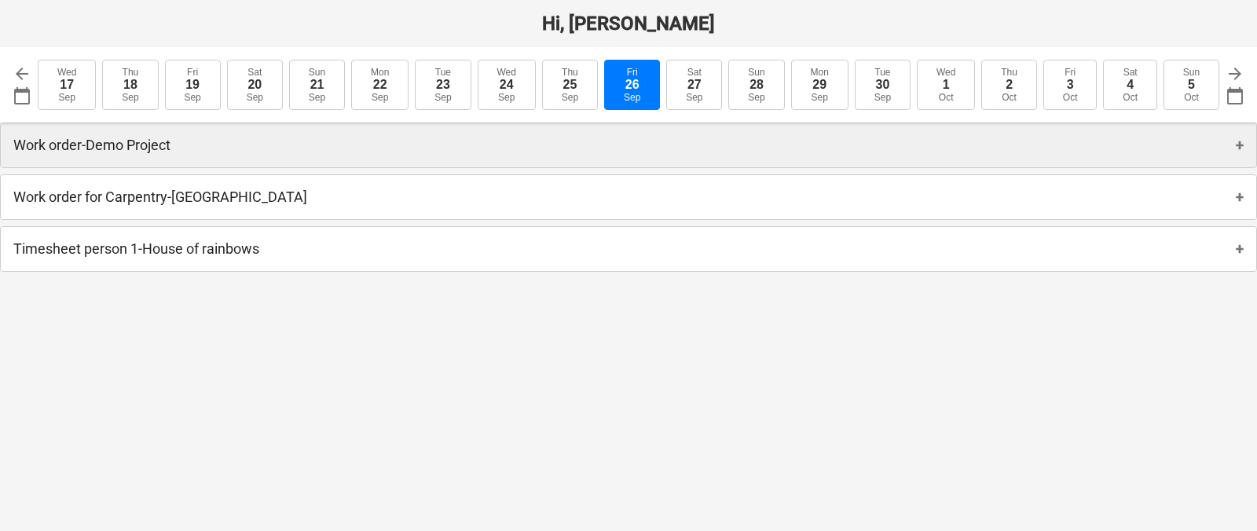
click at [540, 146] on div "Work order - Demo Project +" at bounding box center [628, 145] width 1255 height 44
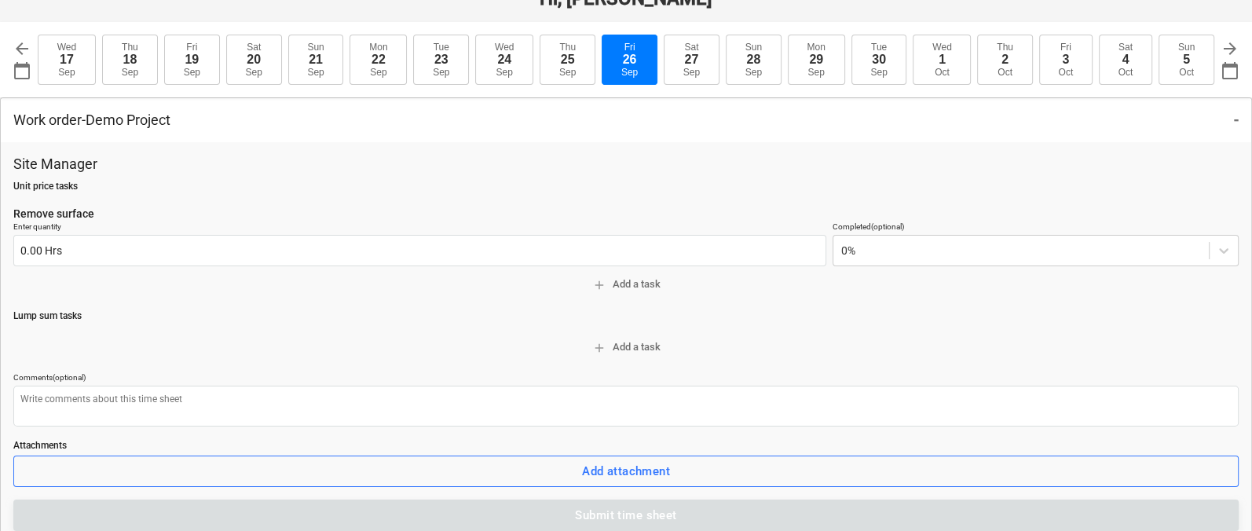
scroll to position [30, 0]
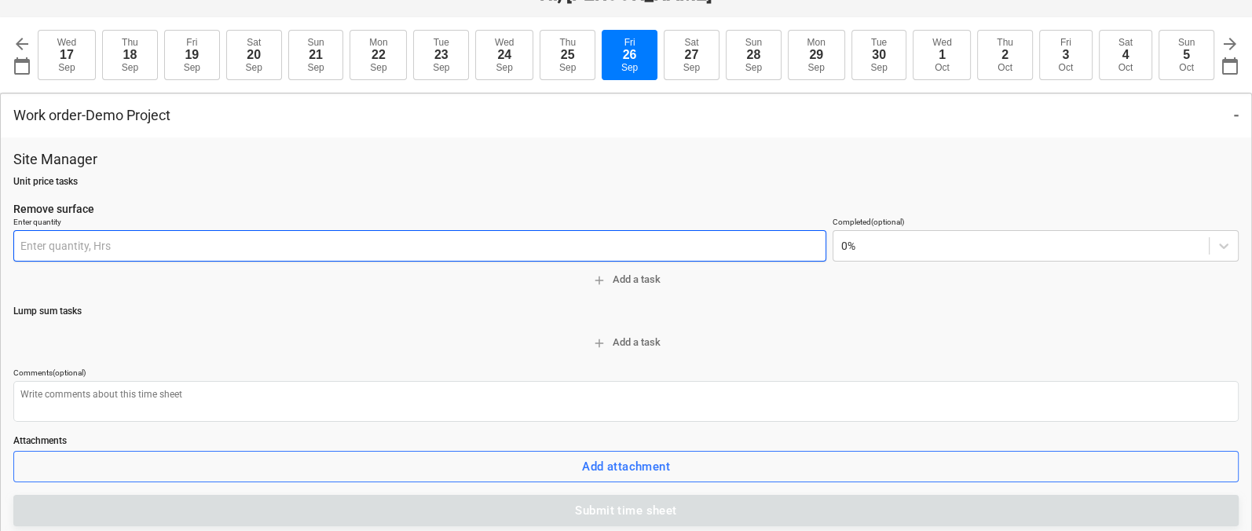
click at [410, 242] on input "text" at bounding box center [419, 245] width 813 height 31
type input "1"
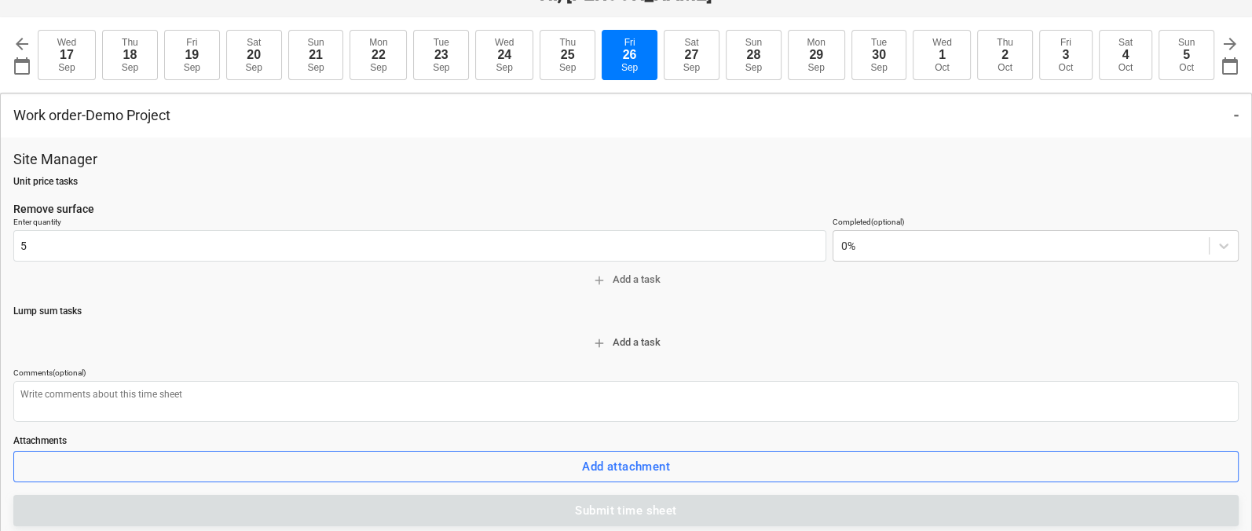
type input "5.00 Hrs"
click at [404, 335] on span "add Add a task" at bounding box center [626, 343] width 1213 height 18
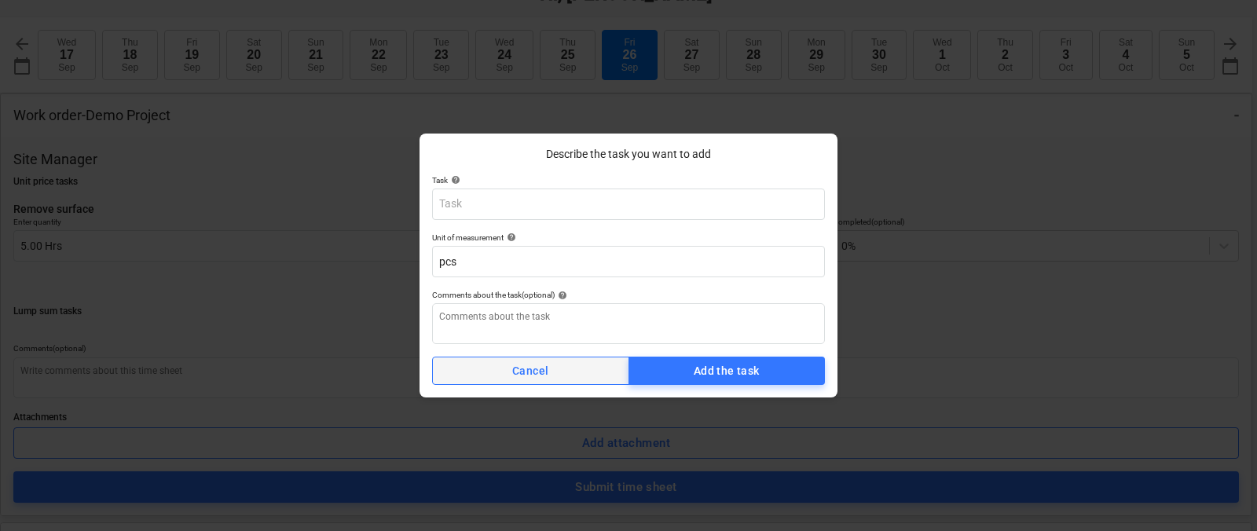
click at [551, 368] on span "Cancel" at bounding box center [531, 371] width 172 height 20
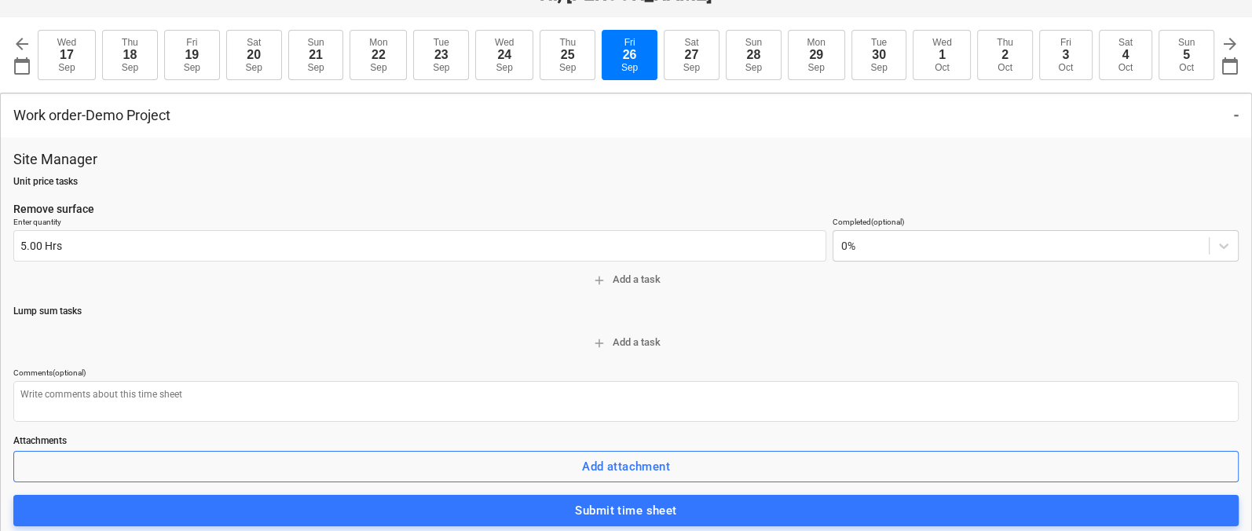
click at [298, 212] on p "Remove surface" at bounding box center [625, 209] width 1225 height 16
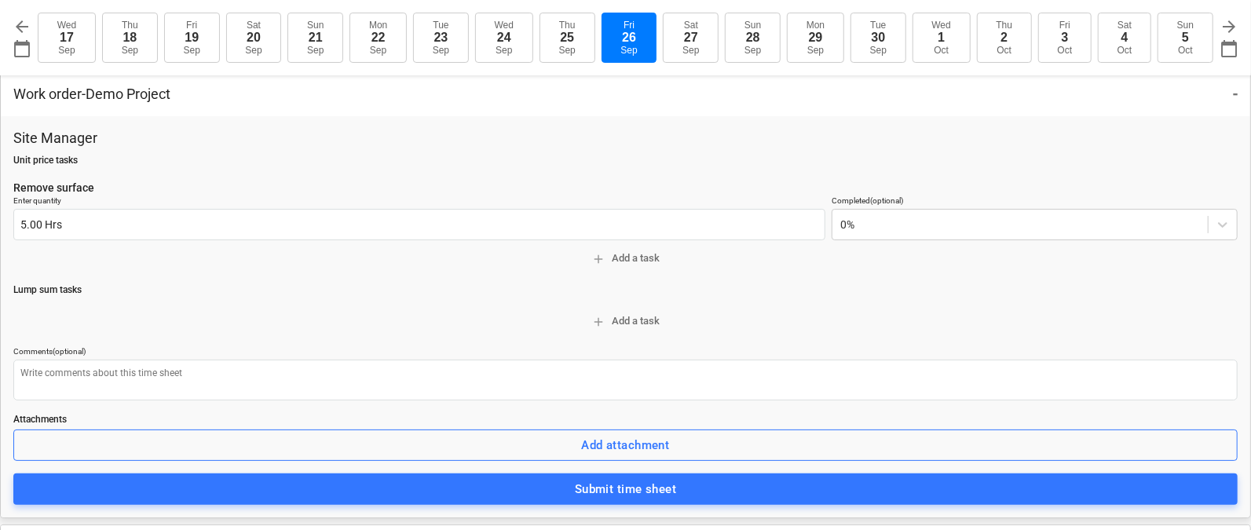
scroll to position [50, 0]
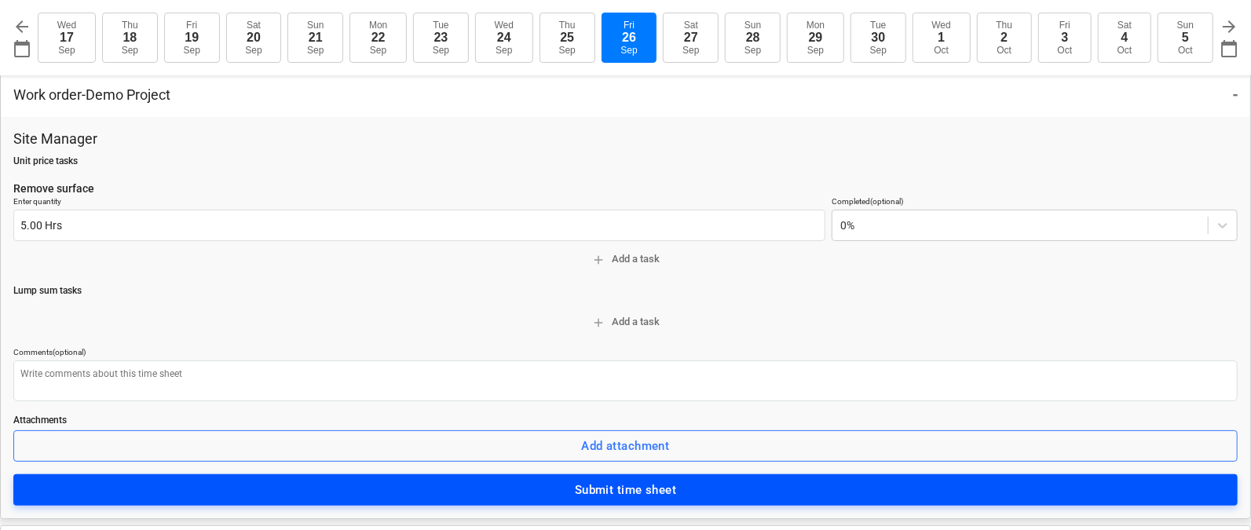
click at [501, 480] on span "Submit time sheet" at bounding box center [626, 490] width 1190 height 20
type textarea "x"
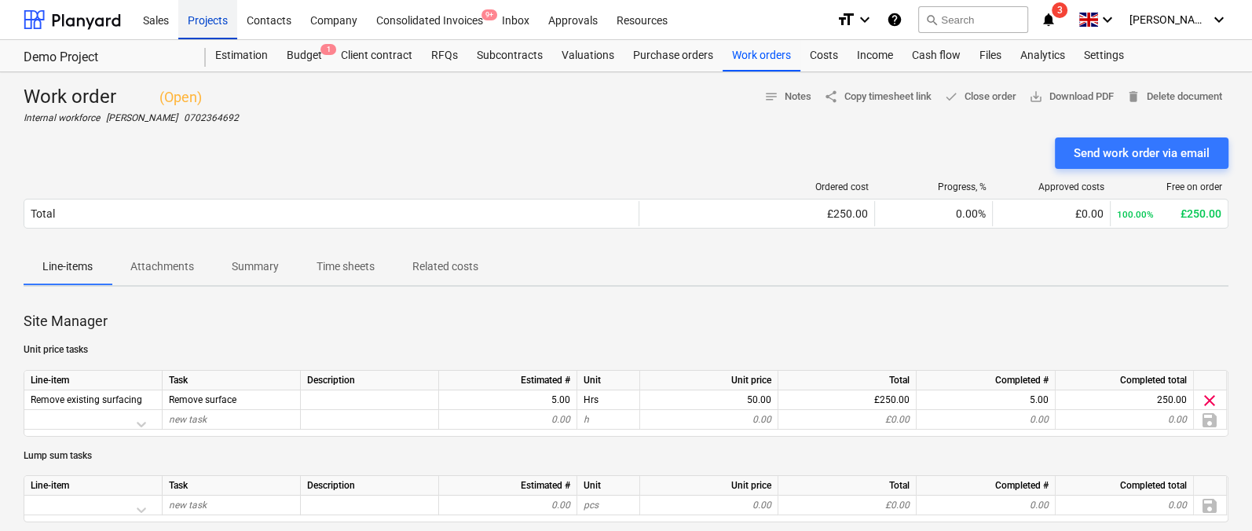
click at [192, 15] on div "Projects" at bounding box center [207, 19] width 59 height 40
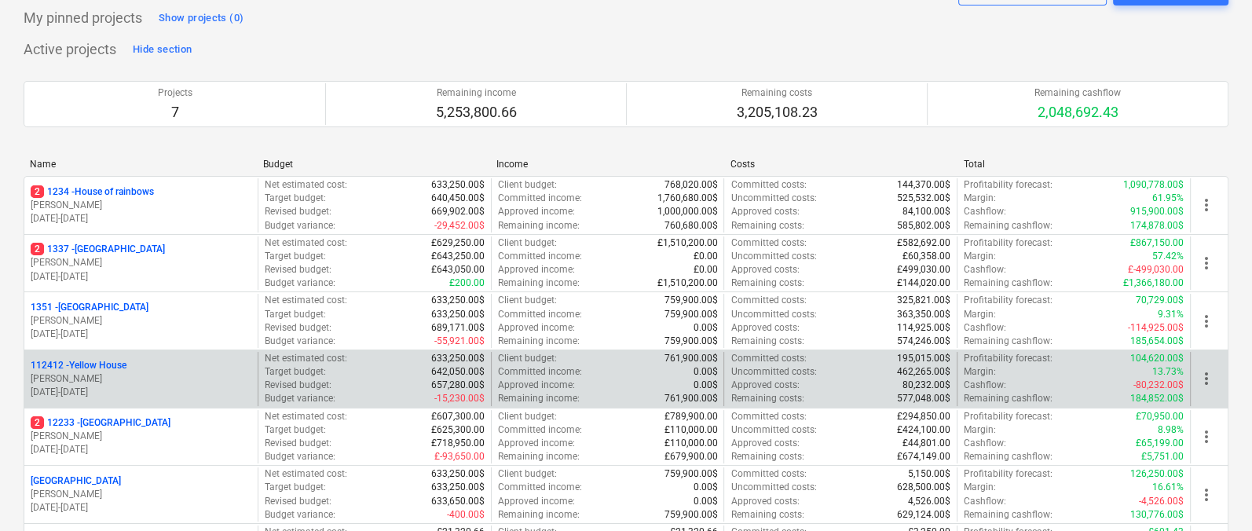
scroll to position [181, 0]
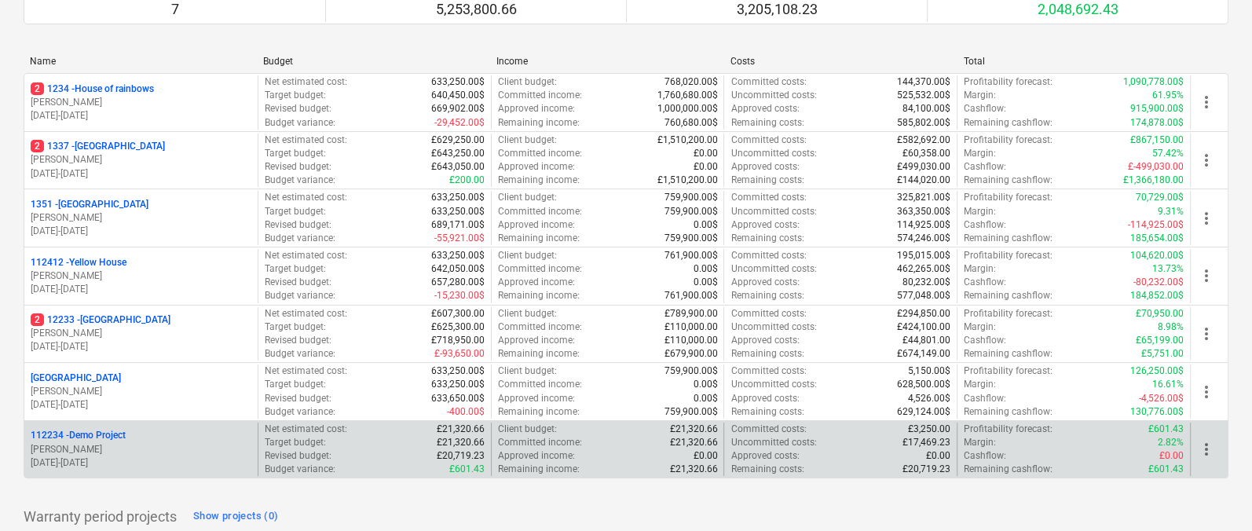
click at [81, 451] on p "J. Walker" at bounding box center [141, 449] width 221 height 13
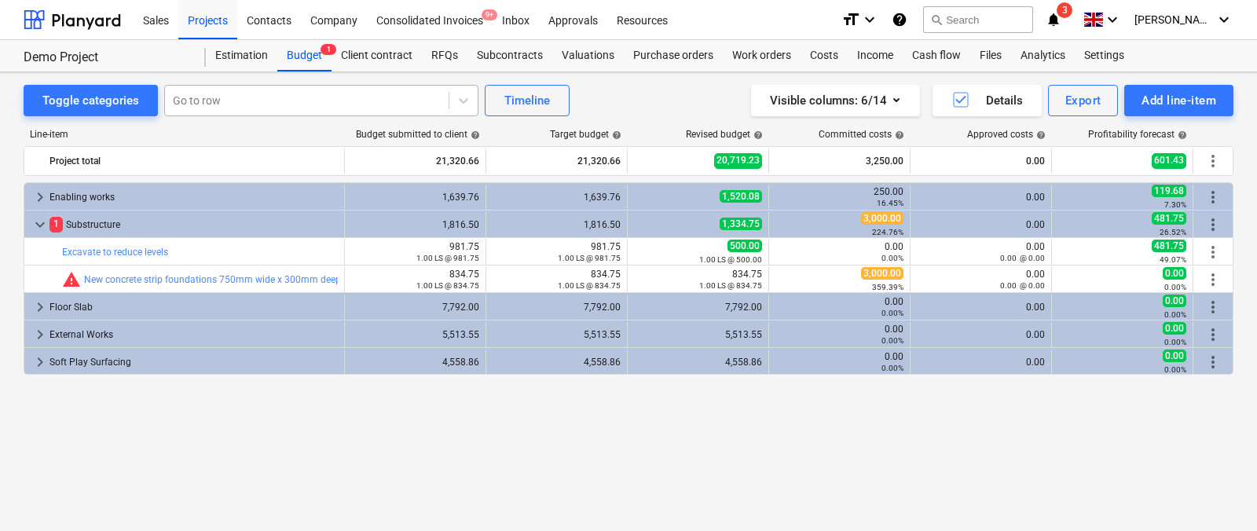
click at [206, 100] on div at bounding box center [307, 101] width 268 height 16
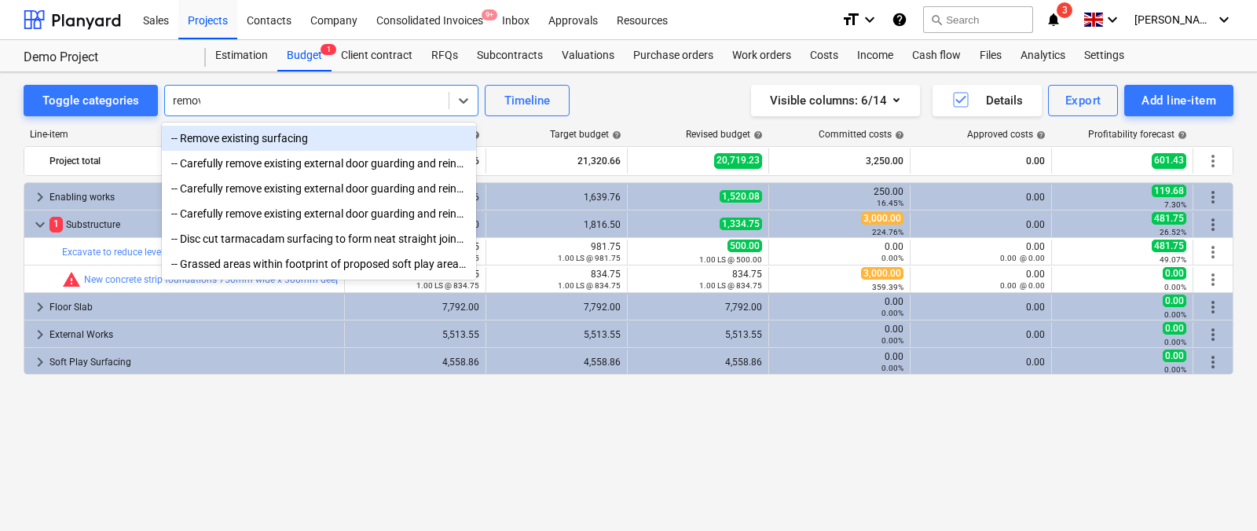
type input "remove"
click at [221, 124] on div "-- Remove existing surfacing -- Carefully remove existing external door guardin…" at bounding box center [319, 189] width 314 height 132
click at [218, 137] on div "-- Remove existing surfacing" at bounding box center [319, 138] width 314 height 25
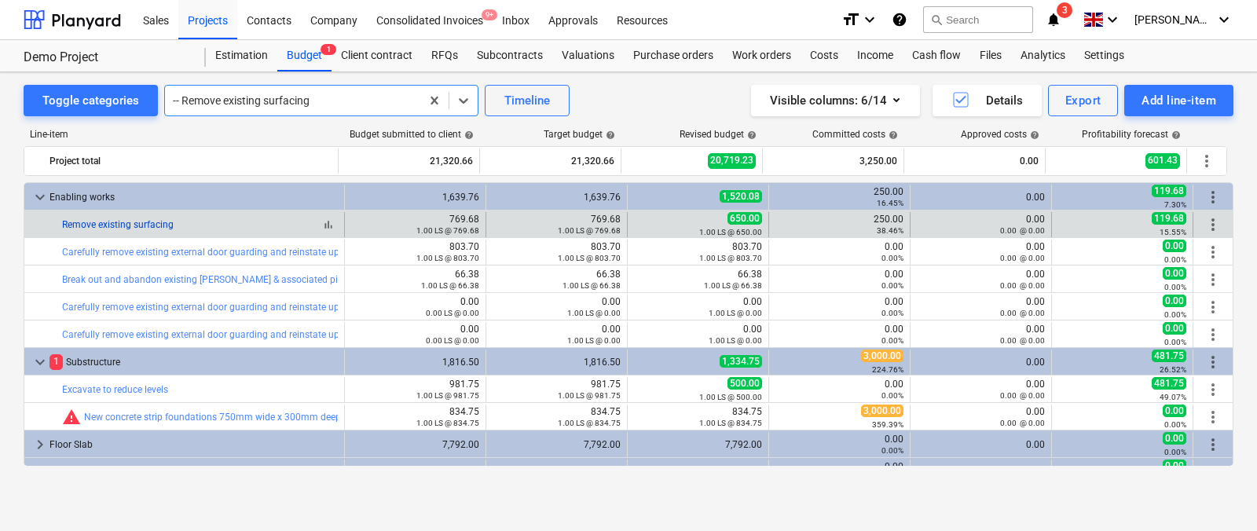
click at [141, 228] on link "Remove existing surfacing" at bounding box center [118, 224] width 112 height 11
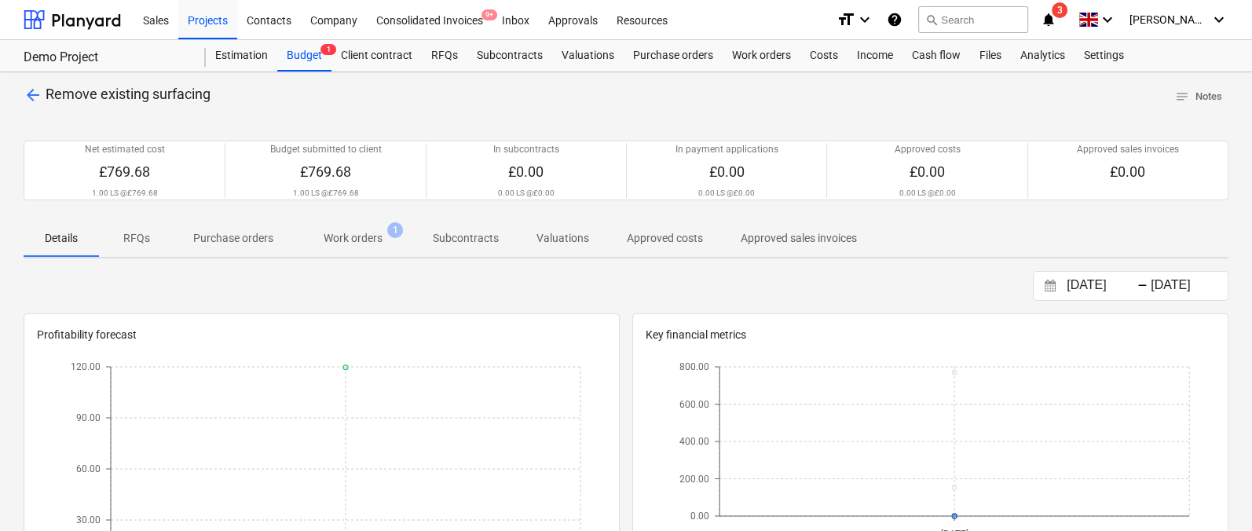
click at [354, 245] on p "Work orders" at bounding box center [353, 238] width 59 height 16
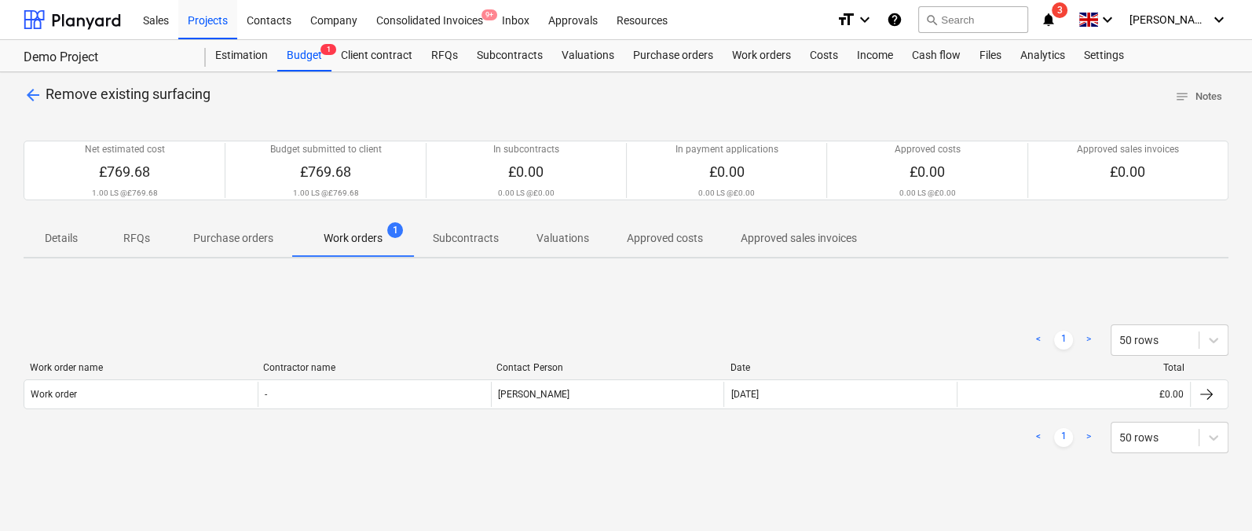
click at [232, 249] on span "Purchase orders" at bounding box center [233, 238] width 118 height 26
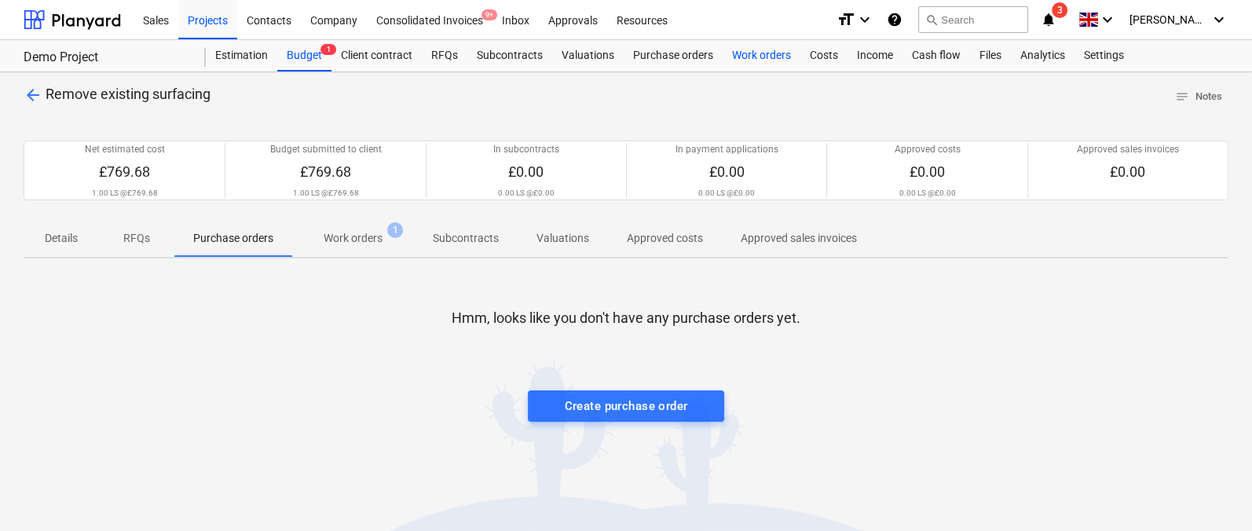
click at [734, 51] on div "Work orders" at bounding box center [762, 55] width 78 height 31
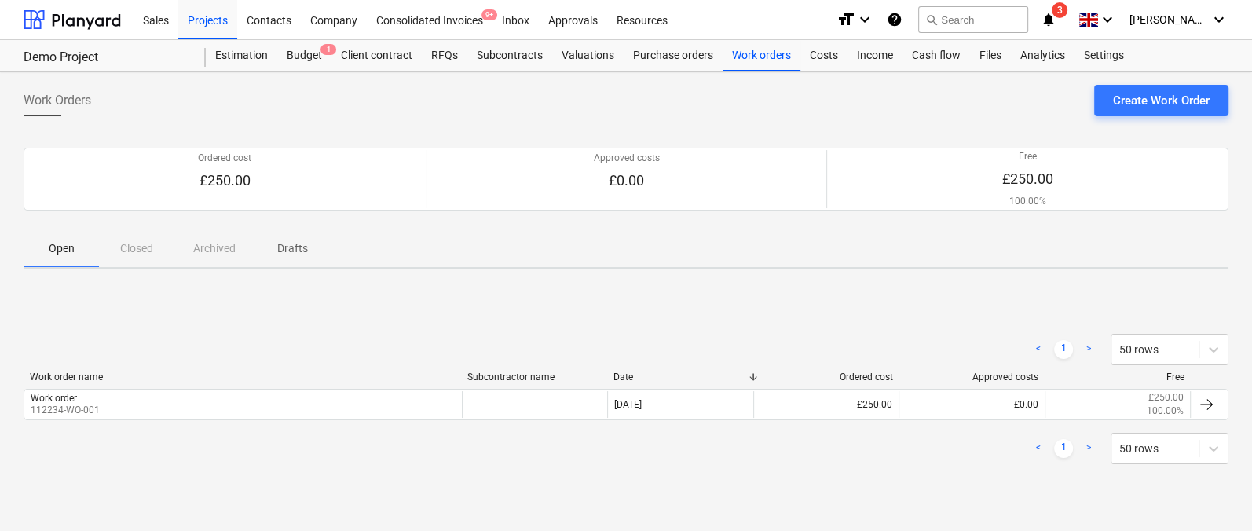
scroll to position [11, 0]
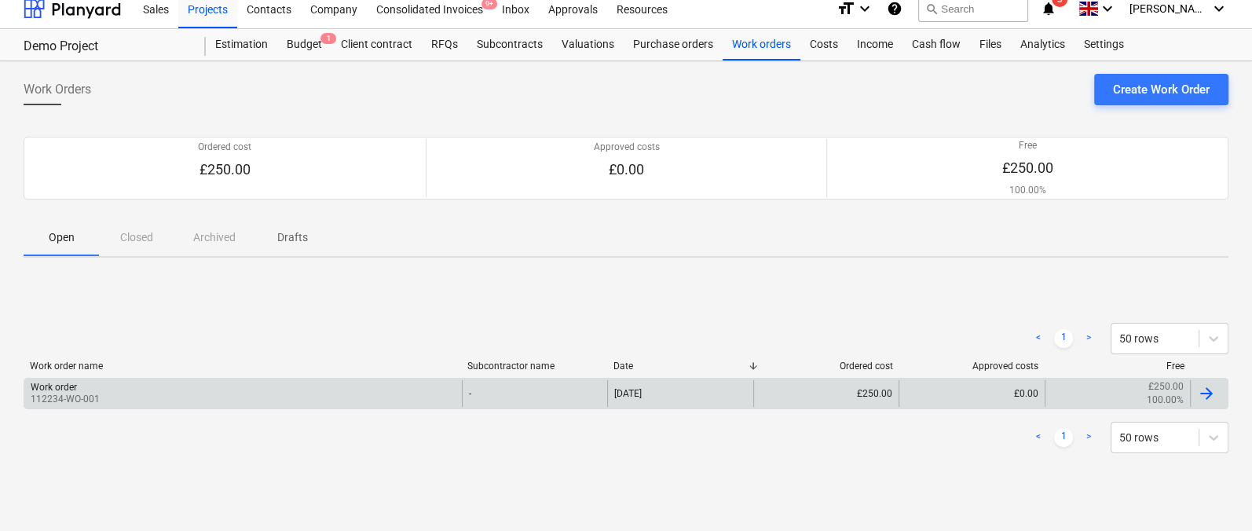
click at [383, 390] on div "Work order 112234-WO-001" at bounding box center [242, 393] width 437 height 27
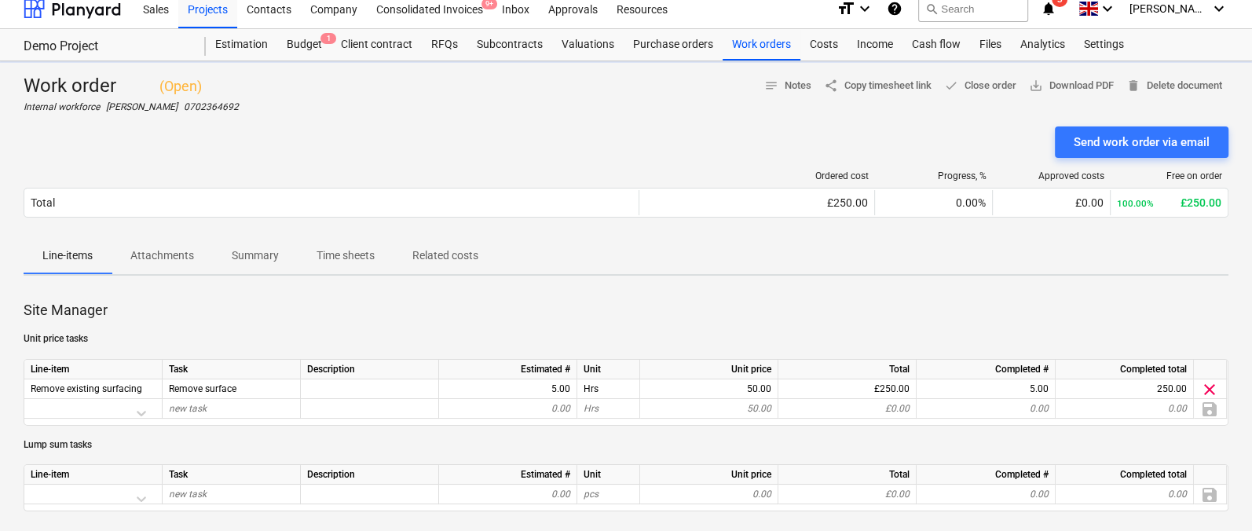
scroll to position [42, 0]
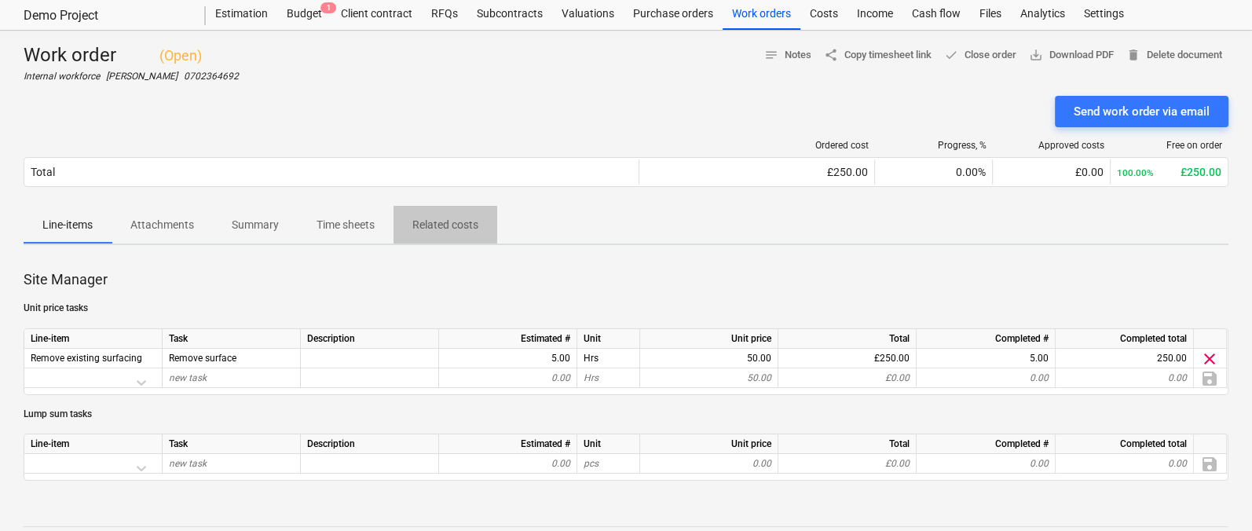
click at [430, 232] on p "Related costs" at bounding box center [445, 225] width 66 height 16
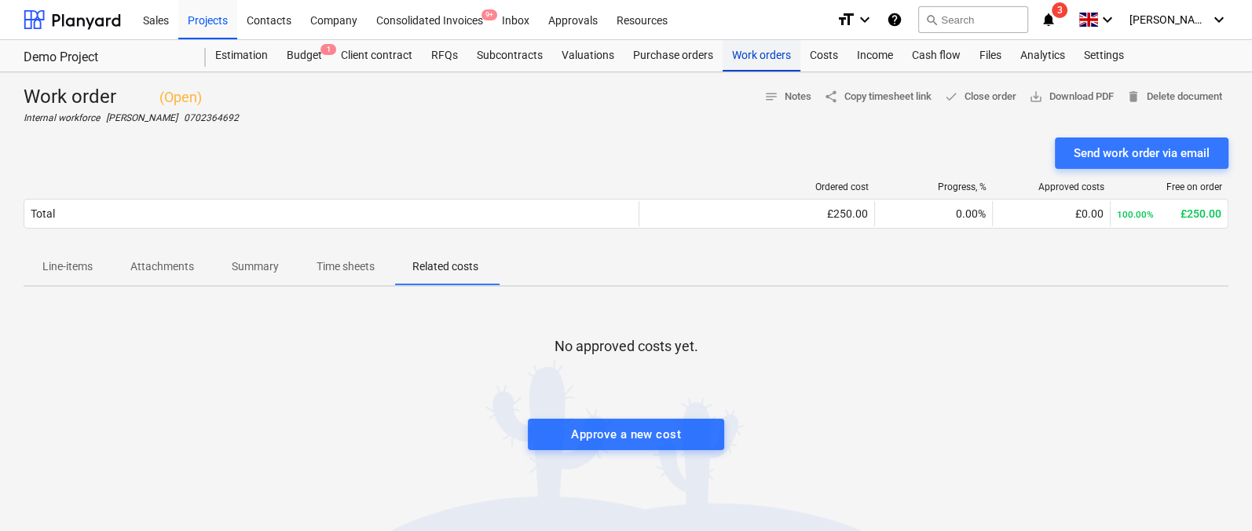
click at [767, 54] on div "Work orders" at bounding box center [762, 55] width 78 height 31
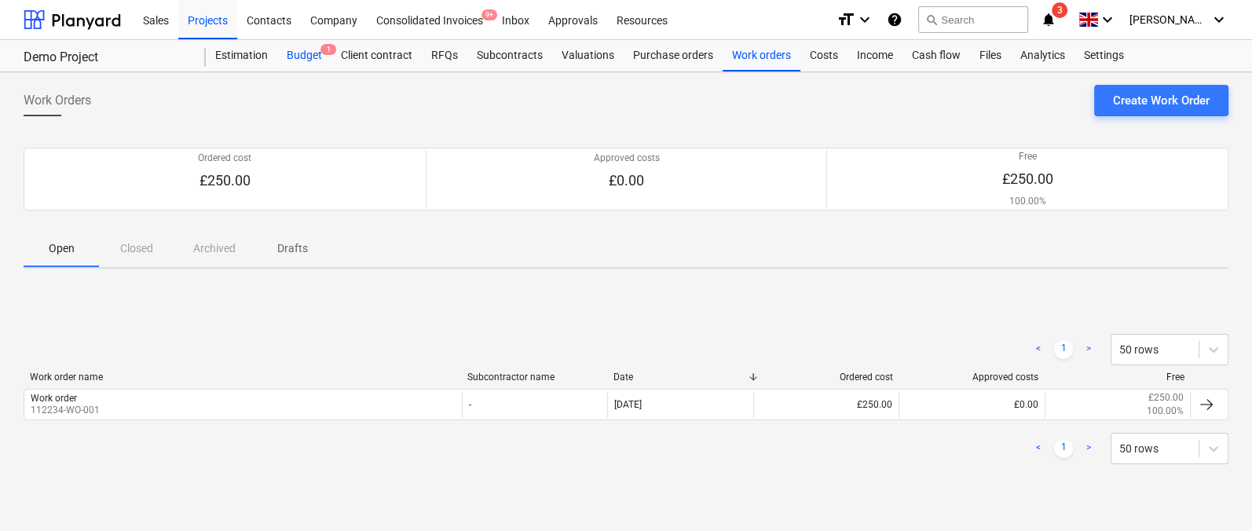
click at [307, 55] on div "Budget 1" at bounding box center [304, 55] width 54 height 31
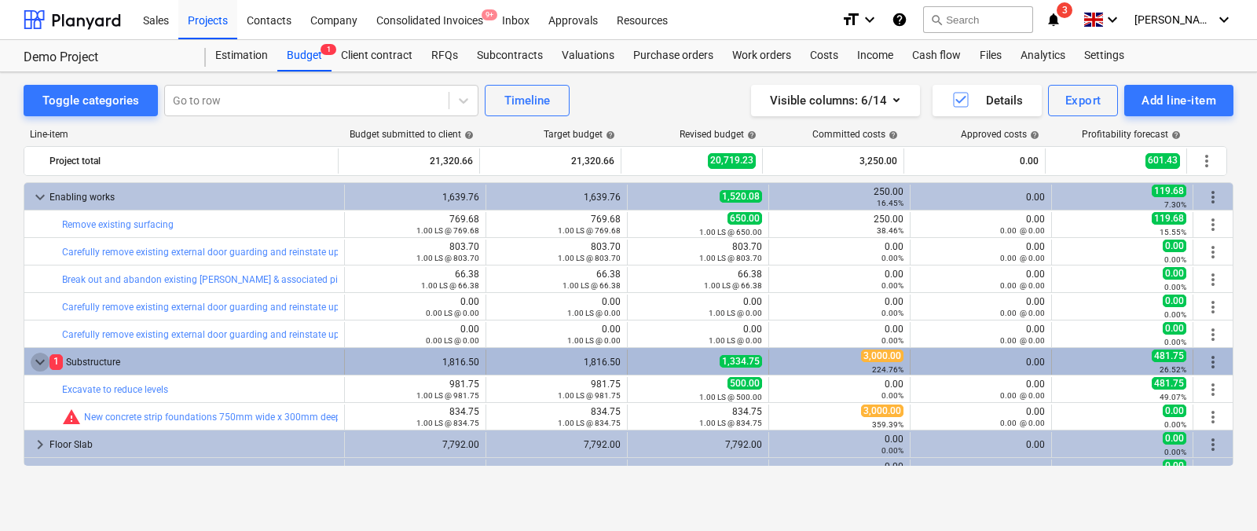
click at [42, 359] on span "keyboard_arrow_down" at bounding box center [40, 362] width 19 height 19
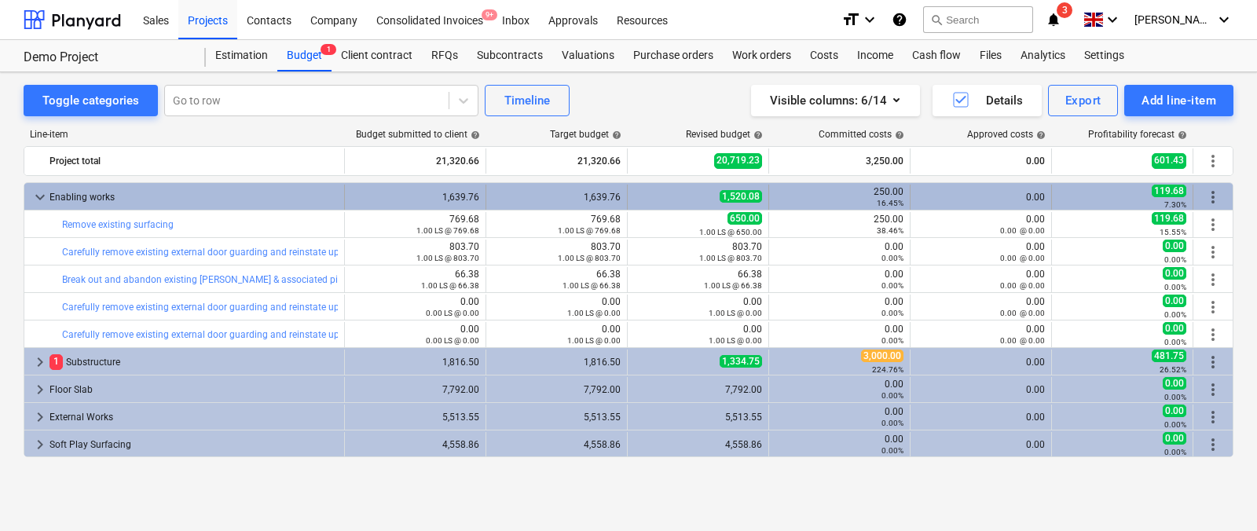
click at [47, 191] on span "keyboard_arrow_down" at bounding box center [40, 197] width 19 height 19
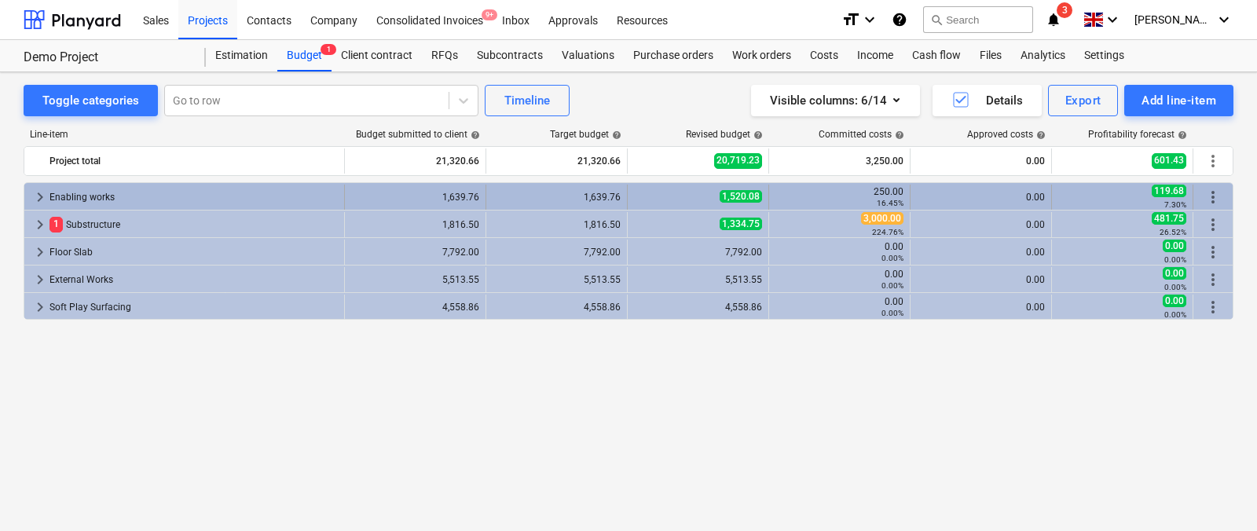
click at [47, 202] on span "keyboard_arrow_right" at bounding box center [40, 197] width 19 height 19
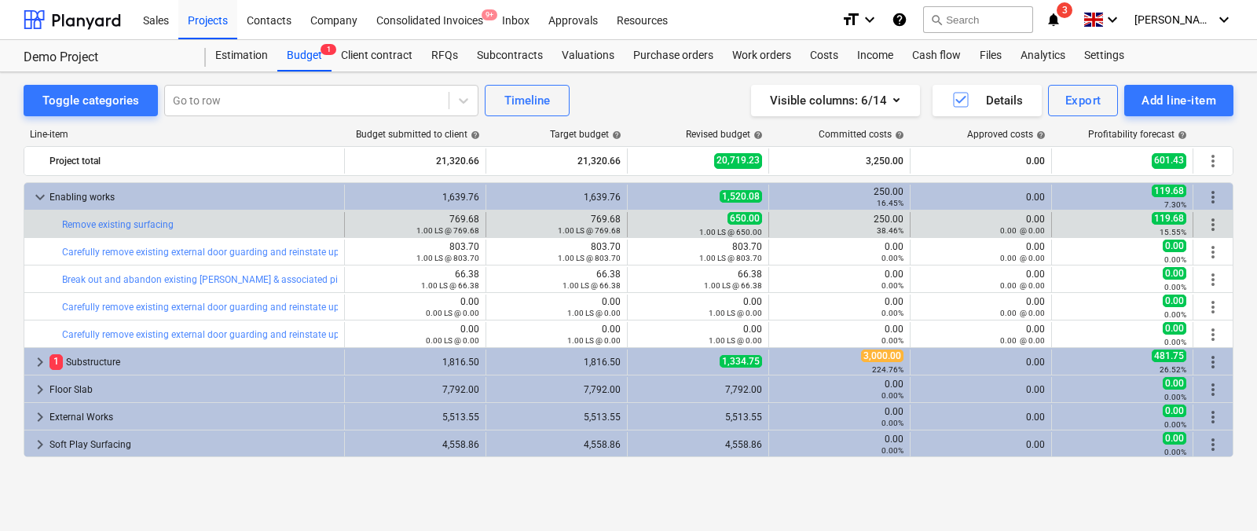
click at [1216, 225] on span "more_vert" at bounding box center [1212, 224] width 19 height 19
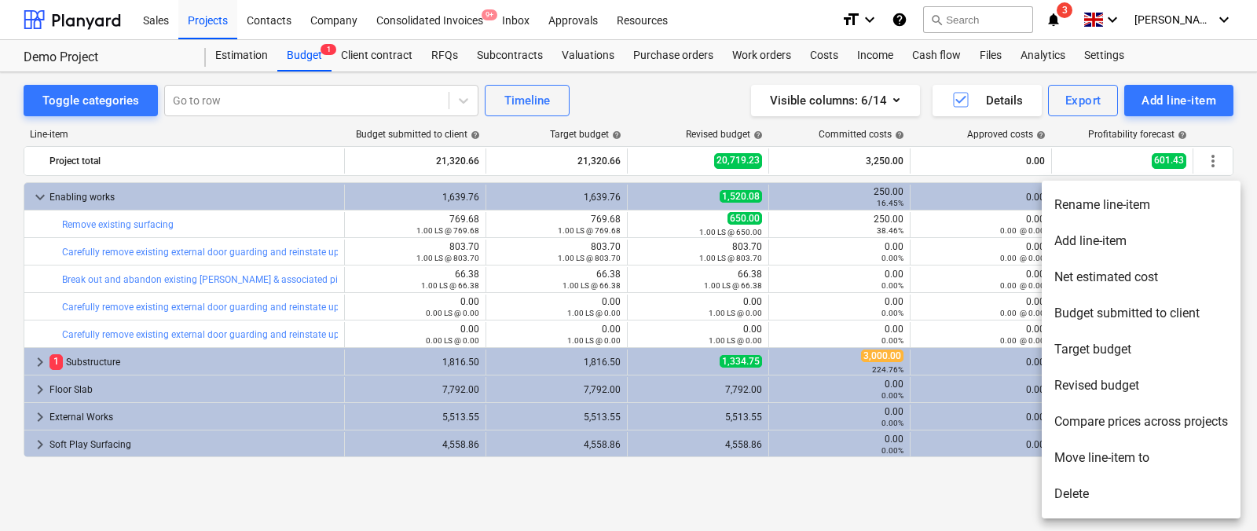
click at [1111, 240] on li "Add line-item" at bounding box center [1140, 241] width 199 height 36
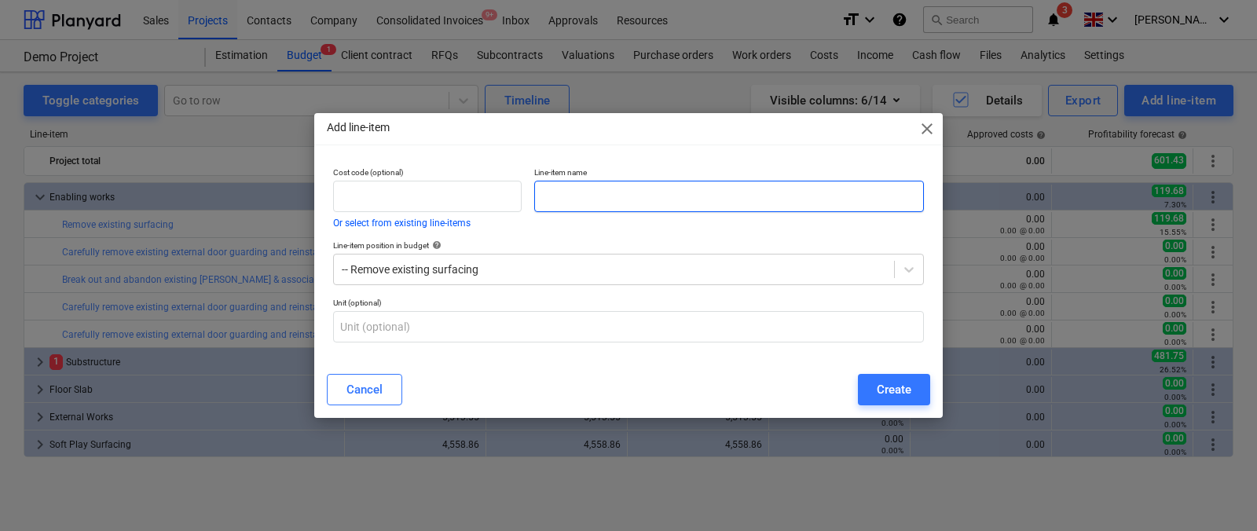
click at [696, 197] on input "text" at bounding box center [729, 196] width 390 height 31
type input "Labour"
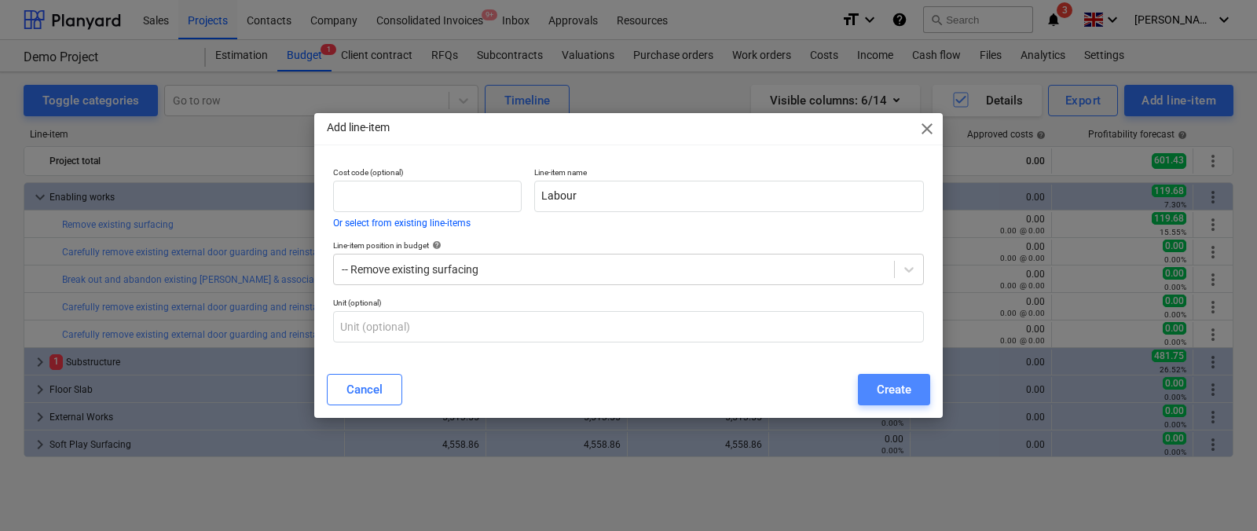
click at [899, 381] on div "Create" at bounding box center [894, 389] width 35 height 20
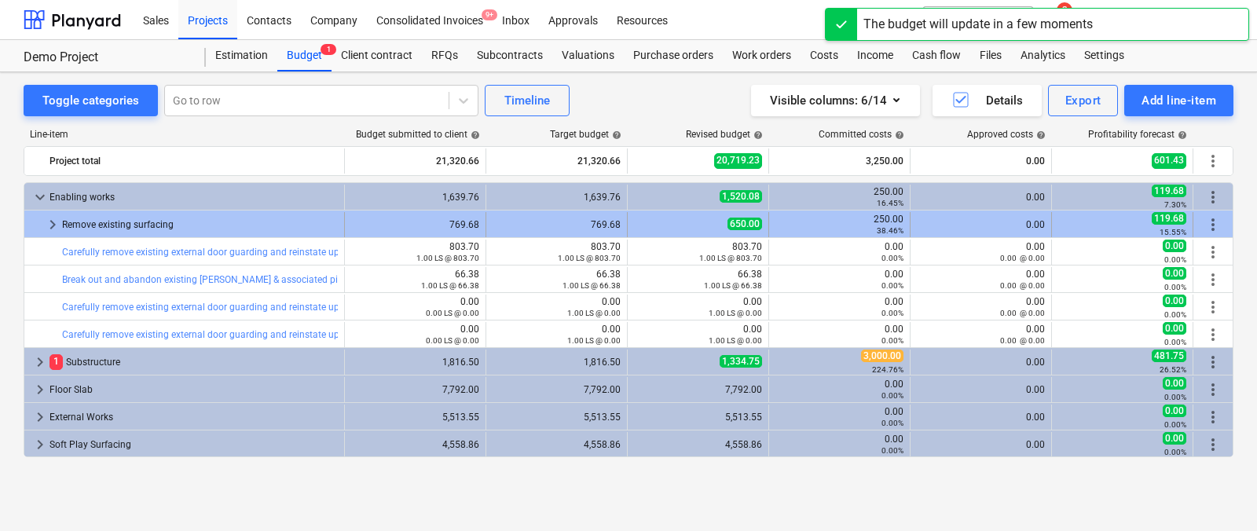
click at [46, 222] on span "keyboard_arrow_right" at bounding box center [52, 224] width 19 height 19
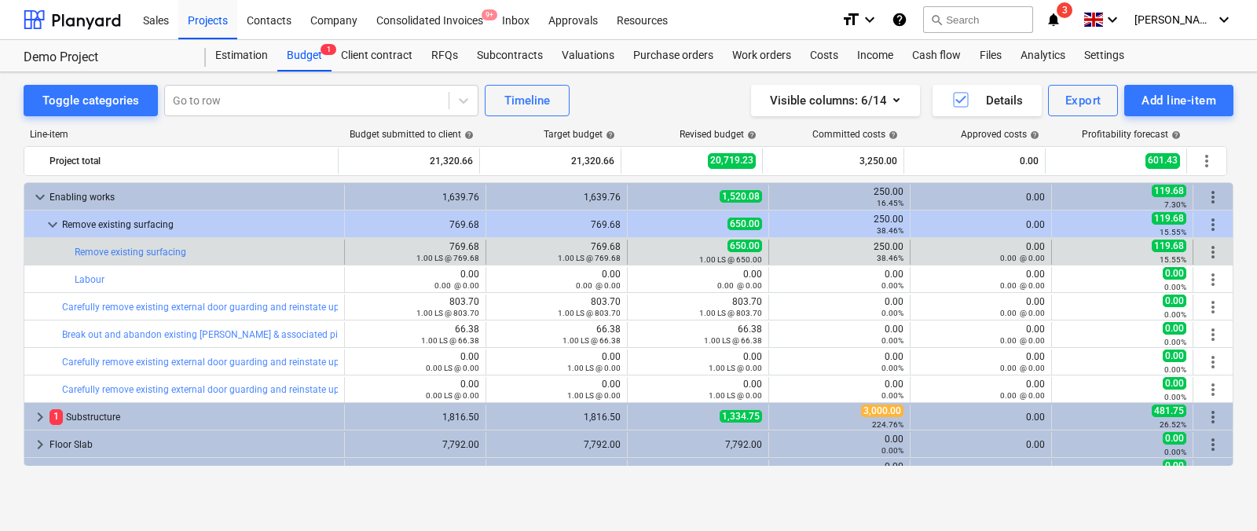
click at [1203, 247] on span "more_vert" at bounding box center [1212, 252] width 19 height 19
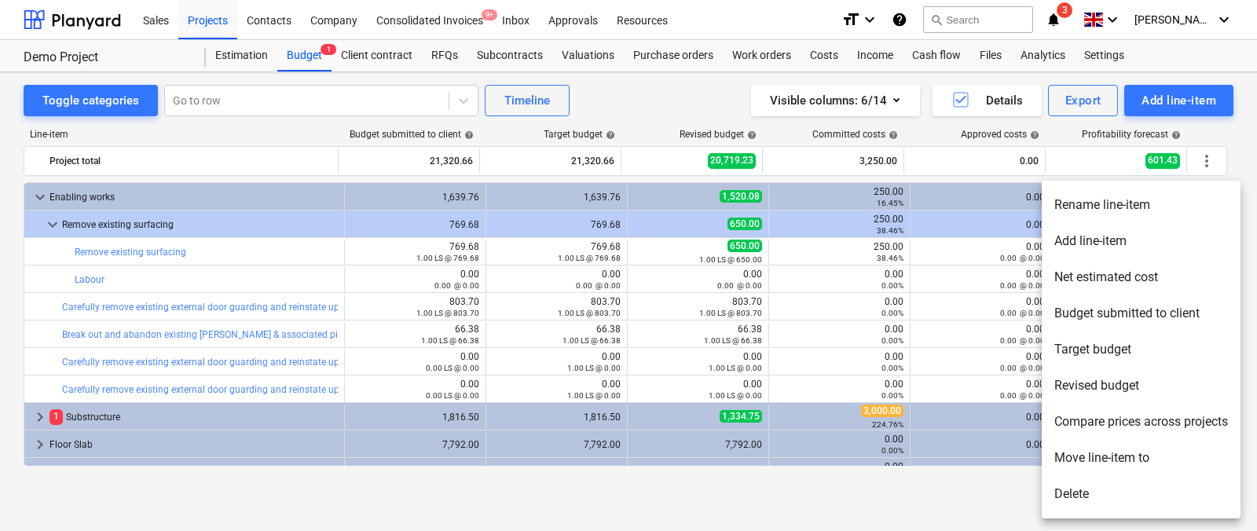
click at [1107, 207] on li "Rename line-item" at bounding box center [1140, 205] width 199 height 36
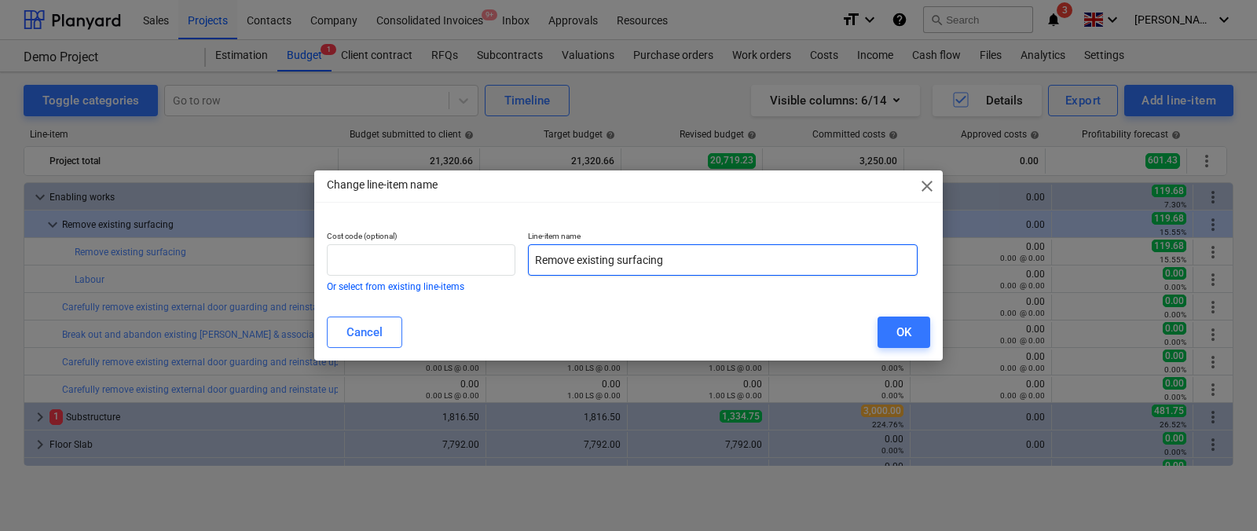
click at [695, 258] on input "Remove existing surfacing" at bounding box center [723, 259] width 390 height 31
type input "Materials"
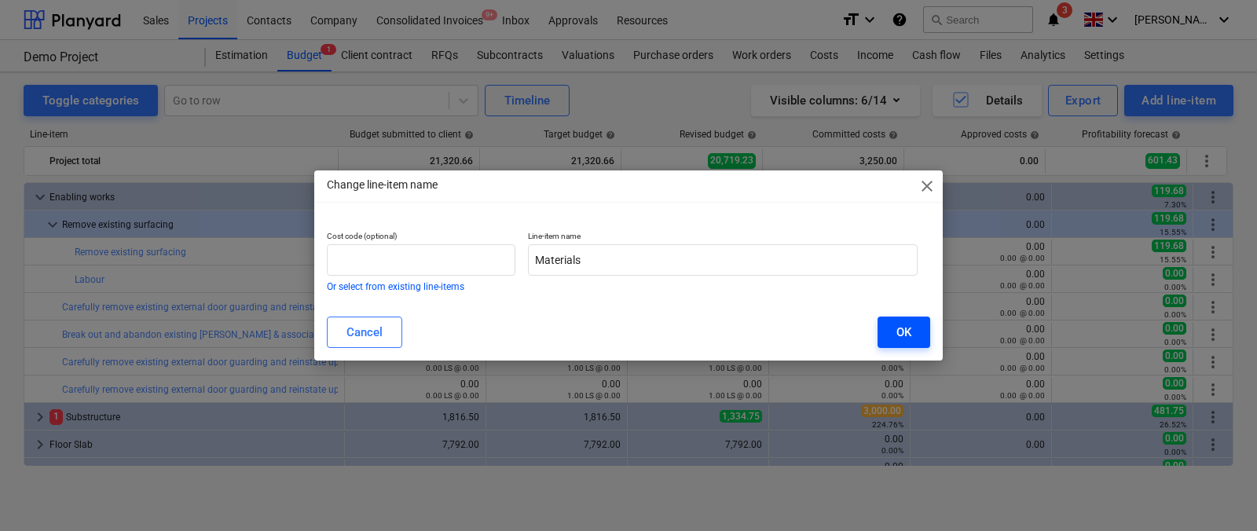
click at [905, 339] on div "OK" at bounding box center [903, 332] width 15 height 20
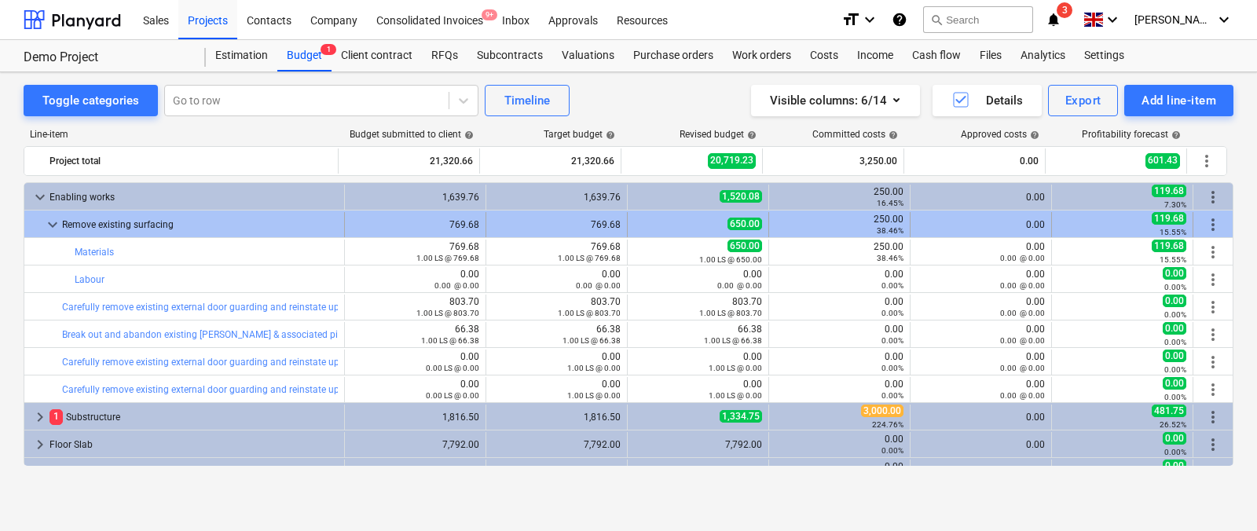
click at [54, 226] on span "keyboard_arrow_down" at bounding box center [52, 224] width 19 height 19
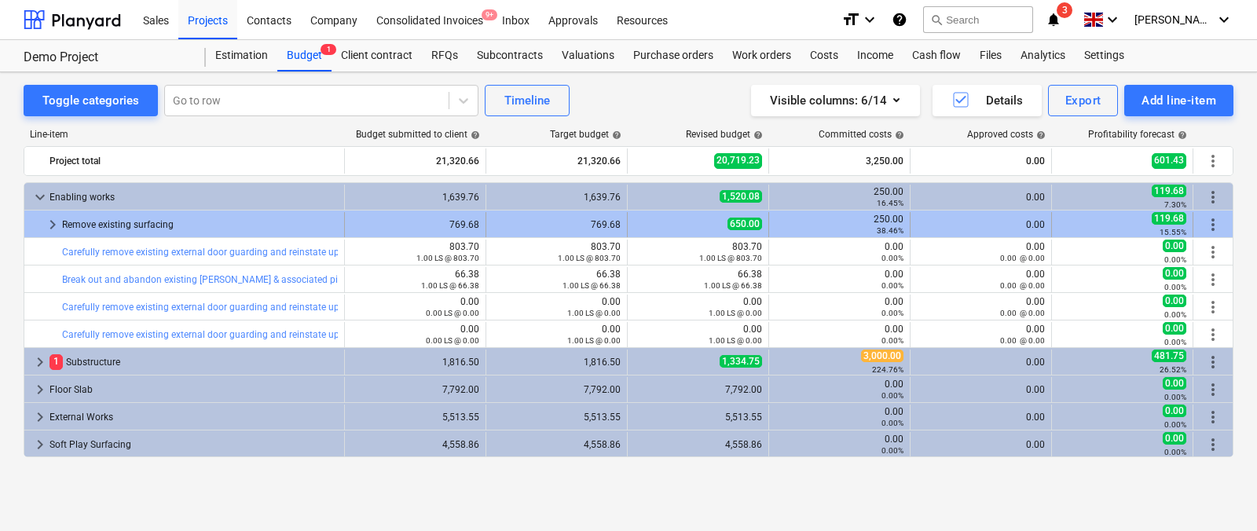
click at [57, 219] on span "keyboard_arrow_right" at bounding box center [52, 224] width 19 height 19
